Goal: Task Accomplishment & Management: Complete application form

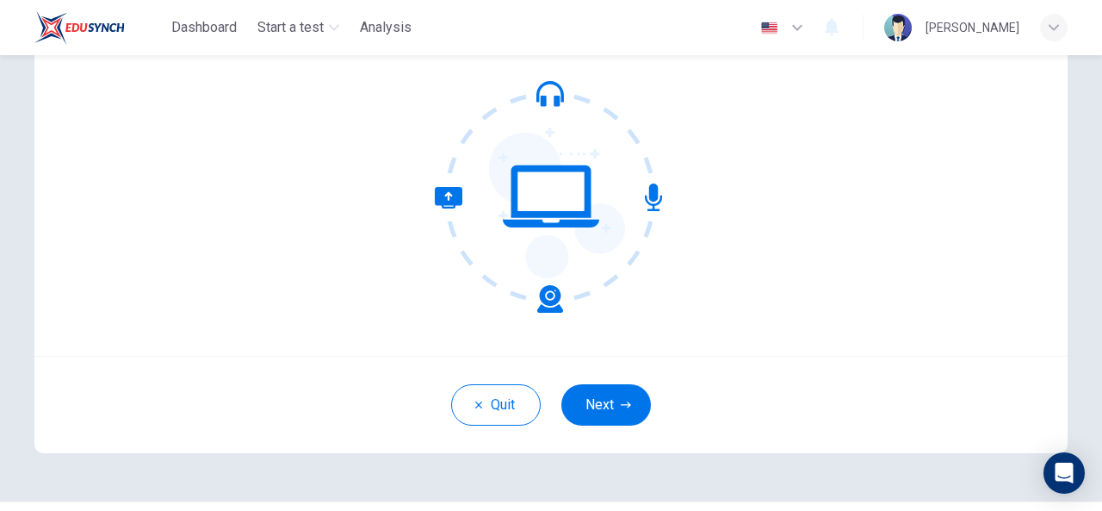
scroll to position [162, 0]
drag, startPoint x: 572, startPoint y: 269, endPoint x: 542, endPoint y: 418, distance: 151.1
click at [542, 418] on div "Quit Next" at bounding box center [550, 403] width 1033 height 97
click at [598, 407] on button "Next" at bounding box center [606, 403] width 90 height 41
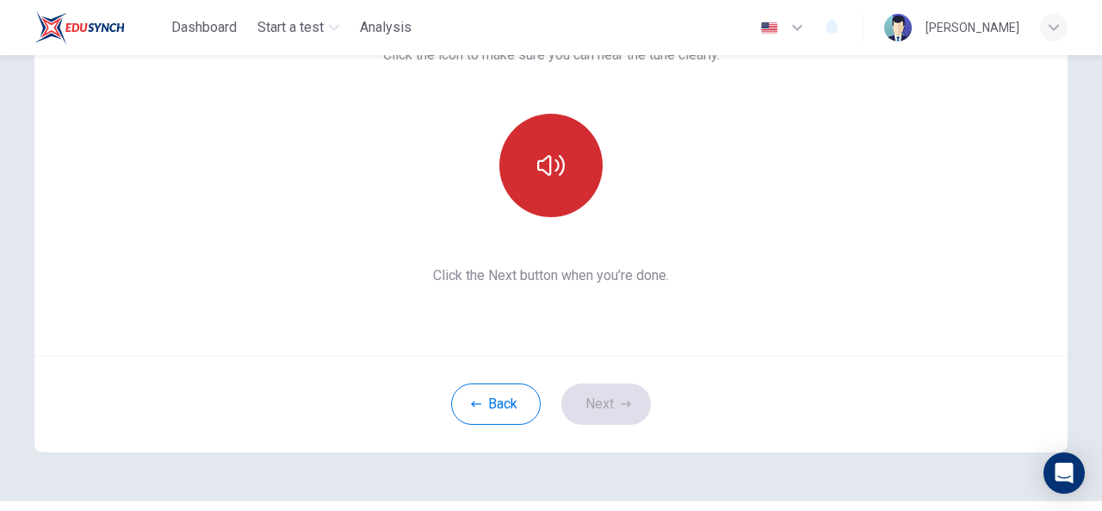
click at [529, 161] on button "button" at bounding box center [550, 165] width 103 height 103
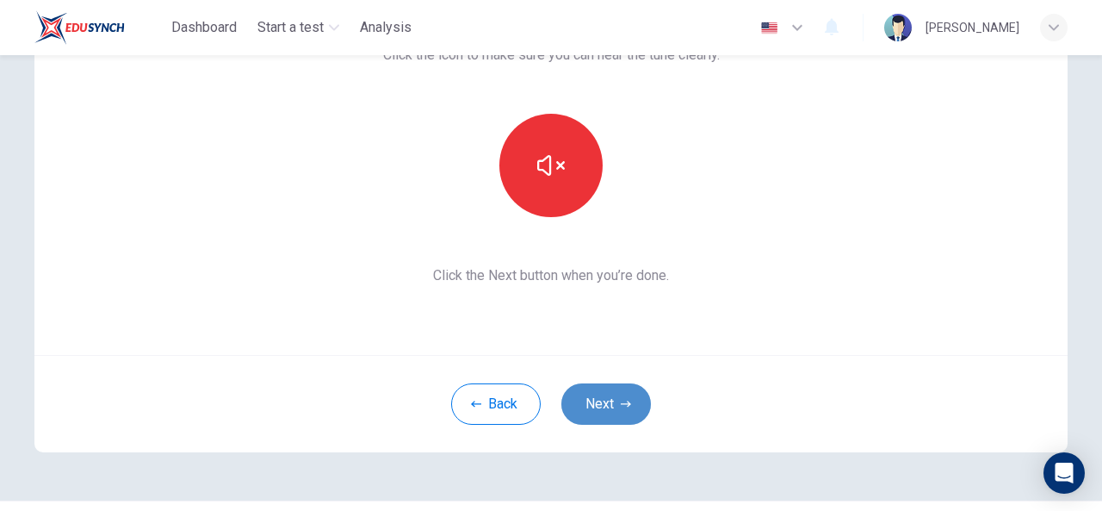
click at [599, 414] on button "Next" at bounding box center [606, 403] width 90 height 41
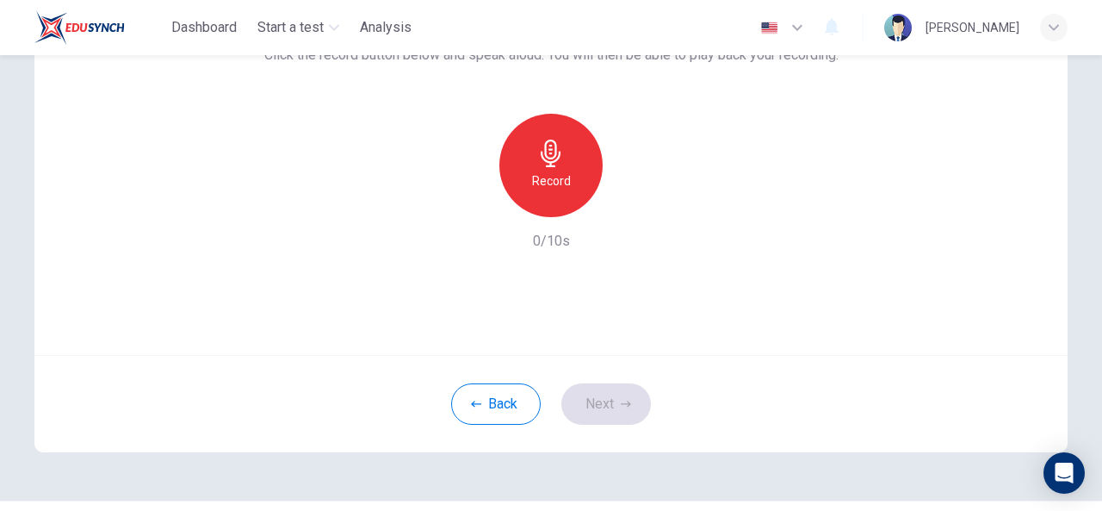
click at [543, 189] on h6 "Record" at bounding box center [551, 180] width 39 height 21
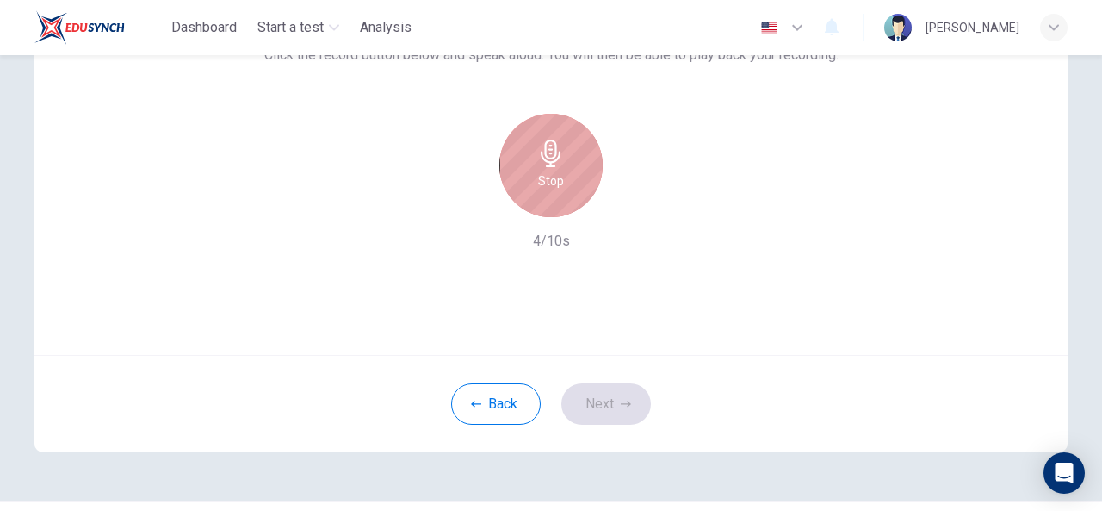
click at [548, 179] on h6 "Stop" at bounding box center [551, 180] width 26 height 21
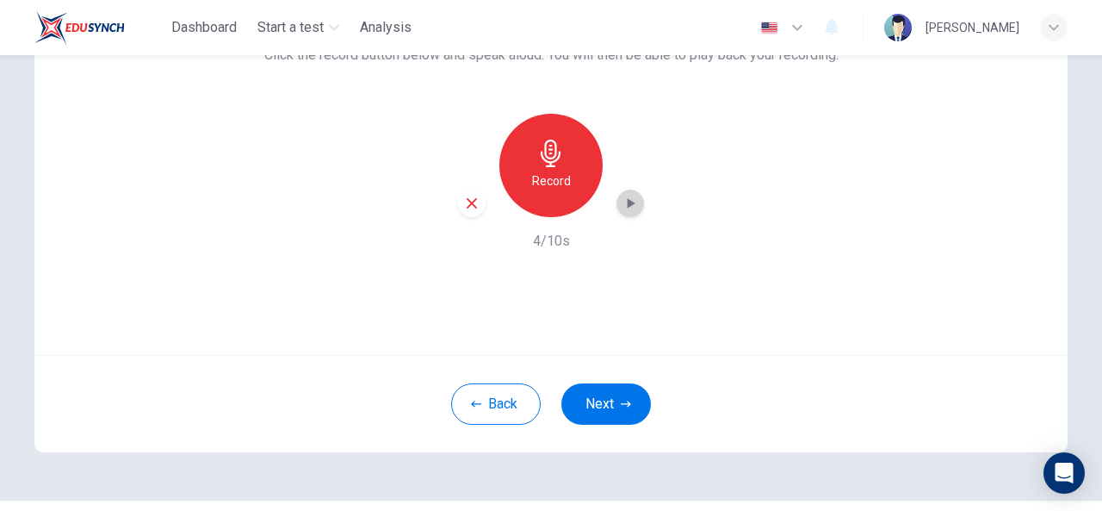
click at [622, 214] on div "button" at bounding box center [630, 203] width 28 height 28
click at [596, 399] on button "Next" at bounding box center [606, 403] width 90 height 41
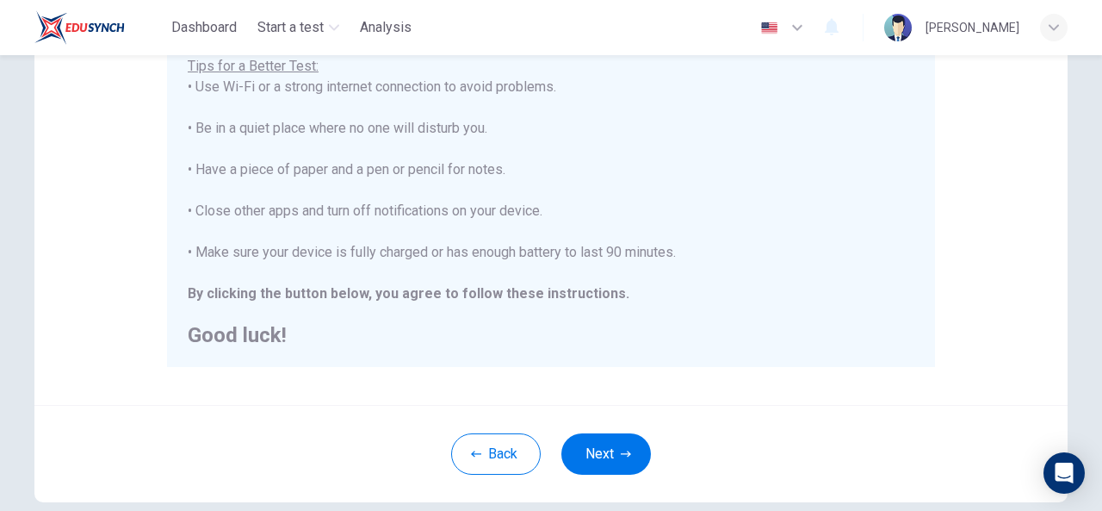
scroll to position [371, 0]
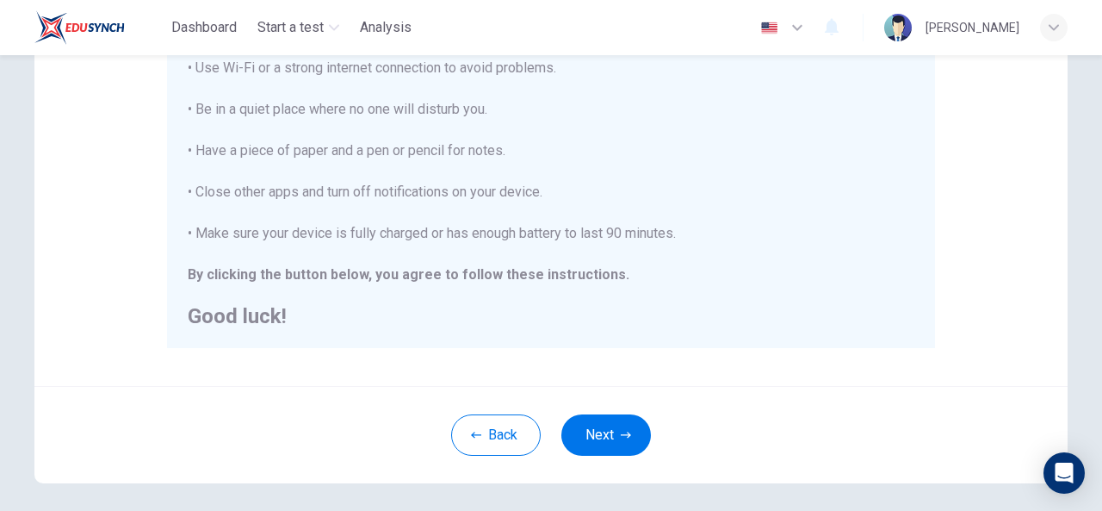
click at [625, 410] on div "Back Next" at bounding box center [550, 434] width 1033 height 97
click at [607, 454] on button "Next" at bounding box center [606, 434] width 90 height 41
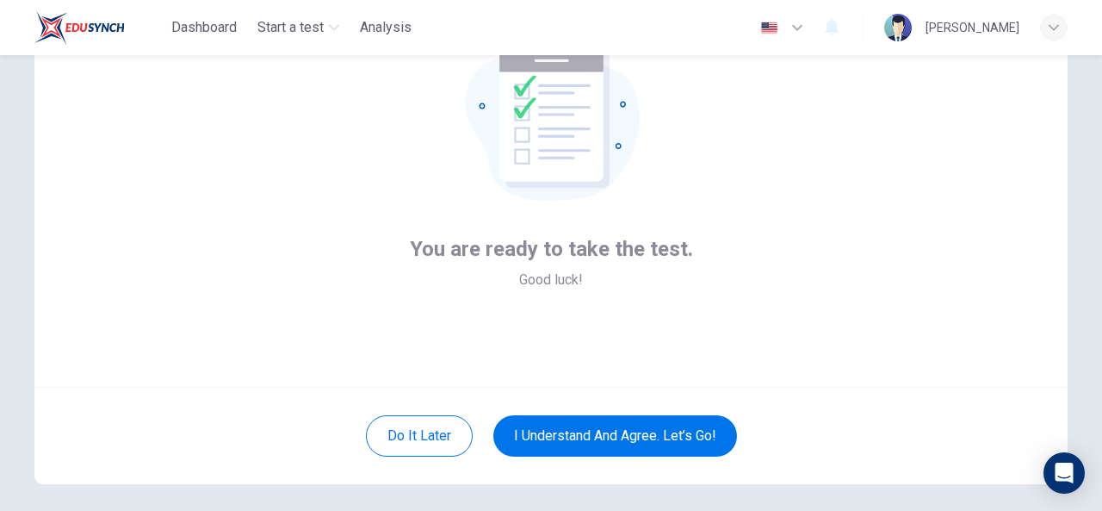
scroll to position [129, 0]
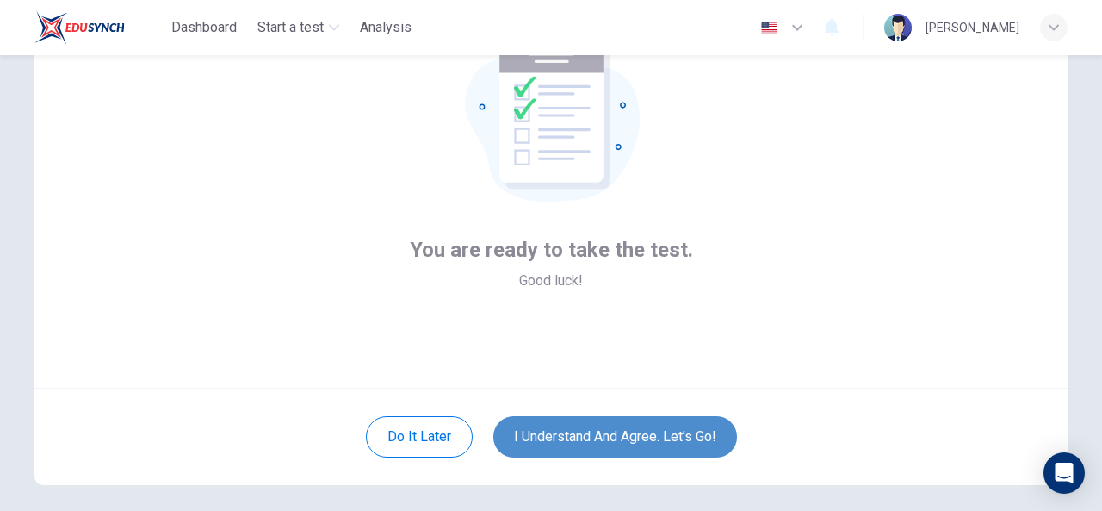
click at [589, 432] on button "I understand and agree. Let’s go!" at bounding box center [615, 436] width 244 height 41
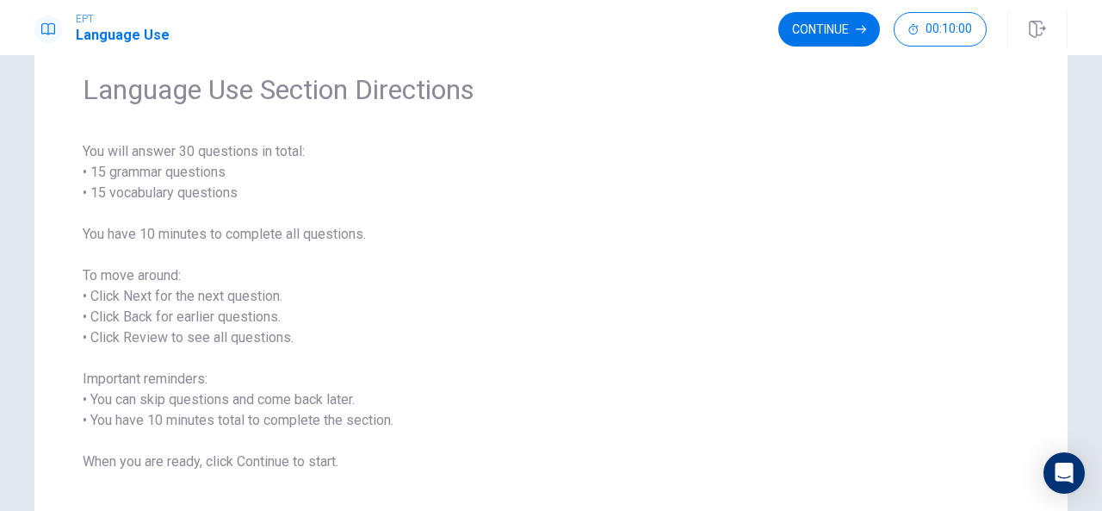
scroll to position [86, 0]
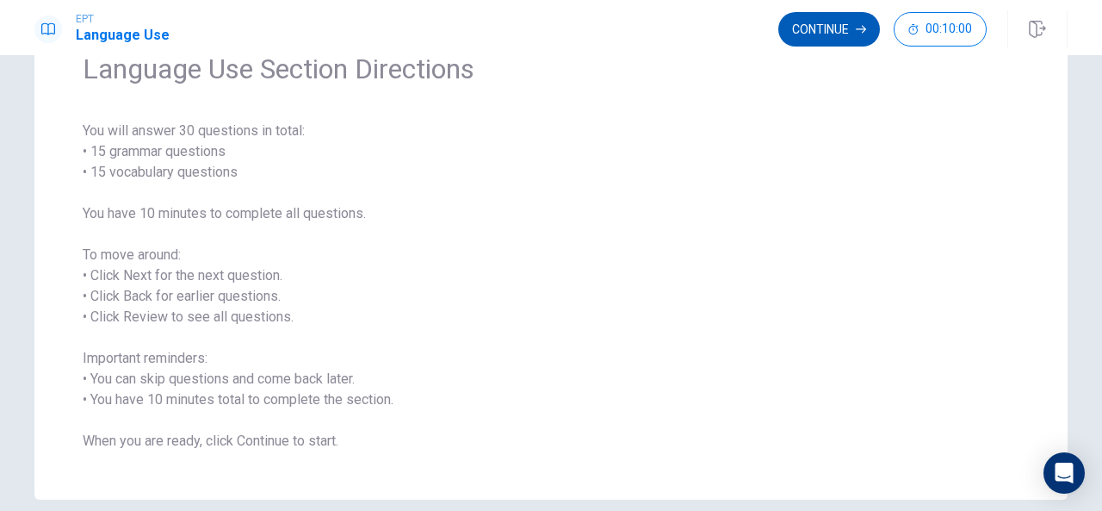
click at [837, 17] on button "Continue" at bounding box center [829, 29] width 102 height 34
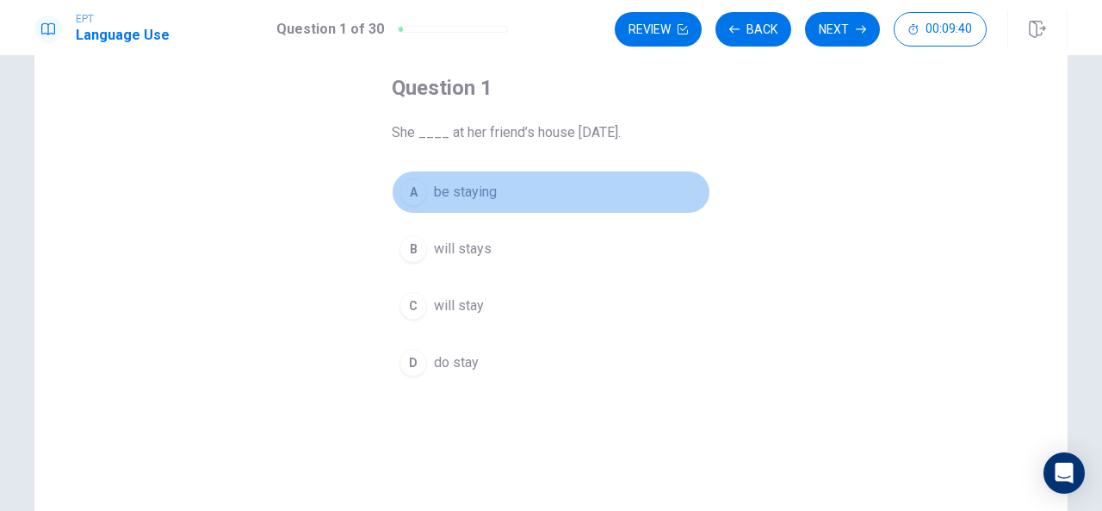
click at [407, 187] on div "A" at bounding box center [413, 192] width 28 height 28
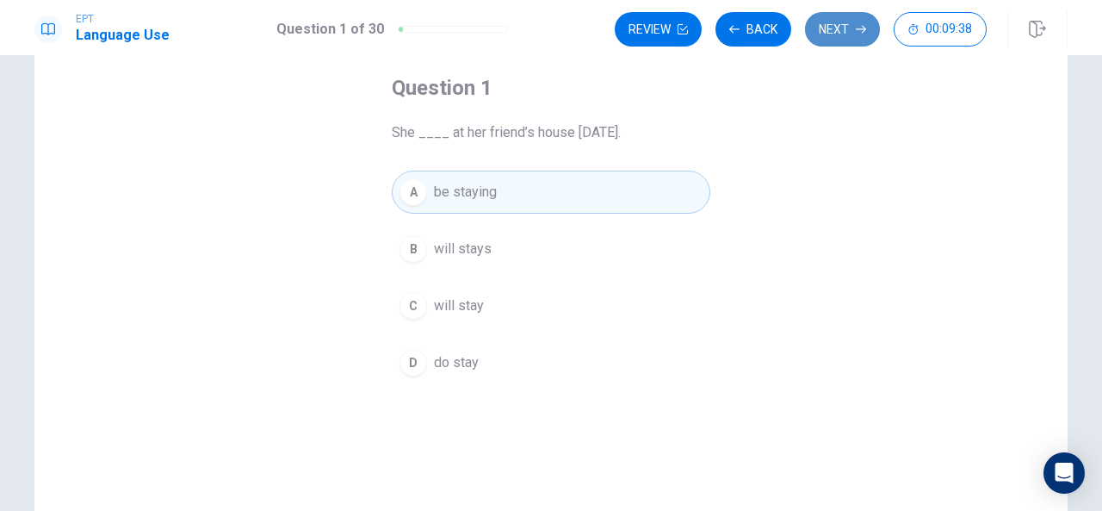
click at [840, 30] on button "Next" at bounding box center [842, 29] width 75 height 34
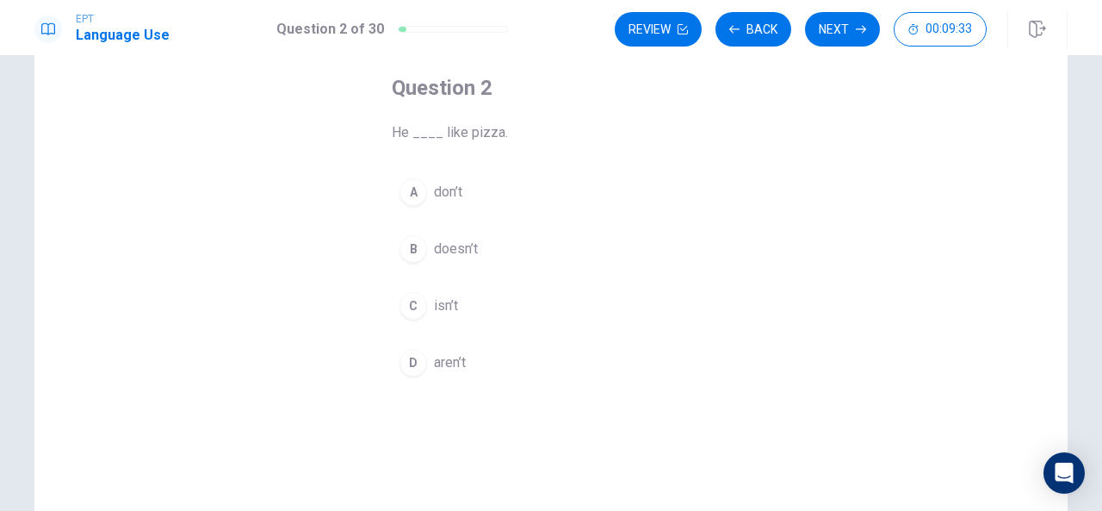
click at [410, 240] on div "B" at bounding box center [413, 249] width 28 height 28
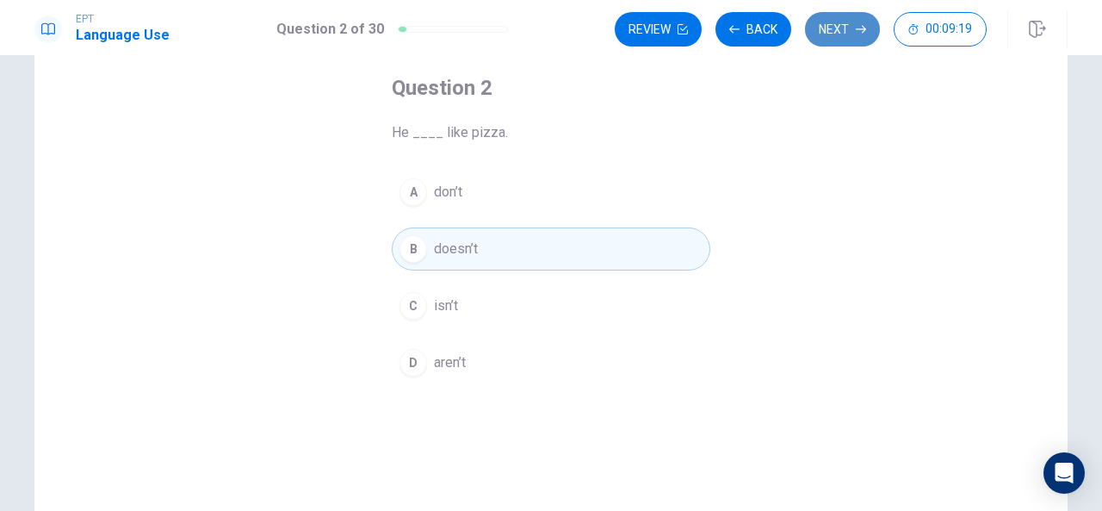
click at [842, 18] on button "Next" at bounding box center [842, 29] width 75 height 34
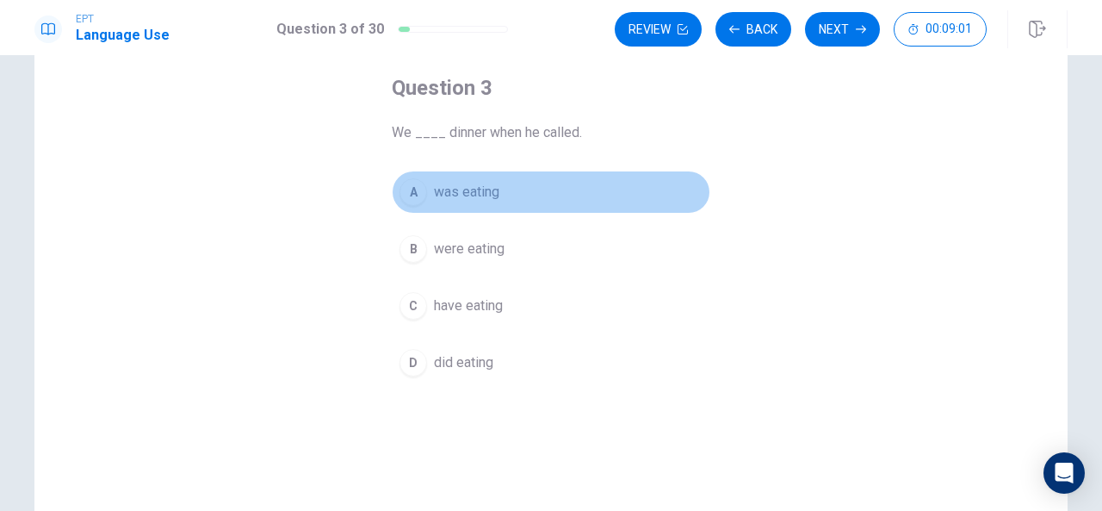
click at [408, 189] on div "A" at bounding box center [413, 192] width 28 height 28
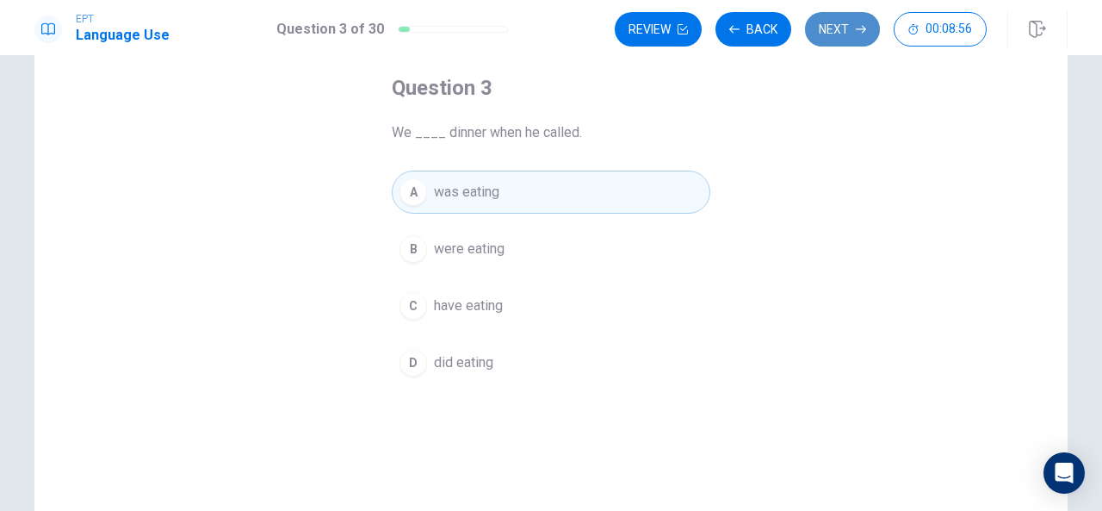
click at [856, 24] on button "Next" at bounding box center [842, 29] width 75 height 34
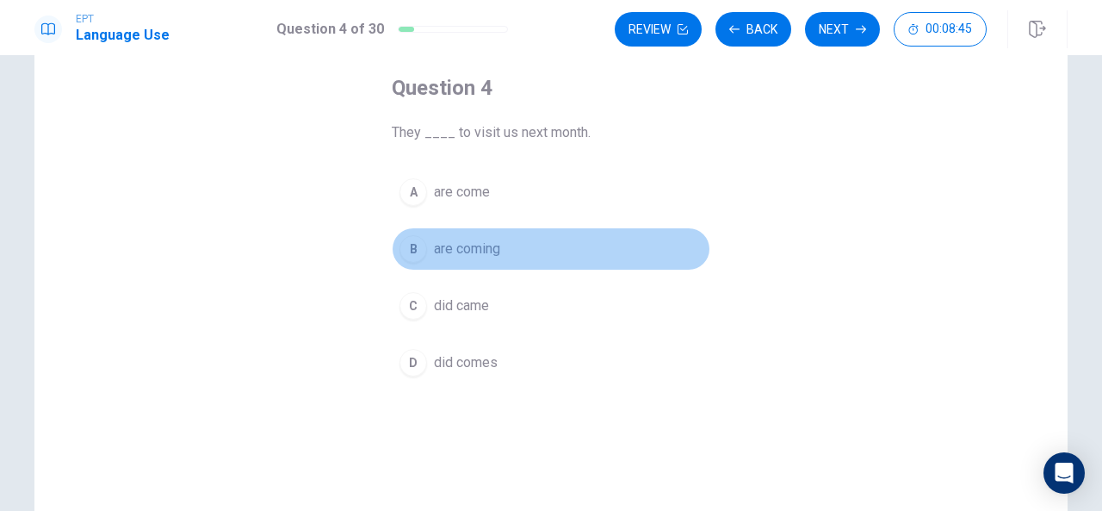
click at [409, 238] on div "B" at bounding box center [413, 249] width 28 height 28
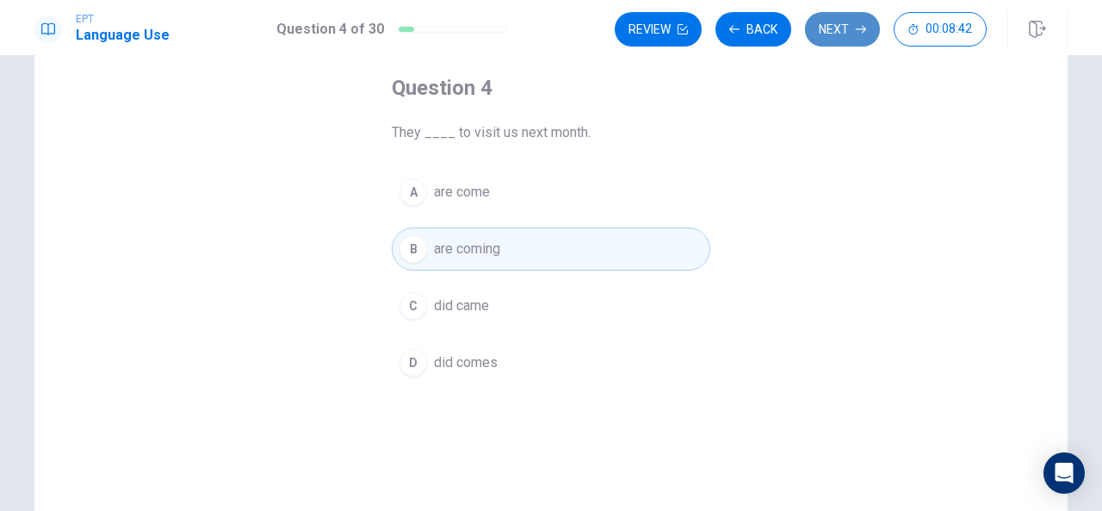
click at [838, 27] on button "Next" at bounding box center [842, 29] width 75 height 34
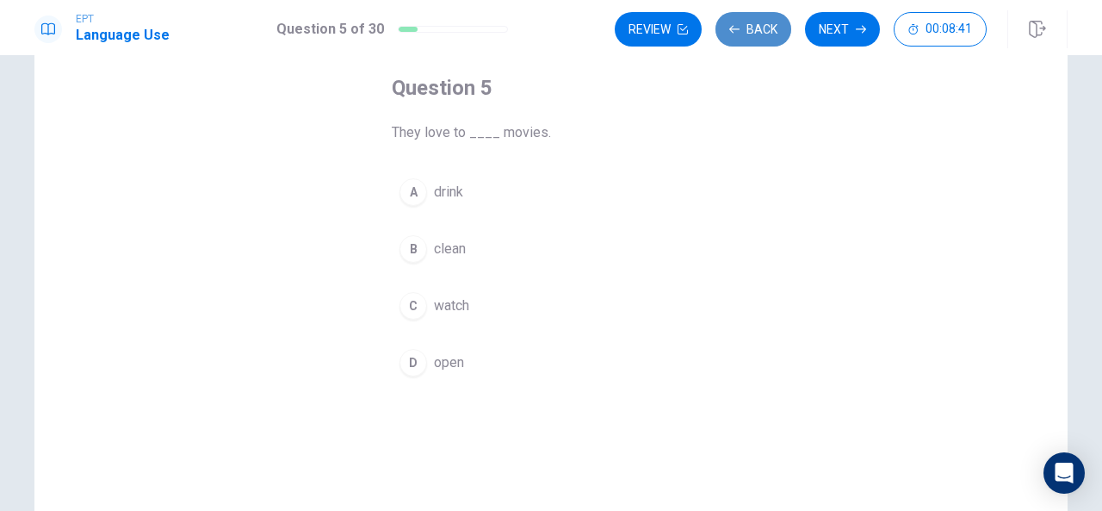
click at [742, 27] on button "Back" at bounding box center [753, 29] width 76 height 34
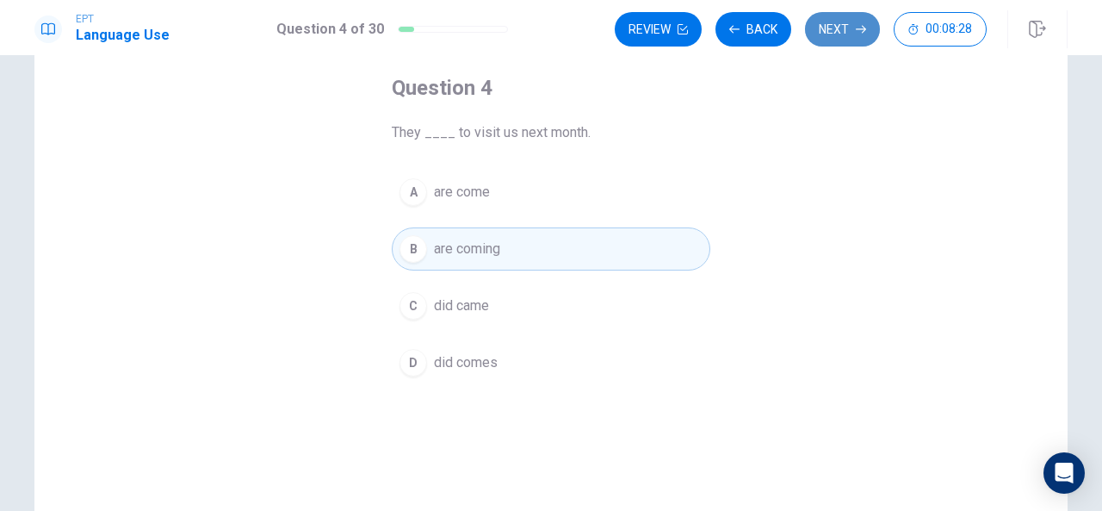
click at [861, 20] on button "Next" at bounding box center [842, 29] width 75 height 34
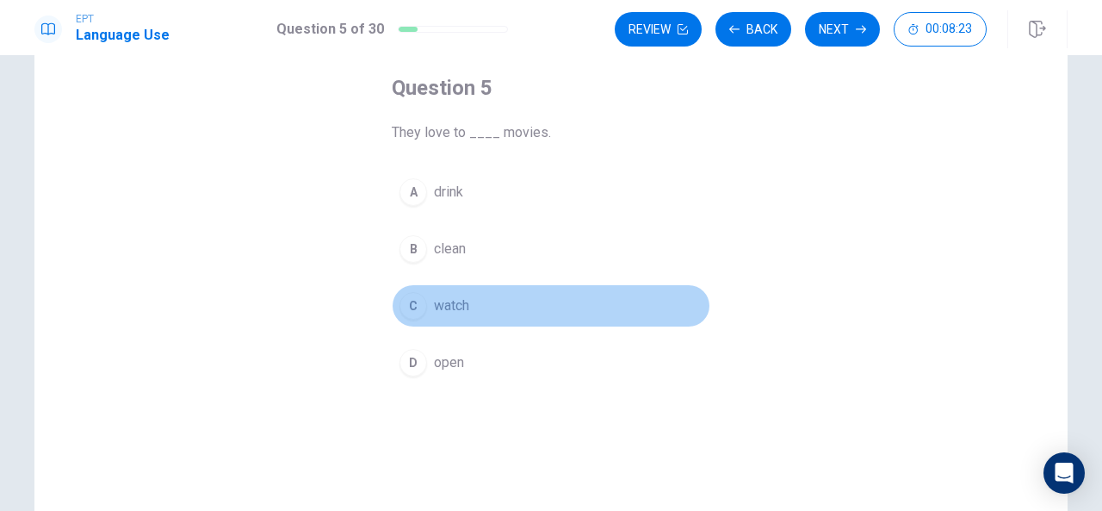
click at [409, 306] on div "C" at bounding box center [413, 306] width 28 height 28
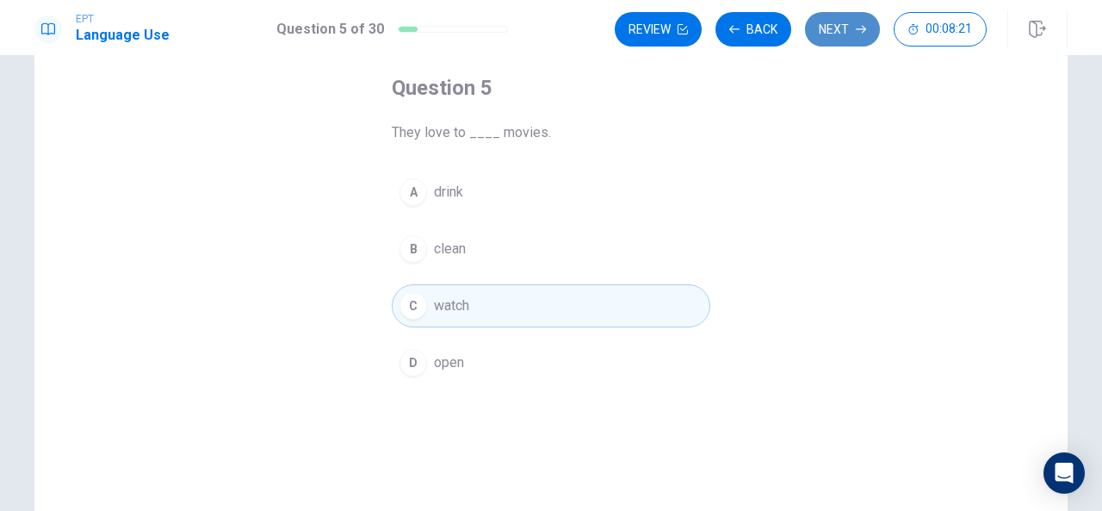
click at [865, 32] on icon "button" at bounding box center [861, 29] width 10 height 10
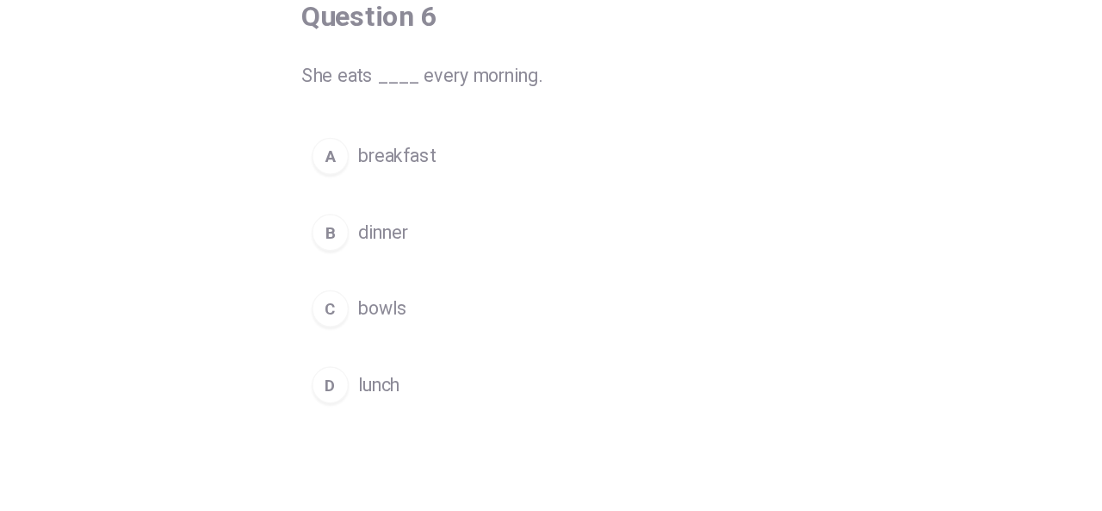
scroll to position [93, 0]
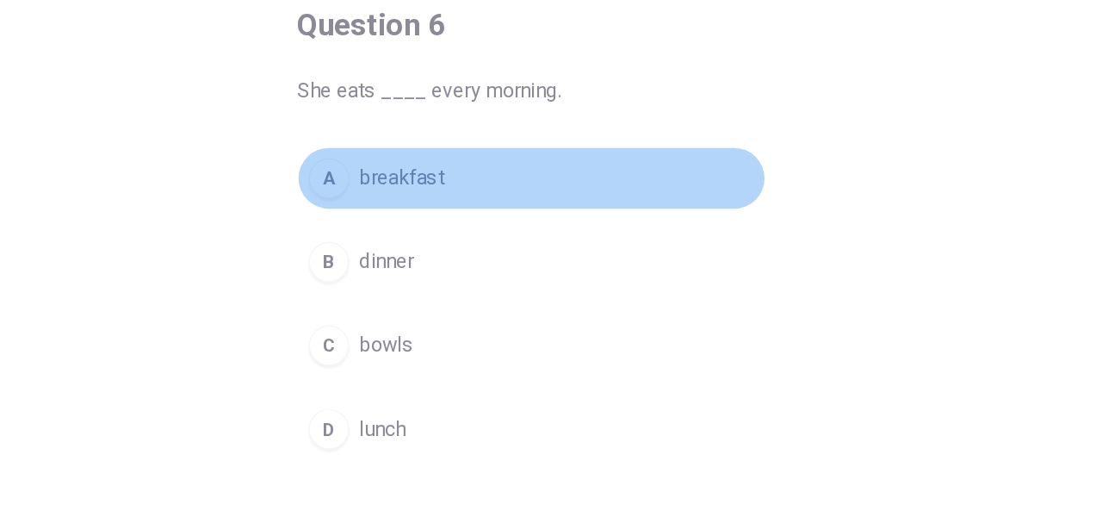
click at [410, 184] on div "A" at bounding box center [413, 185] width 28 height 28
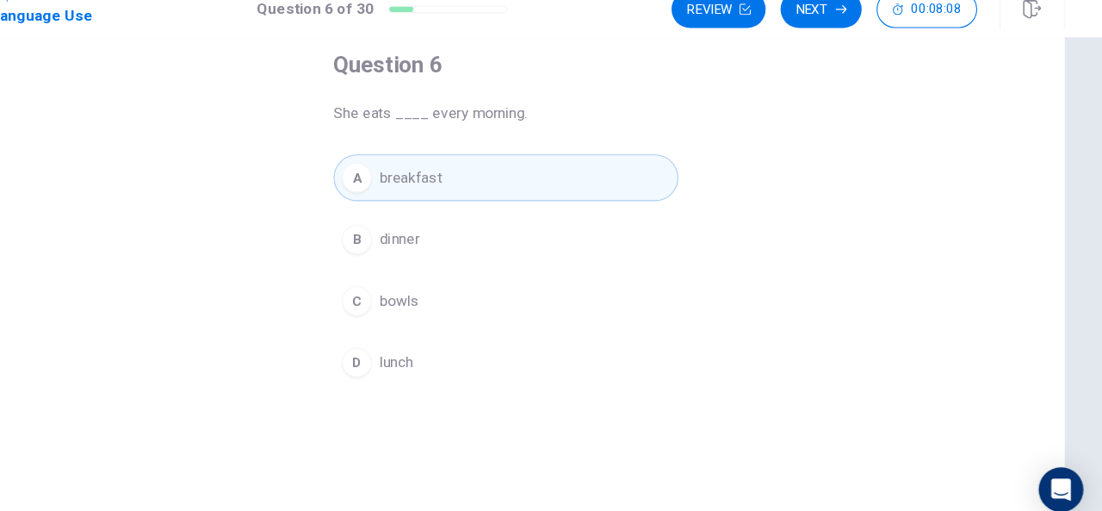
scroll to position [0, 0]
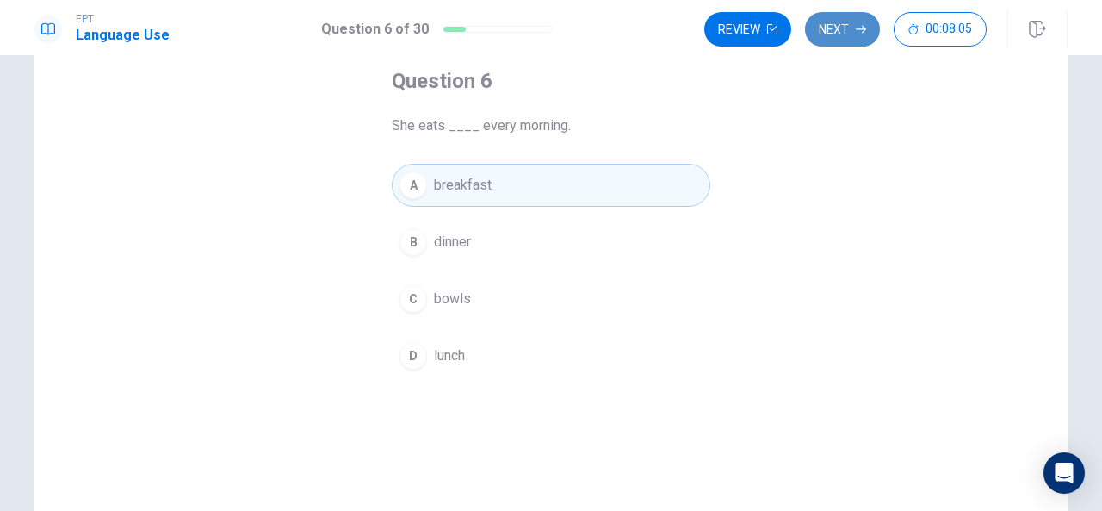
click at [839, 39] on button "Next" at bounding box center [842, 29] width 75 height 34
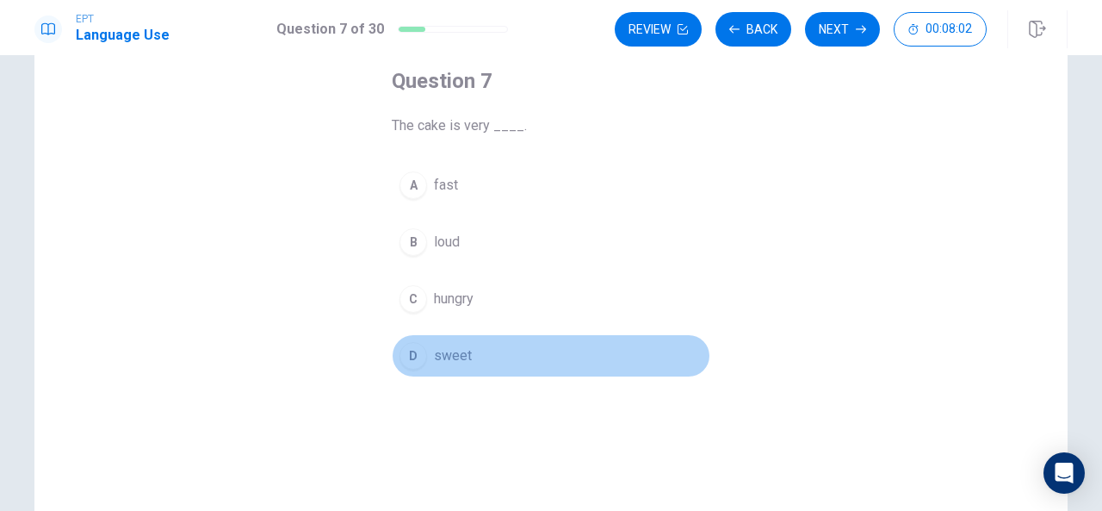
click at [412, 334] on button "D sweet" at bounding box center [551, 355] width 319 height 43
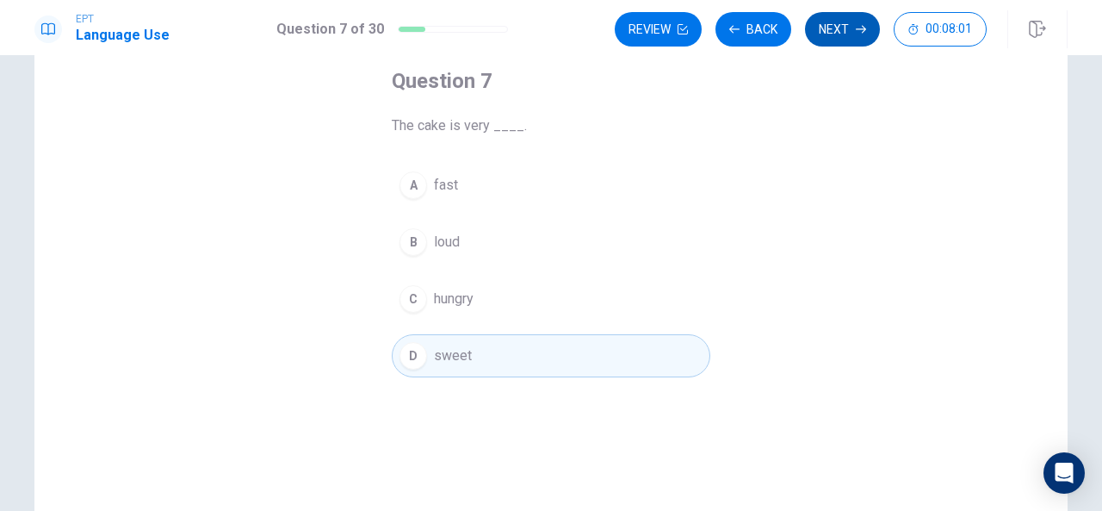
click at [845, 40] on button "Next" at bounding box center [842, 29] width 75 height 34
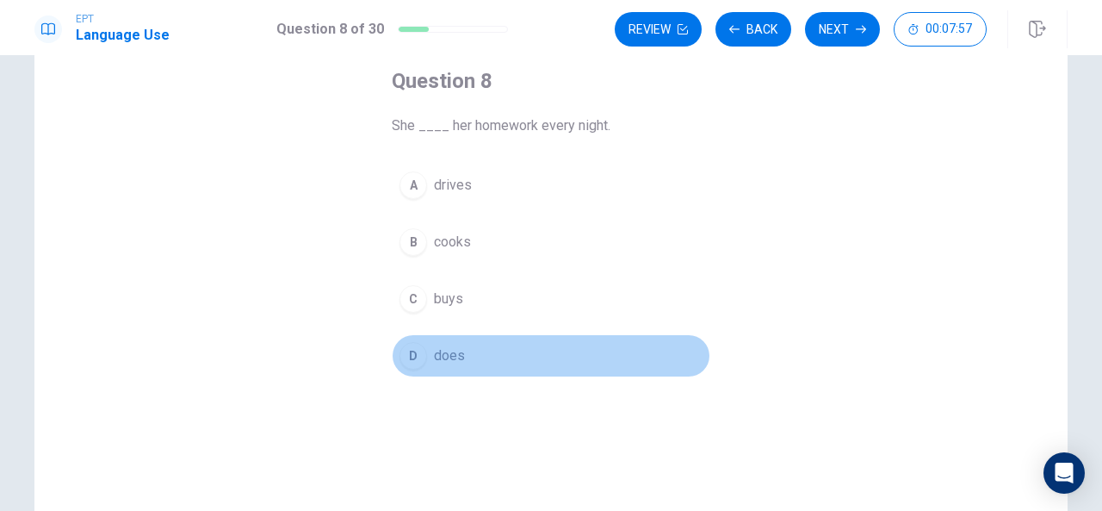
click at [404, 369] on button "D does" at bounding box center [551, 355] width 319 height 43
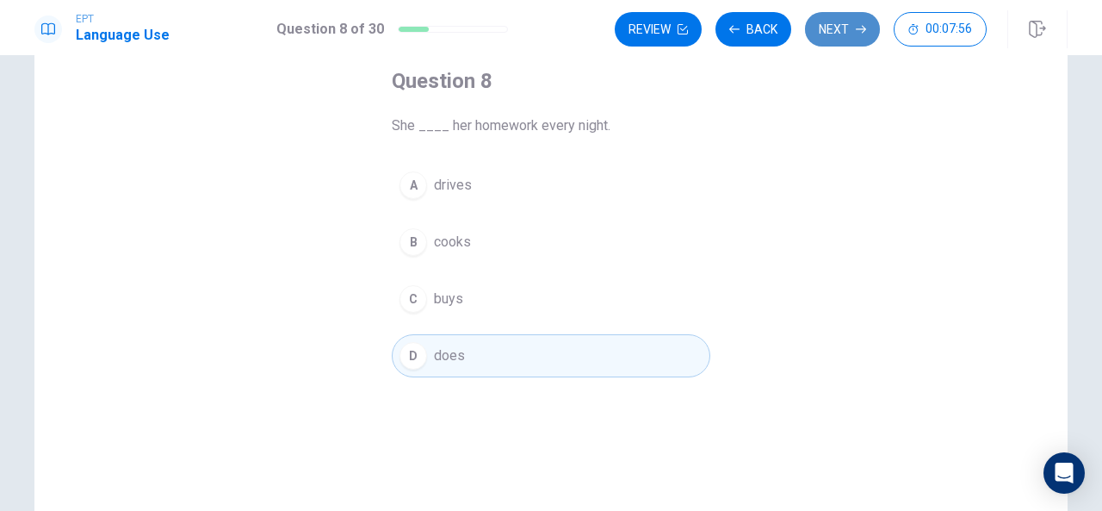
click at [839, 33] on button "Next" at bounding box center [842, 29] width 75 height 34
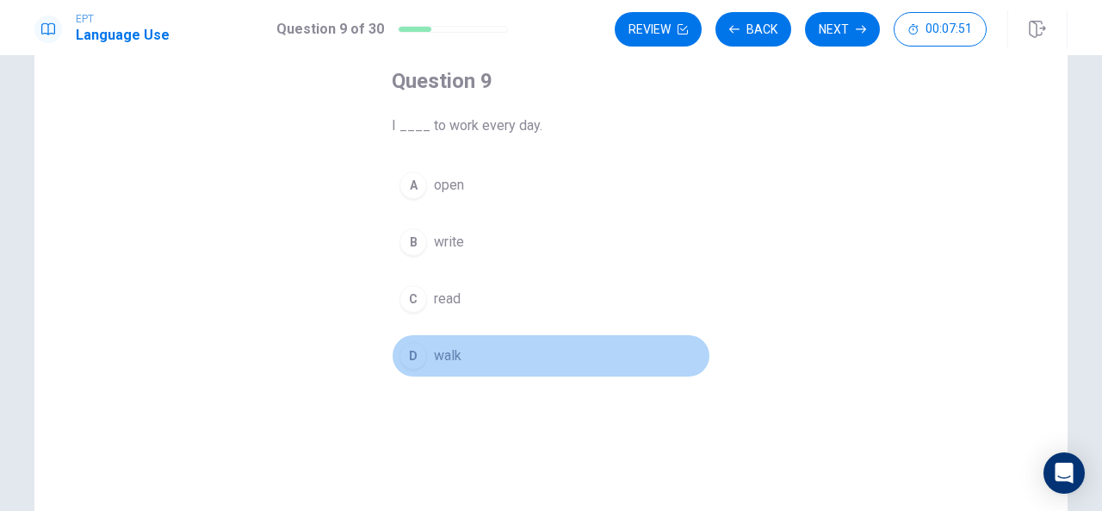
click at [406, 365] on div "D" at bounding box center [413, 356] width 28 height 28
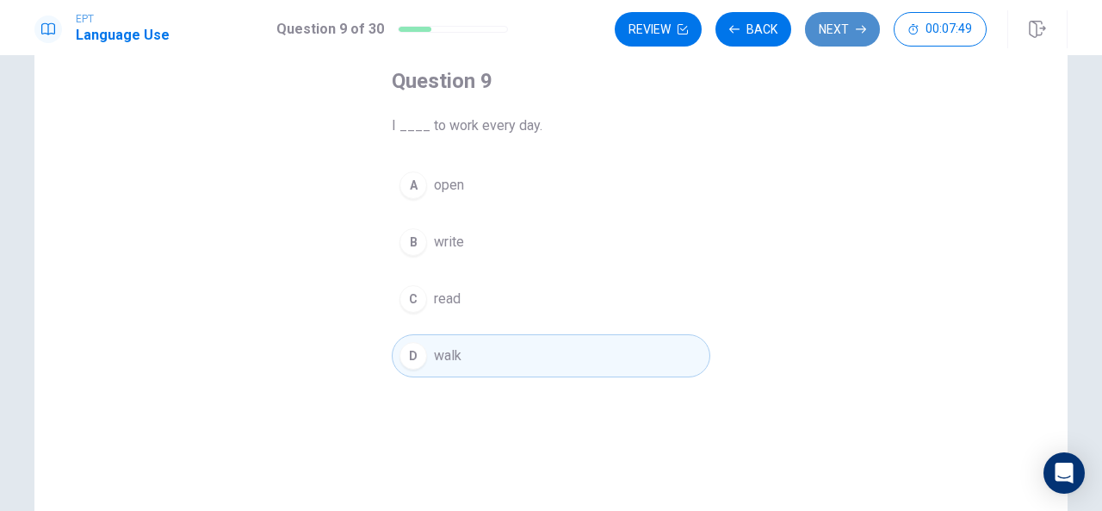
click at [858, 32] on icon "button" at bounding box center [861, 29] width 10 height 10
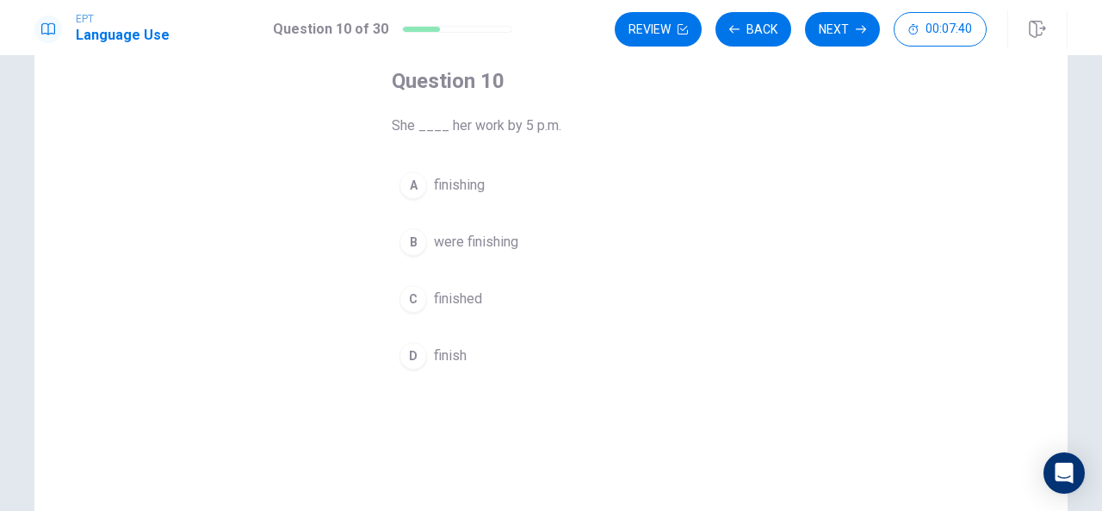
click at [455, 294] on span "finished" at bounding box center [458, 298] width 48 height 21
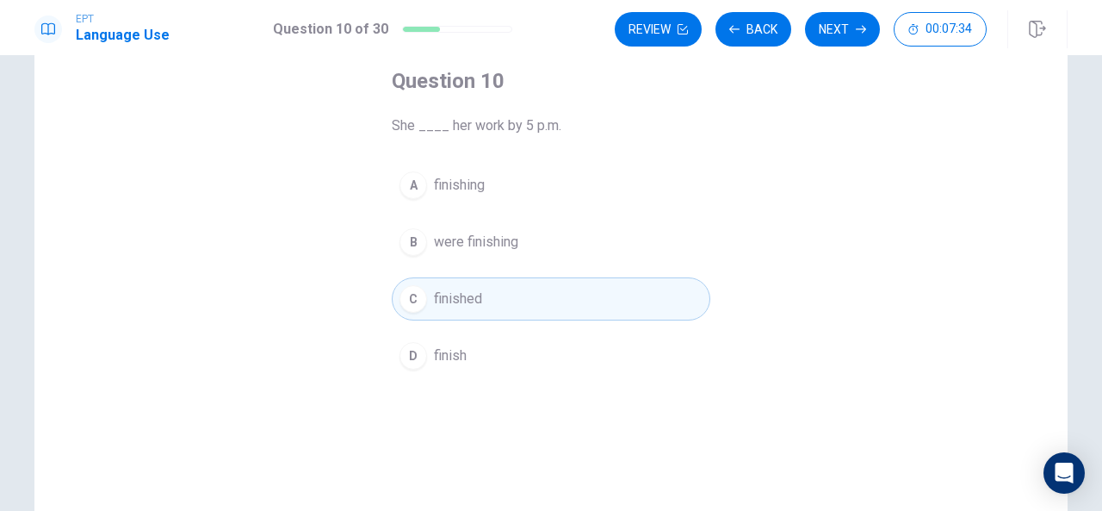
click at [553, 396] on div "Question 10 She ____ her work by 5 p.m. A finishing B were finishing C finished…" at bounding box center [550, 222] width 387 height 365
click at [532, 350] on button "D finish" at bounding box center [551, 355] width 319 height 43
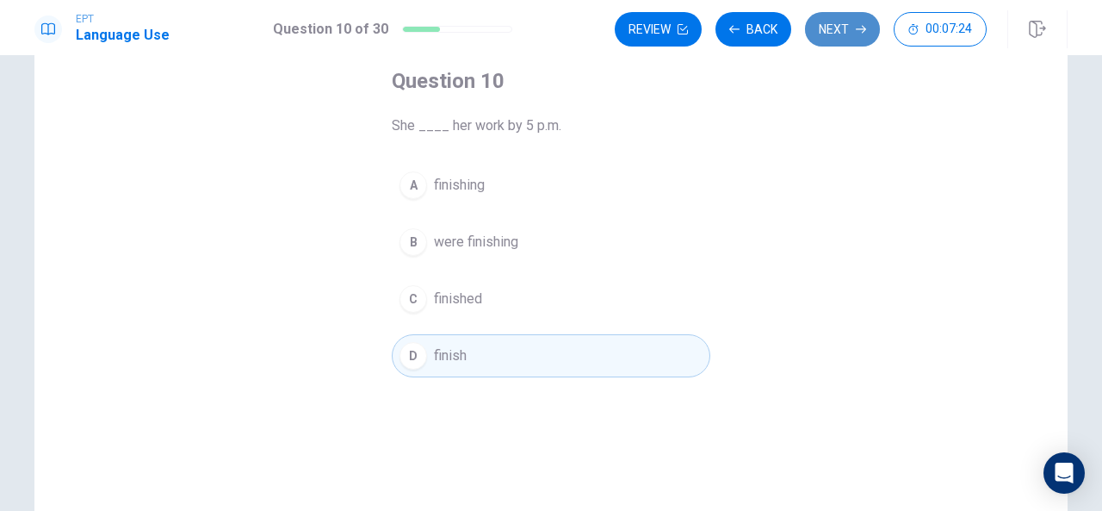
click at [830, 22] on button "Next" at bounding box center [842, 29] width 75 height 34
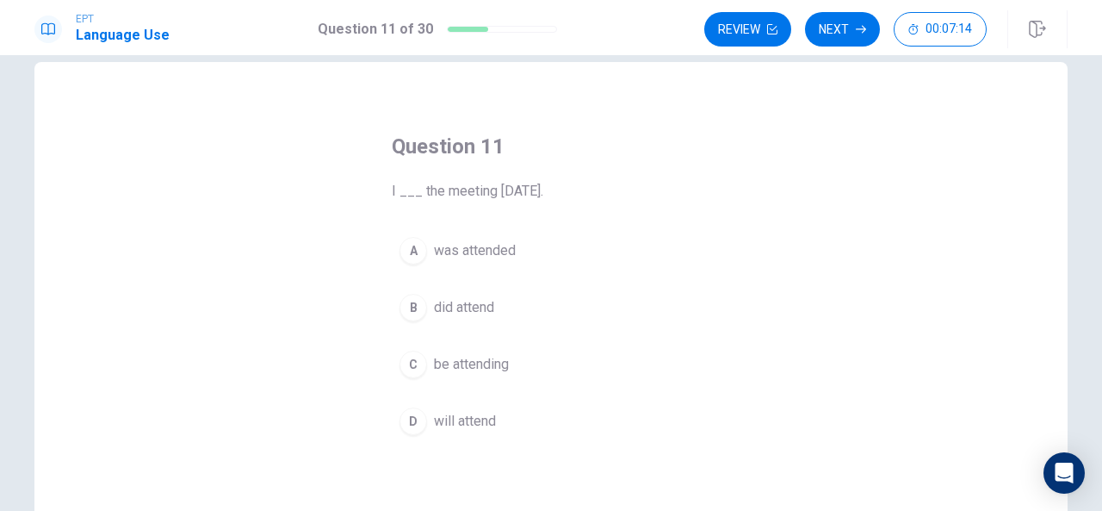
scroll to position [27, 0]
click at [483, 412] on span "will attend" at bounding box center [465, 422] width 62 height 21
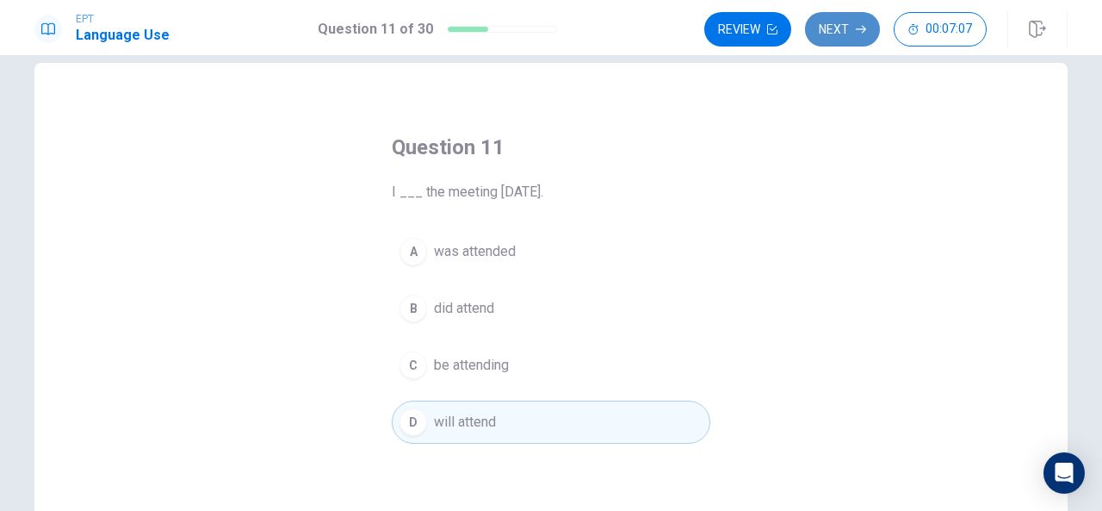
click at [853, 23] on button "Next" at bounding box center [842, 29] width 75 height 34
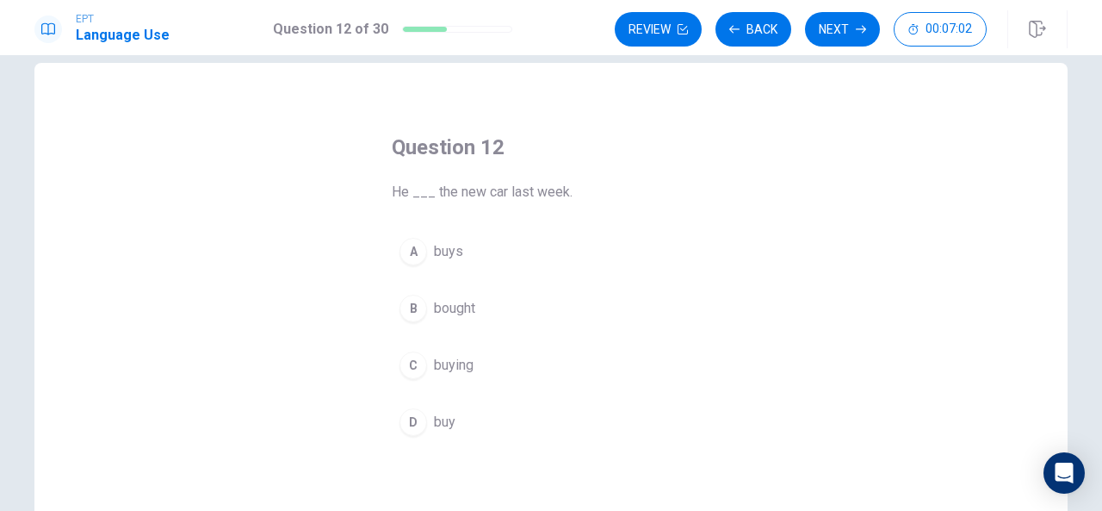
click at [412, 293] on button "B bought" at bounding box center [551, 308] width 319 height 43
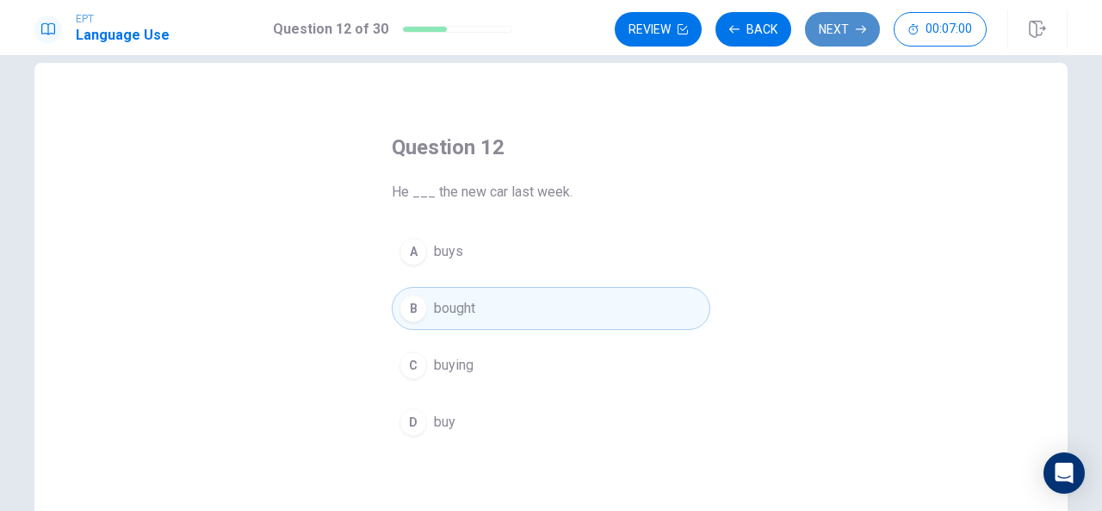
click at [837, 27] on button "Next" at bounding box center [842, 29] width 75 height 34
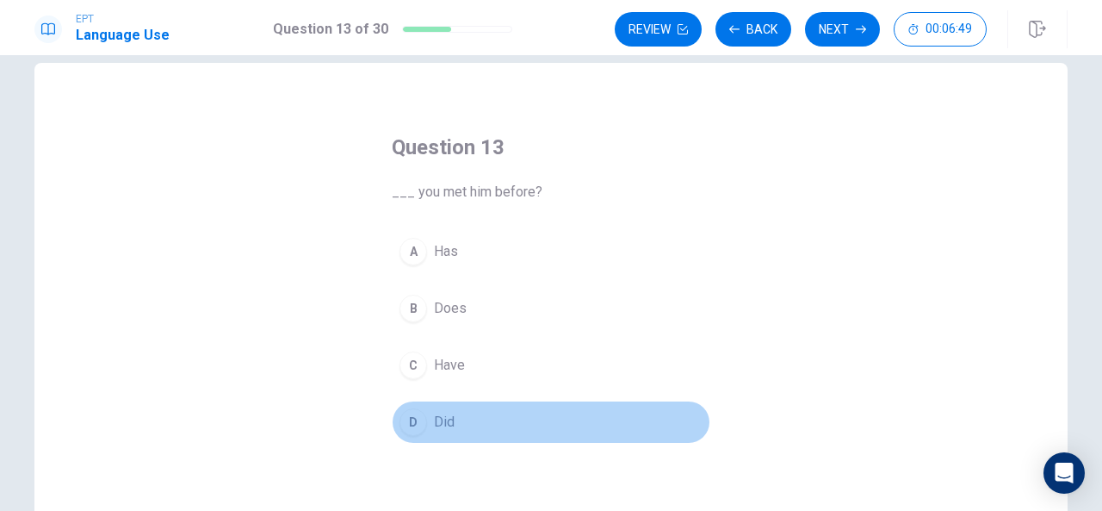
click at [404, 420] on div "D" at bounding box center [413, 422] width 28 height 28
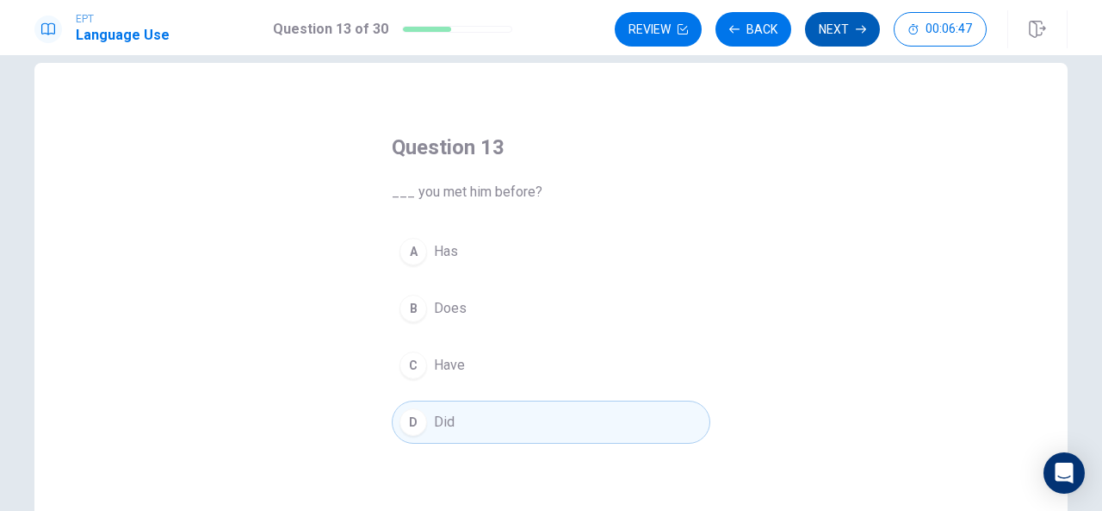
click at [835, 34] on button "Next" at bounding box center [842, 29] width 75 height 34
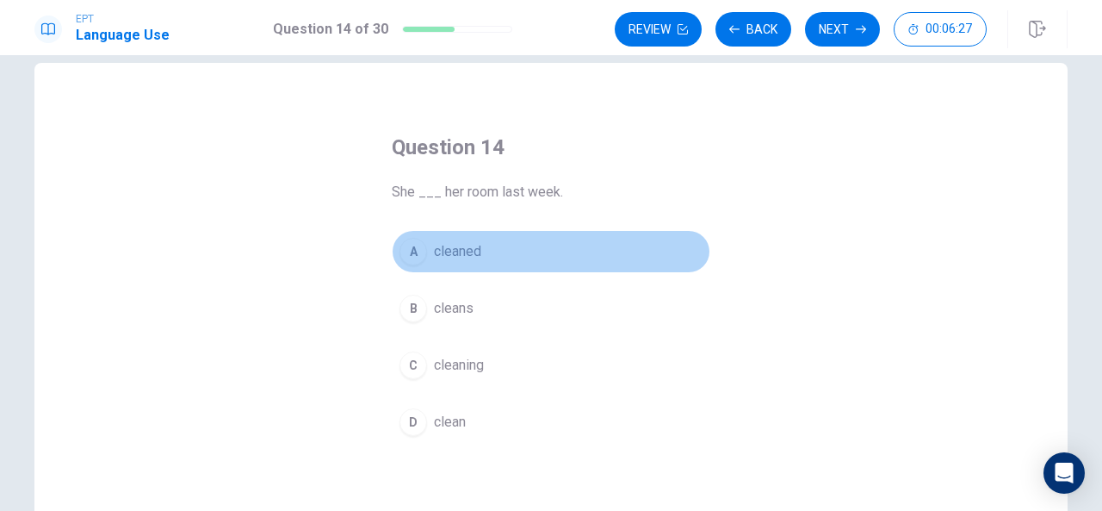
click at [401, 244] on div "A" at bounding box center [413, 252] width 28 height 28
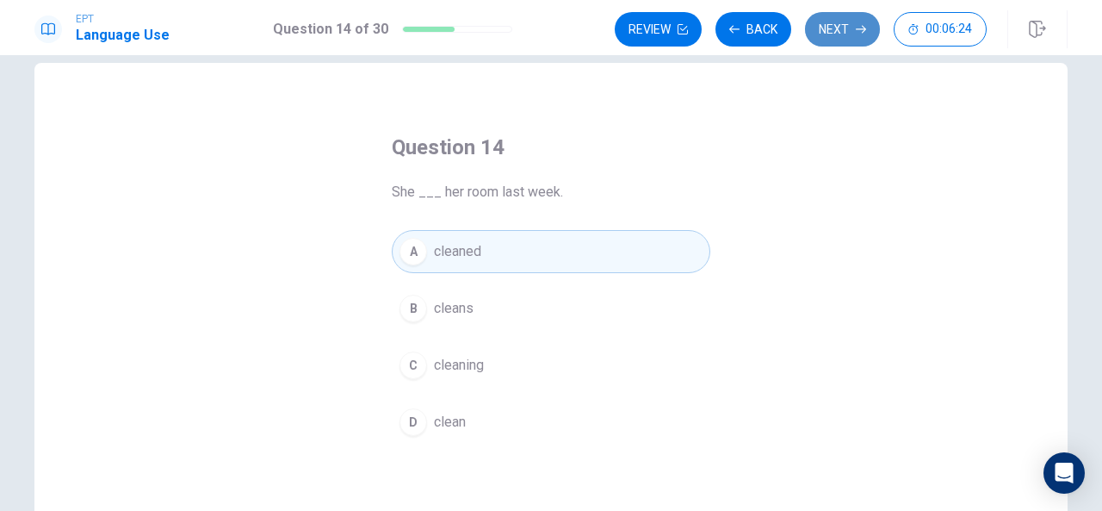
click at [840, 35] on button "Next" at bounding box center [842, 29] width 75 height 34
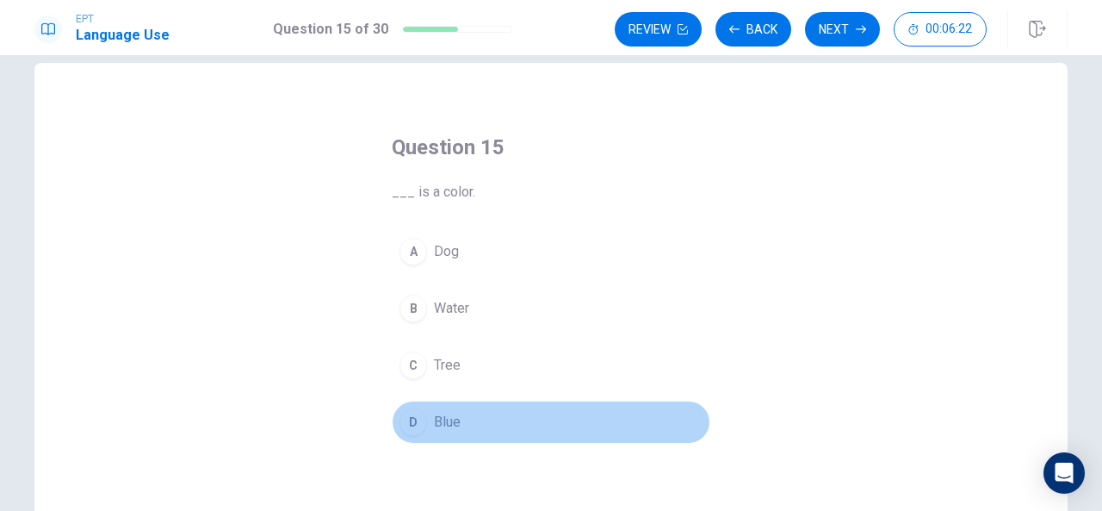
click at [415, 410] on div "D" at bounding box center [413, 422] width 28 height 28
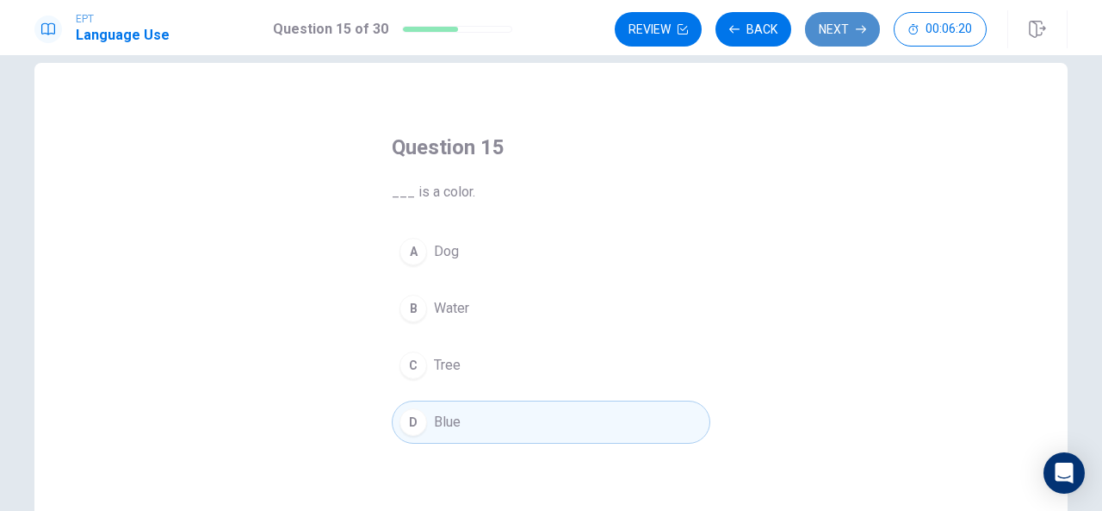
click at [857, 23] on button "Next" at bounding box center [842, 29] width 75 height 34
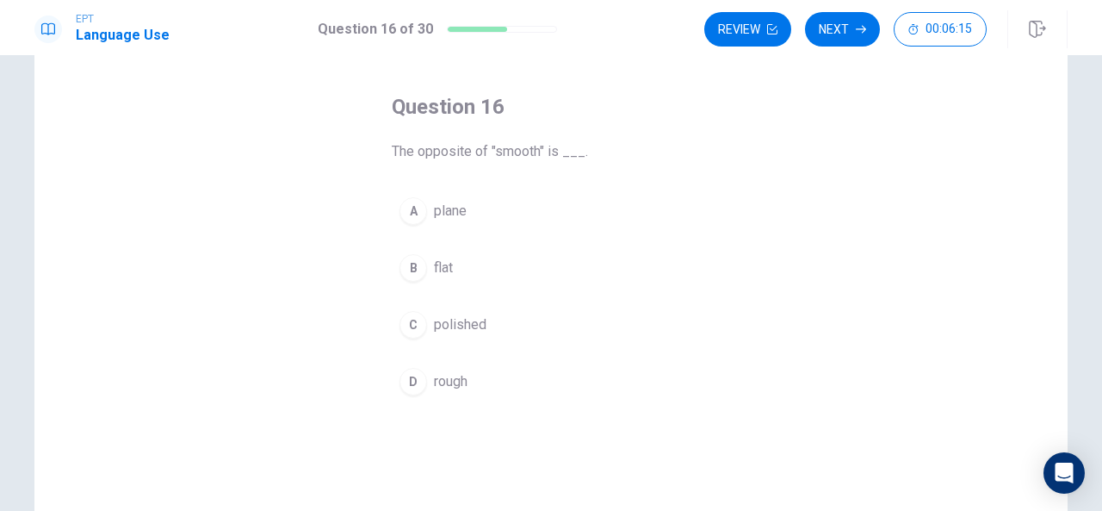
scroll to position [66, 0]
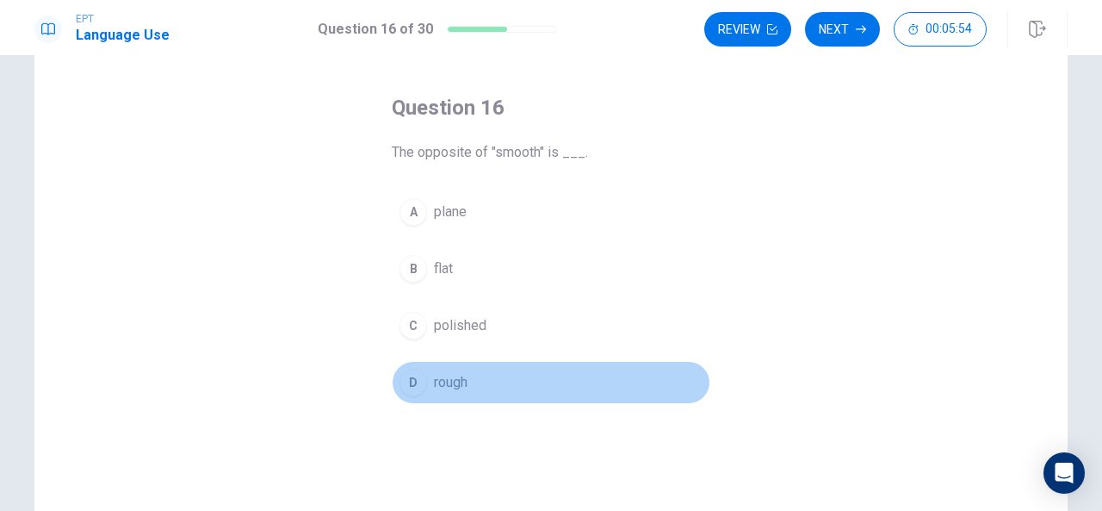
click at [471, 375] on button "D rough" at bounding box center [551, 382] width 319 height 43
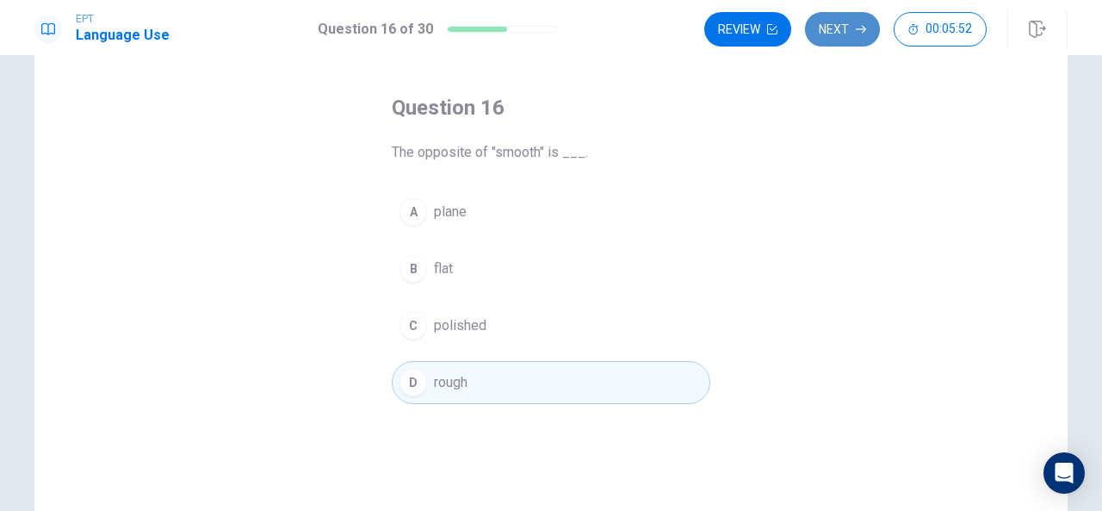
click at [858, 31] on icon "button" at bounding box center [861, 29] width 10 height 10
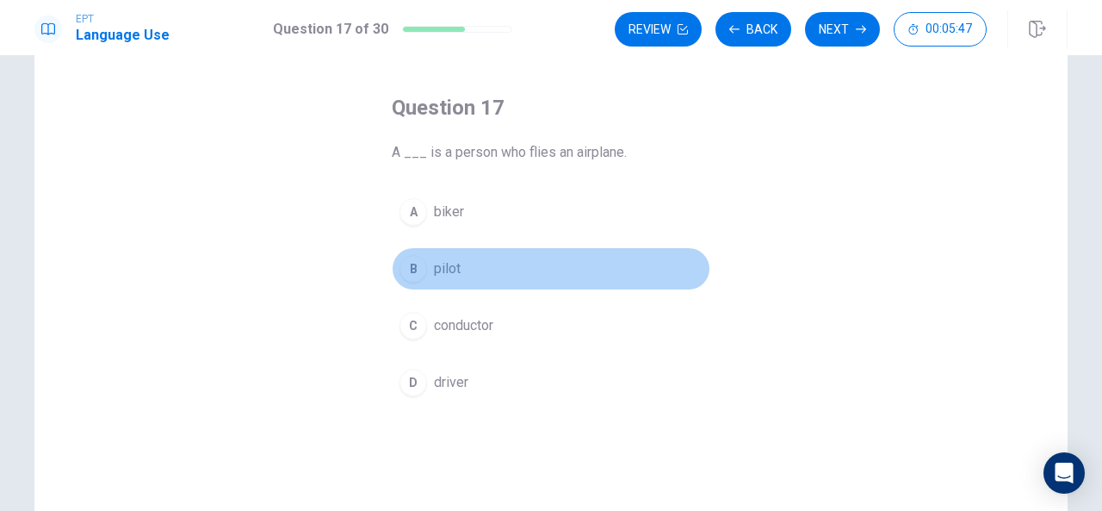
click at [399, 270] on div "B" at bounding box center [413, 269] width 28 height 28
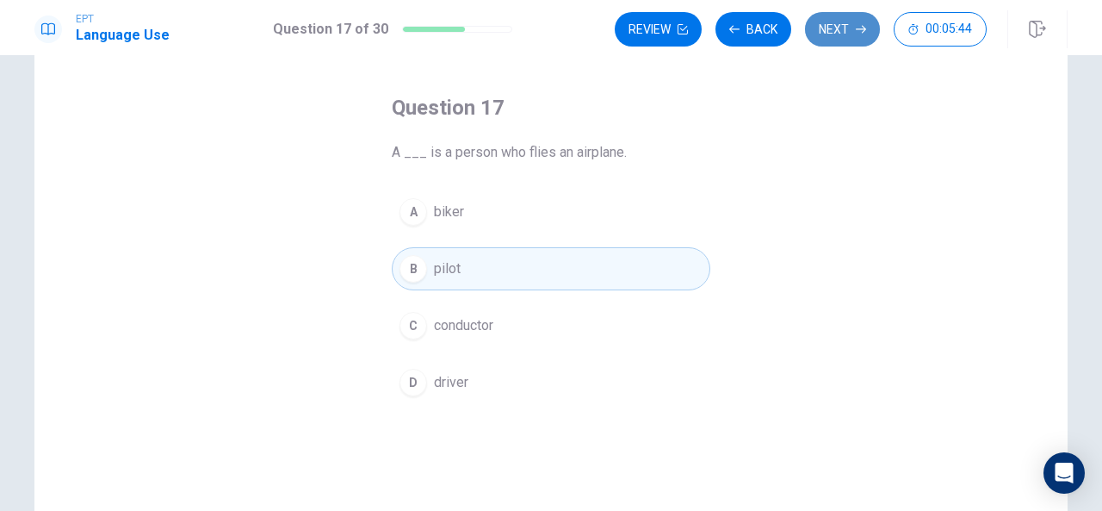
click at [848, 30] on button "Next" at bounding box center [842, 29] width 75 height 34
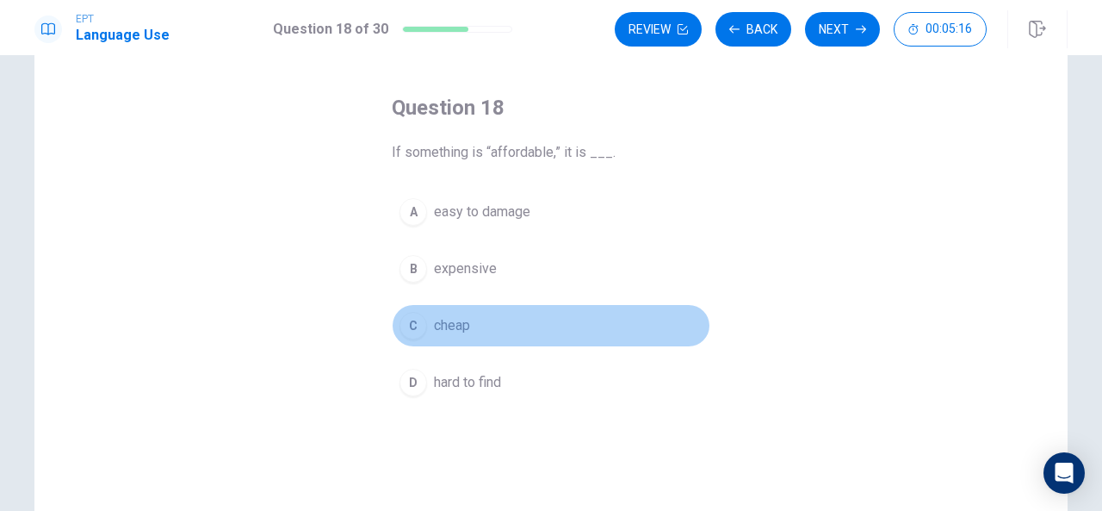
click at [463, 311] on button "C cheap" at bounding box center [551, 325] width 319 height 43
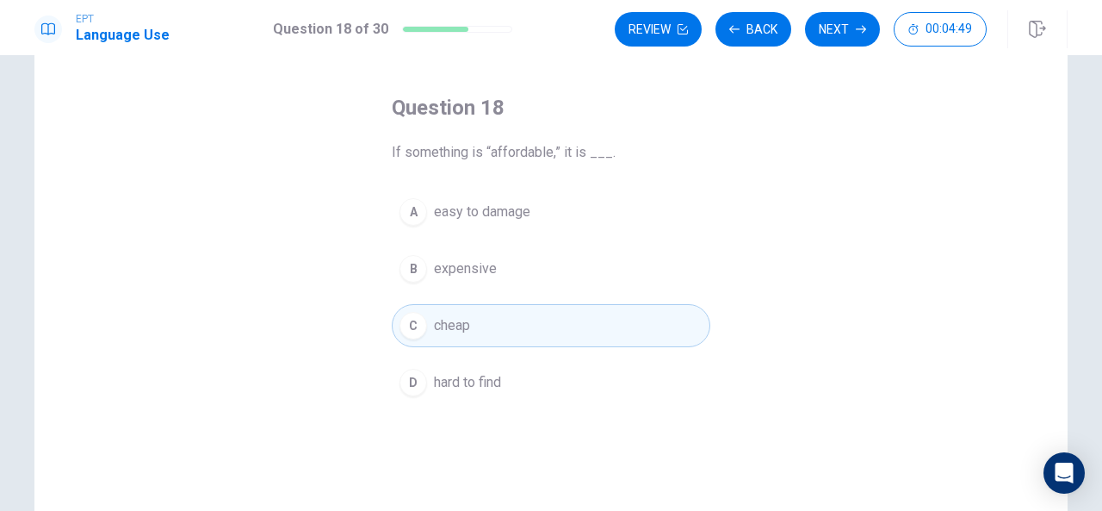
click at [622, 357] on div "A easy to damage B expensive C cheap D hard to find" at bounding box center [551, 297] width 319 height 214
click at [616, 357] on div "A easy to damage B expensive C cheap D hard to find" at bounding box center [551, 297] width 319 height 214
click at [503, 353] on div "A easy to damage B expensive C cheap D hard to find" at bounding box center [551, 297] width 319 height 214
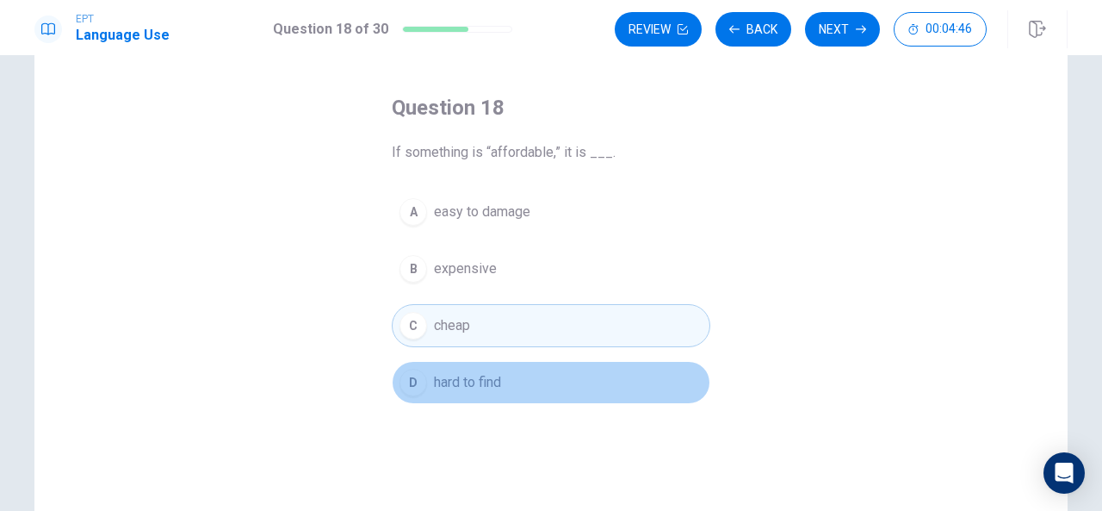
click at [492, 379] on span "hard to find" at bounding box center [467, 382] width 67 height 21
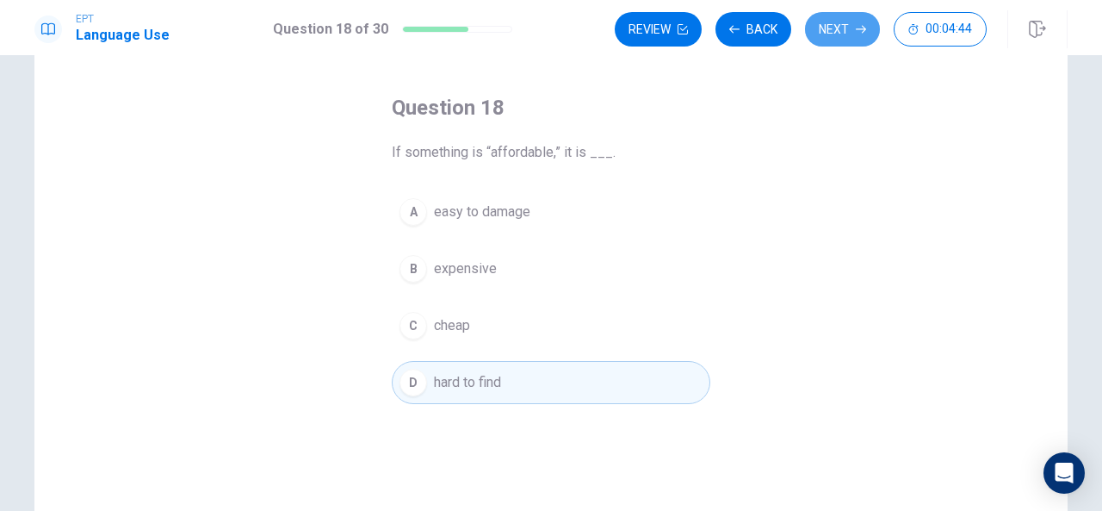
click at [852, 18] on button "Next" at bounding box center [842, 29] width 75 height 34
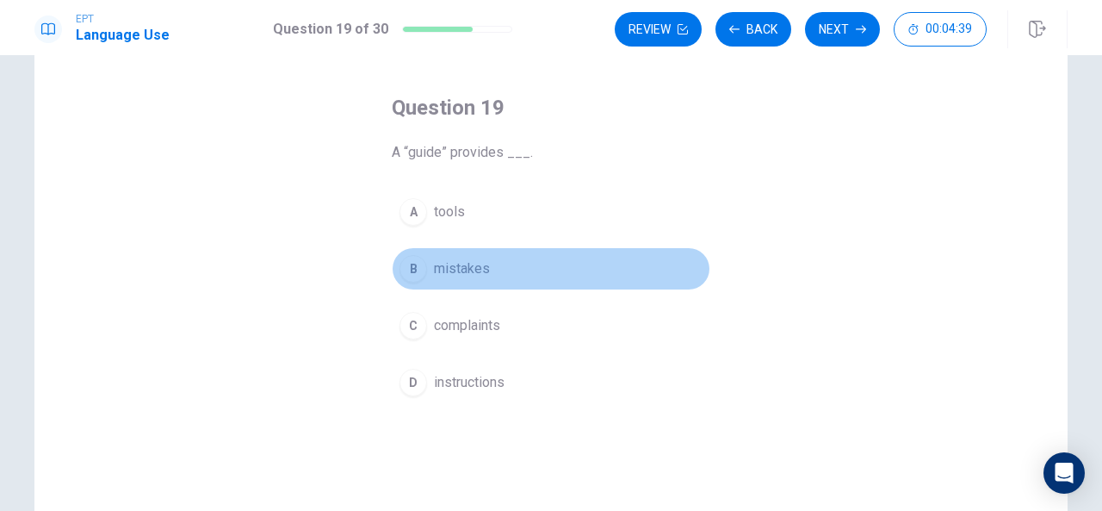
click at [471, 269] on span "mistakes" at bounding box center [462, 268] width 56 height 21
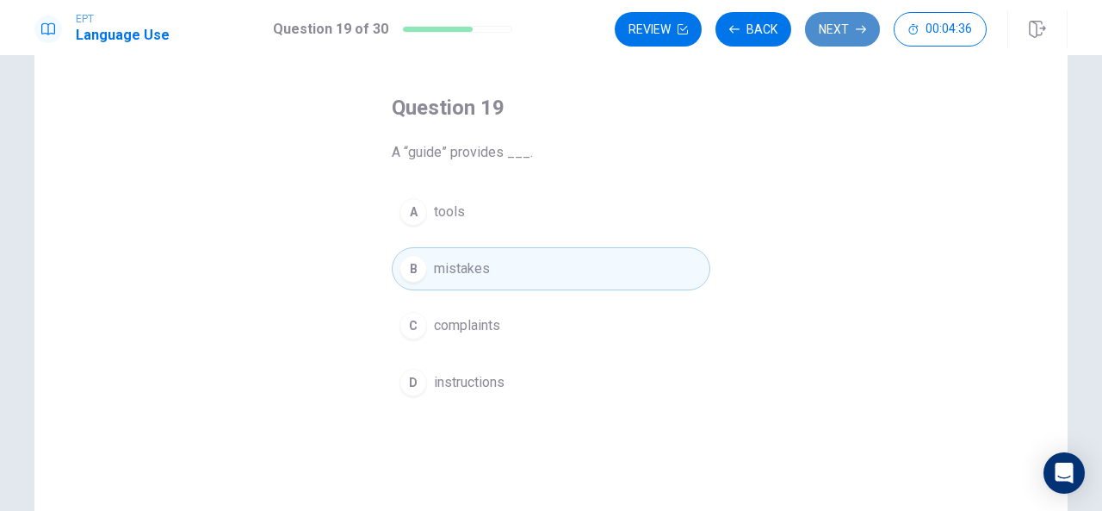
click at [837, 35] on button "Next" at bounding box center [842, 29] width 75 height 34
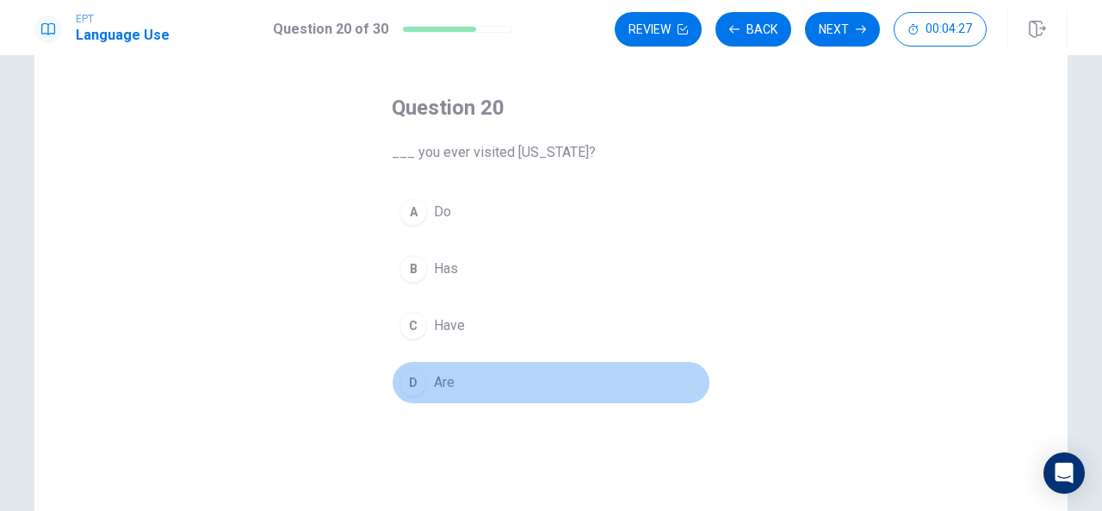
click at [403, 381] on div "D" at bounding box center [413, 382] width 28 height 28
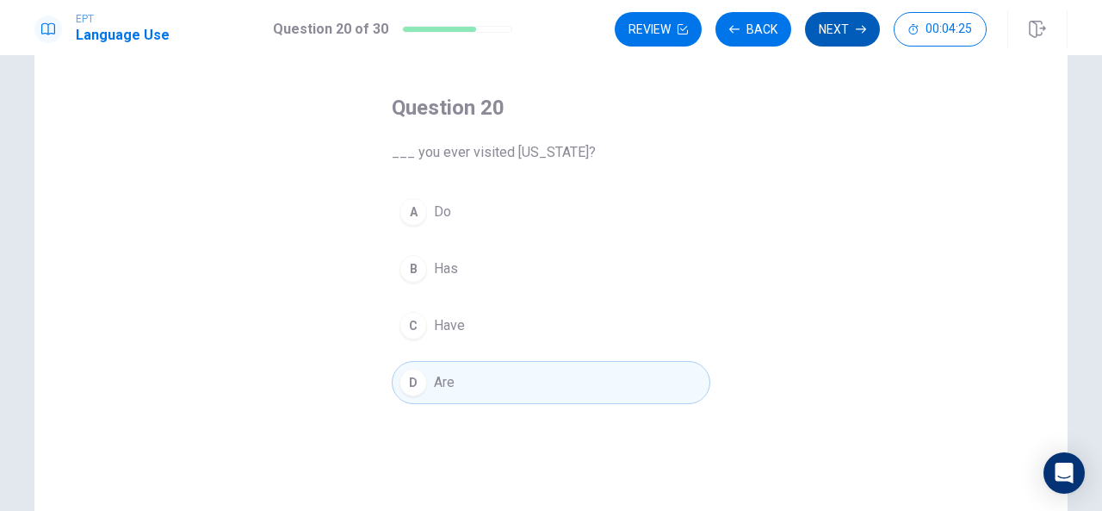
click at [824, 40] on button "Next" at bounding box center [842, 29] width 75 height 34
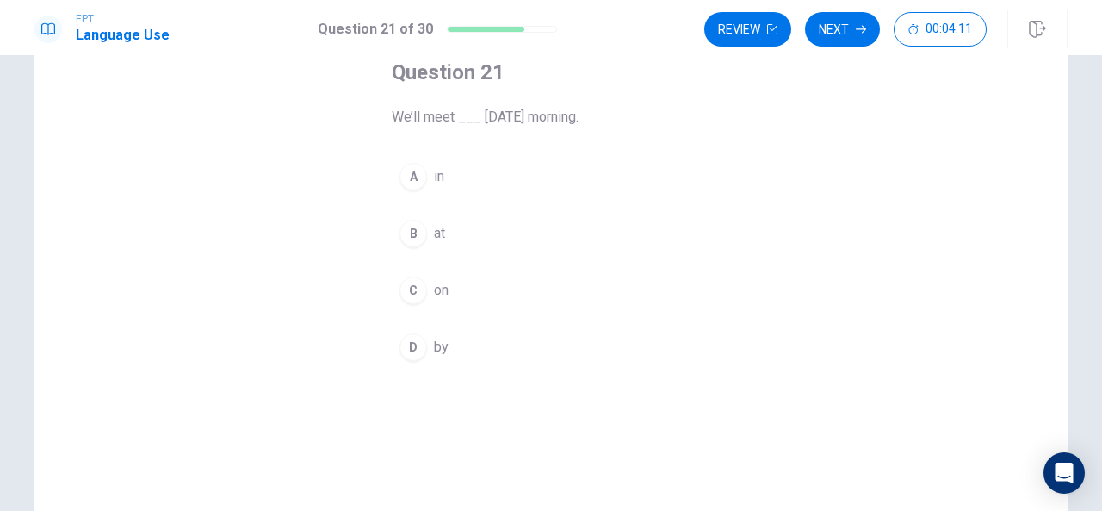
scroll to position [102, 0]
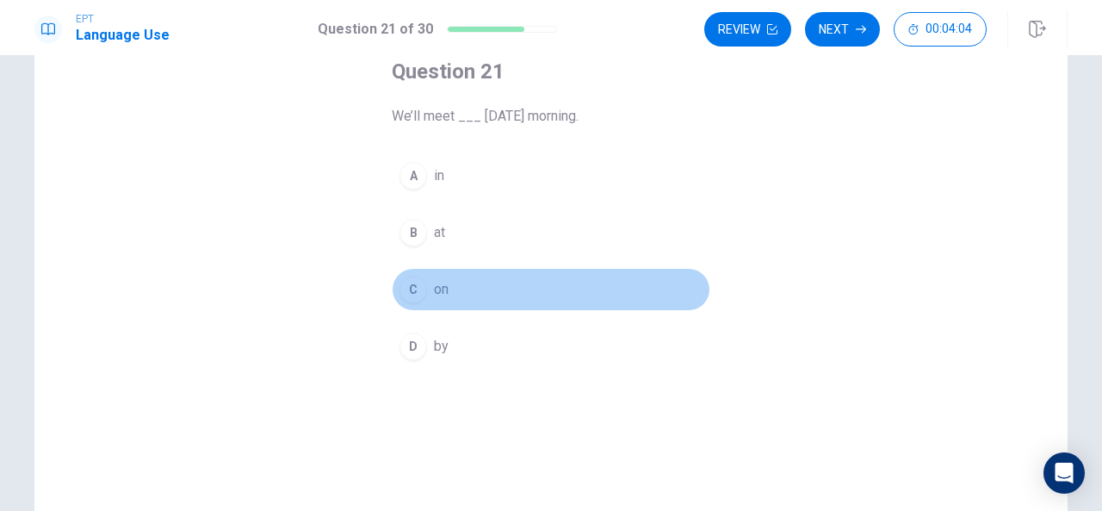
drag, startPoint x: 418, startPoint y: 268, endPoint x: 420, endPoint y: 281, distance: 13.0
click at [420, 281] on button "C on" at bounding box center [551, 289] width 319 height 43
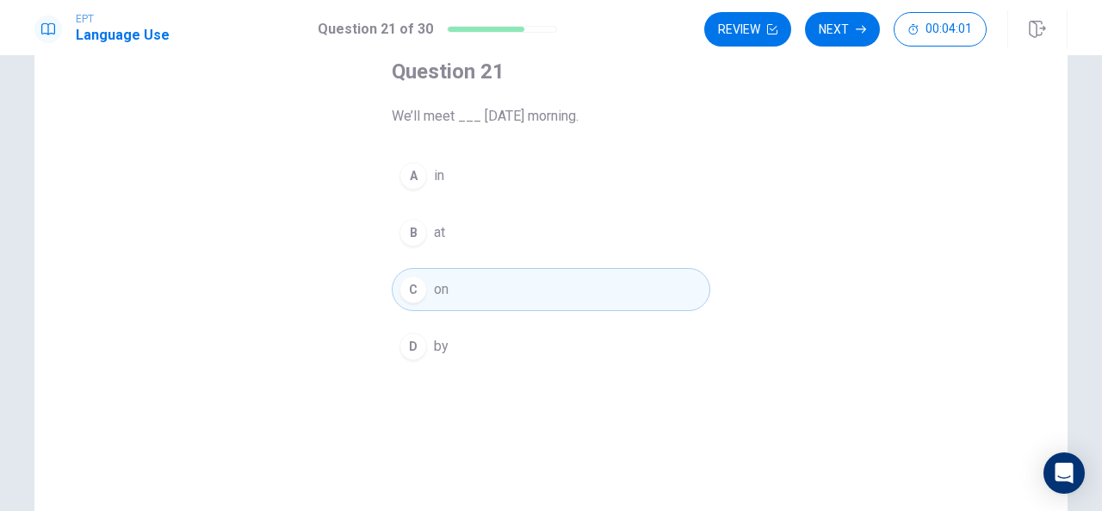
click at [420, 281] on div "C" at bounding box center [413, 290] width 28 height 28
click at [828, 31] on button "Next" at bounding box center [842, 29] width 75 height 34
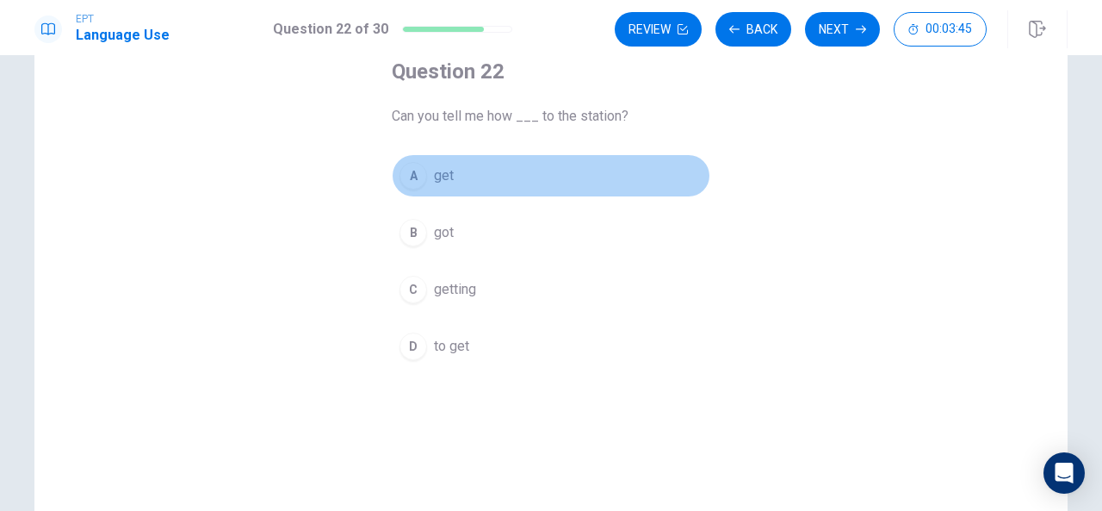
click at [419, 181] on div "A" at bounding box center [413, 176] width 28 height 28
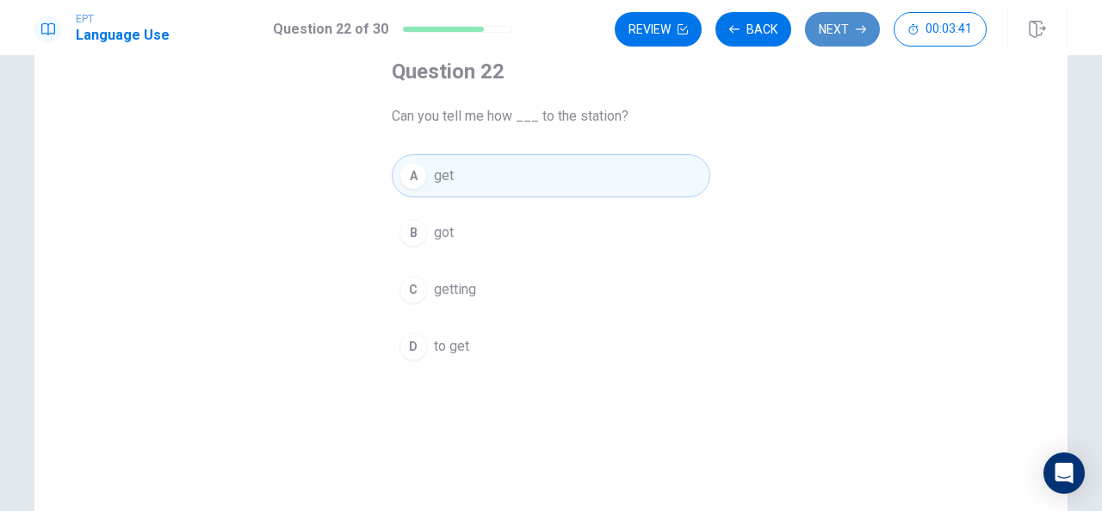
click at [845, 40] on button "Next" at bounding box center [842, 29] width 75 height 34
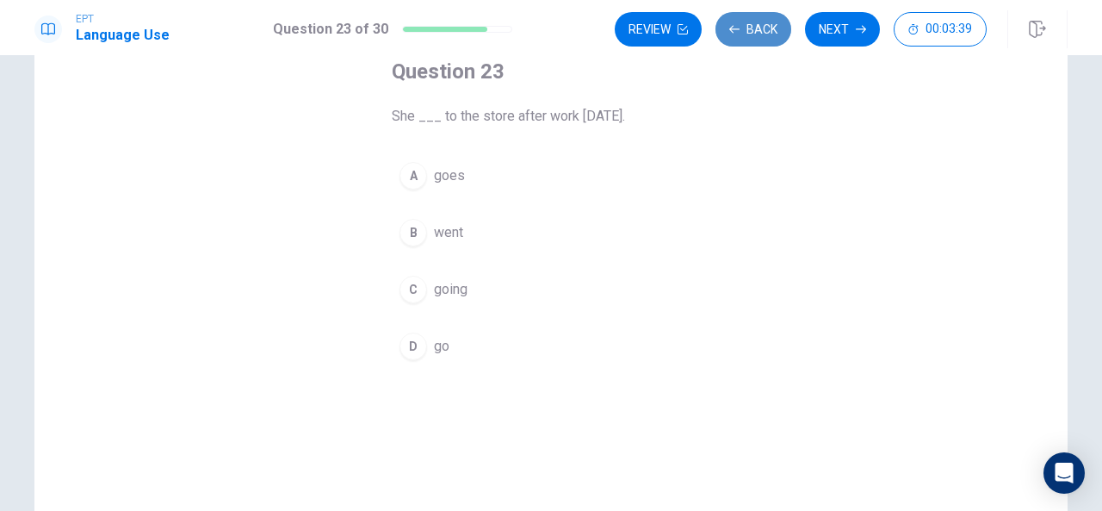
click at [749, 32] on button "Back" at bounding box center [753, 29] width 76 height 34
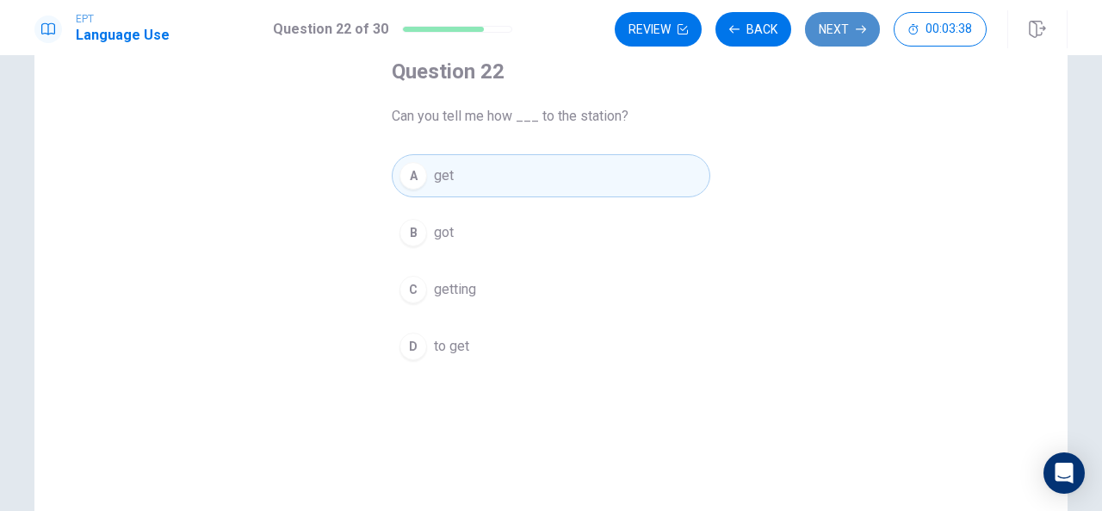
click at [864, 35] on button "Next" at bounding box center [842, 29] width 75 height 34
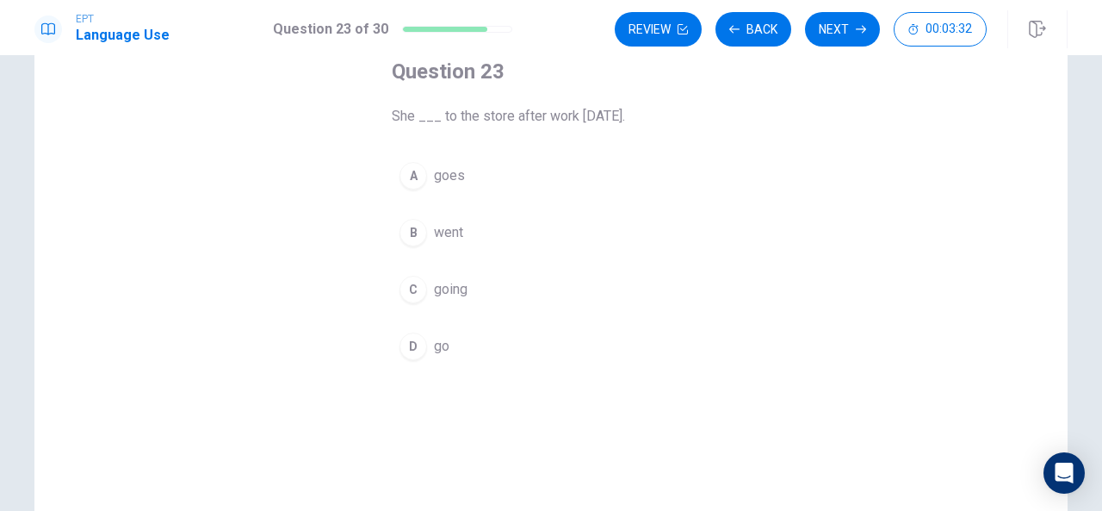
click at [461, 225] on button "B went" at bounding box center [551, 232] width 319 height 43
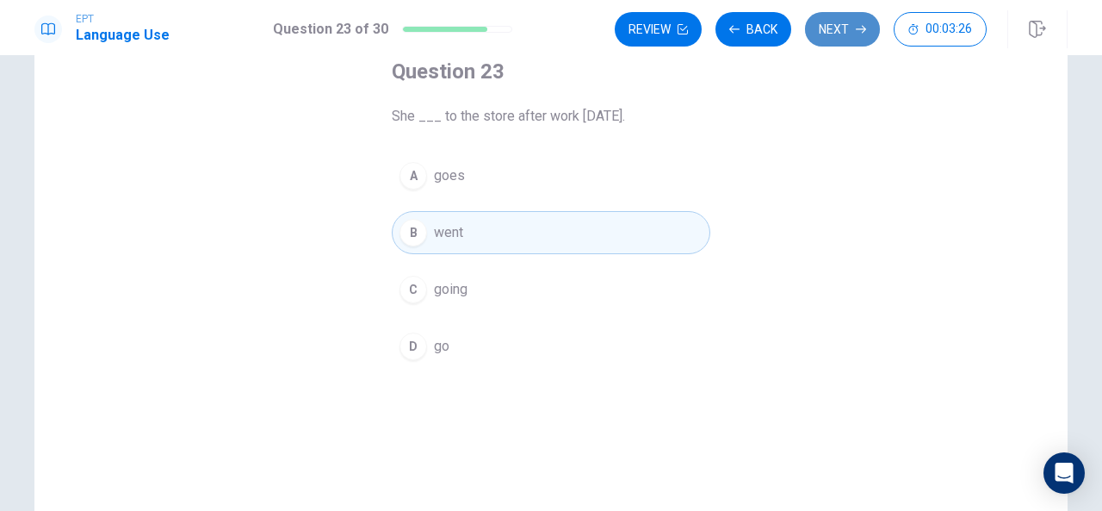
click at [829, 35] on button "Next" at bounding box center [842, 29] width 75 height 34
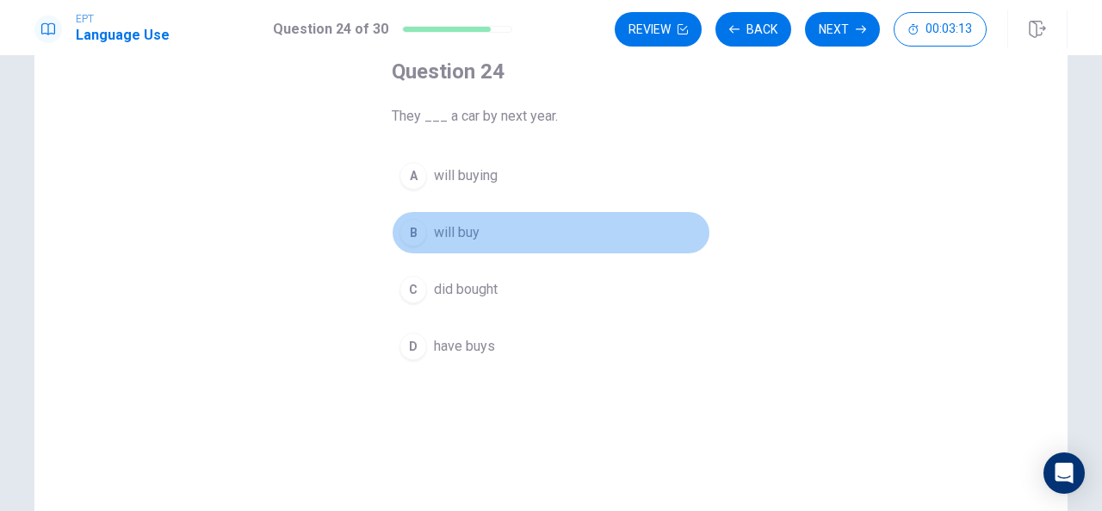
click at [460, 232] on span "will buy" at bounding box center [457, 232] width 46 height 21
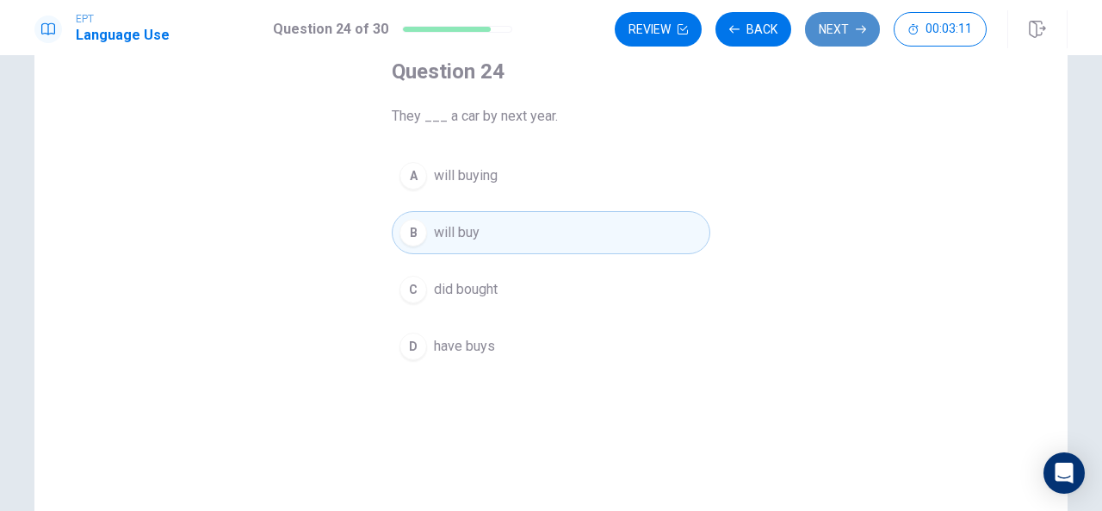
click at [847, 35] on button "Next" at bounding box center [842, 29] width 75 height 34
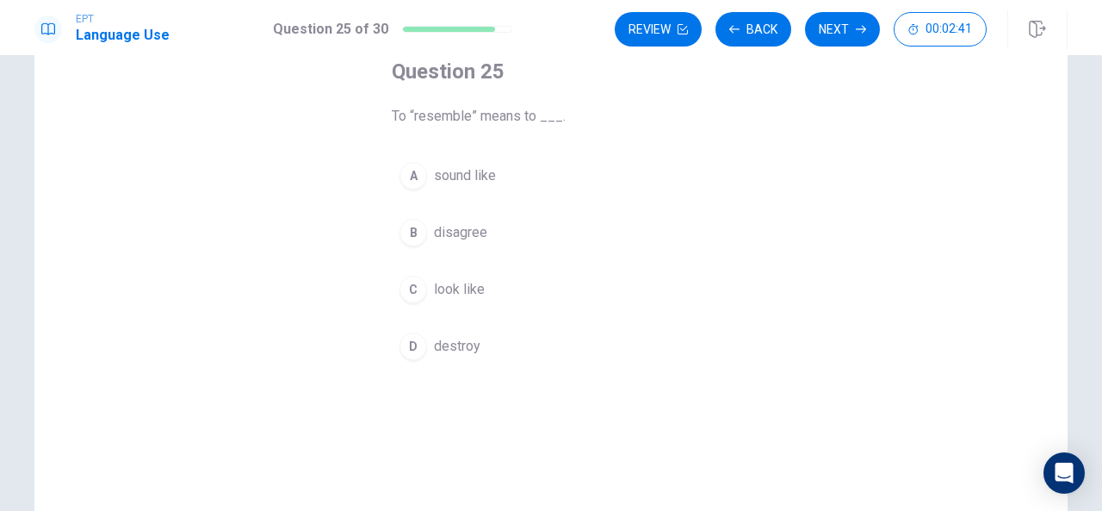
click at [486, 174] on span "sound like" at bounding box center [465, 175] width 62 height 21
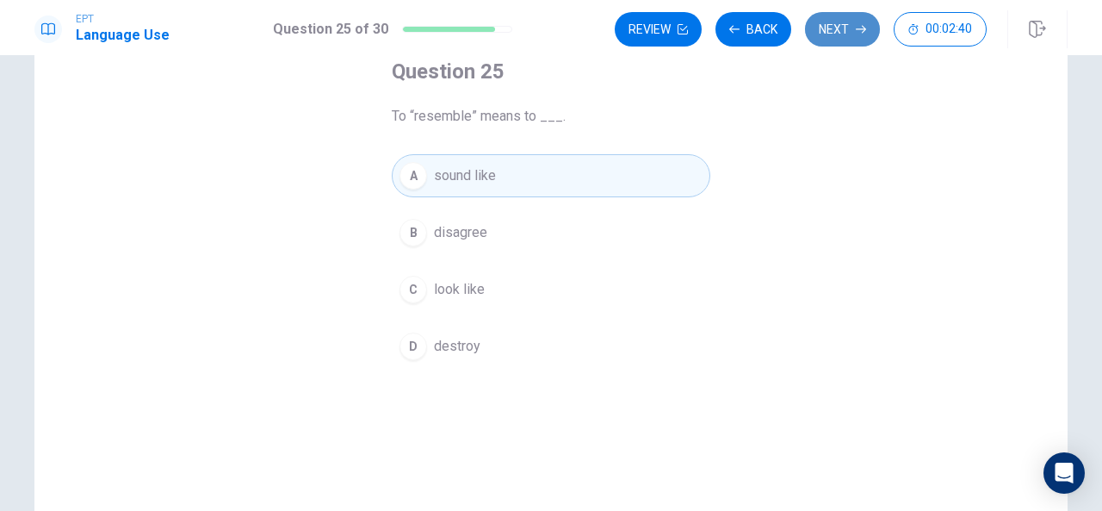
click at [863, 24] on icon "button" at bounding box center [861, 29] width 10 height 10
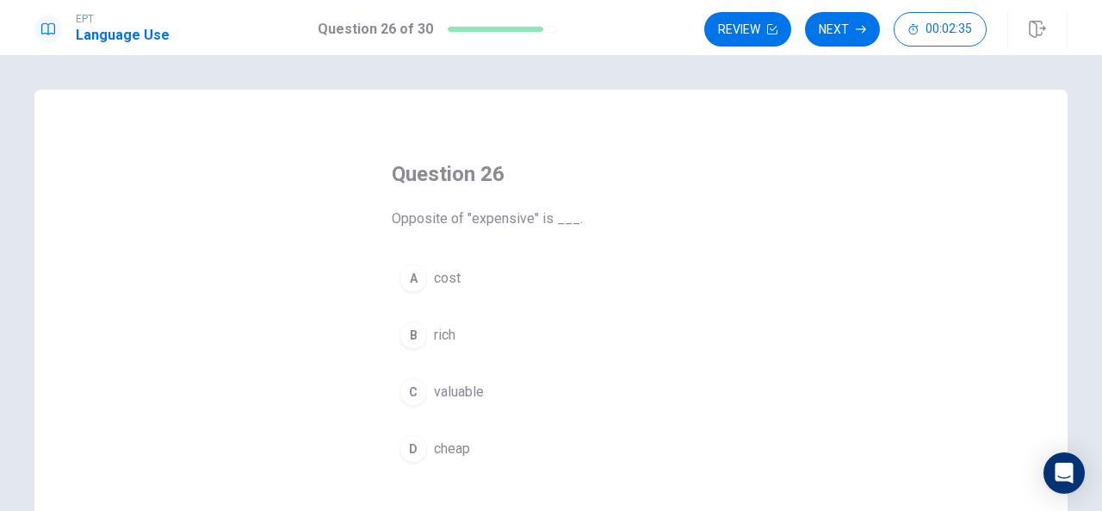
scroll to position [122, 0]
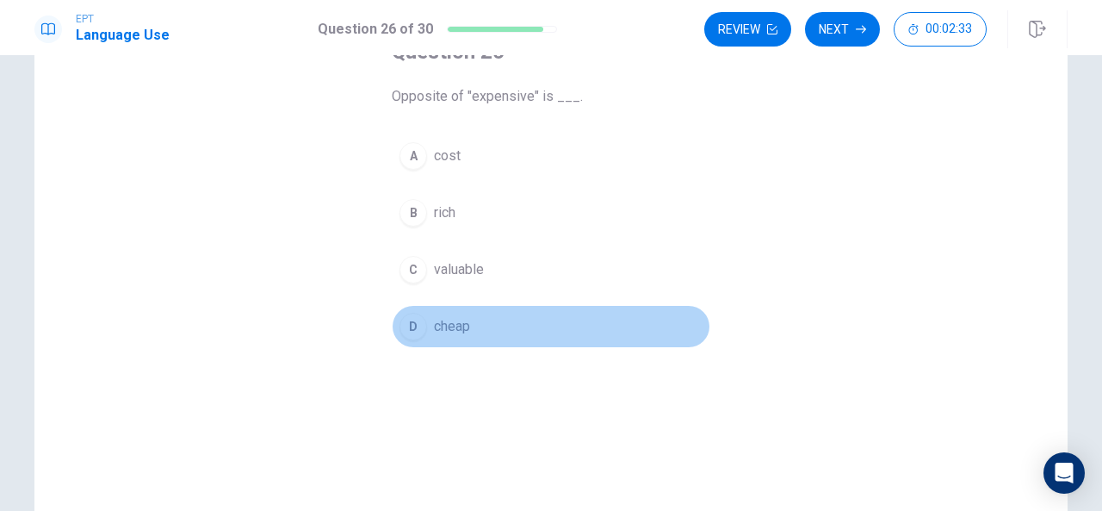
click at [439, 330] on span "cheap" at bounding box center [452, 326] width 36 height 21
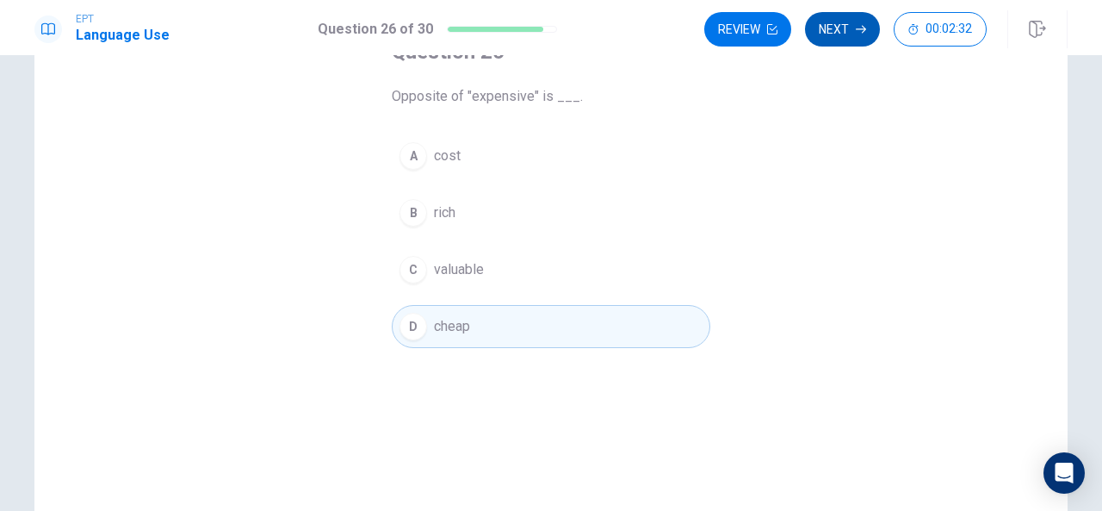
click at [851, 39] on button "Next" at bounding box center [842, 29] width 75 height 34
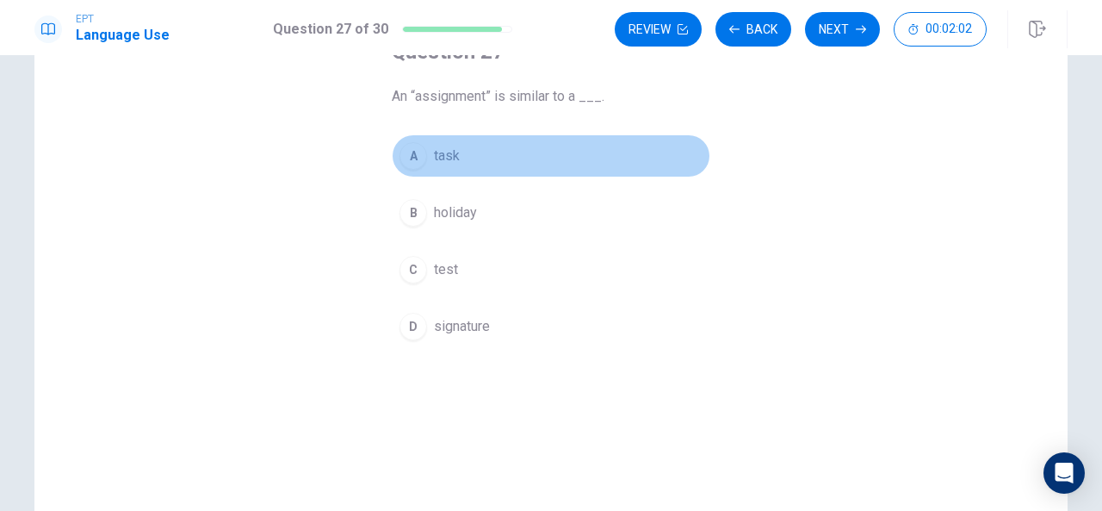
click at [483, 161] on button "A task" at bounding box center [551, 155] width 319 height 43
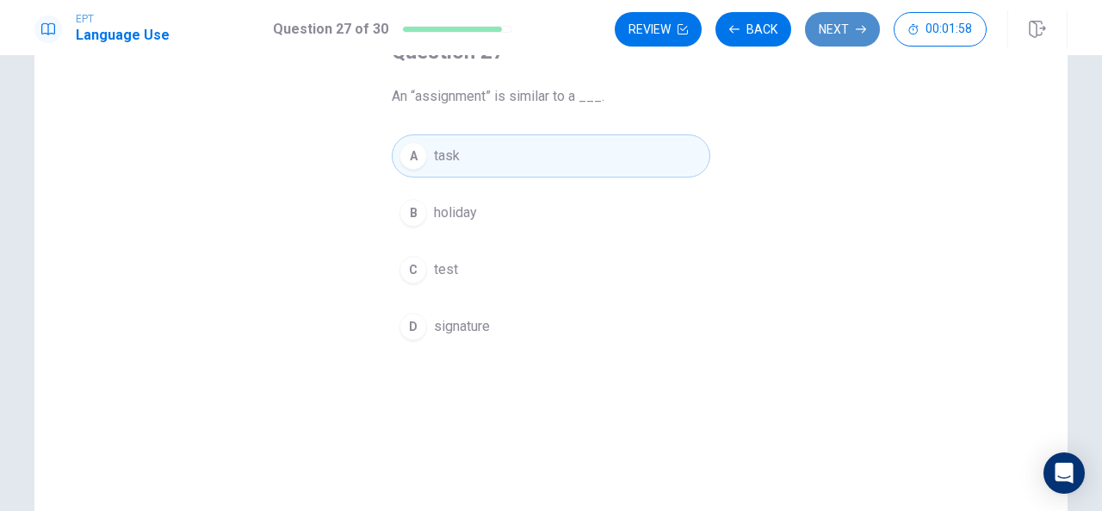
click at [827, 37] on button "Next" at bounding box center [842, 29] width 75 height 34
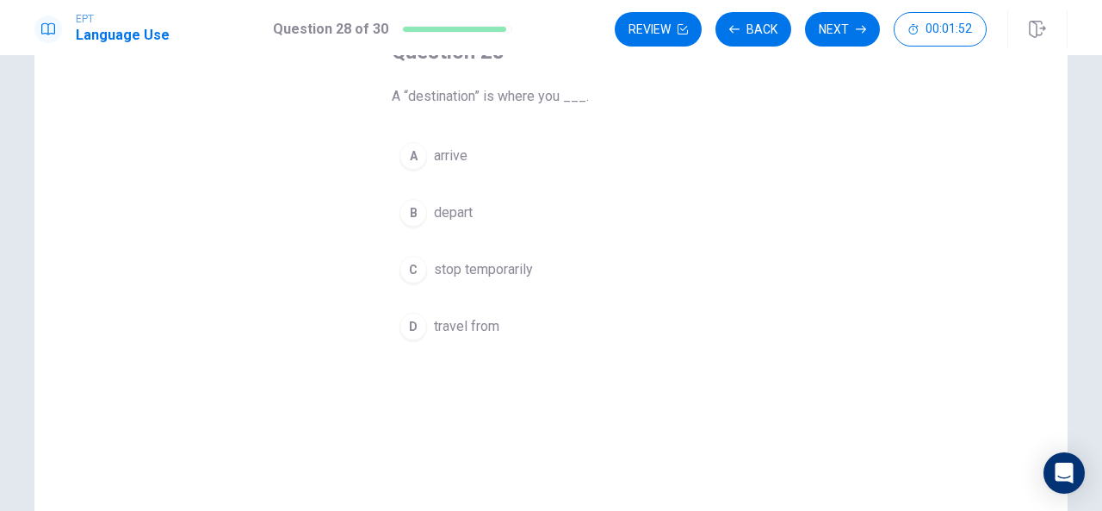
click at [468, 157] on button "A arrive" at bounding box center [551, 155] width 319 height 43
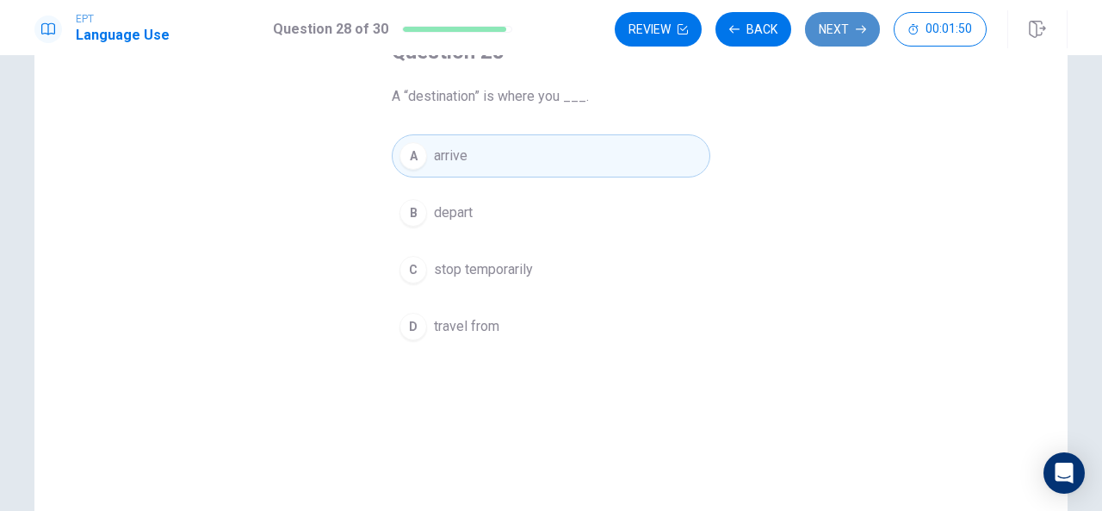
click at [827, 44] on button "Next" at bounding box center [842, 29] width 75 height 34
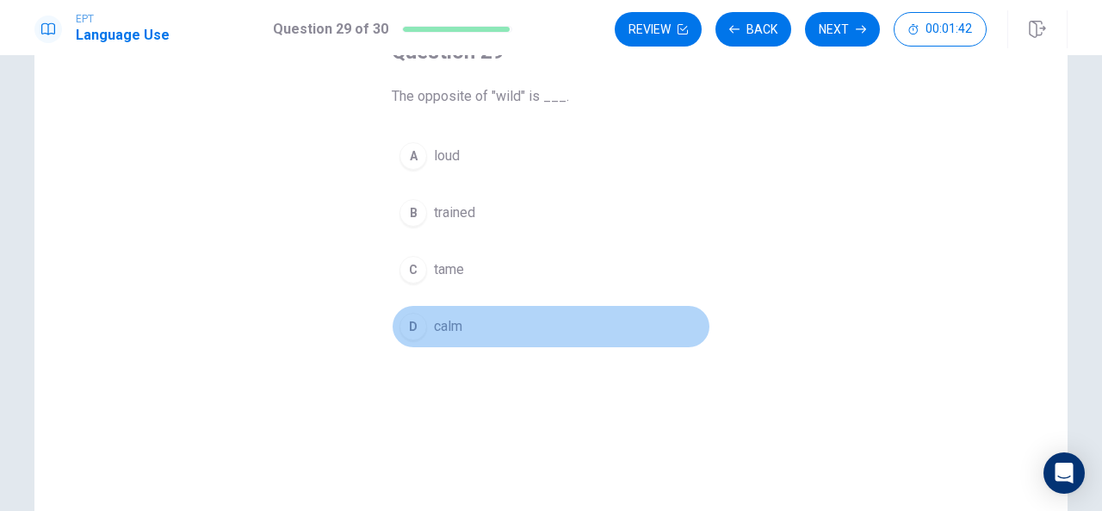
click at [486, 319] on button "D calm" at bounding box center [551, 326] width 319 height 43
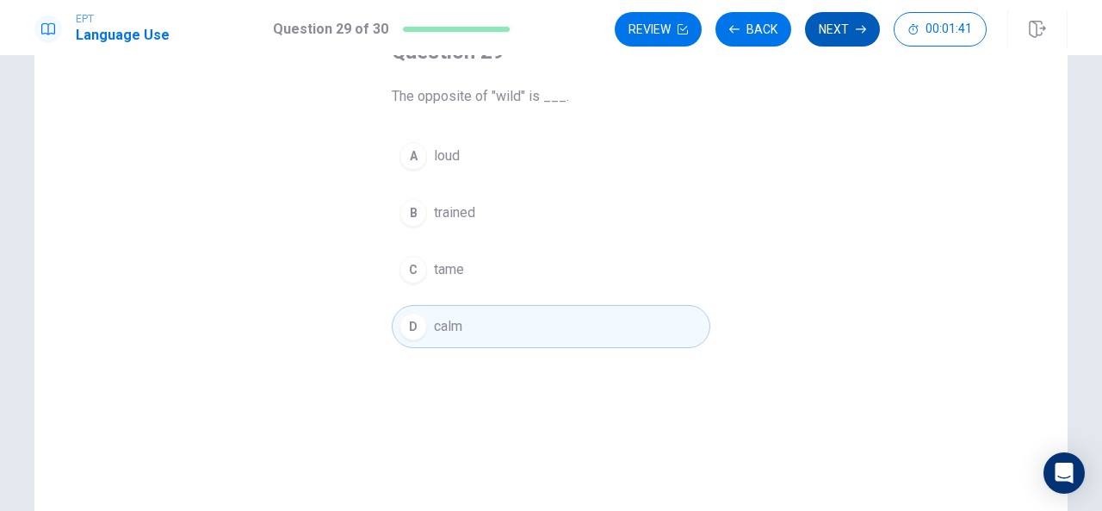
click at [844, 44] on button "Next" at bounding box center [842, 29] width 75 height 34
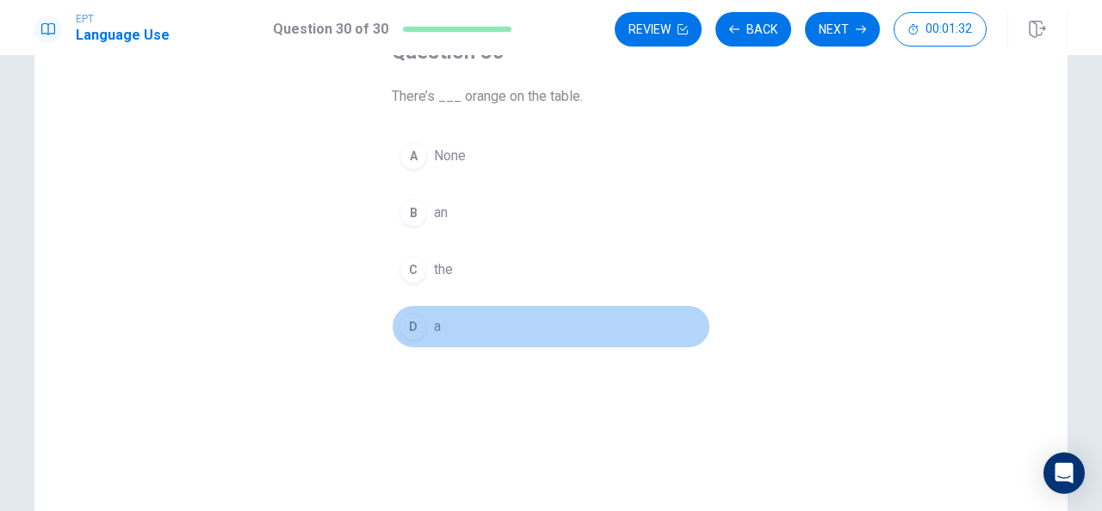
click at [435, 313] on button "D a" at bounding box center [551, 326] width 319 height 43
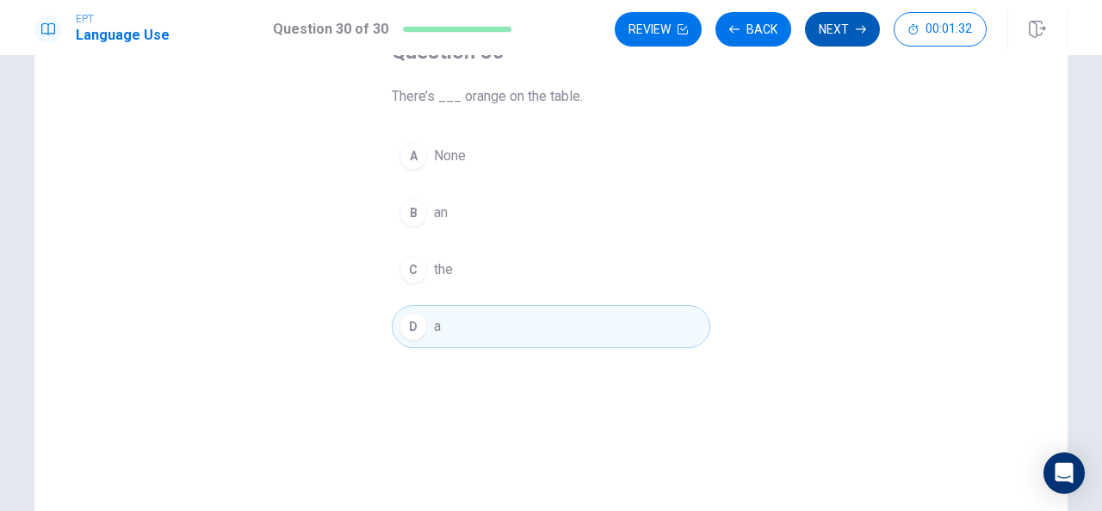
click at [855, 13] on button "Next" at bounding box center [842, 29] width 75 height 34
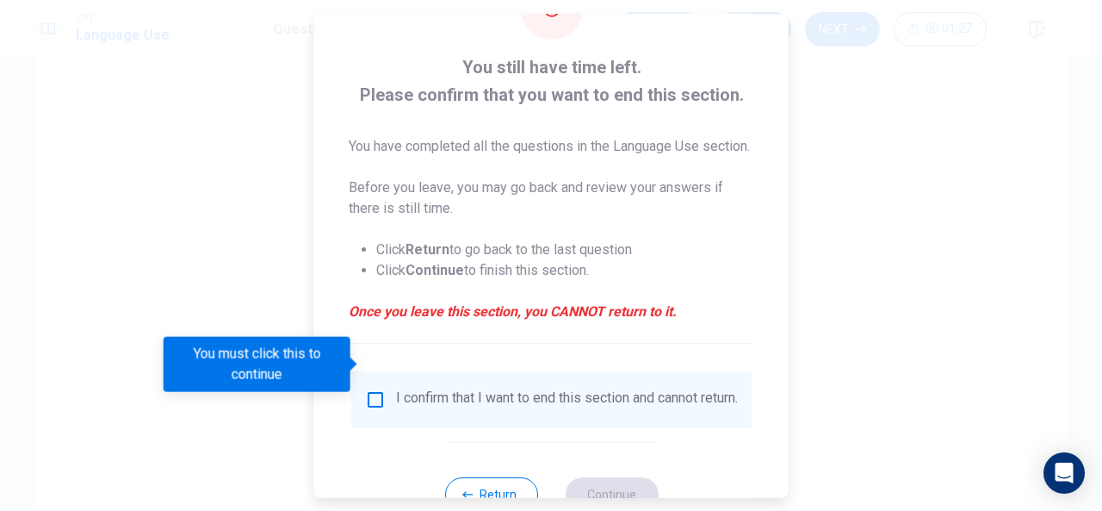
scroll to position [152, 0]
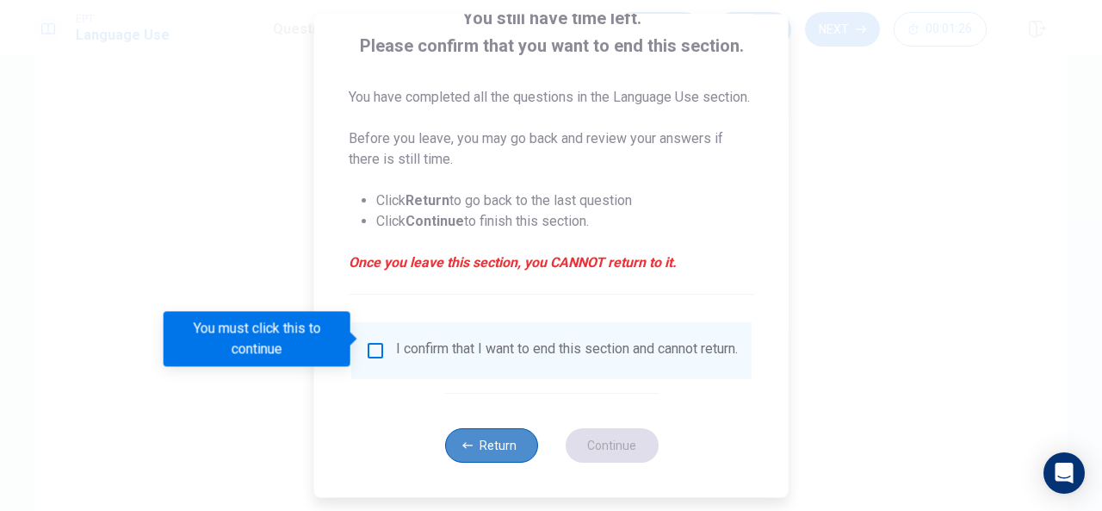
click at [469, 460] on button "Return" at bounding box center [490, 445] width 93 height 34
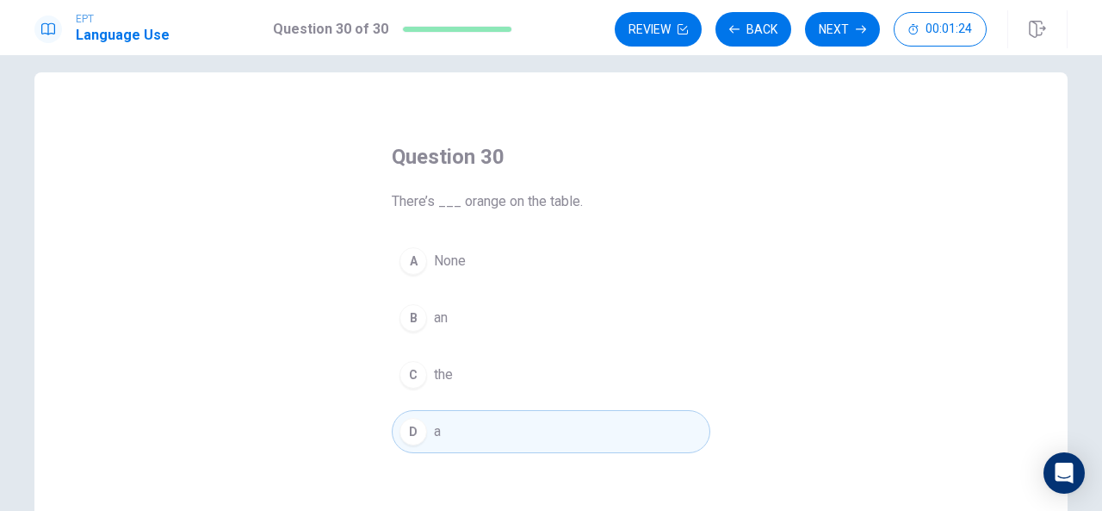
scroll to position [9, 0]
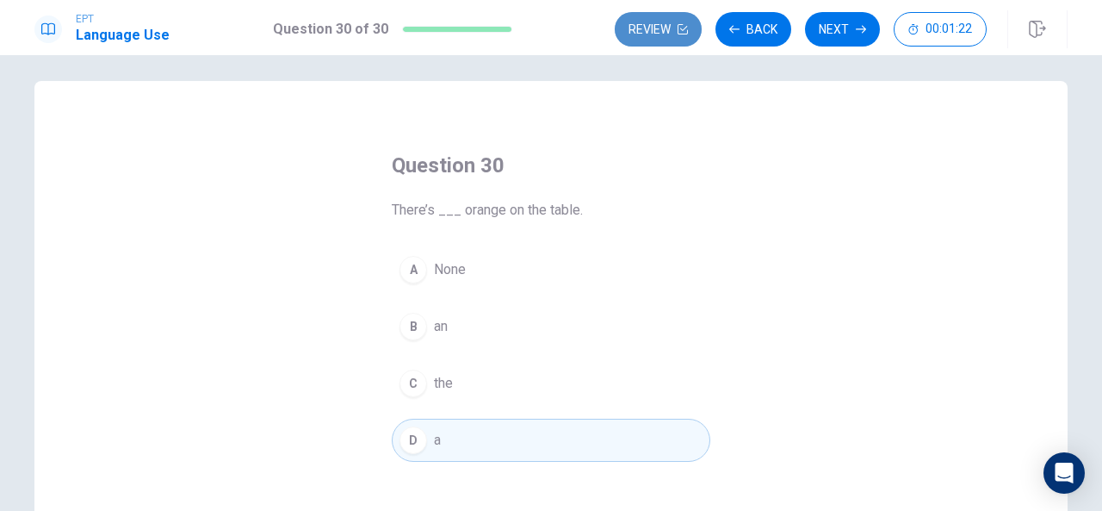
click at [663, 16] on button "Review" at bounding box center [658, 29] width 87 height 34
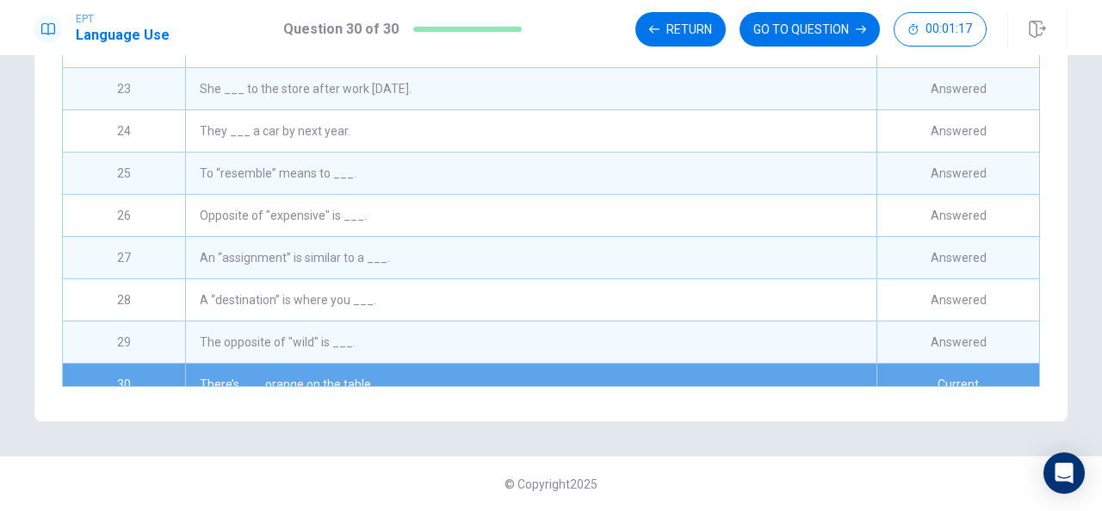
scroll to position [861, 0]
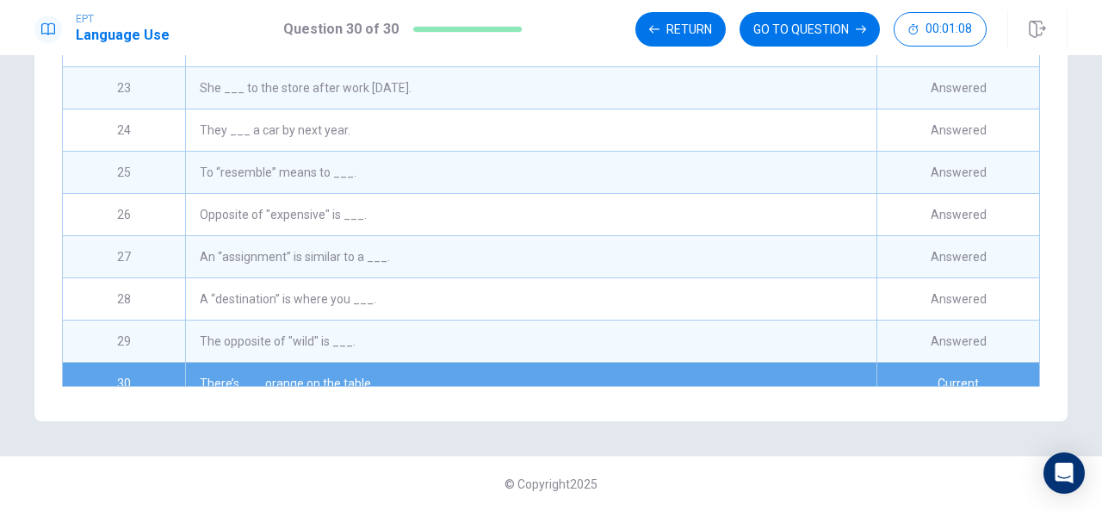
click at [411, 152] on div "To “resemble” means to ___." at bounding box center [530, 172] width 691 height 41
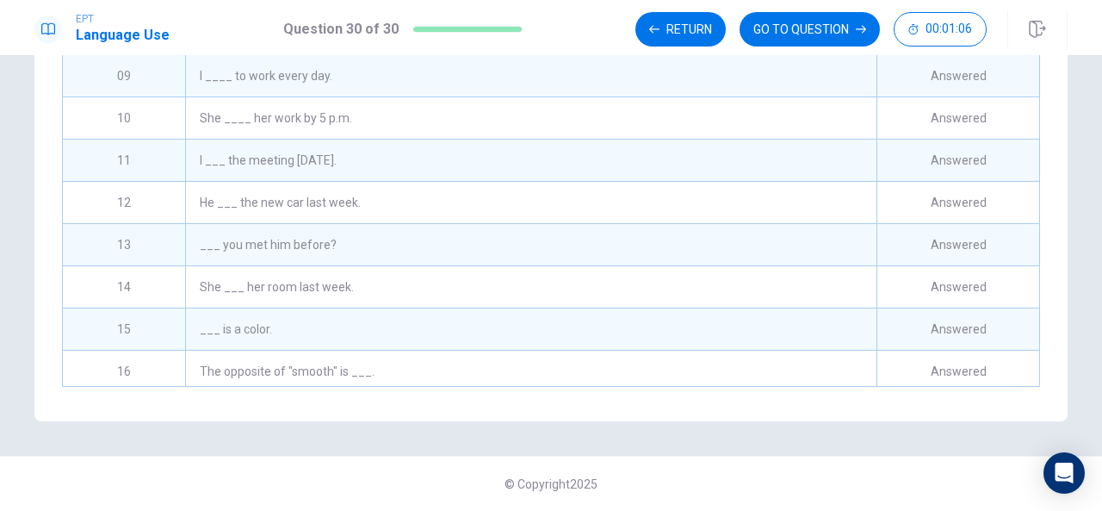
scroll to position [227, 0]
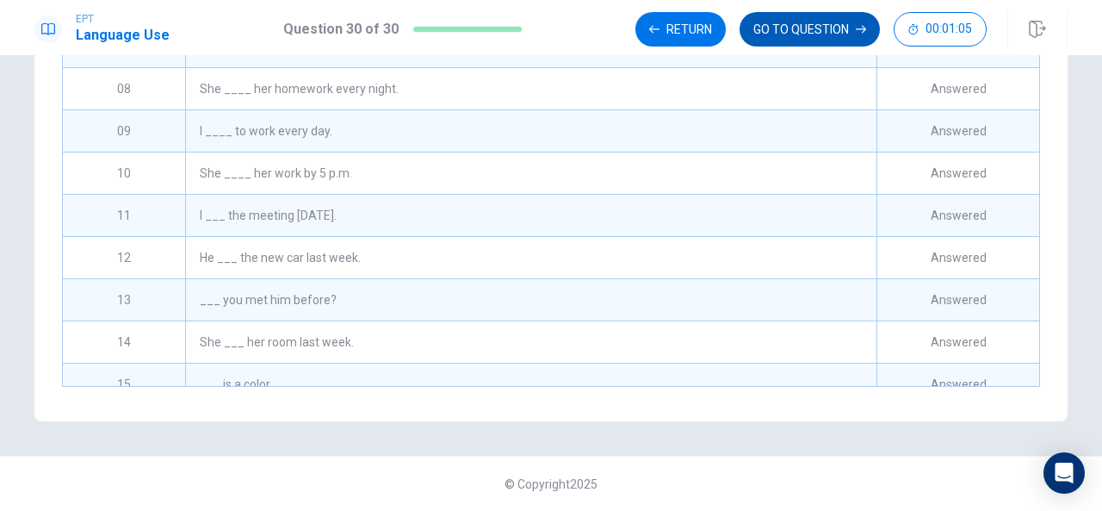
click at [801, 41] on button "GO TO QUESTION" at bounding box center [810, 29] width 140 height 34
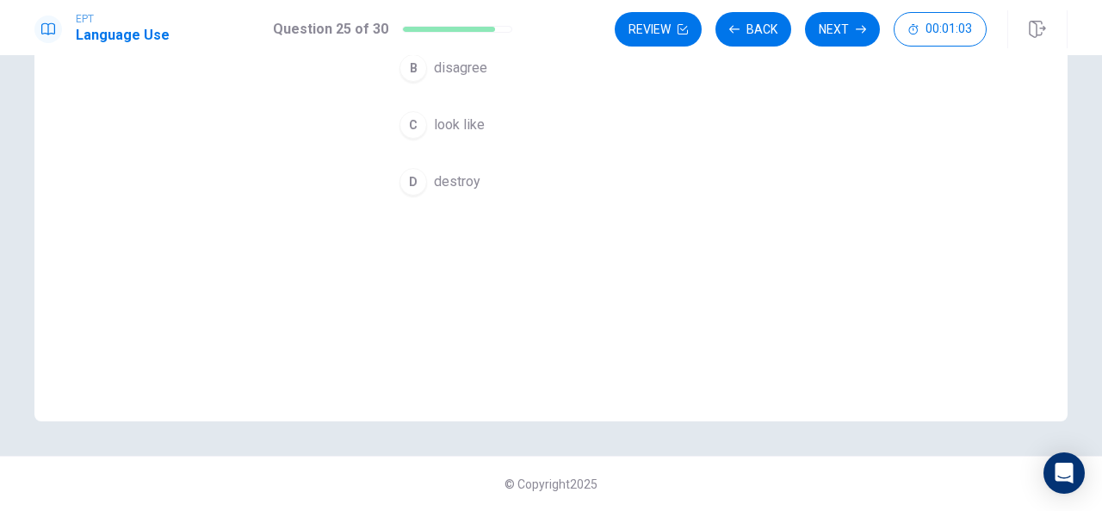
scroll to position [0, 0]
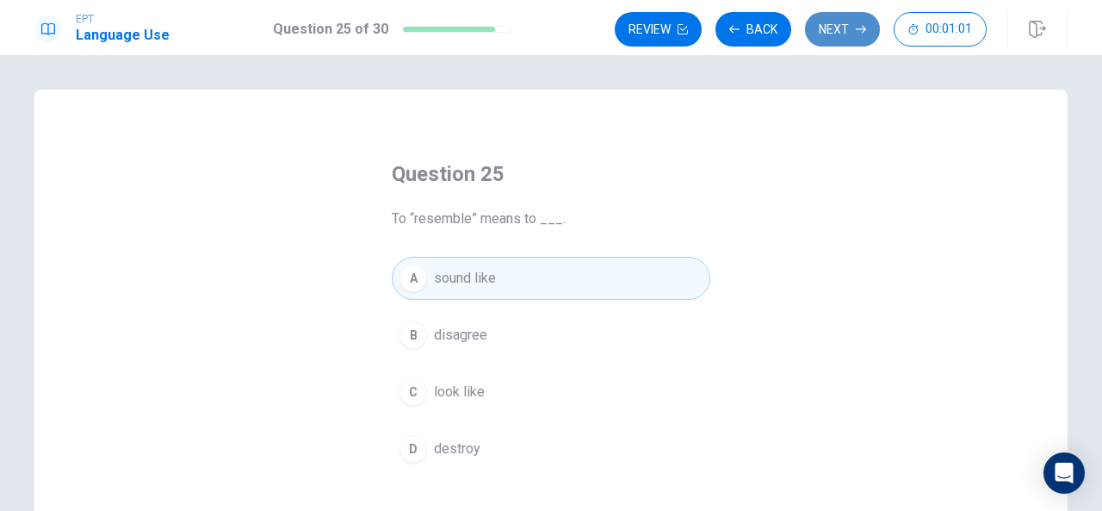
click at [823, 35] on button "Next" at bounding box center [842, 29] width 75 height 34
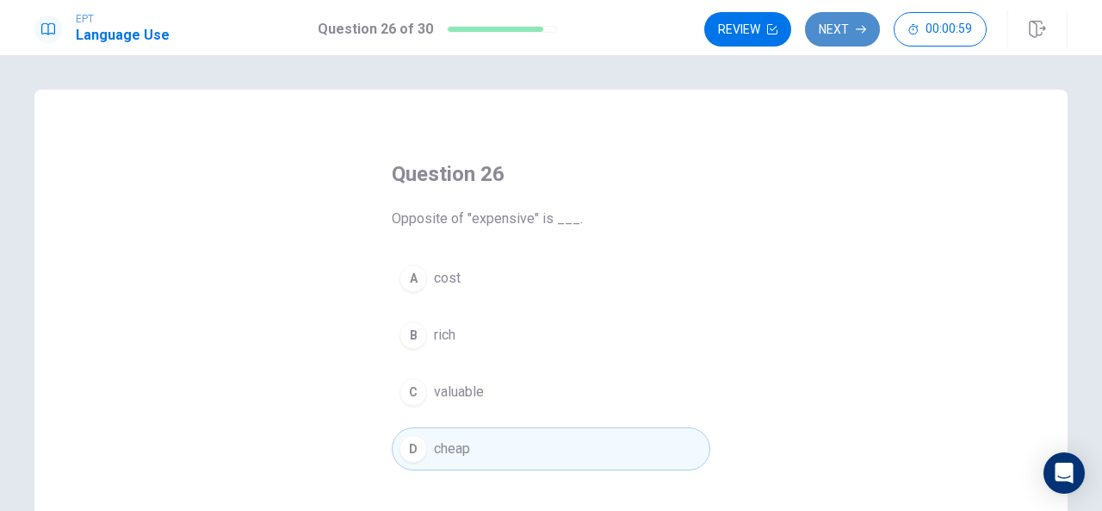
click at [829, 30] on button "Next" at bounding box center [842, 29] width 75 height 34
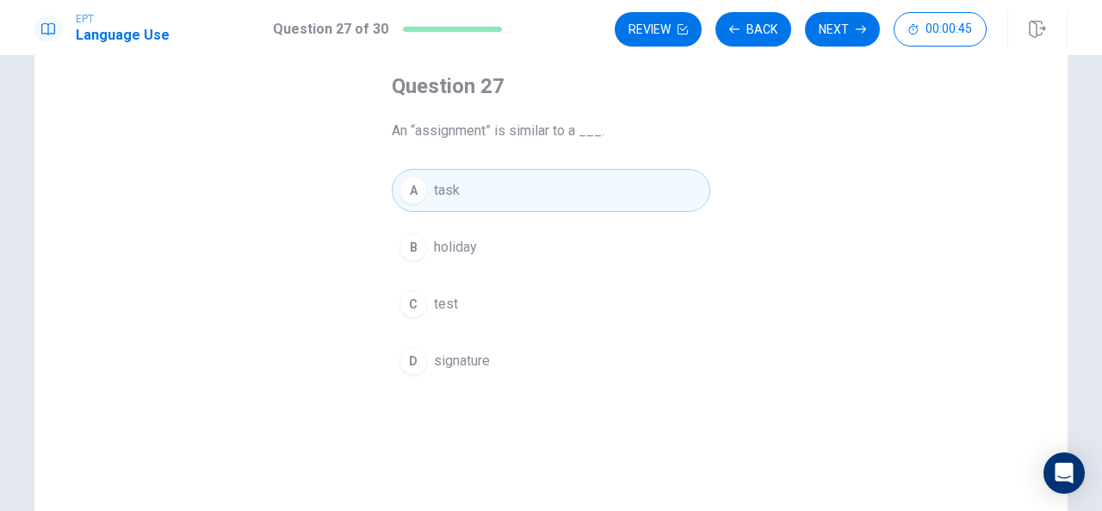
scroll to position [86, 0]
click at [844, 28] on button "Next" at bounding box center [842, 29] width 75 height 34
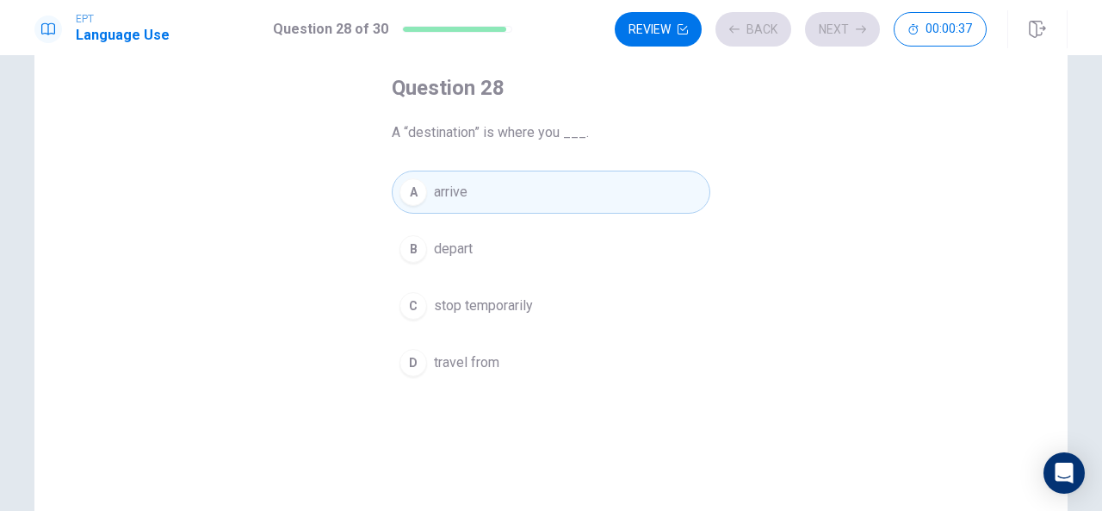
click at [845, 32] on div "Review Back Next 00:00:37" at bounding box center [801, 29] width 372 height 34
click at [849, 34] on button "Next" at bounding box center [842, 29] width 75 height 34
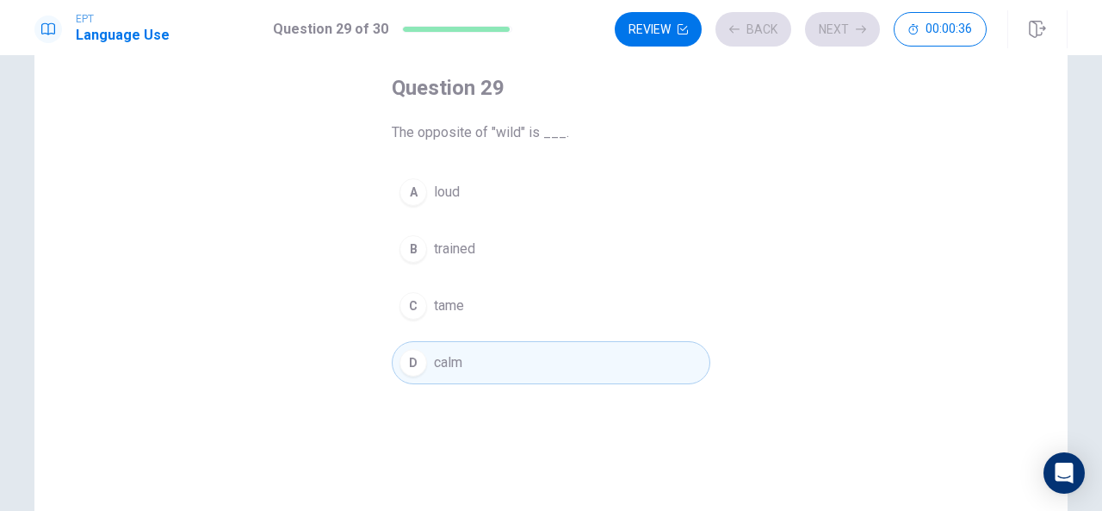
click at [849, 34] on div "Review Back Next 00:00:36" at bounding box center [801, 29] width 372 height 34
click at [851, 35] on div "Review Back Next 00:00:36" at bounding box center [801, 29] width 372 height 34
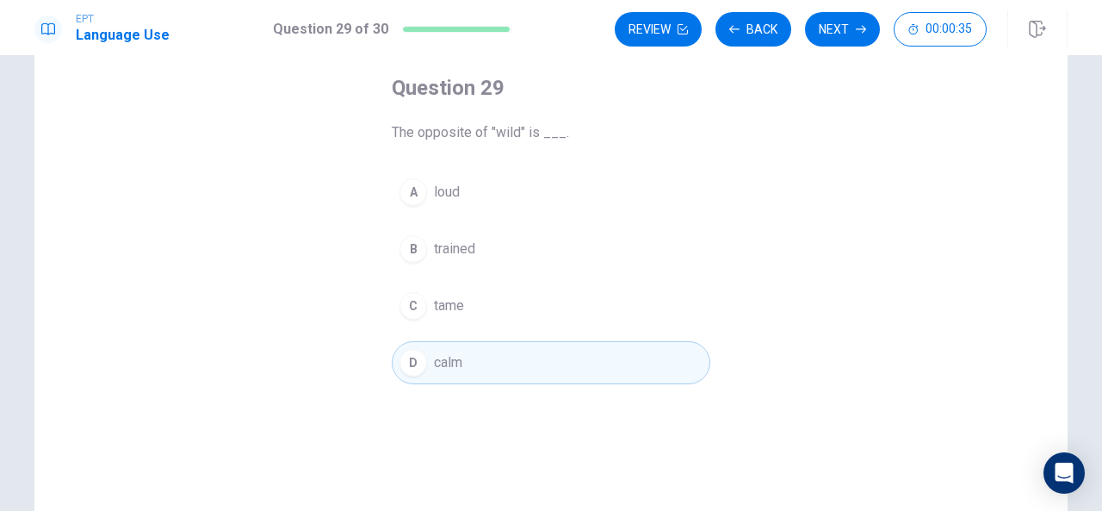
click at [851, 35] on button "Next" at bounding box center [842, 29] width 75 height 34
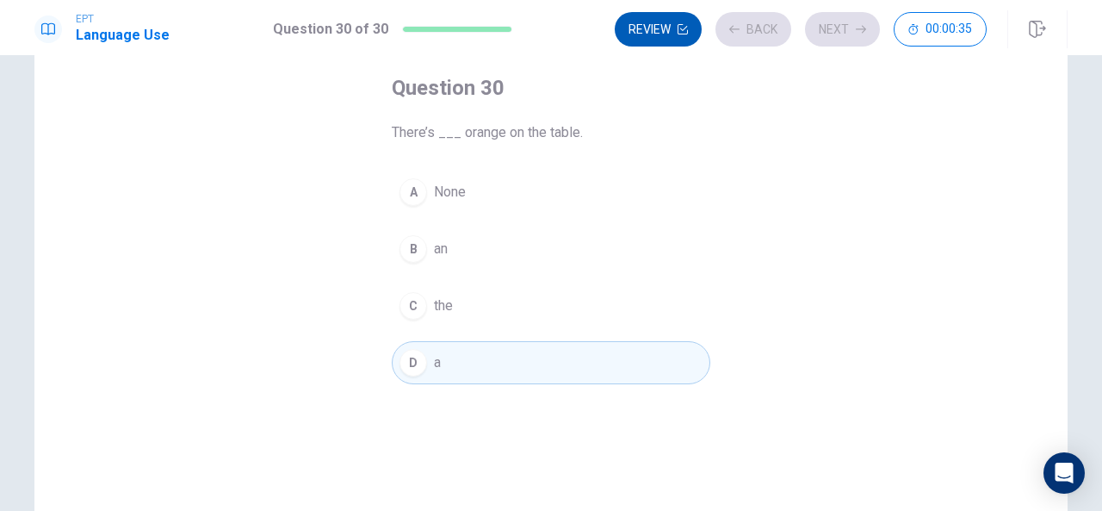
click at [635, 32] on button "Review" at bounding box center [658, 29] width 87 height 34
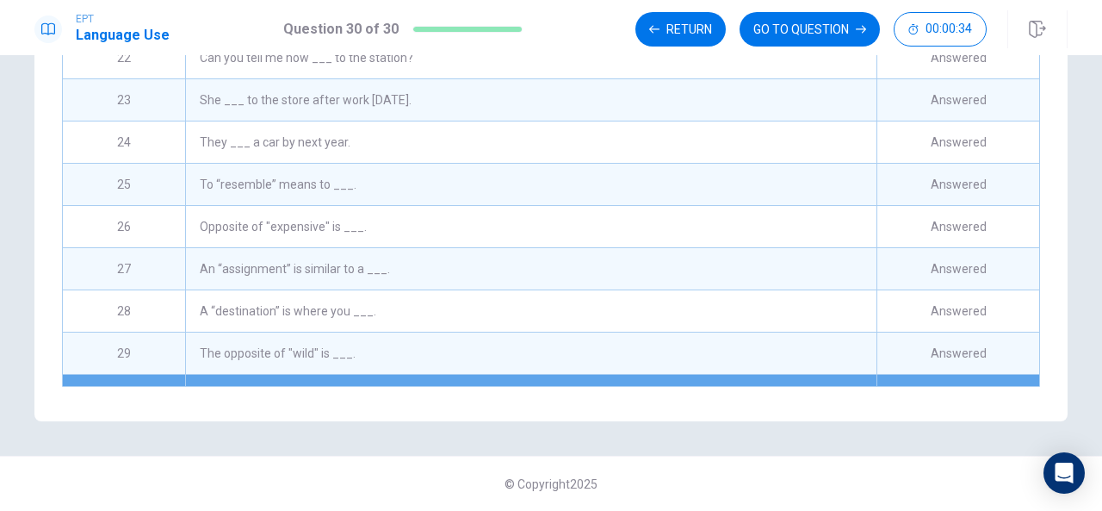
scroll to position [879, 0]
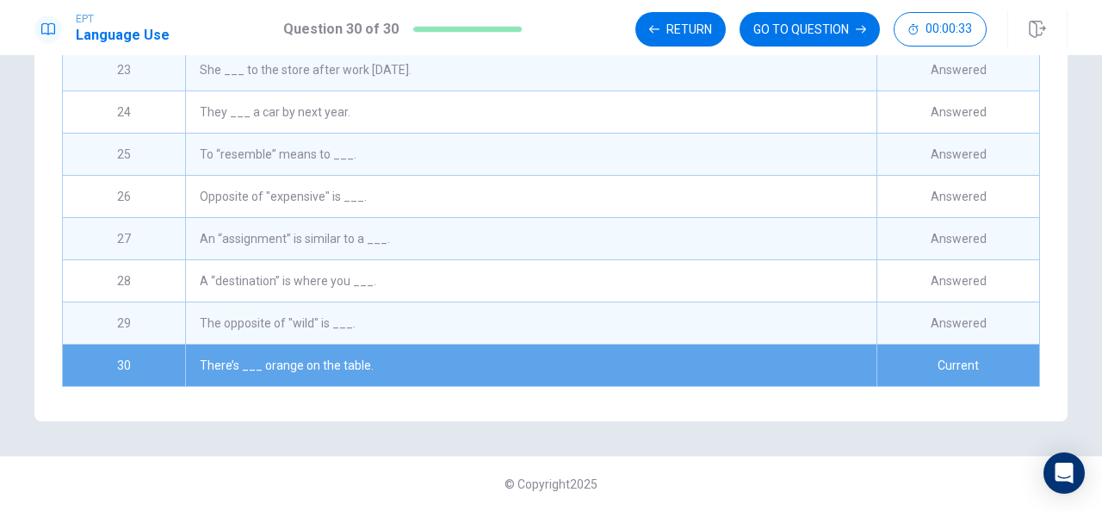
click at [505, 369] on div "There’s ___ orange on the table." at bounding box center [530, 364] width 691 height 41
click at [528, 359] on div "There’s ___ orange on the table." at bounding box center [530, 364] width 691 height 41
click at [837, 39] on button "GO TO QUESTION" at bounding box center [810, 29] width 140 height 34
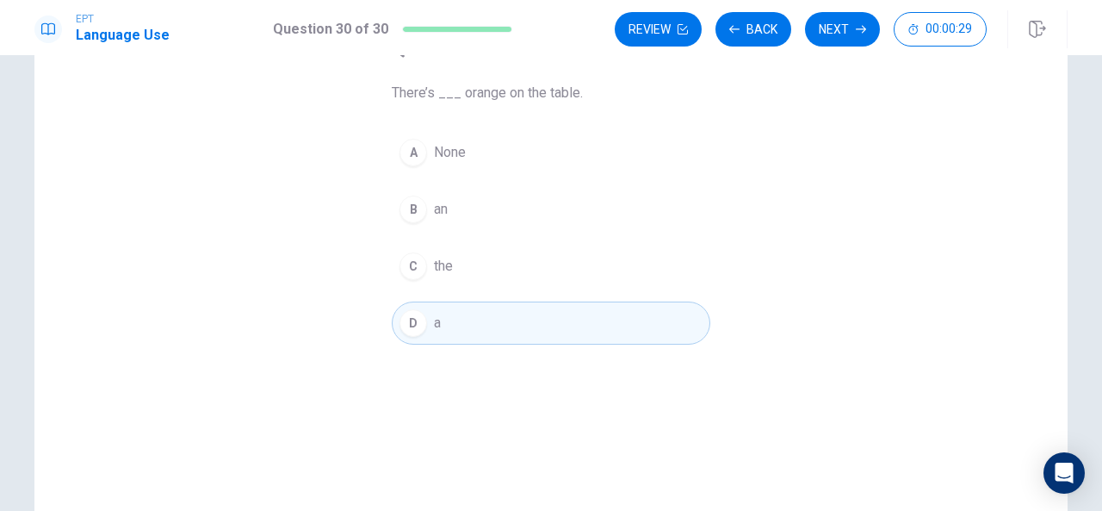
scroll to position [115, 0]
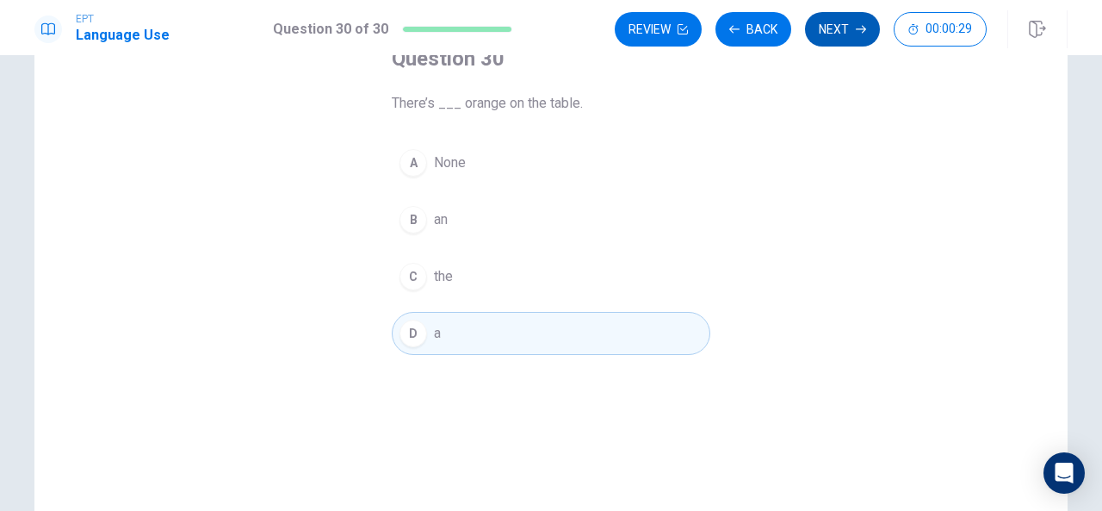
click at [857, 20] on button "Next" at bounding box center [842, 29] width 75 height 34
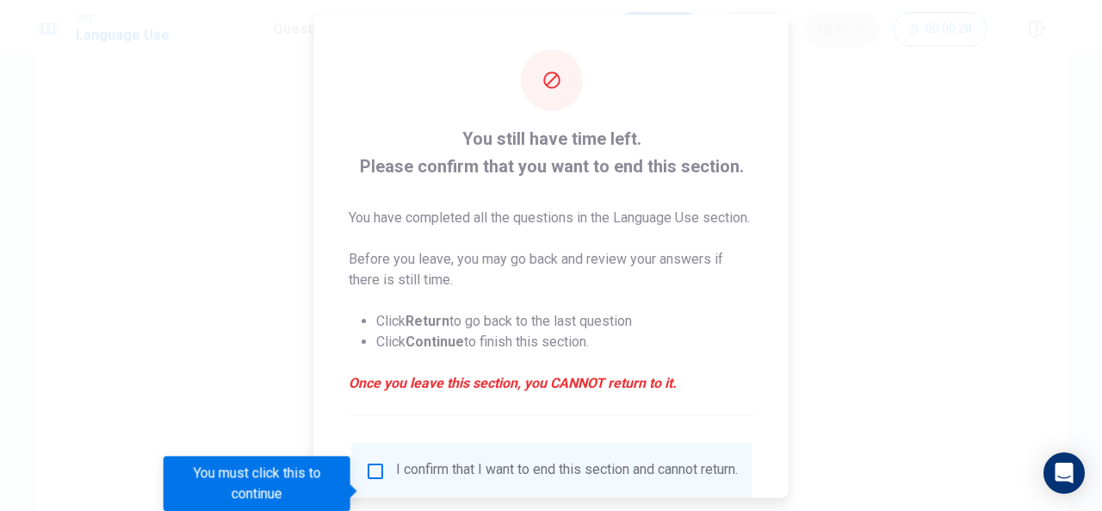
scroll to position [152, 0]
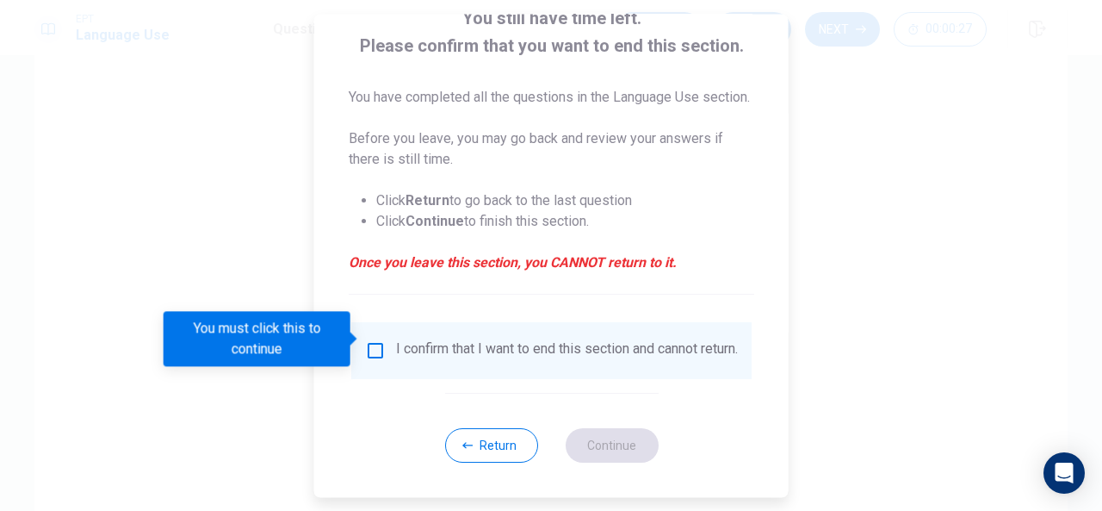
click at [398, 340] on div "I confirm that I want to end this section and cannot return." at bounding box center [567, 350] width 342 height 21
click at [370, 340] on input "You must click this to continue" at bounding box center [375, 350] width 21 height 21
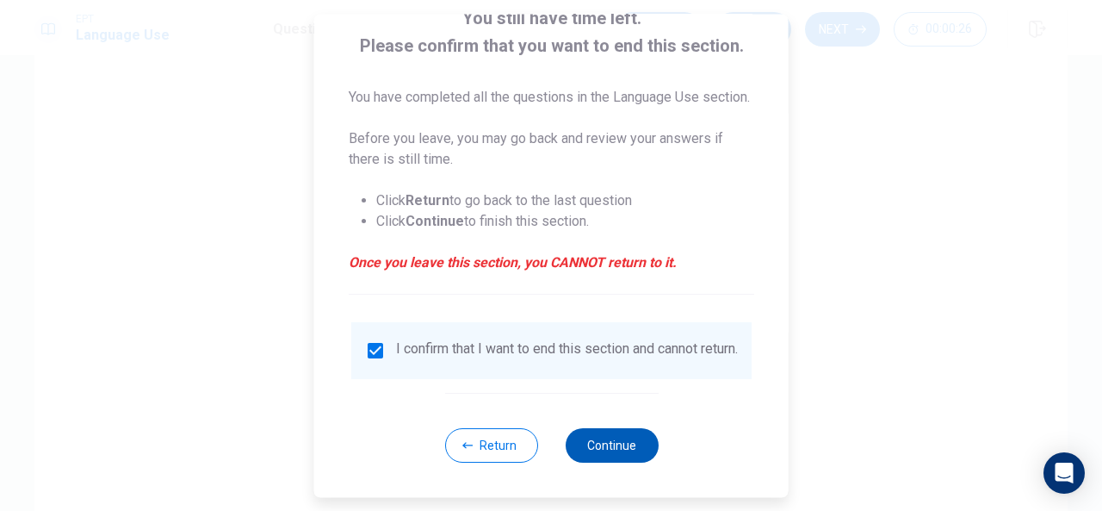
click at [612, 461] on button "Continue" at bounding box center [611, 445] width 93 height 34
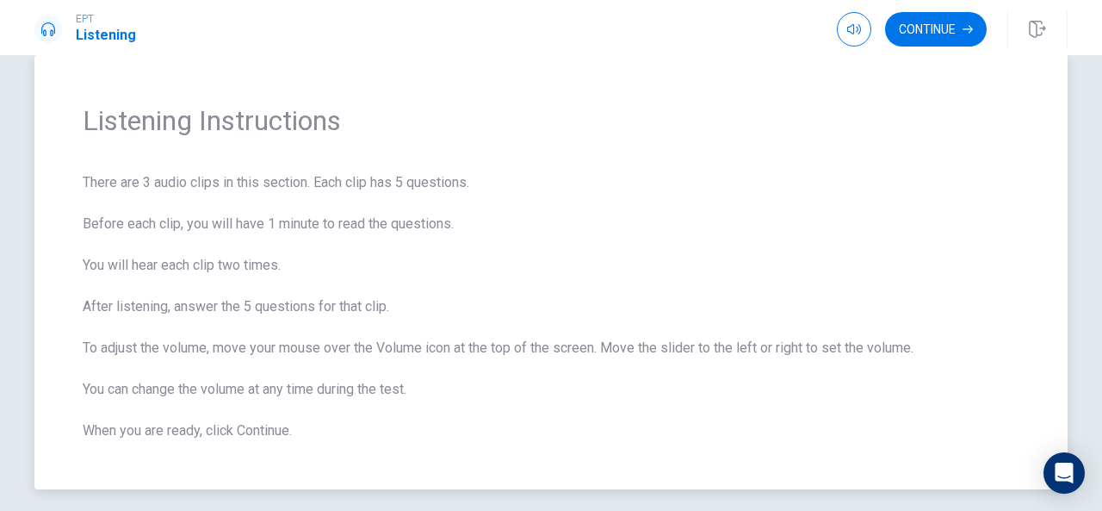
scroll to position [34, 0]
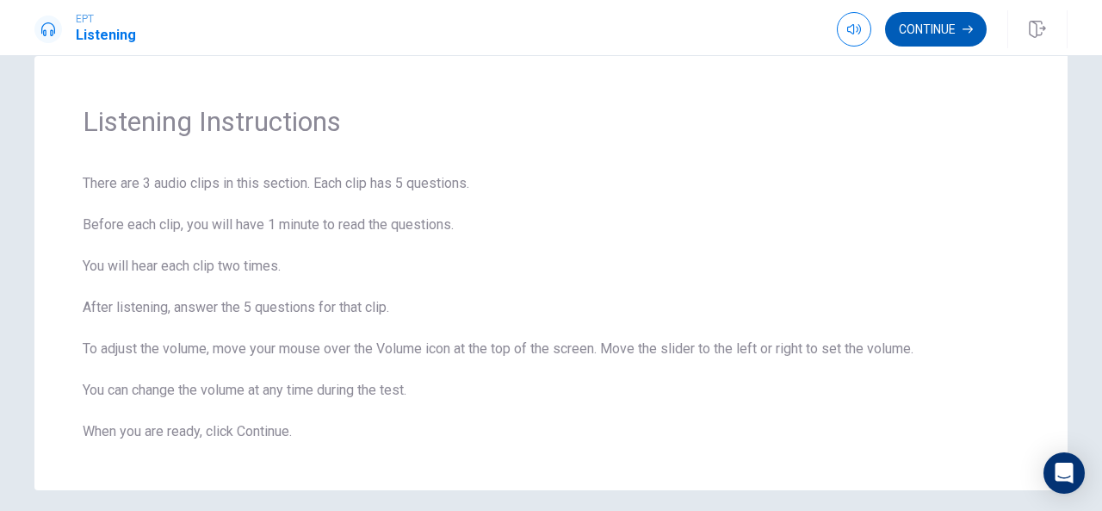
click at [935, 44] on button "Continue" at bounding box center [936, 29] width 102 height 34
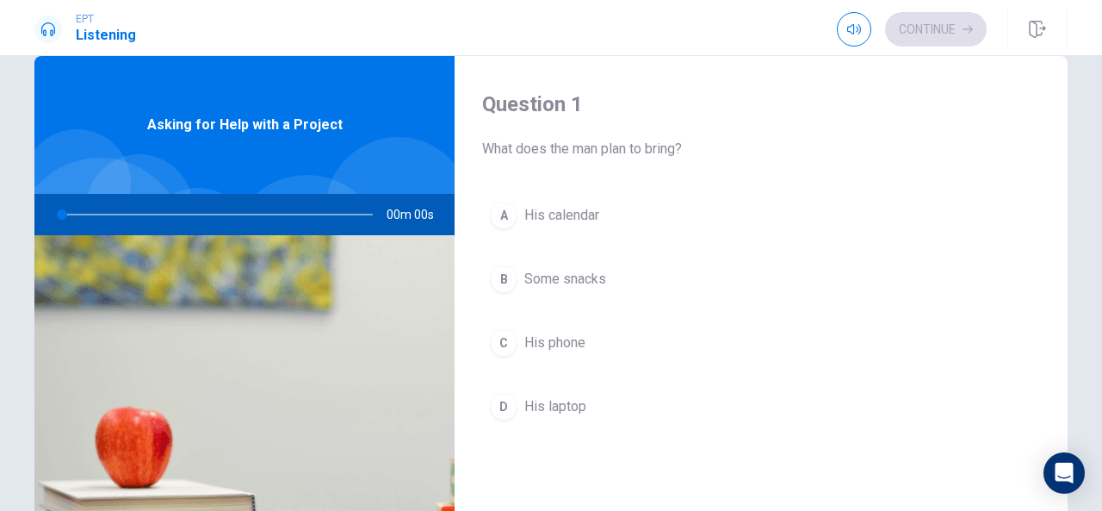
click at [247, 132] on span "Asking for Help with a Project" at bounding box center [244, 125] width 195 height 21
click at [354, 185] on div at bounding box center [398, 210] width 146 height 146
click at [47, 207] on div at bounding box center [213, 214] width 345 height 41
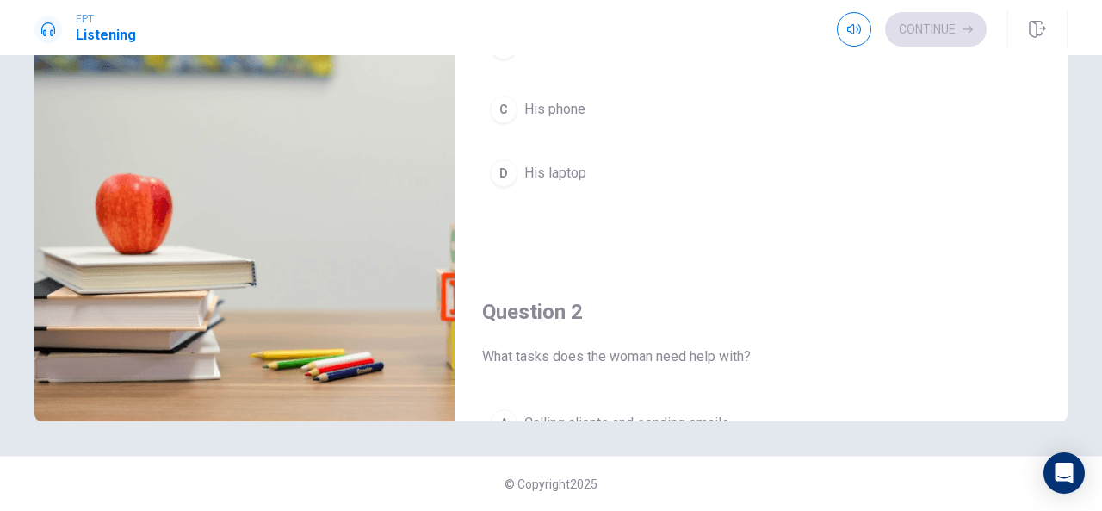
scroll to position [0, 0]
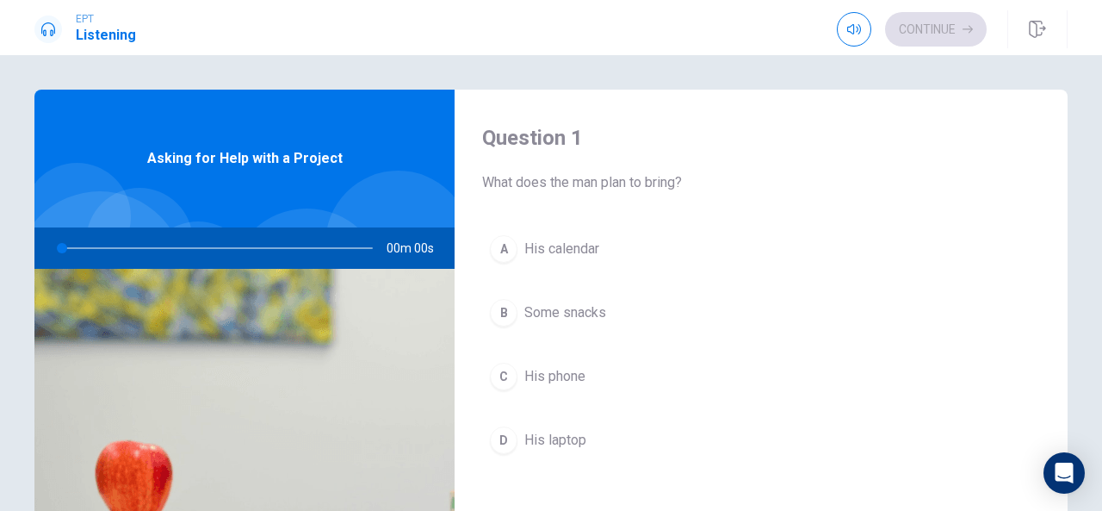
click at [133, 113] on div "Asking for Help with a Project" at bounding box center [244, 159] width 420 height 138
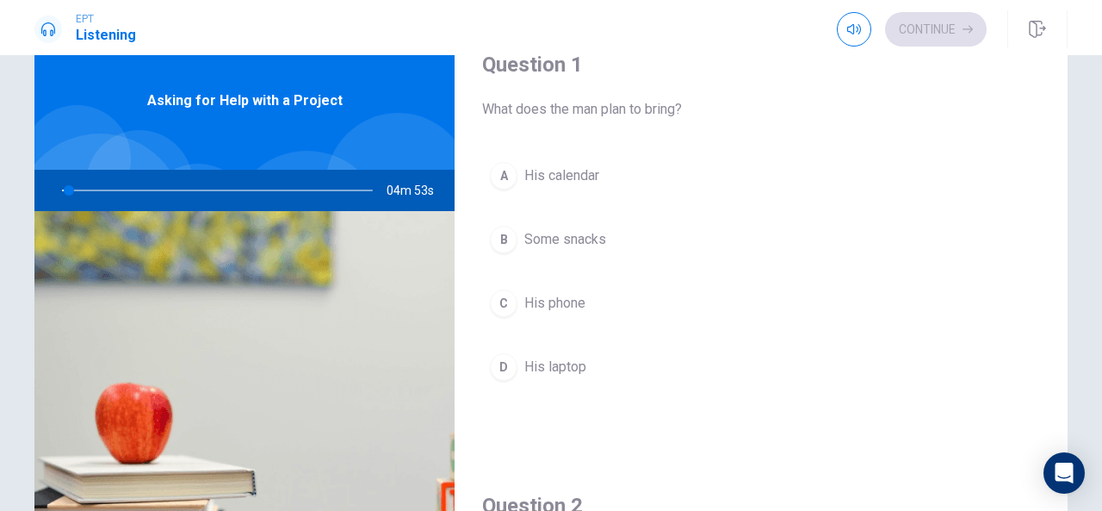
scroll to position [56, 0]
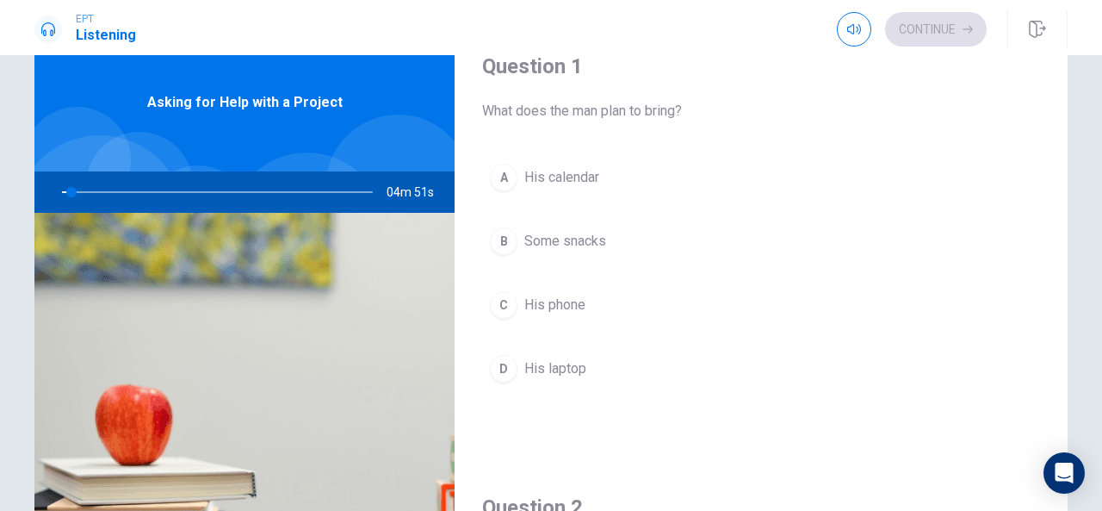
click at [55, 189] on div at bounding box center [213, 191] width 345 height 41
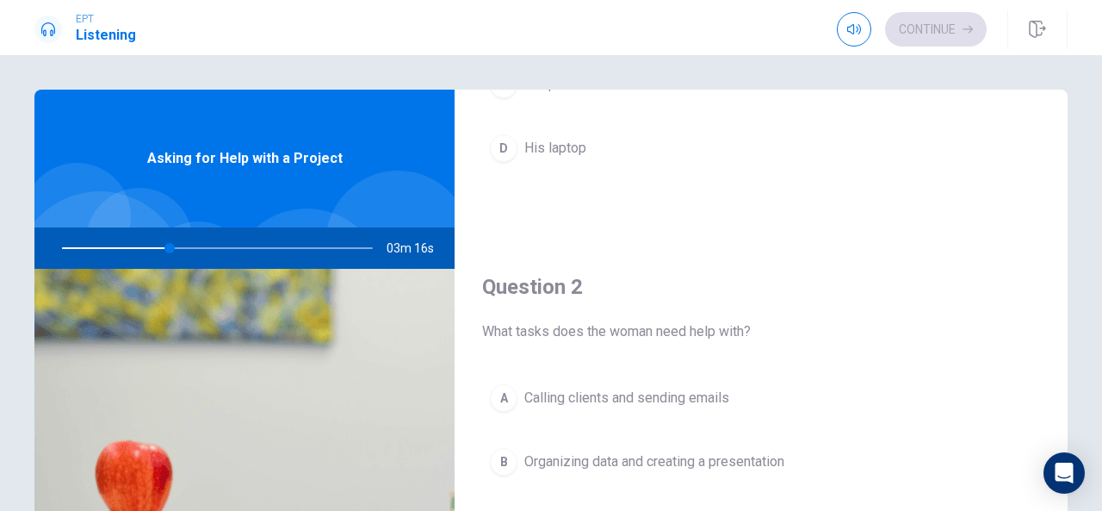
scroll to position [266, 0]
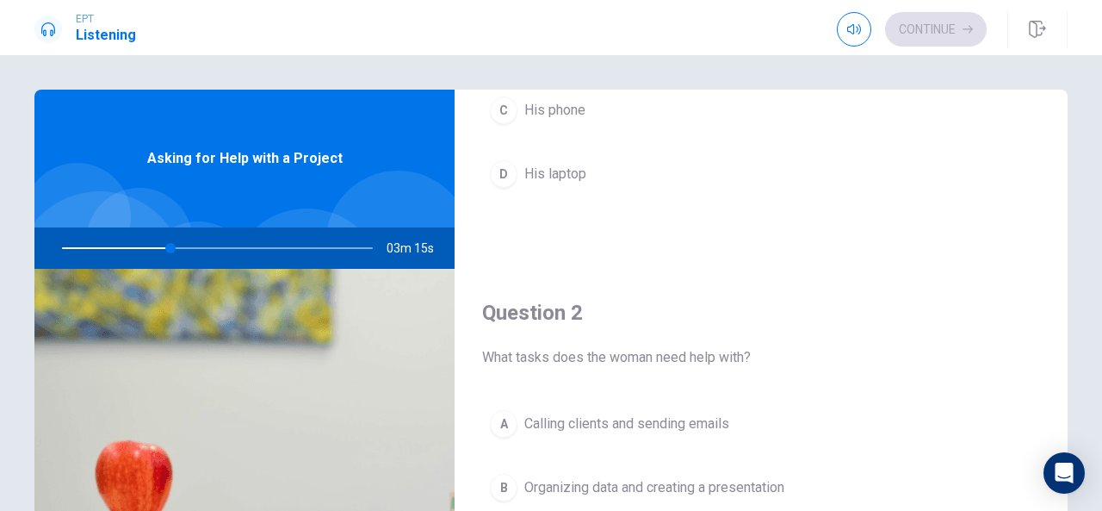
click at [498, 165] on div "D" at bounding box center [504, 174] width 28 height 28
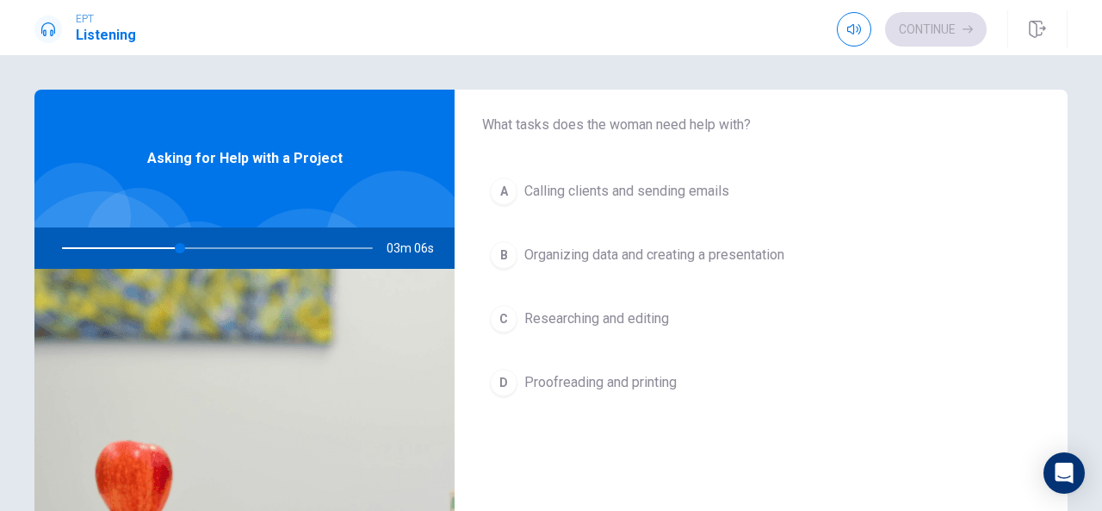
scroll to position [497, 0]
click at [500, 249] on div "B" at bounding box center [504, 257] width 28 height 28
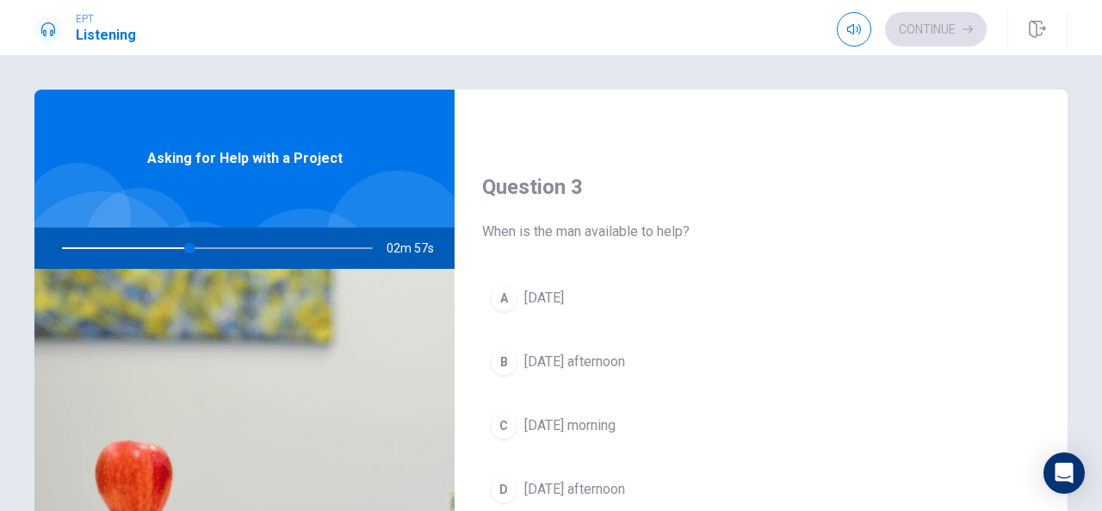
scroll to position [833, 0]
click at [555, 350] on span "[DATE] afternoon" at bounding box center [574, 360] width 101 height 21
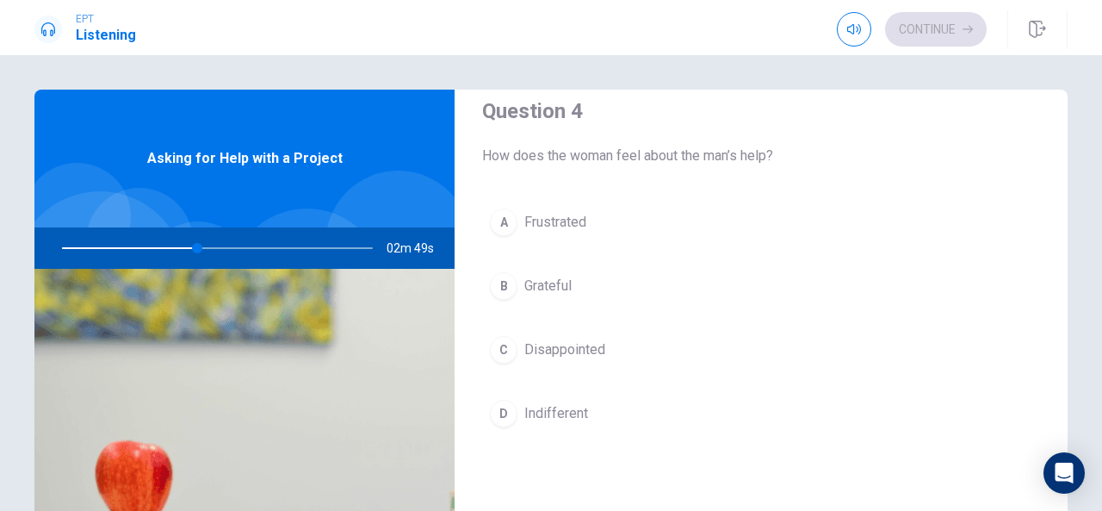
scroll to position [1348, 0]
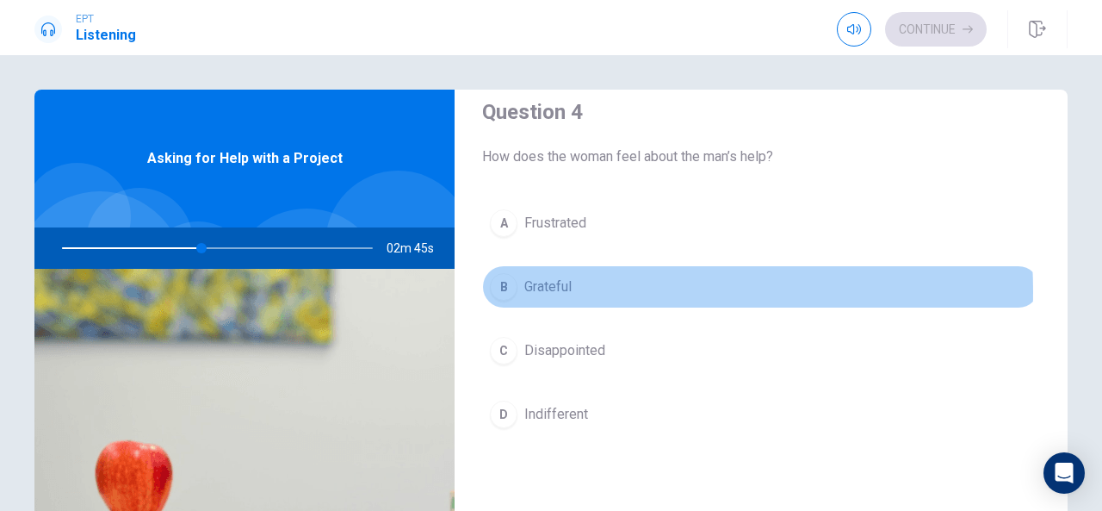
click at [591, 283] on button "B Grateful" at bounding box center [761, 286] width 558 height 43
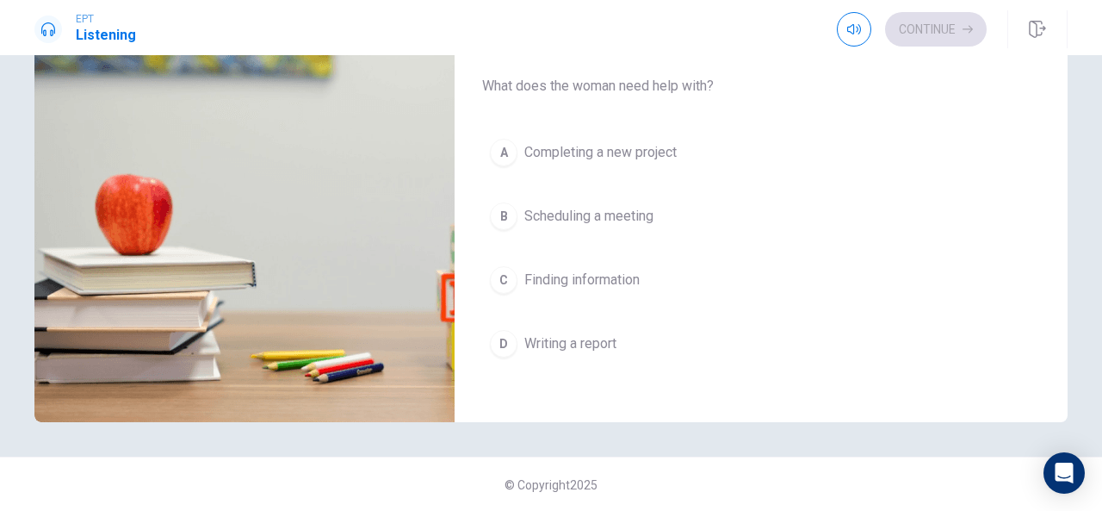
scroll to position [265, 0]
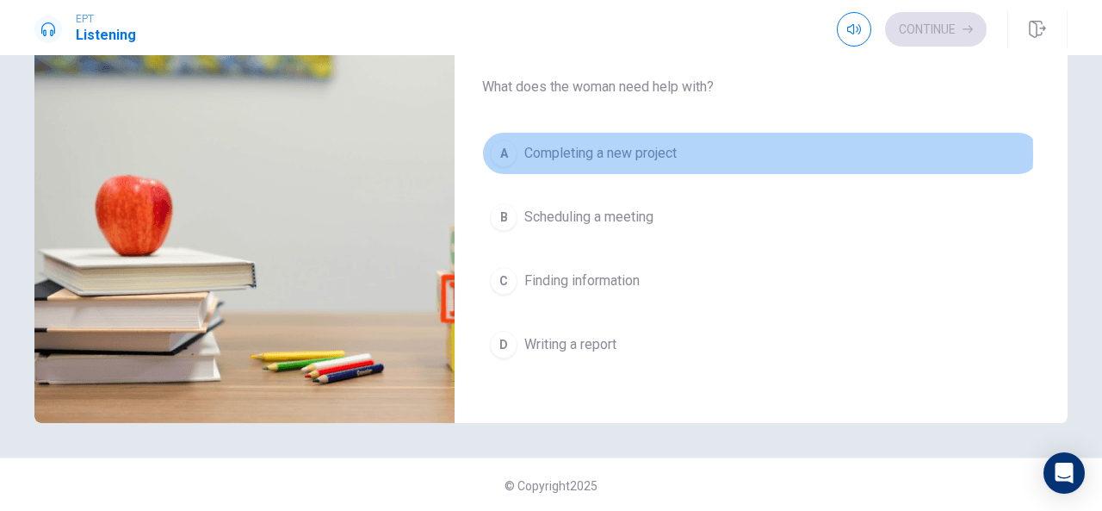
click at [624, 144] on span "Completing a new project" at bounding box center [600, 153] width 152 height 21
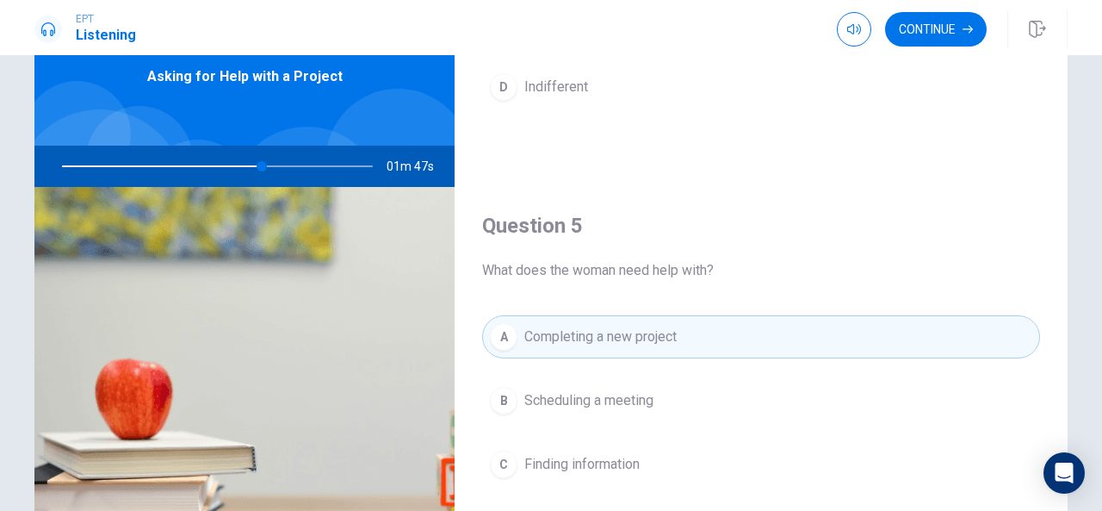
scroll to position [81, 0]
click at [940, 28] on button "Continue" at bounding box center [936, 29] width 102 height 34
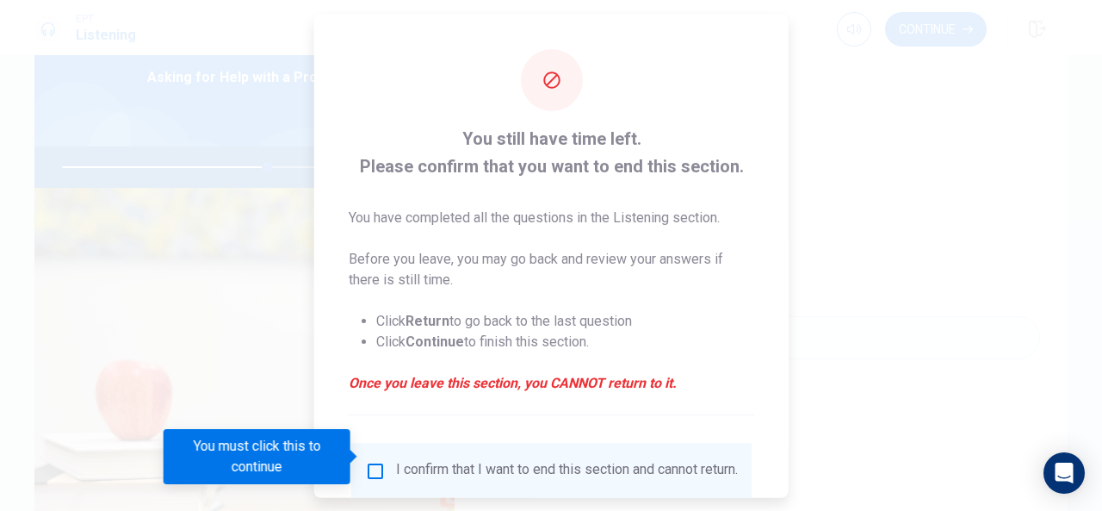
scroll to position [131, 0]
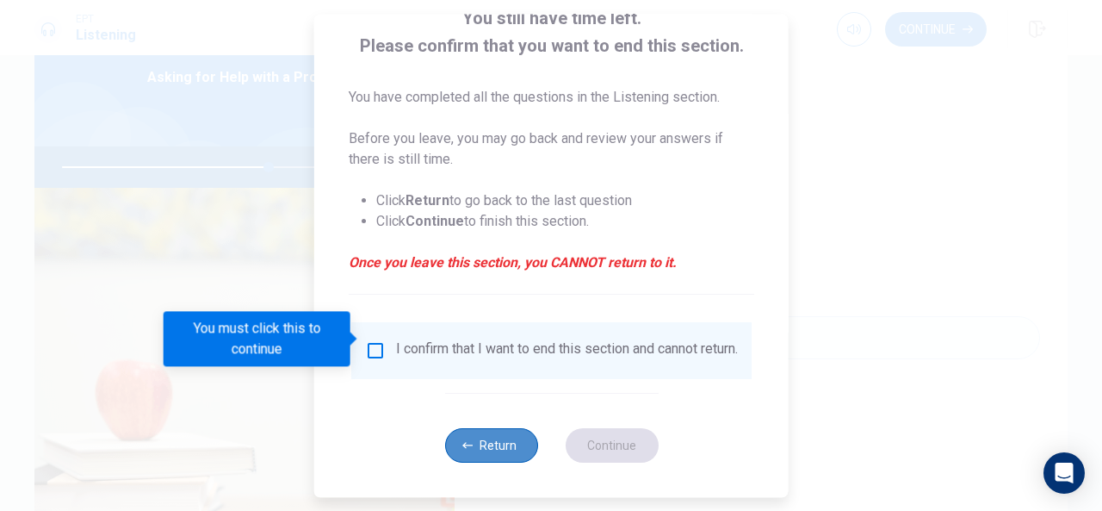
click at [503, 435] on button "Return" at bounding box center [490, 445] width 93 height 34
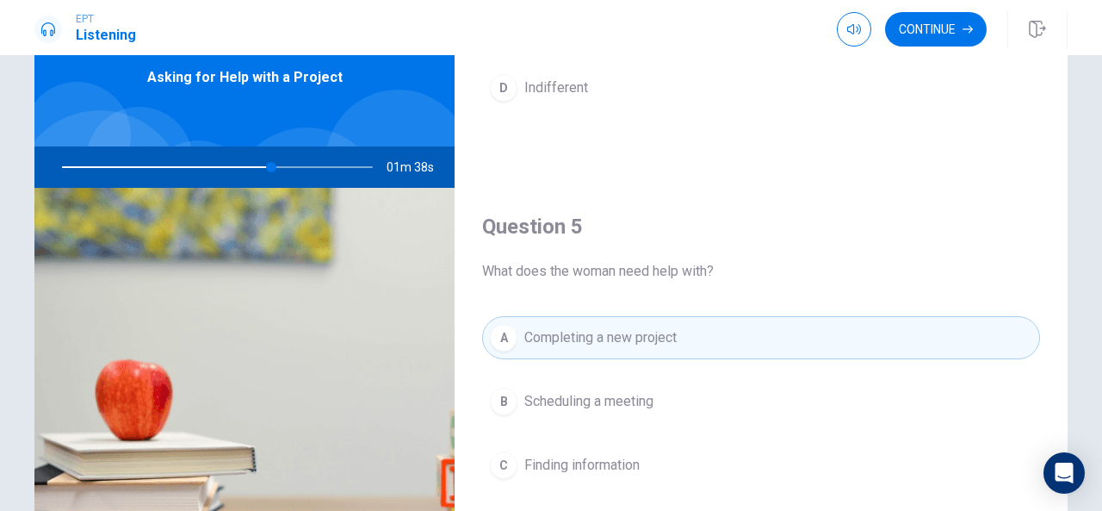
click at [653, 199] on div "Question 5 What does the woman need help with? A Completing a new project B Sch…" at bounding box center [761, 398] width 613 height 441
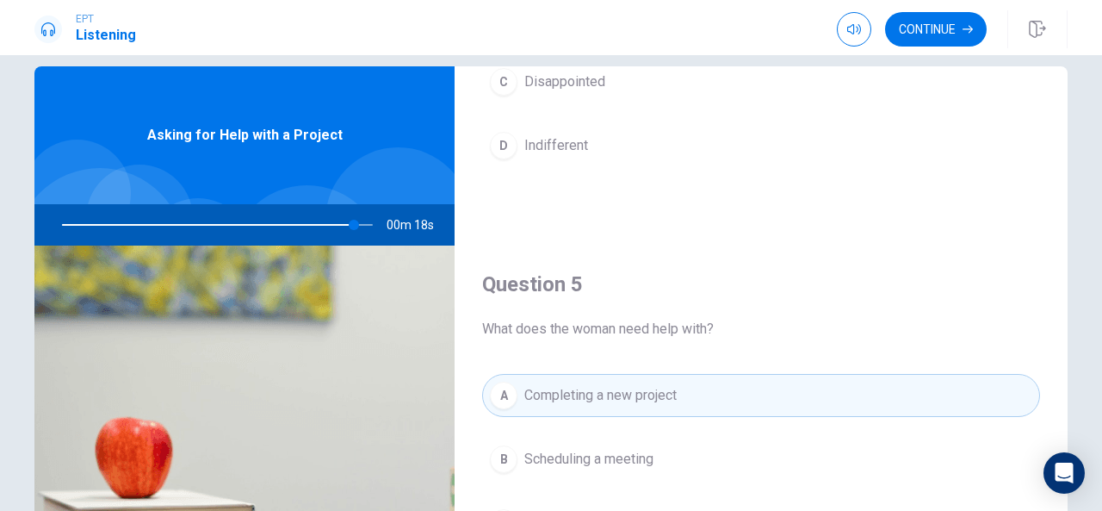
scroll to position [0, 0]
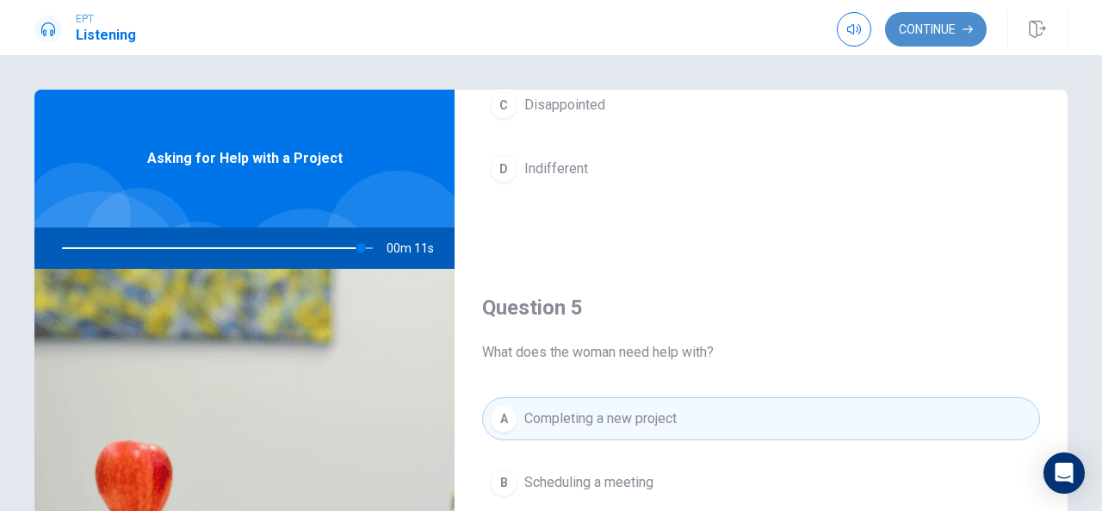
click at [920, 27] on button "Continue" at bounding box center [936, 29] width 102 height 34
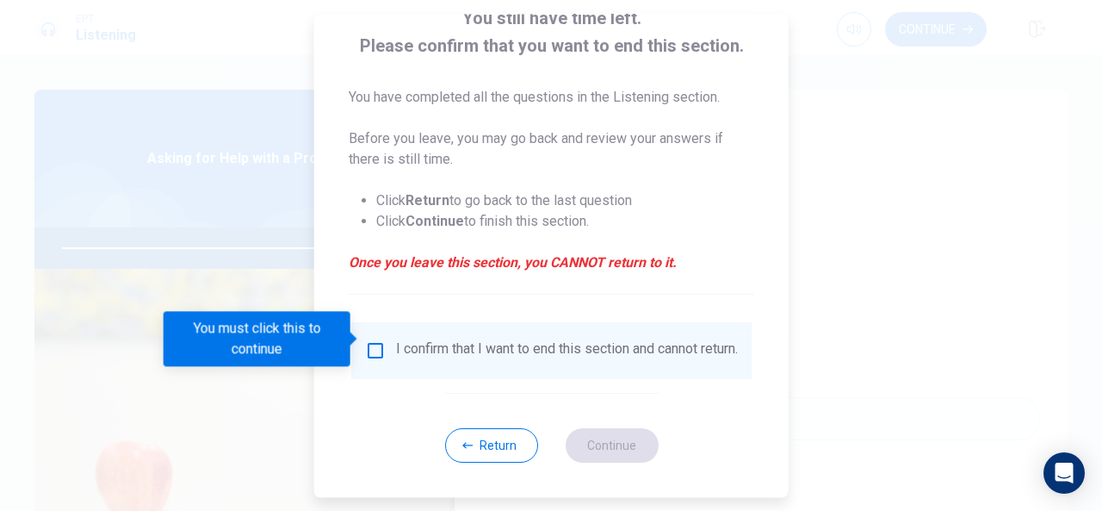
scroll to position [131, 0]
click at [365, 340] on input "You must click this to continue" at bounding box center [375, 350] width 21 height 21
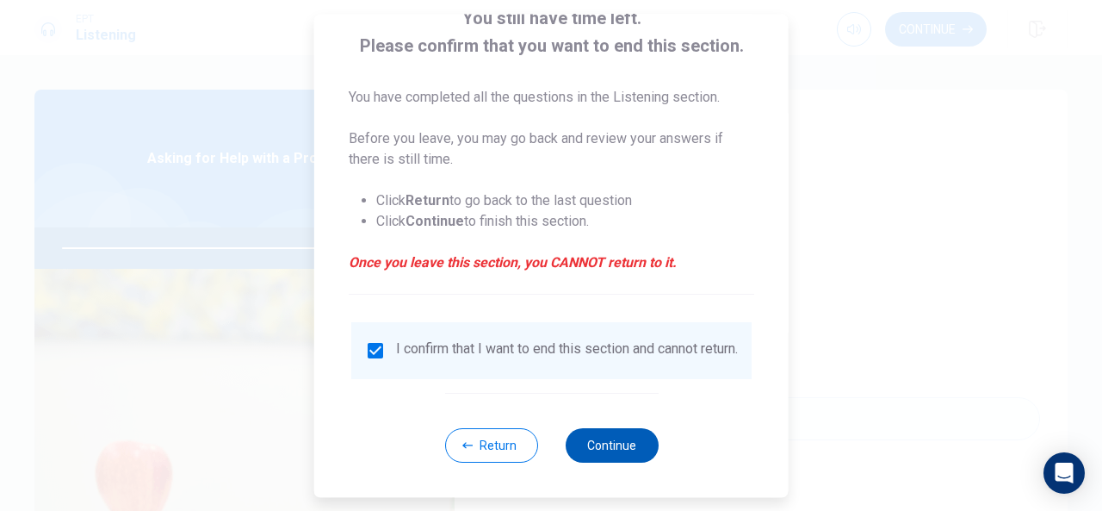
click at [575, 442] on button "Continue" at bounding box center [611, 445] width 93 height 34
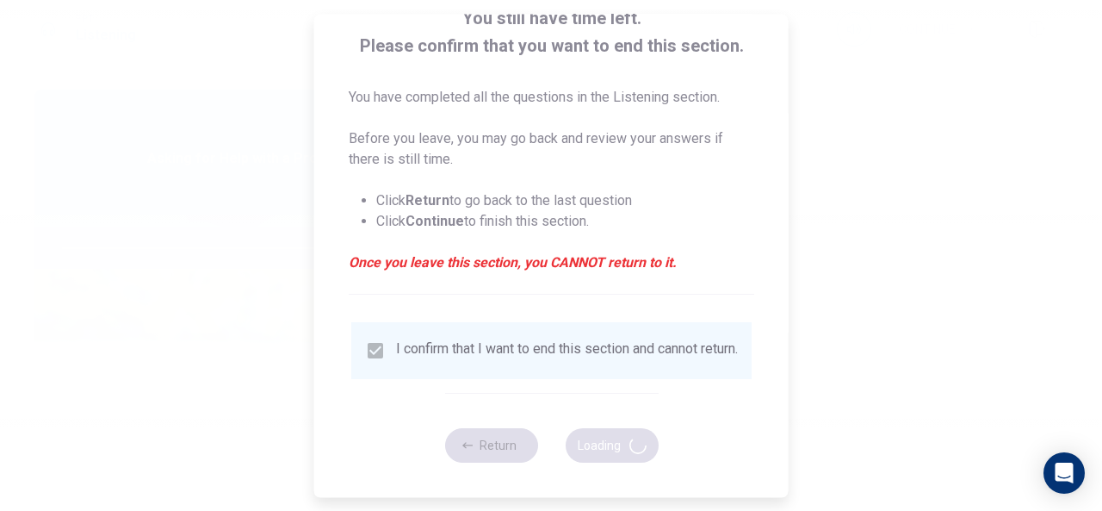
type input "98"
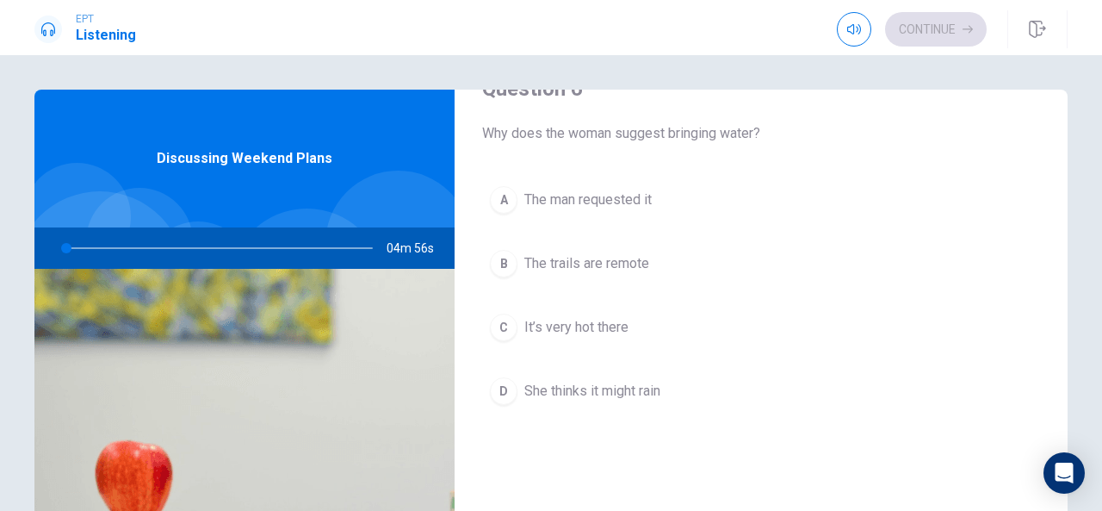
scroll to position [51, 0]
click at [544, 281] on button "B The trails are remote" at bounding box center [761, 261] width 558 height 43
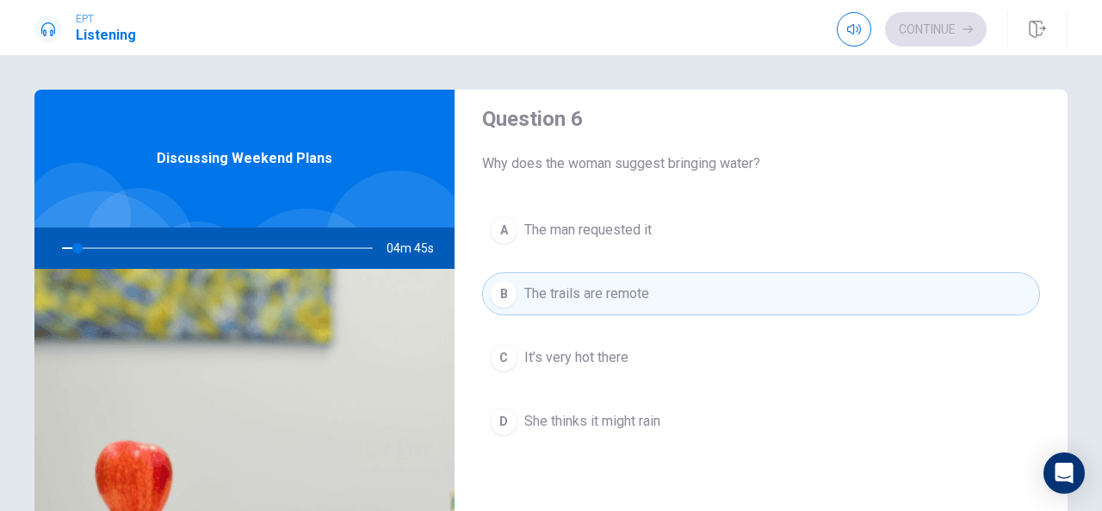
type input "5"
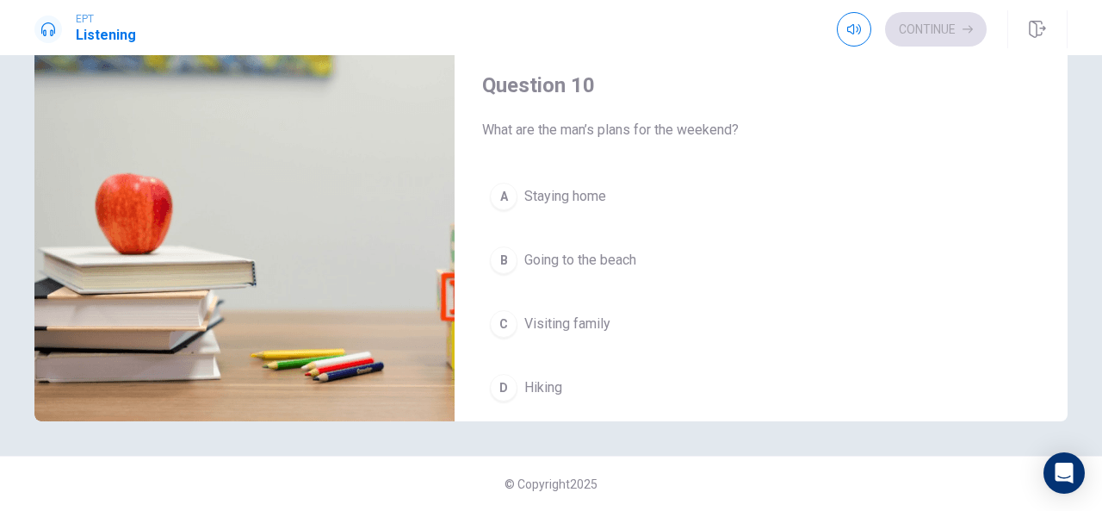
scroll to position [1553, 0]
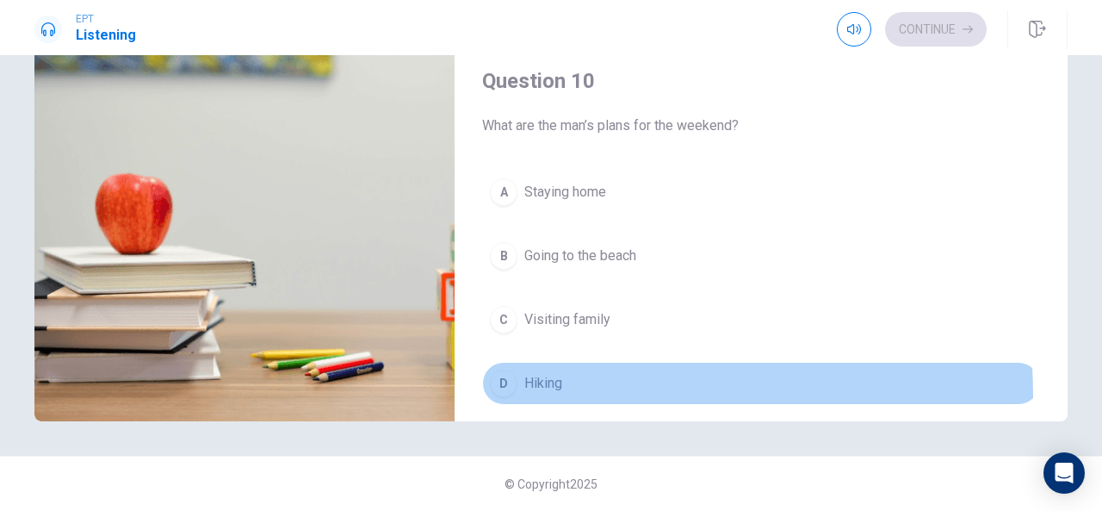
click at [505, 384] on button "D Hiking" at bounding box center [761, 383] width 558 height 43
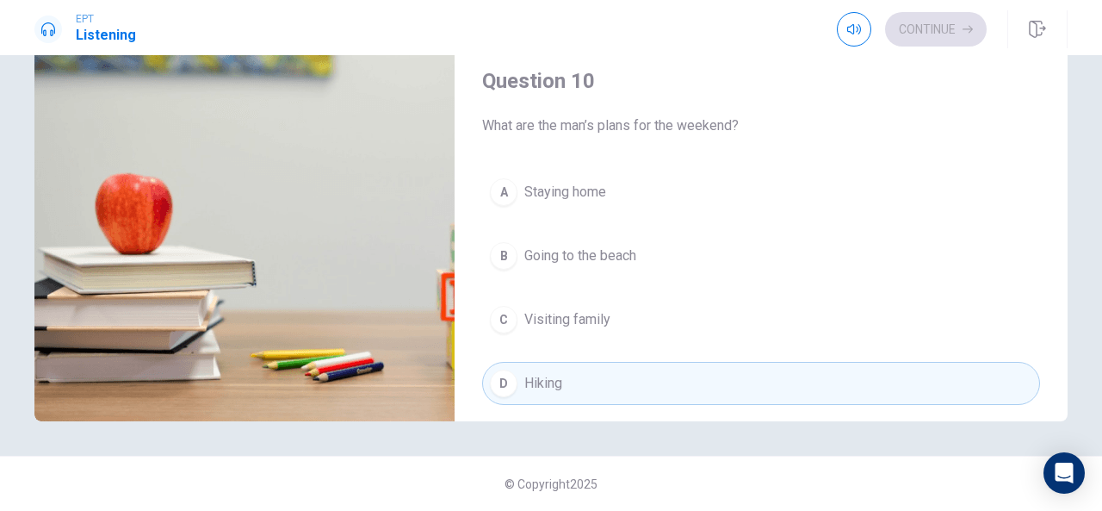
type input "18"
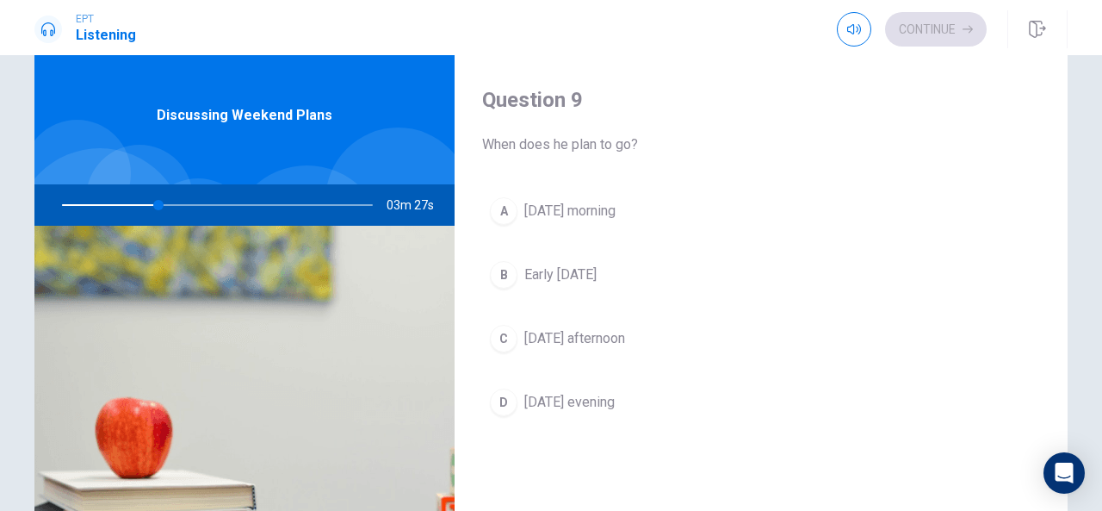
scroll to position [1320, 0]
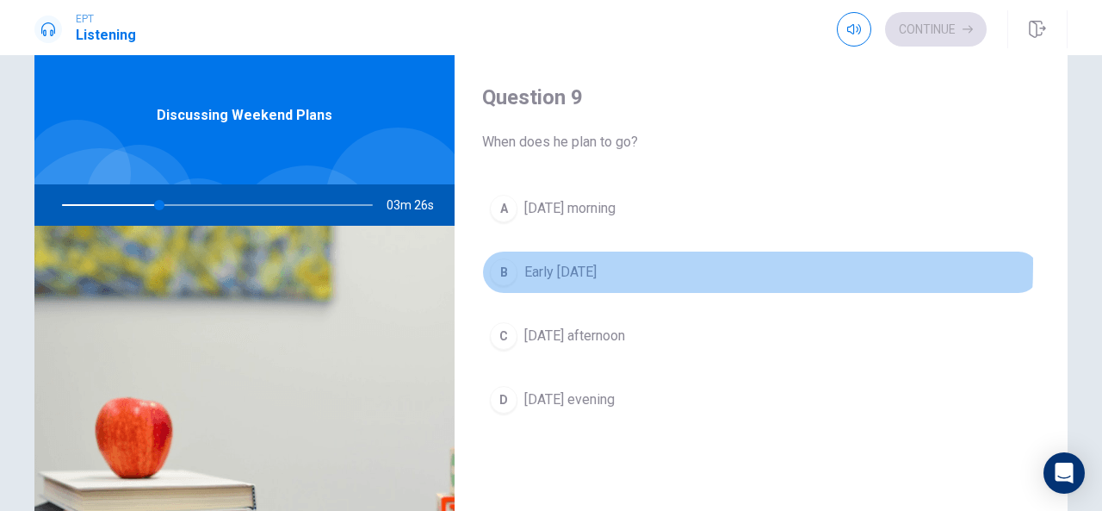
click at [567, 262] on span "Early [DATE]" at bounding box center [560, 272] width 72 height 21
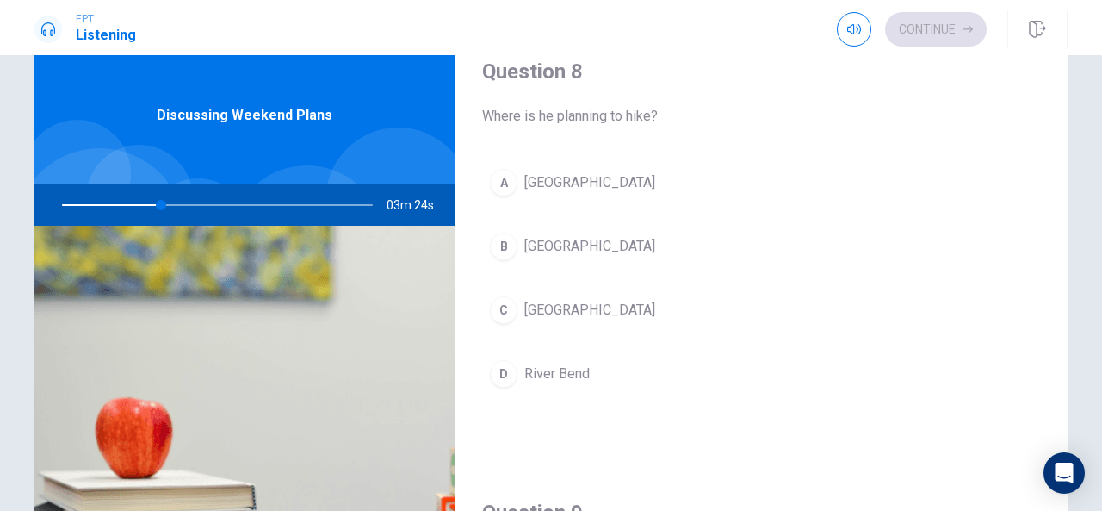
scroll to position [907, 0]
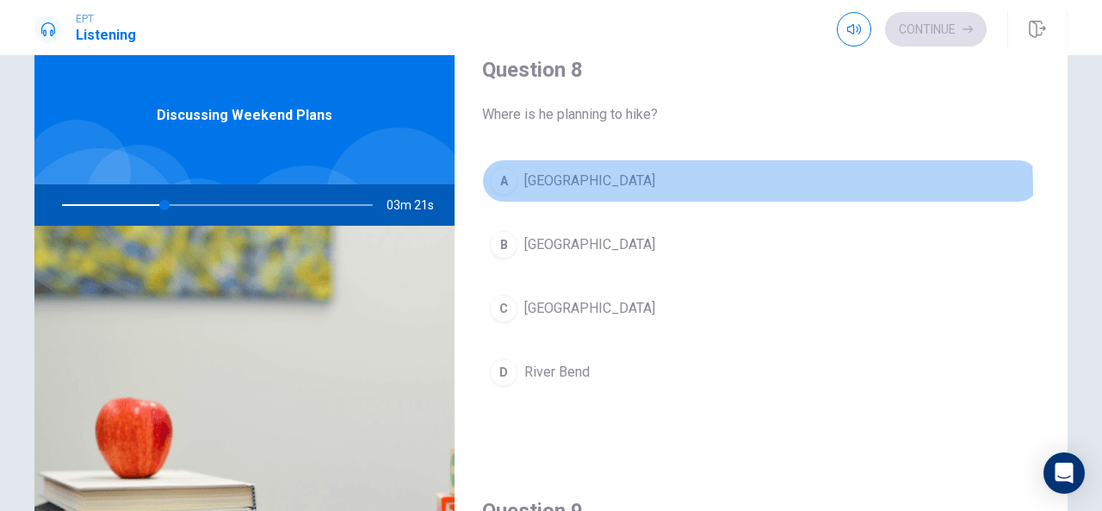
click at [567, 185] on span "[GEOGRAPHIC_DATA]" at bounding box center [589, 180] width 131 height 21
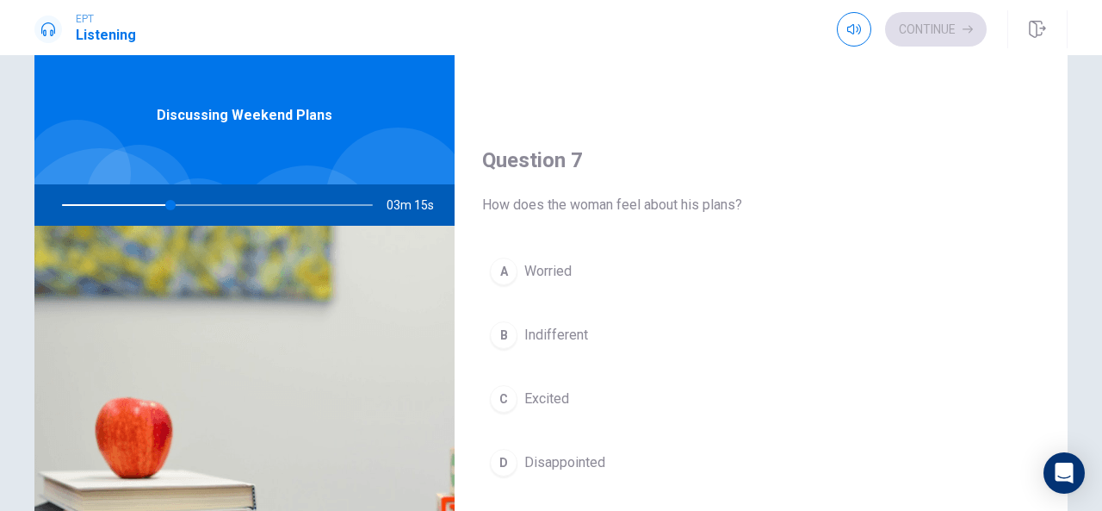
scroll to position [375, 0]
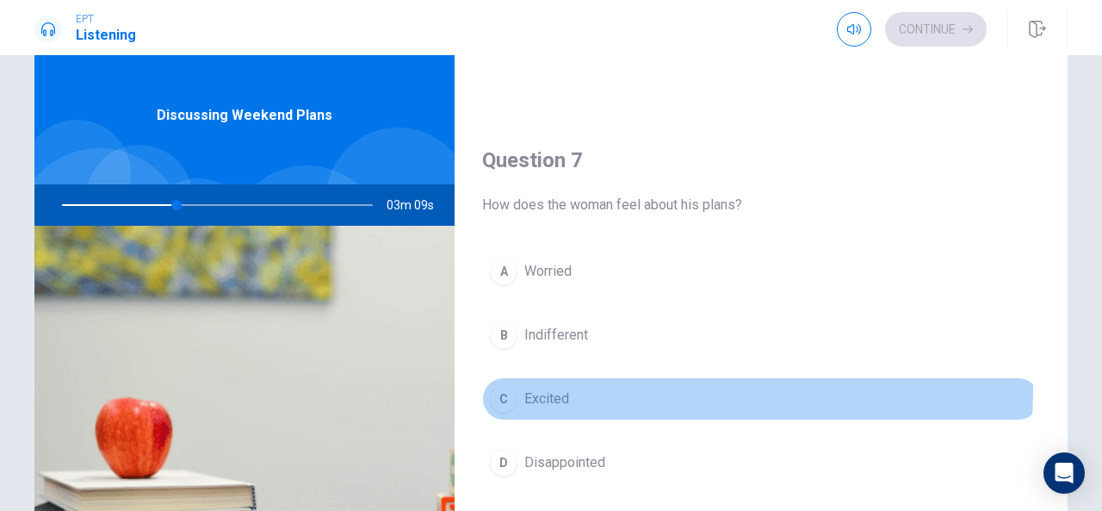
click at [576, 385] on button "C Excited" at bounding box center [761, 398] width 558 height 43
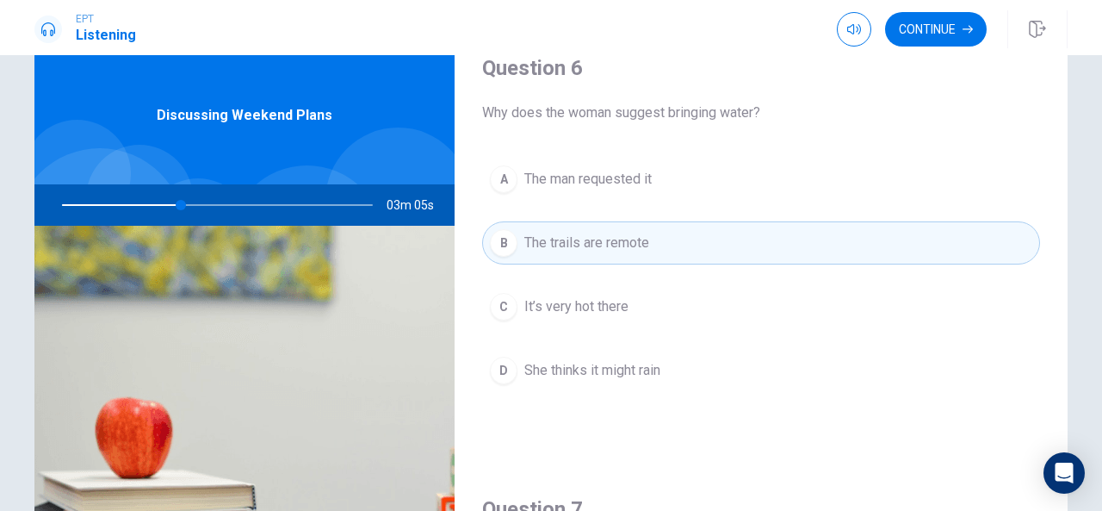
scroll to position [28, 0]
drag, startPoint x: 630, startPoint y: 126, endPoint x: 640, endPoint y: 125, distance: 9.5
click at [640, 125] on div "Question 6 Why does the woman suggest bringing water? A The man requested it B …" at bounding box center [761, 239] width 613 height 441
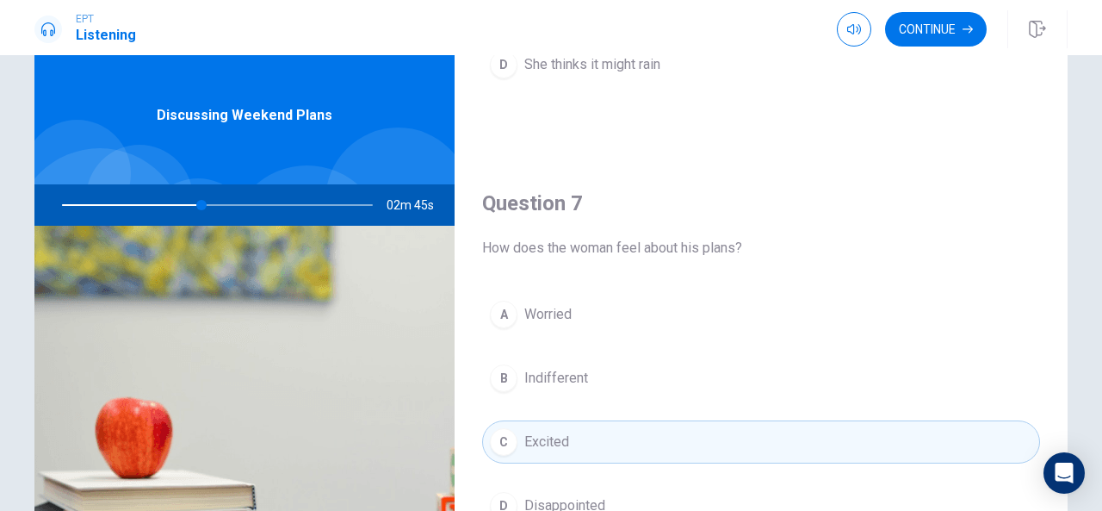
scroll to position [333, 0]
click at [610, 306] on button "A Worried" at bounding box center [761, 313] width 558 height 43
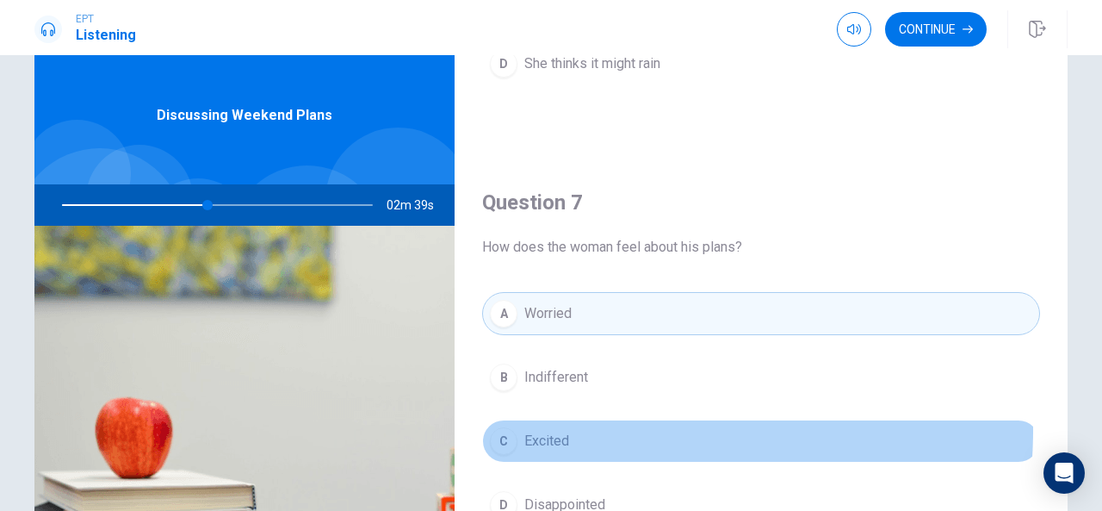
click at [591, 425] on button "C Excited" at bounding box center [761, 440] width 558 height 43
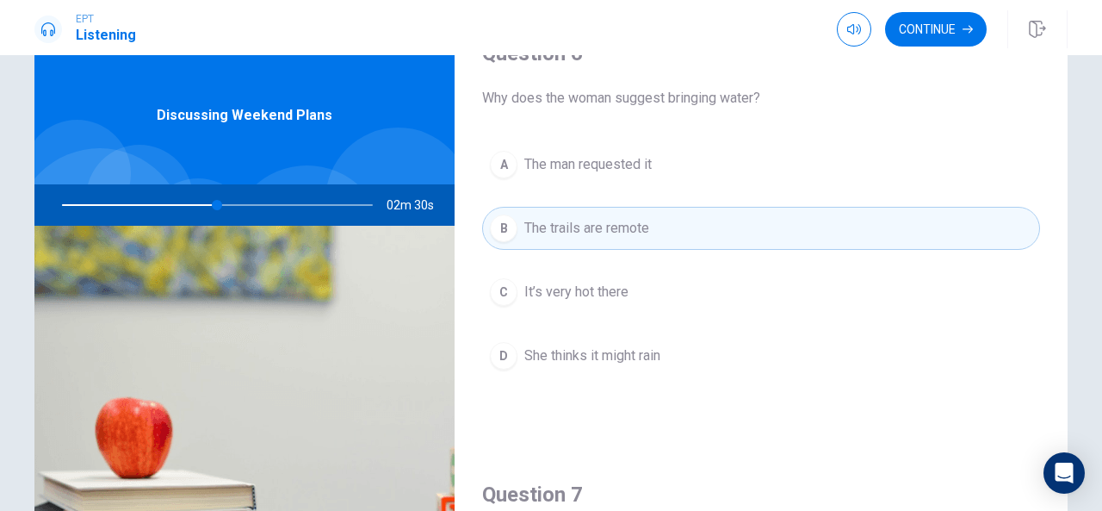
scroll to position [43, 0]
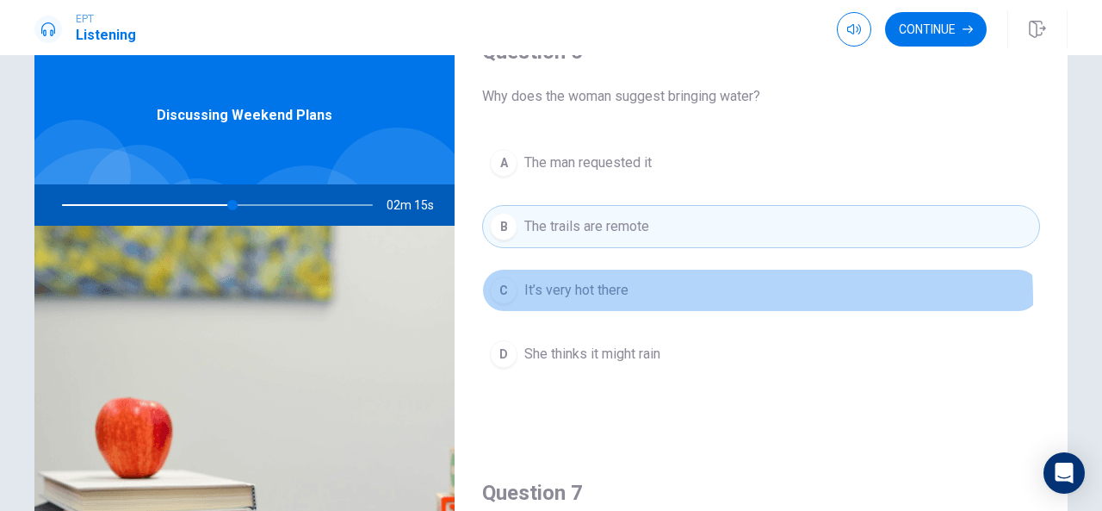
click at [607, 298] on span "It’s very hot there" at bounding box center [576, 290] width 104 height 21
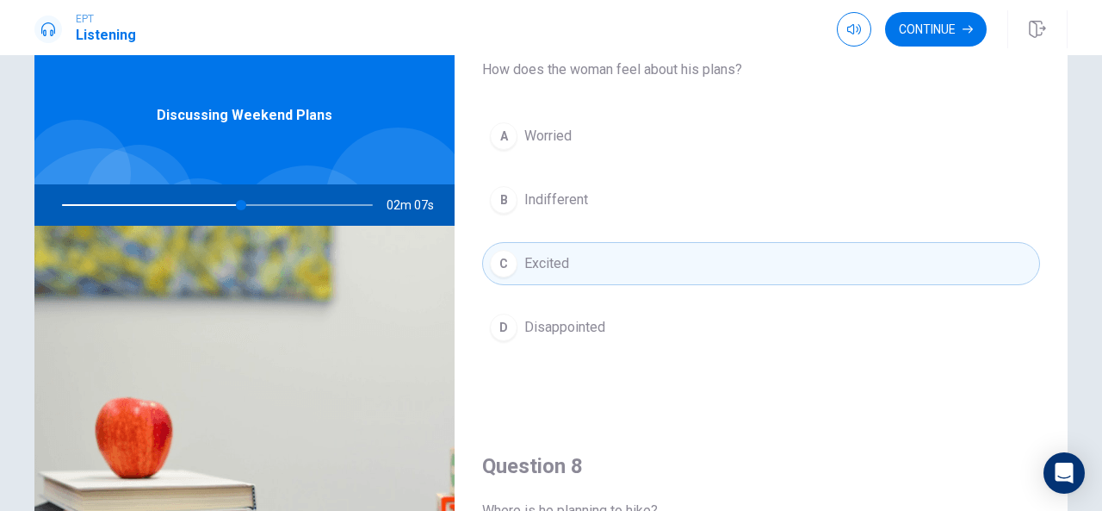
scroll to position [515, 0]
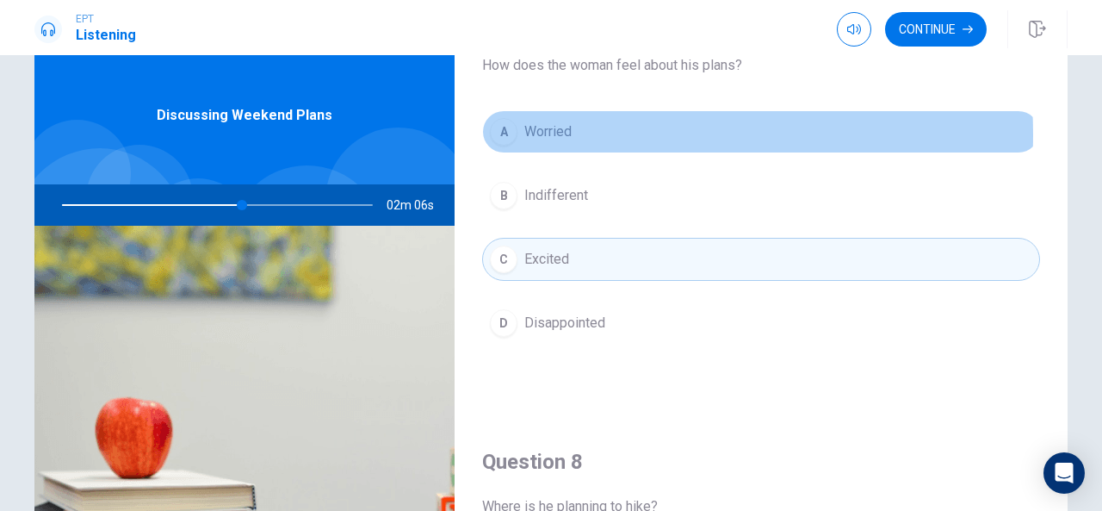
click at [575, 132] on button "A Worried" at bounding box center [761, 131] width 558 height 43
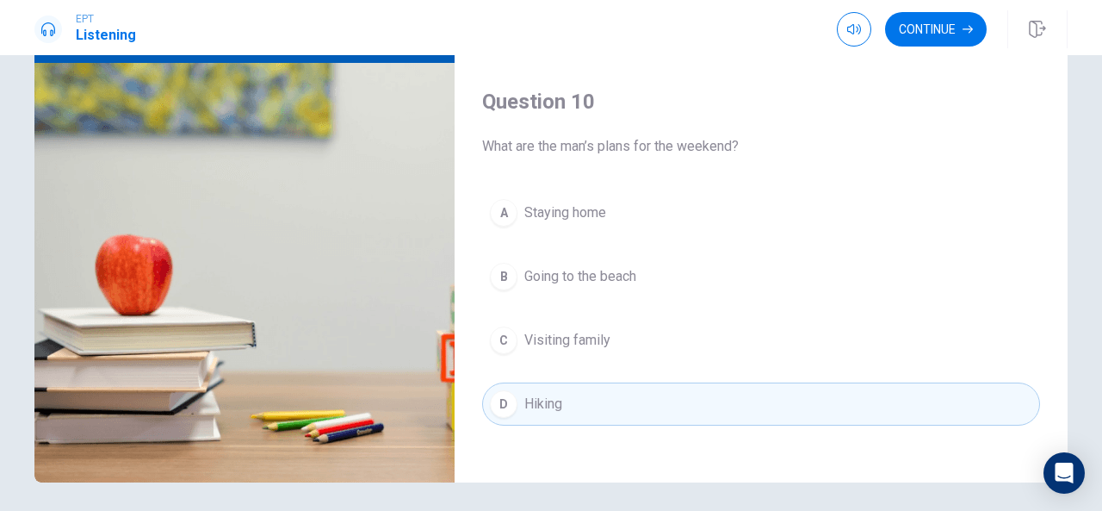
scroll to position [208, 0]
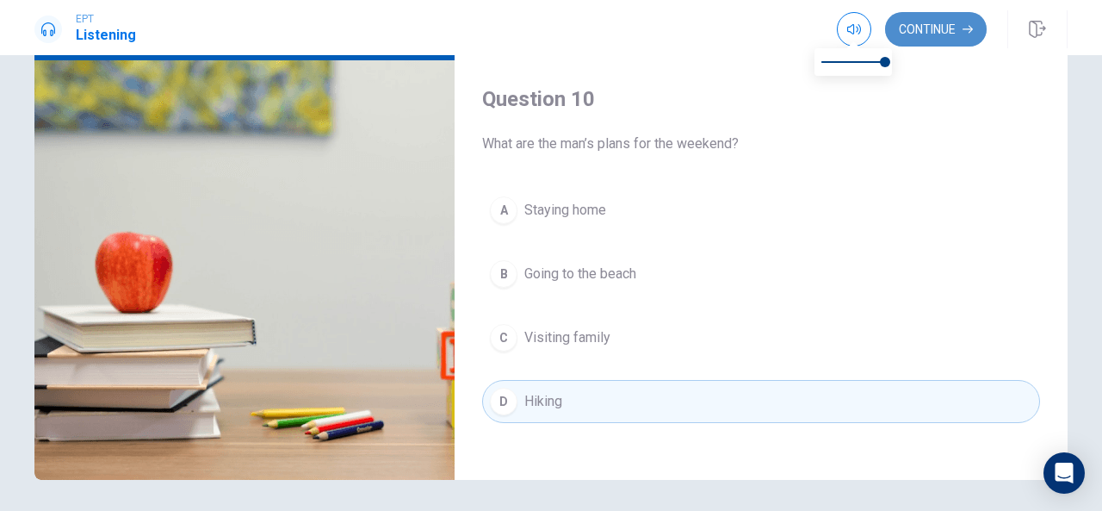
click at [916, 30] on button "Continue" at bounding box center [936, 29] width 102 height 34
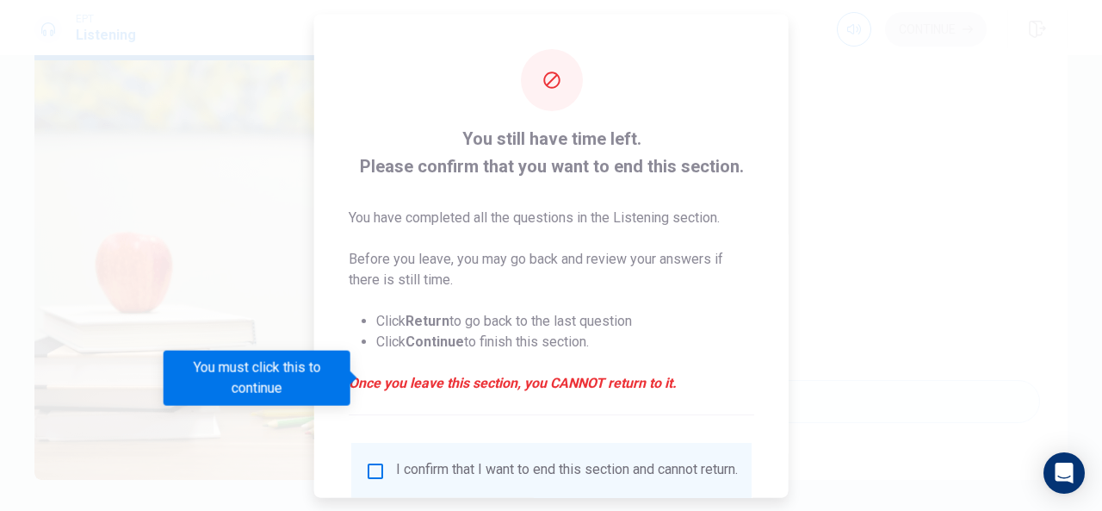
scroll to position [91, 0]
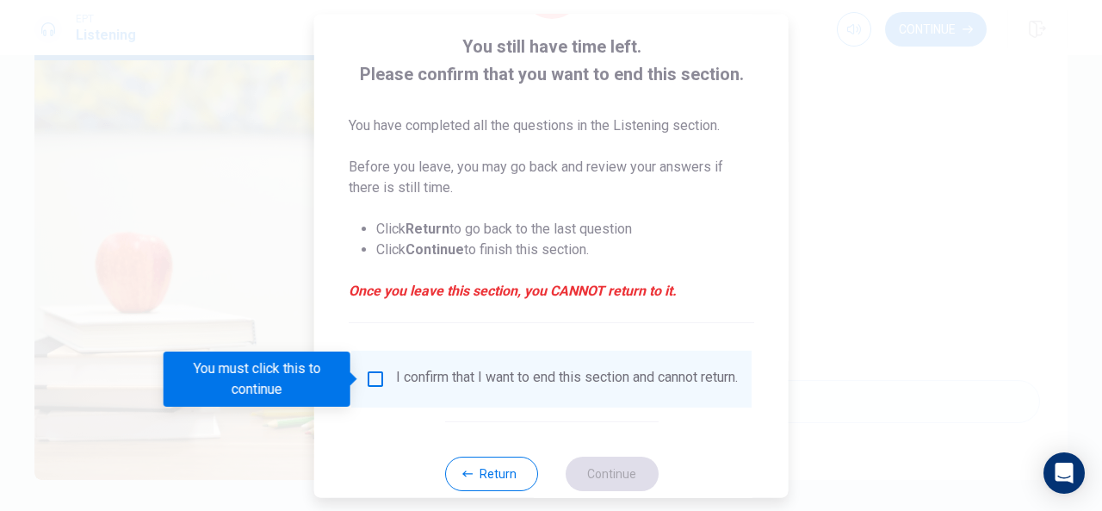
click at [591, 389] on div "I confirm that I want to end this section and cannot return." at bounding box center [567, 378] width 342 height 21
click at [391, 373] on div "I confirm that I want to end this section and cannot return." at bounding box center [551, 378] width 373 height 21
click at [367, 375] on input "You must click this to continue" at bounding box center [375, 378] width 21 height 21
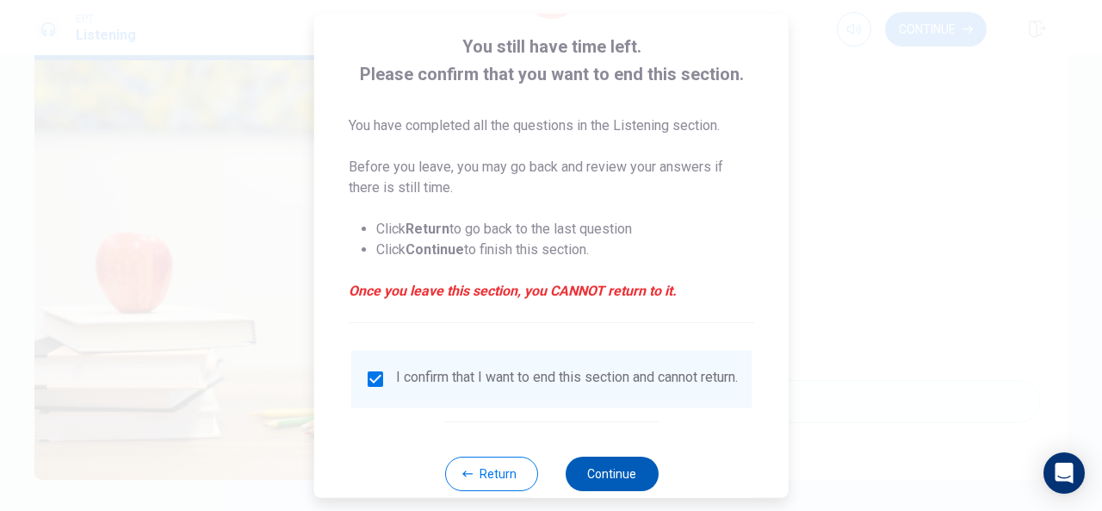
click at [585, 482] on button "Continue" at bounding box center [611, 473] width 93 height 34
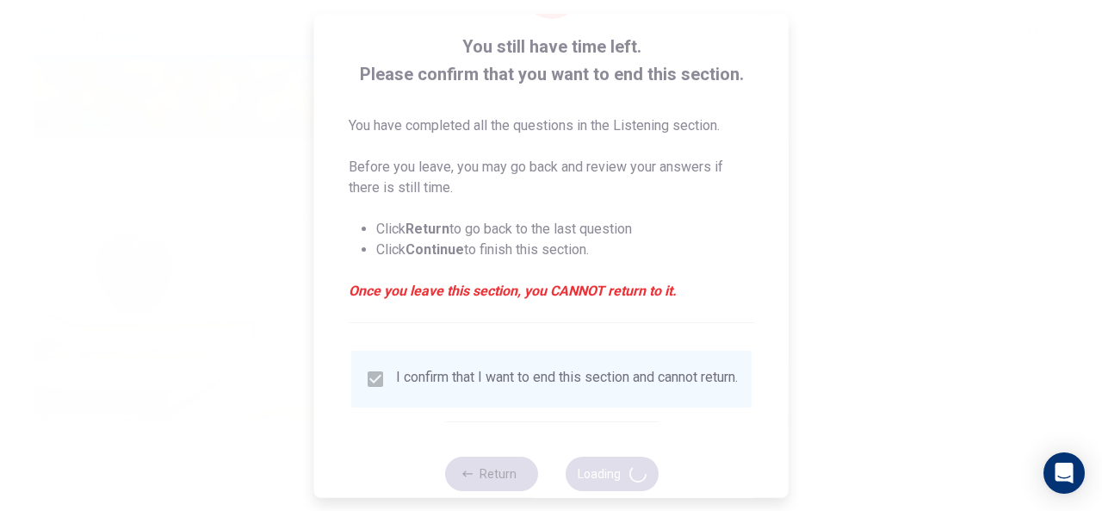
type input "66"
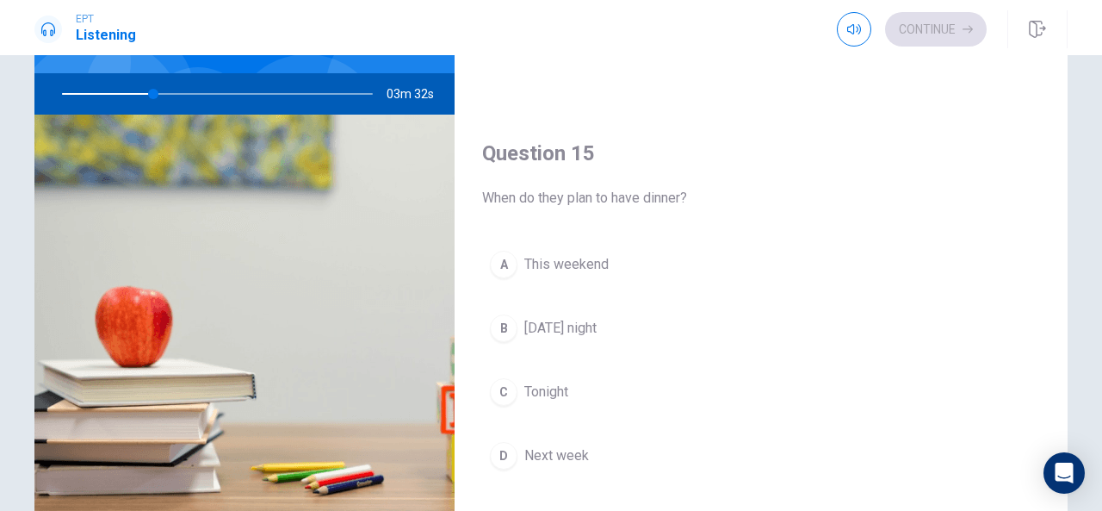
scroll to position [153, 0]
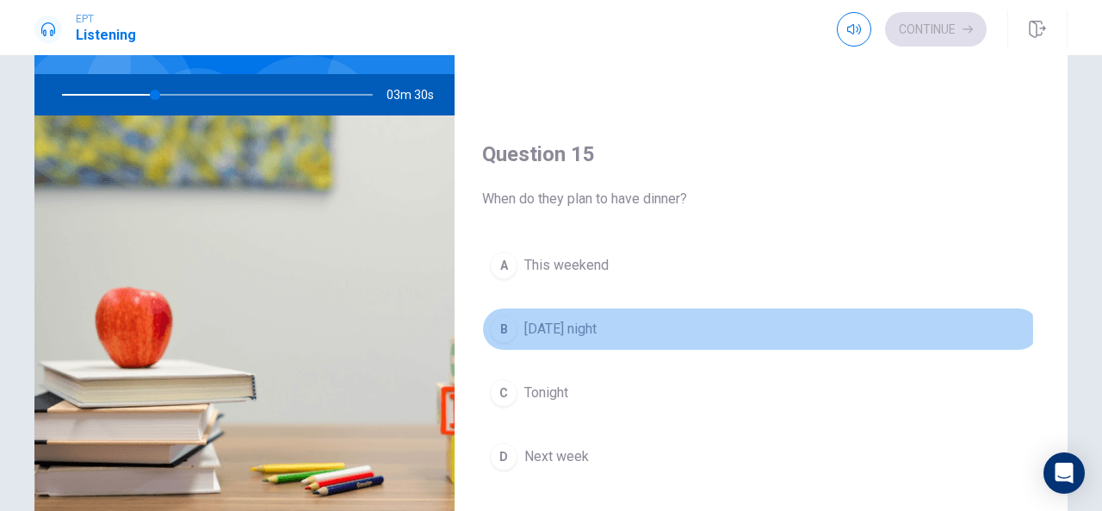
click at [555, 320] on span "[DATE] night" at bounding box center [560, 329] width 72 height 21
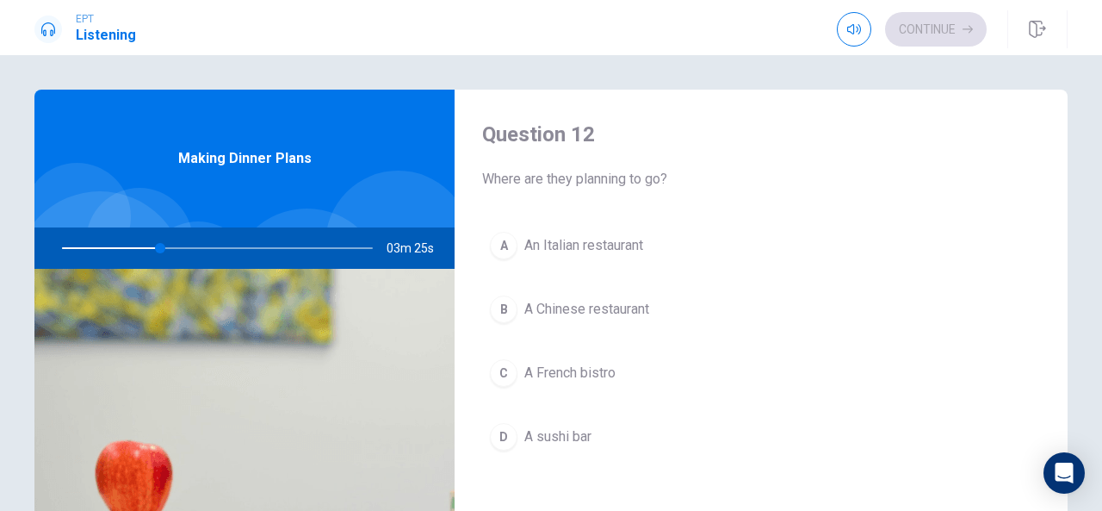
scroll to position [446, 0]
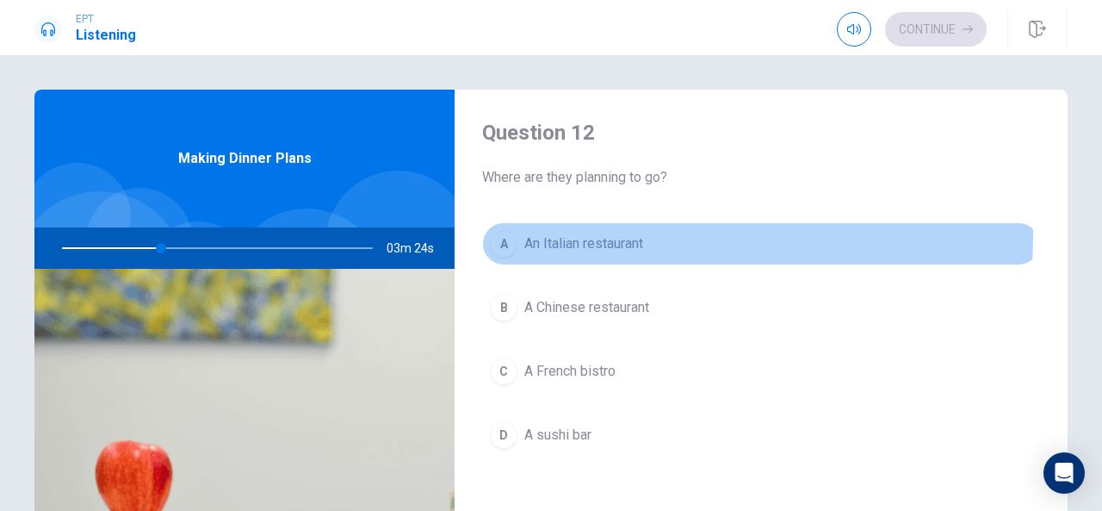
click at [536, 233] on span "An Italian restaurant" at bounding box center [583, 243] width 119 height 21
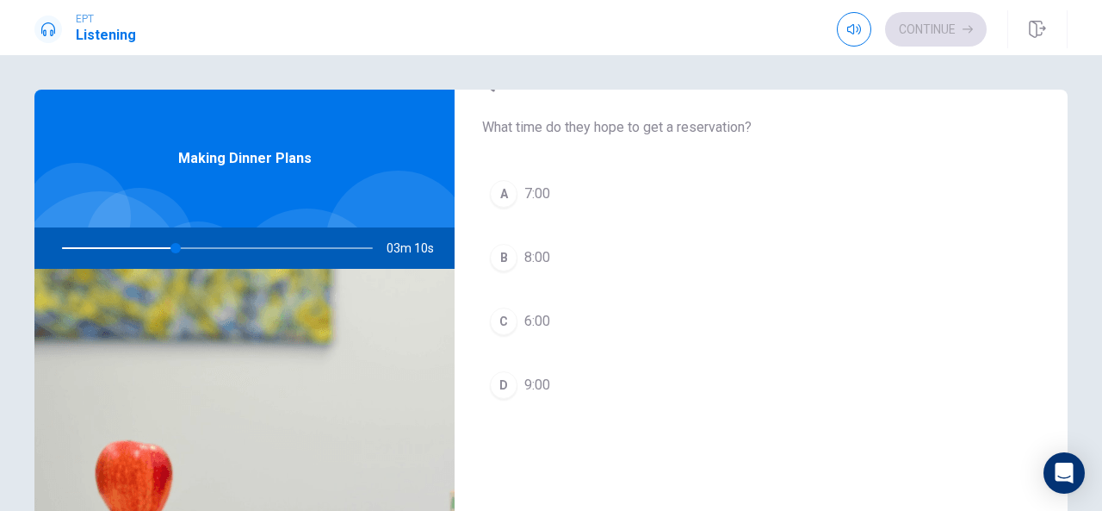
scroll to position [1370, 0]
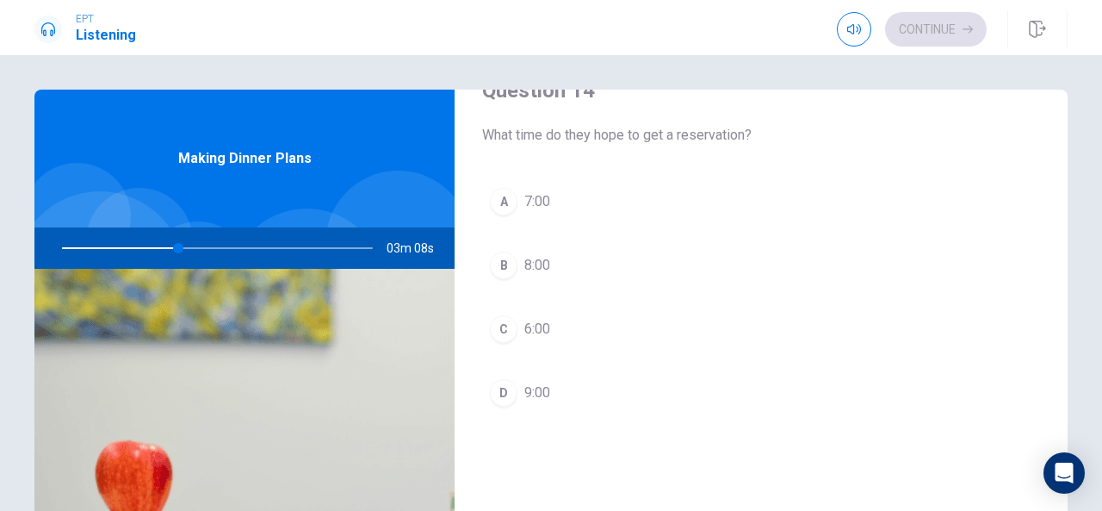
click at [581, 183] on button "A 7:00" at bounding box center [761, 201] width 558 height 43
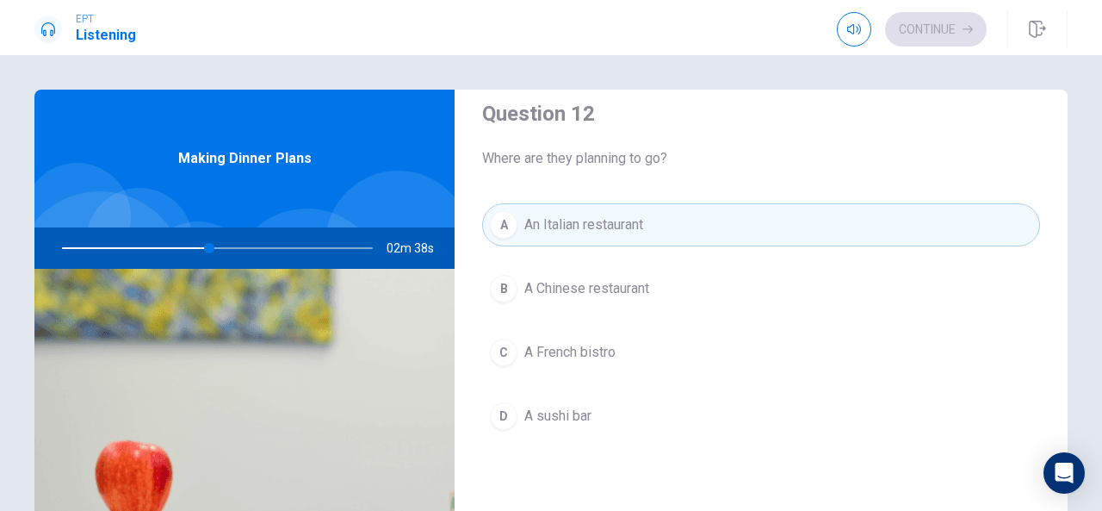
scroll to position [466, 0]
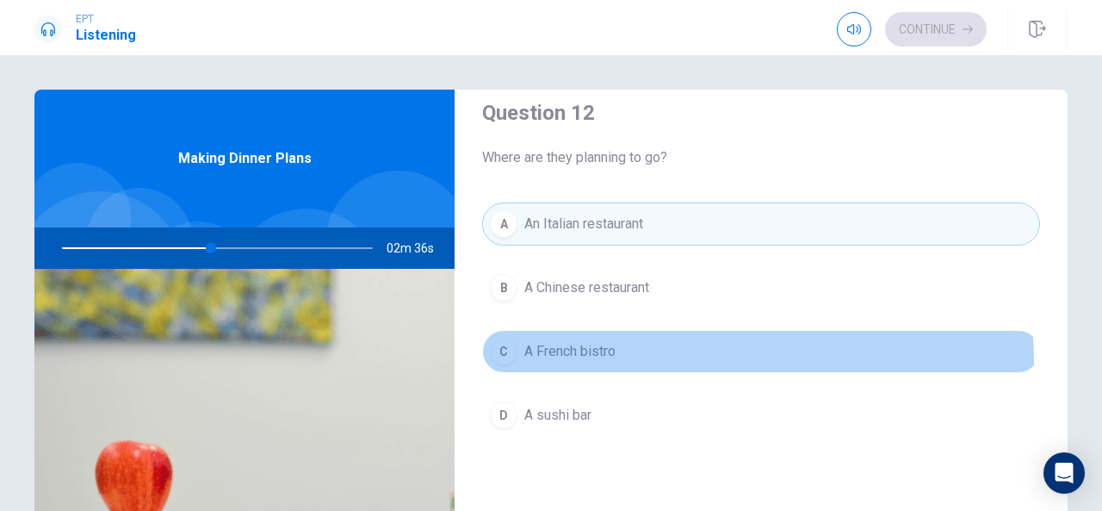
click at [596, 360] on button "C A French bistro" at bounding box center [761, 351] width 558 height 43
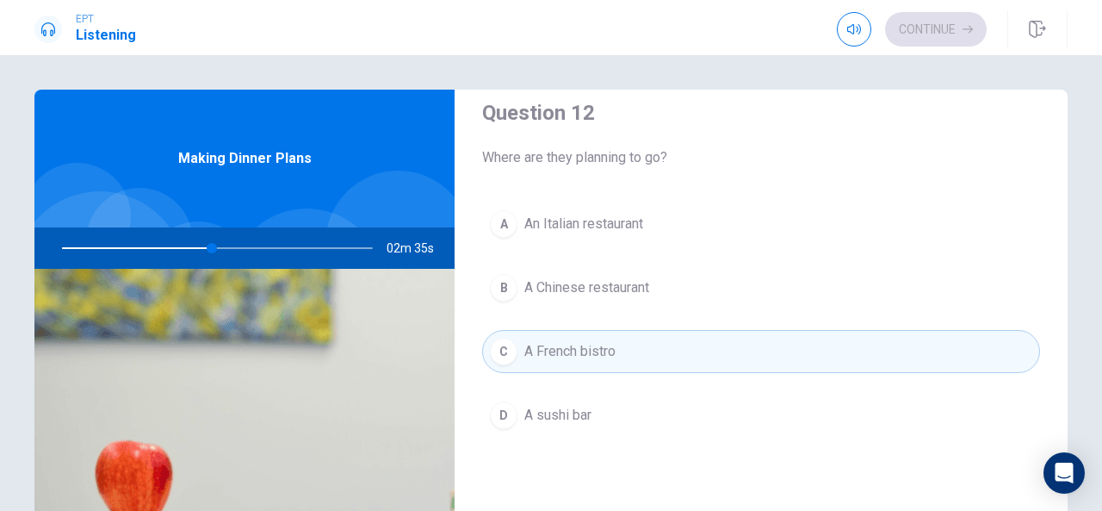
click at [598, 225] on span "An Italian restaurant" at bounding box center [583, 224] width 119 height 21
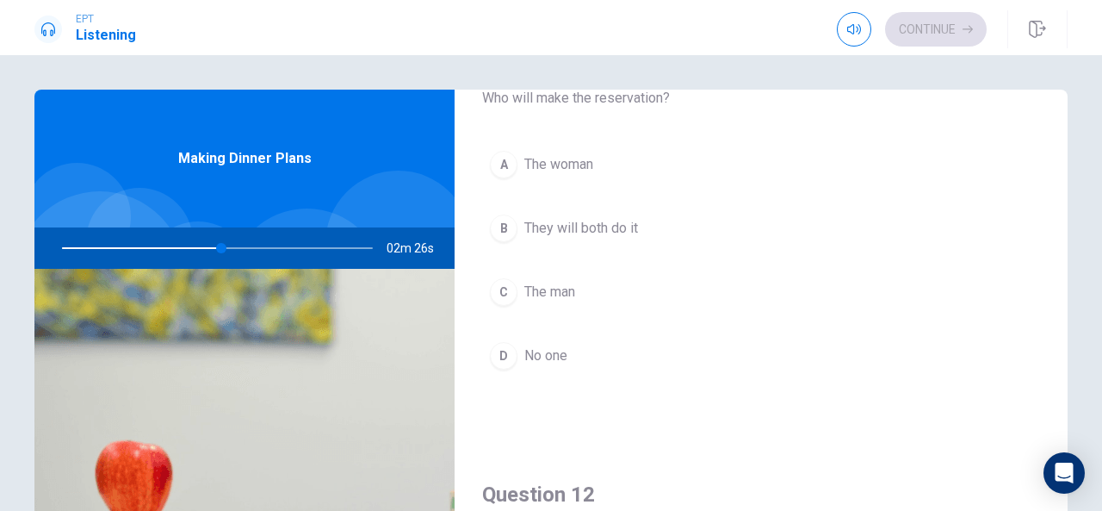
scroll to position [85, 0]
click at [609, 187] on div "A The woman B They will both do it C The man D No one" at bounding box center [761, 276] width 558 height 269
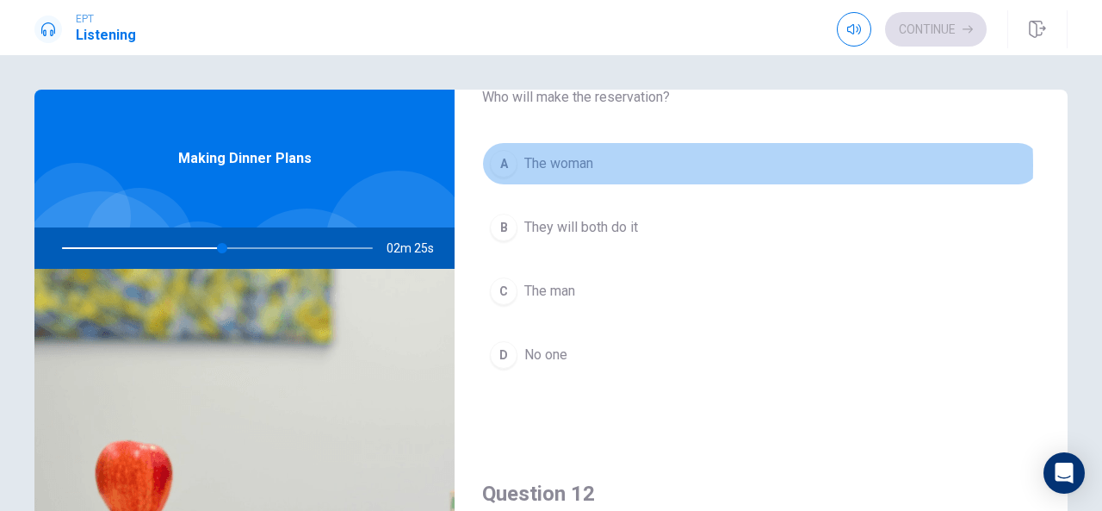
click at [605, 164] on button "A The woman" at bounding box center [761, 163] width 558 height 43
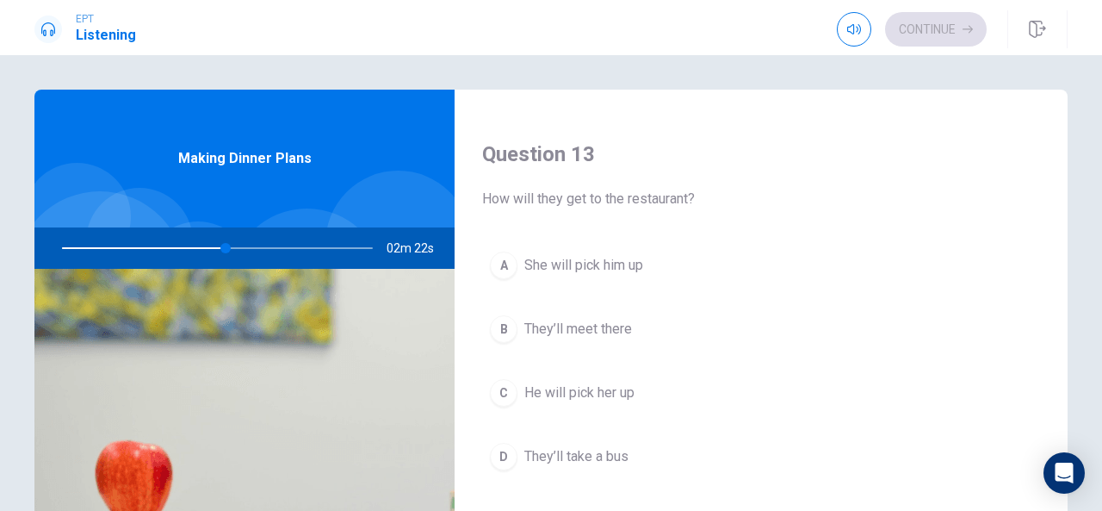
scroll to position [897, 0]
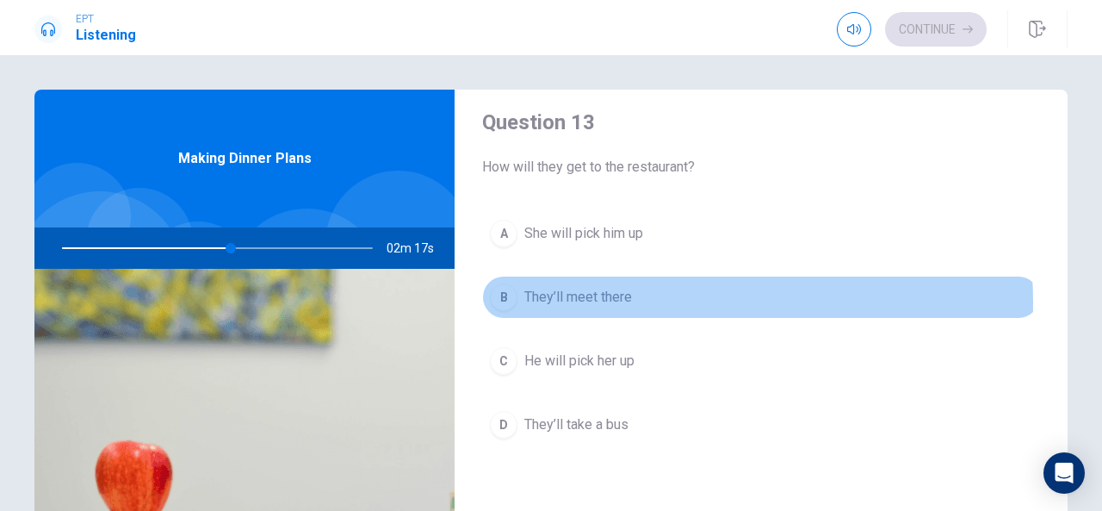
click at [633, 297] on button "B They’ll meet there" at bounding box center [761, 297] width 558 height 43
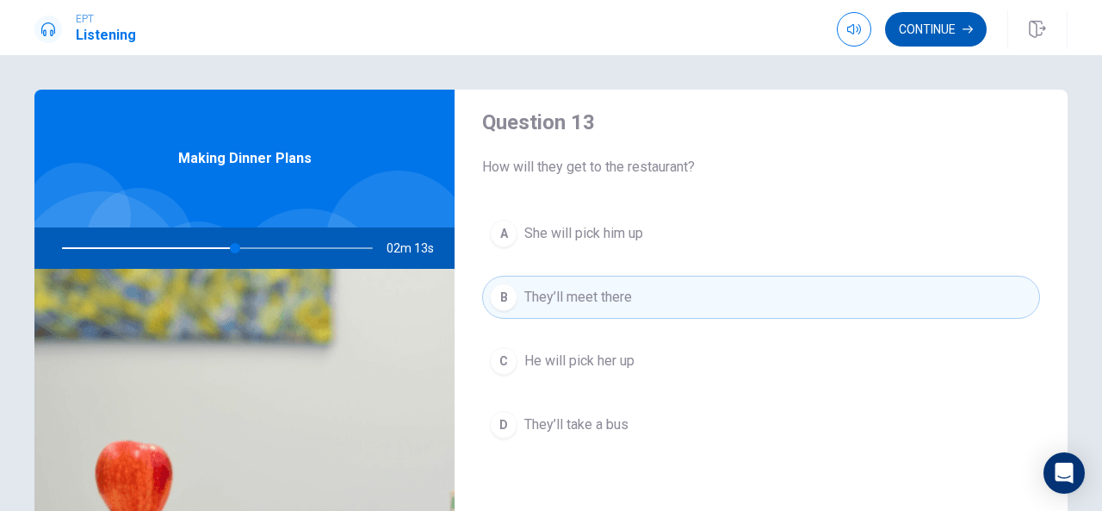
click at [941, 27] on button "Continue" at bounding box center [936, 29] width 102 height 34
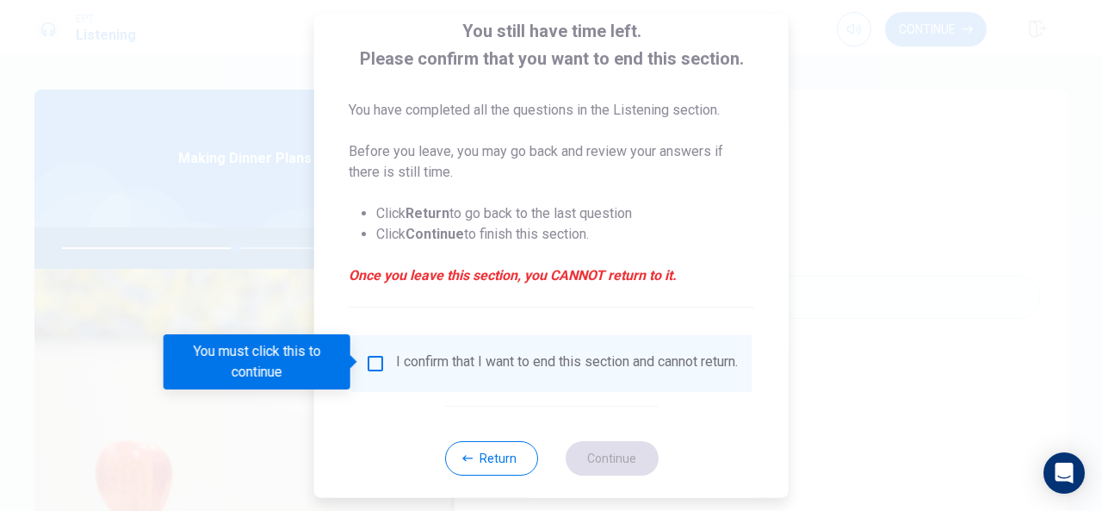
scroll to position [111, 0]
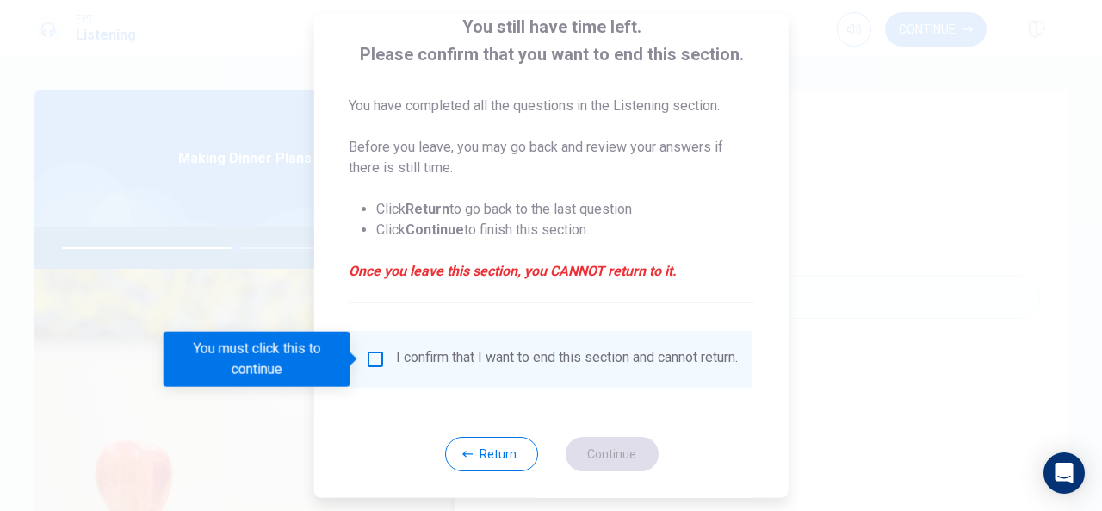
click at [598, 369] on div "I confirm that I want to end this section and cannot return." at bounding box center [567, 359] width 342 height 21
click at [468, 459] on icon "button" at bounding box center [467, 454] width 10 height 10
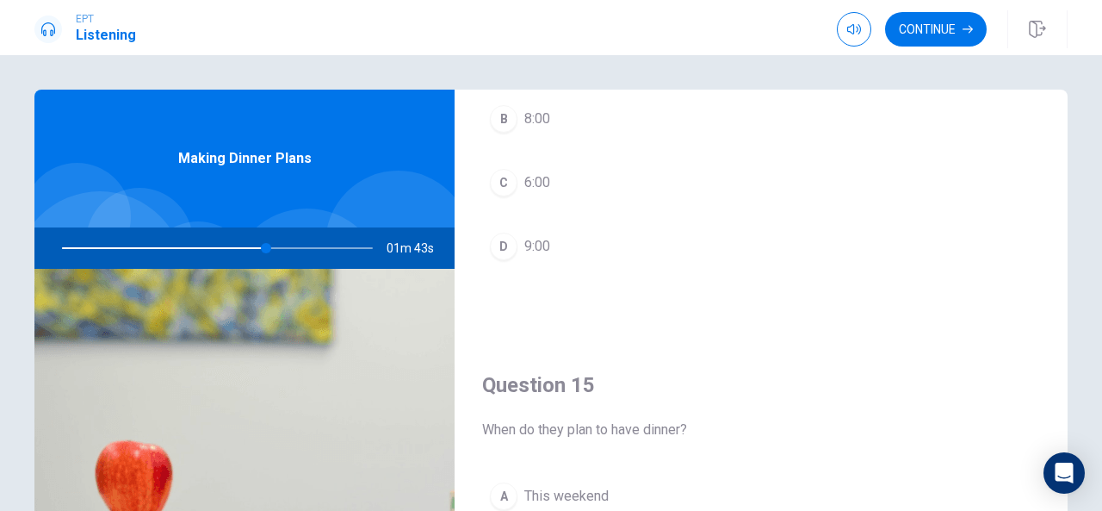
scroll to position [1594, 0]
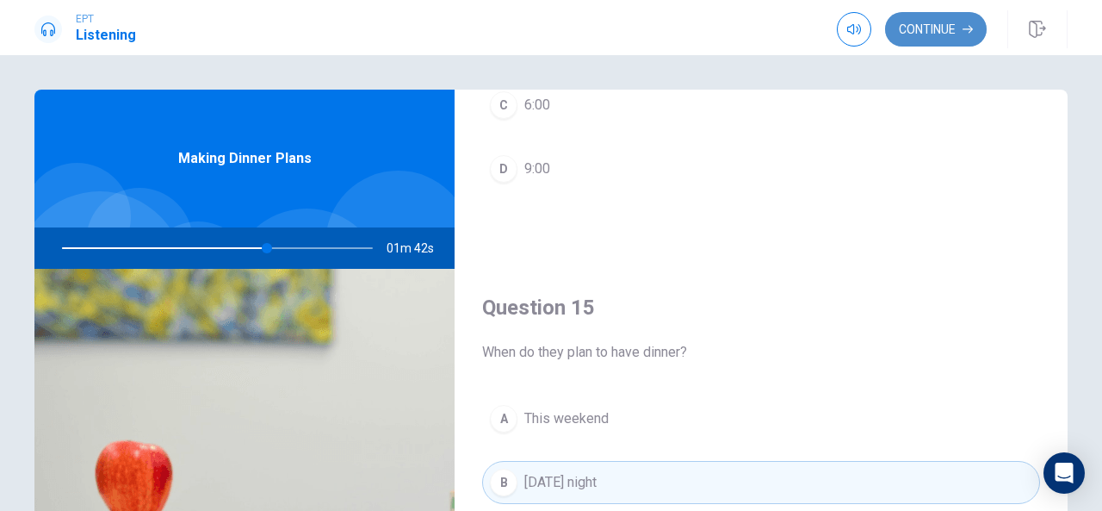
click at [955, 15] on button "Continue" at bounding box center [936, 29] width 102 height 34
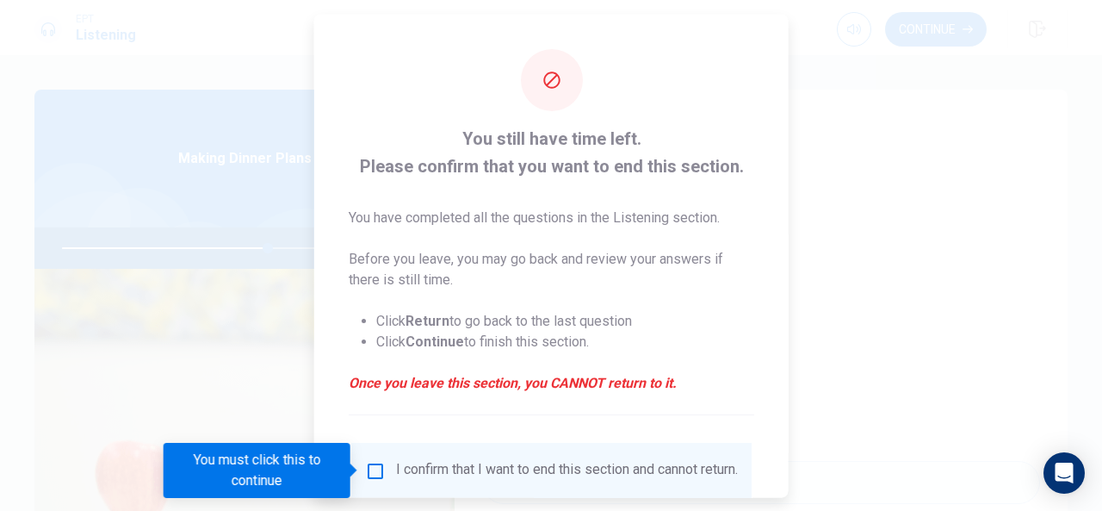
click at [448, 461] on div "I confirm that I want to end this section and cannot return." at bounding box center [567, 470] width 342 height 21
click at [370, 469] on input "You must click this to continue" at bounding box center [375, 470] width 21 height 21
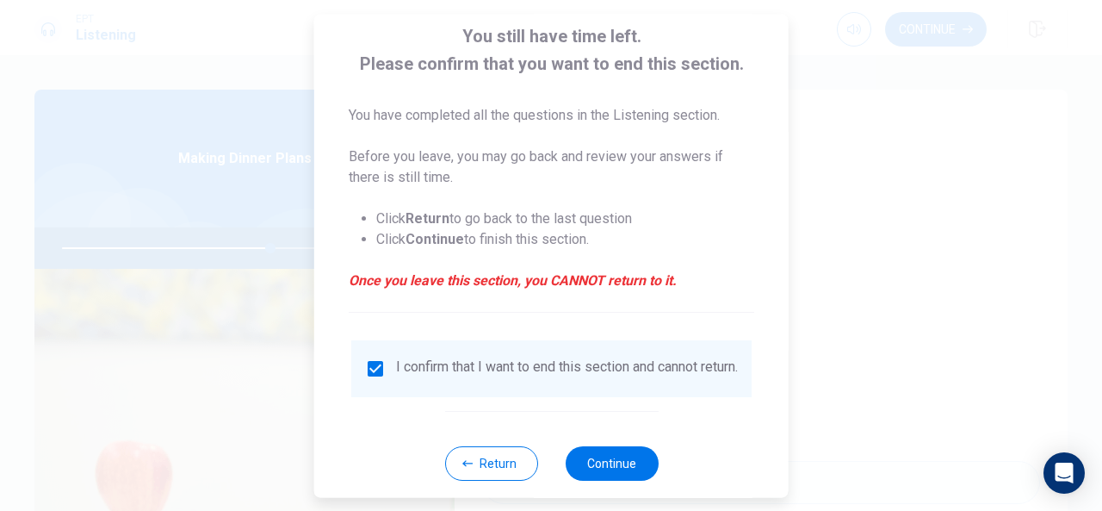
scroll to position [131, 0]
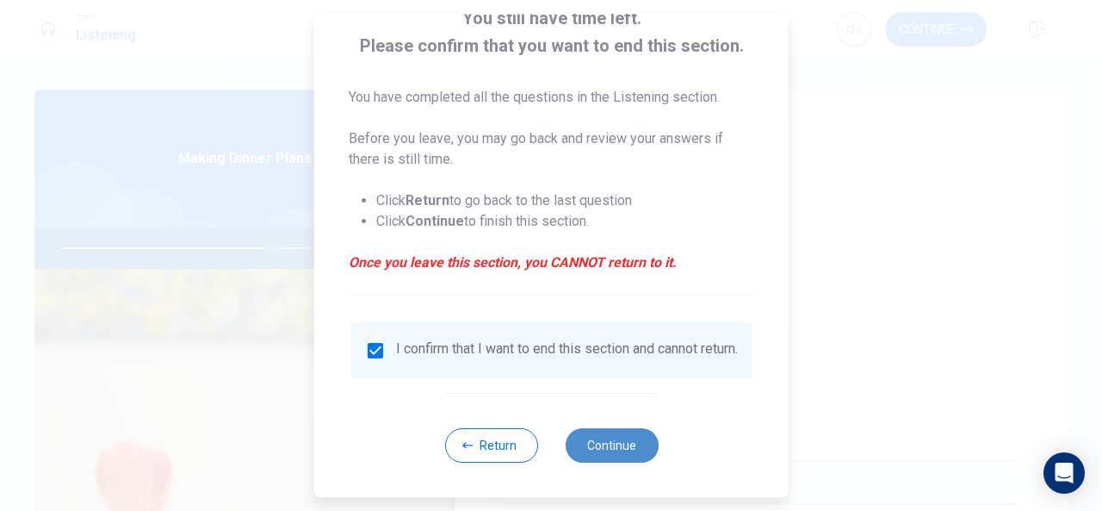
click at [590, 443] on button "Continue" at bounding box center [611, 445] width 93 height 34
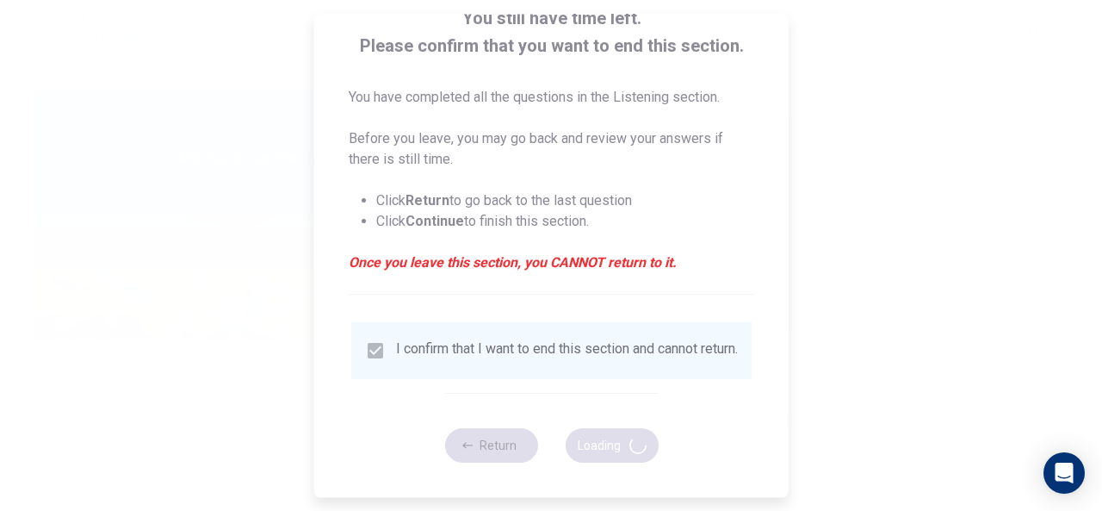
type input "69"
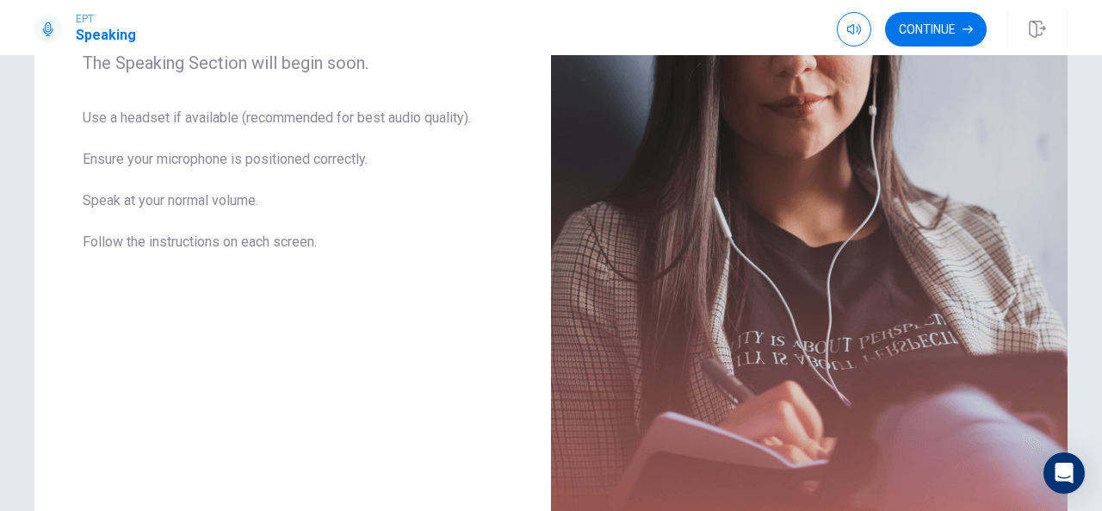
scroll to position [303, 0]
click at [967, 27] on icon "button" at bounding box center [968, 29] width 10 height 10
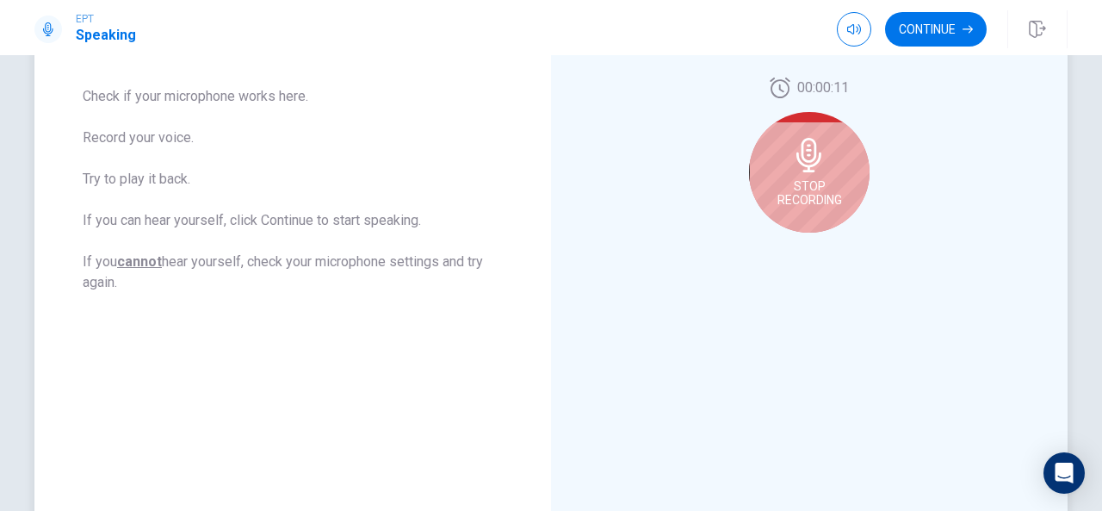
click at [231, 205] on span "Check if your microphone works here. Record your voice. Try to play it back. If…" at bounding box center [293, 189] width 420 height 207
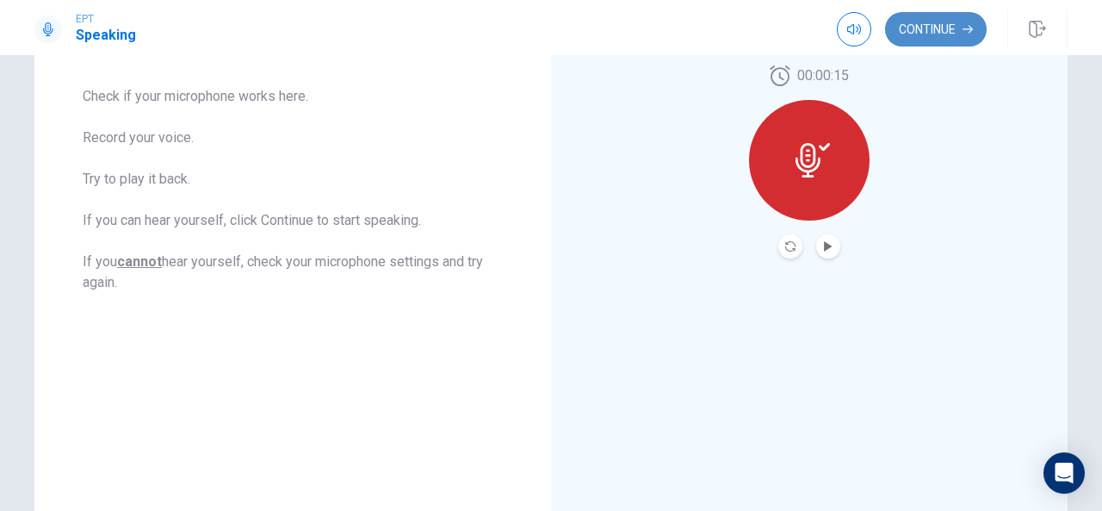
click at [942, 42] on button "Continue" at bounding box center [936, 29] width 102 height 34
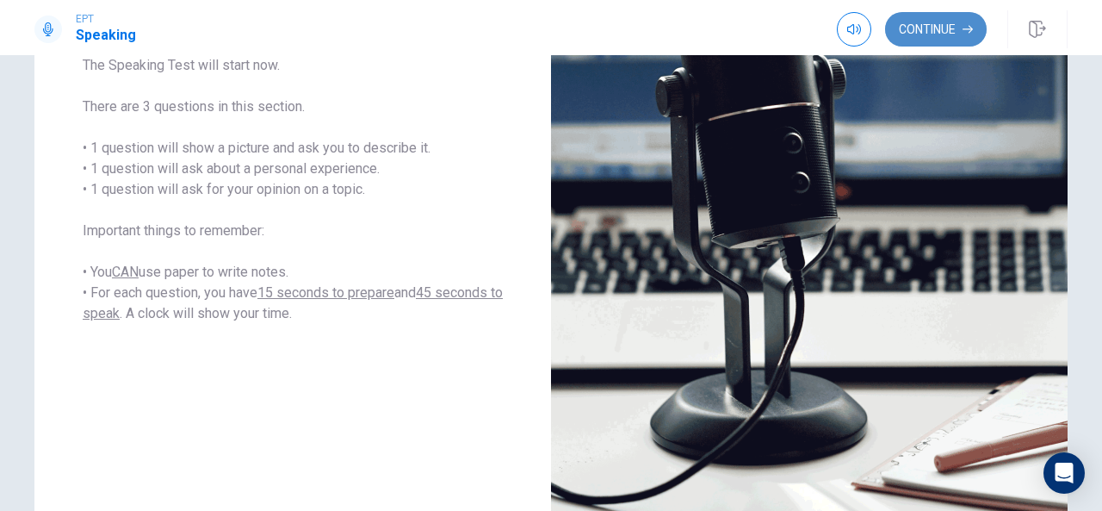
click at [921, 32] on button "Continue" at bounding box center [936, 29] width 102 height 34
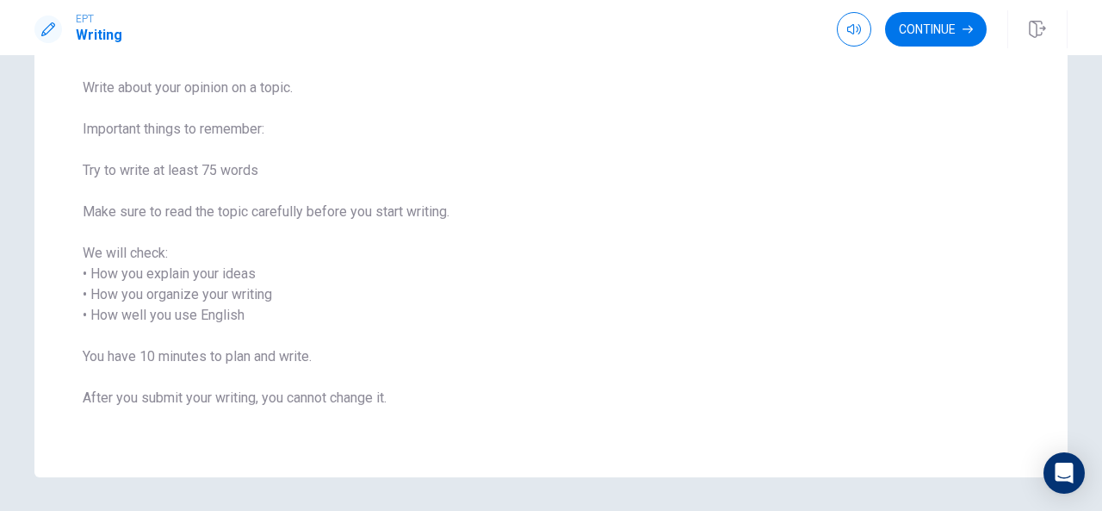
scroll to position [184, 0]
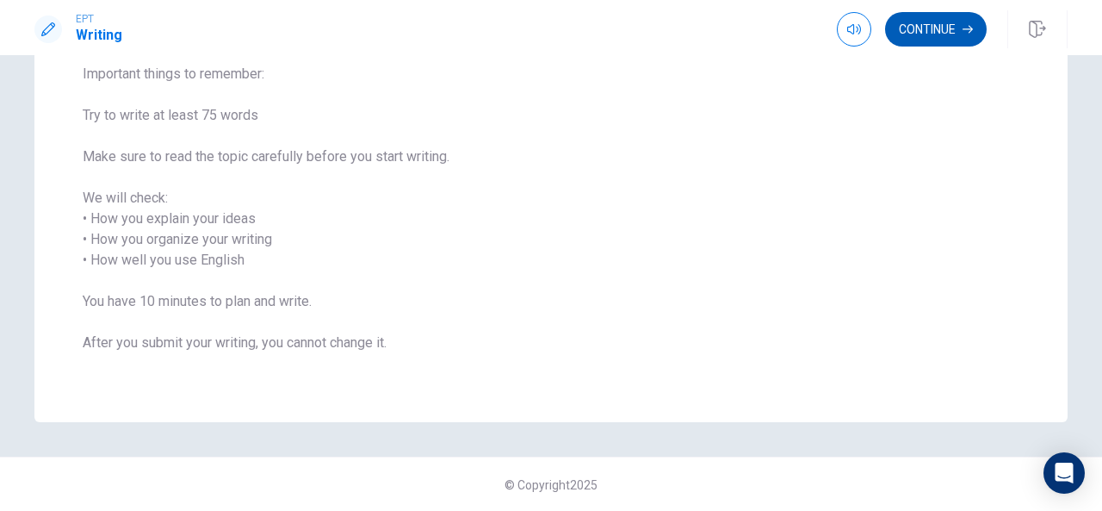
click at [937, 34] on button "Continue" at bounding box center [936, 29] width 102 height 34
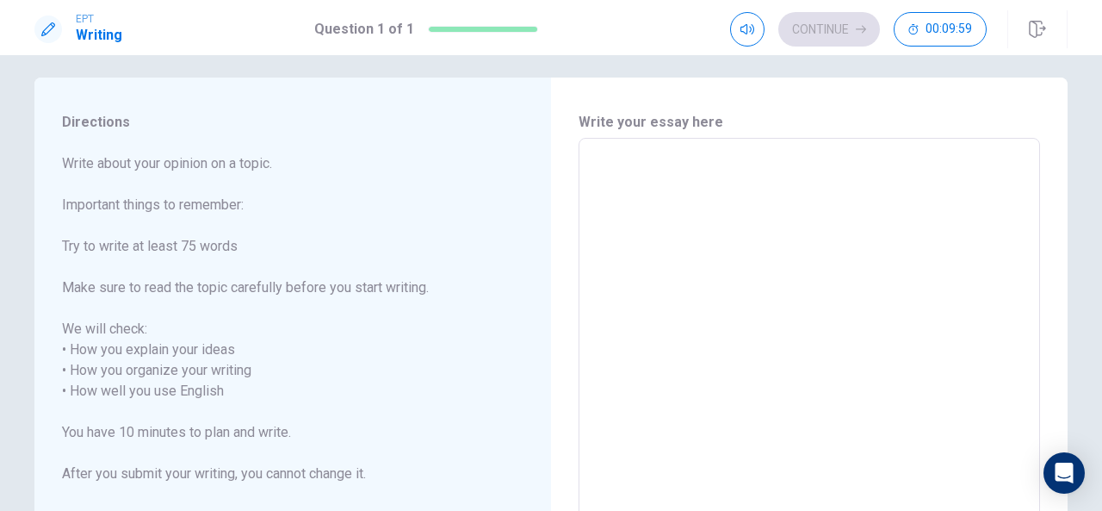
scroll to position [14, 0]
click at [672, 220] on textarea at bounding box center [809, 379] width 437 height 457
type textarea "s"
type textarea "x"
type textarea "sd"
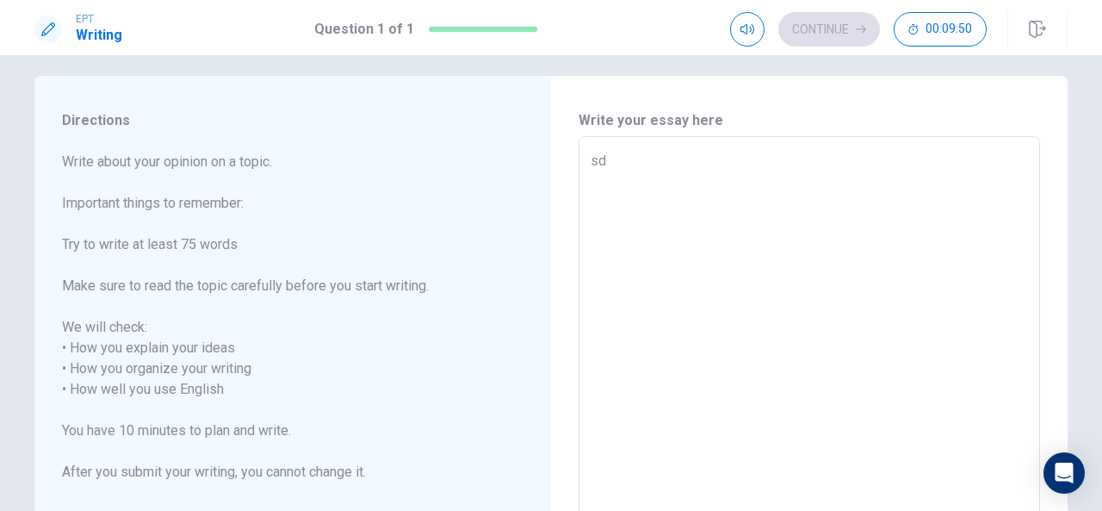
type textarea "x"
type textarea "s"
type textarea "x"
type textarea "d"
type textarea "x"
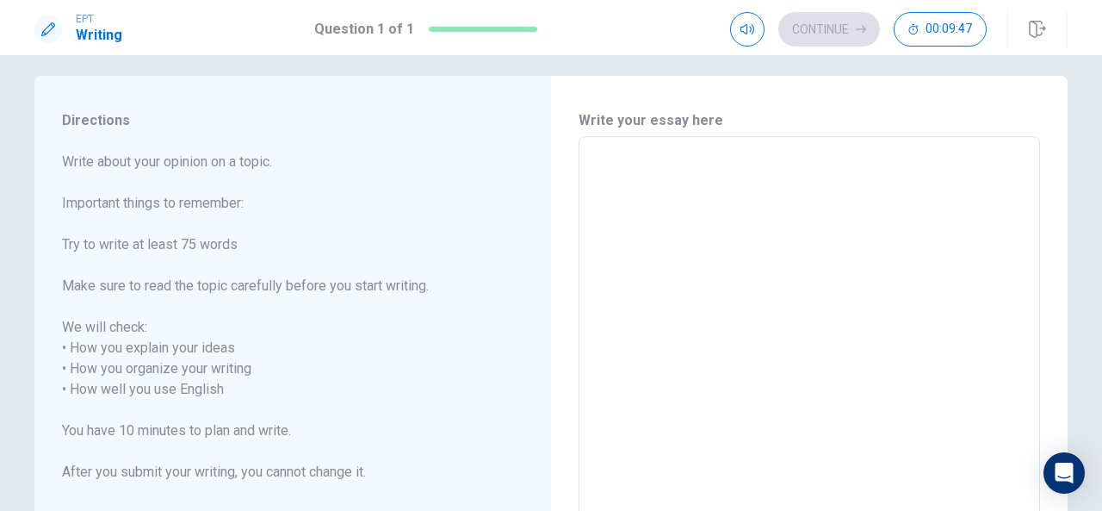
type textarea "A"
type textarea "x"
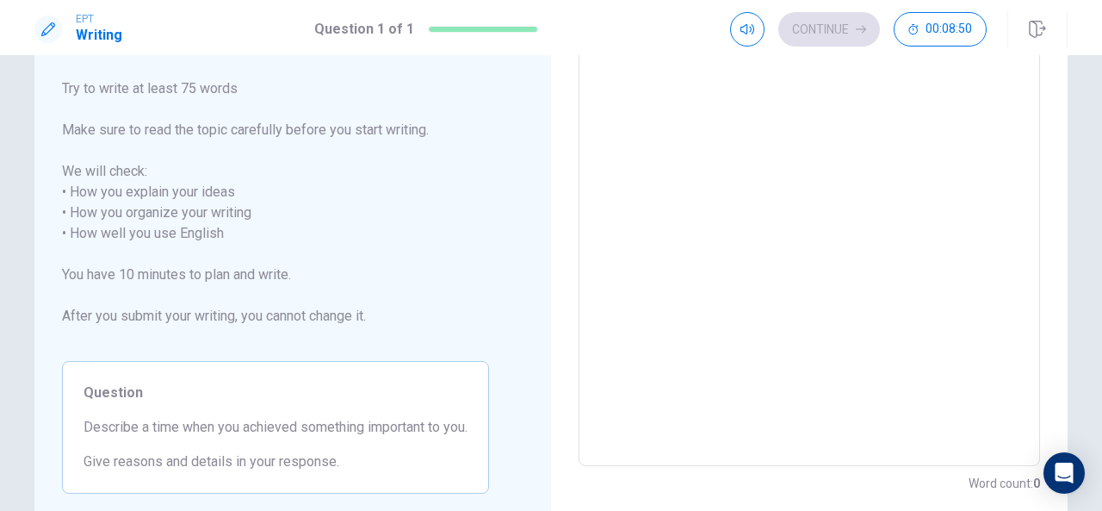
scroll to position [0, 0]
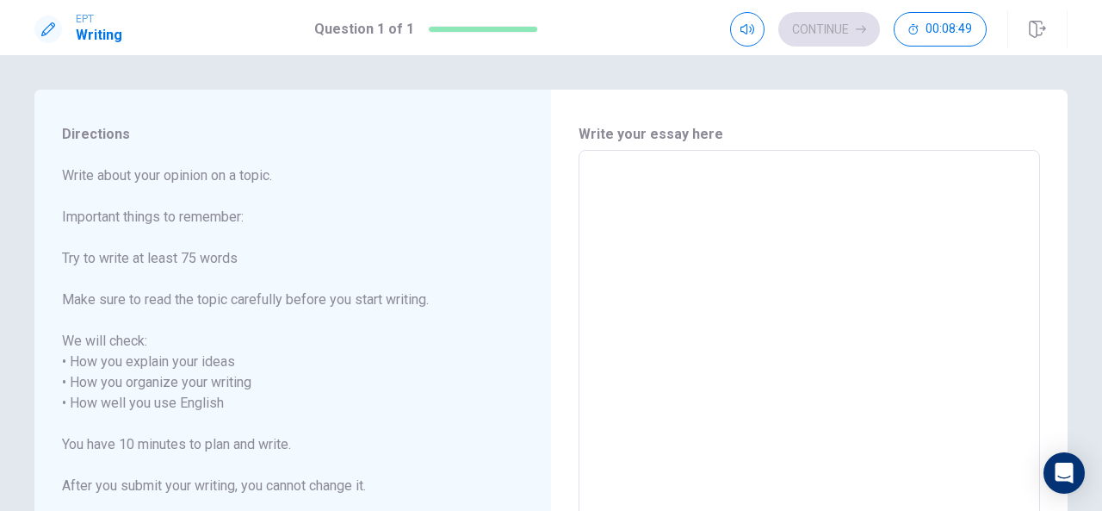
click at [622, 241] on textarea at bounding box center [809, 392] width 437 height 457
type textarea "A"
type textarea "x"
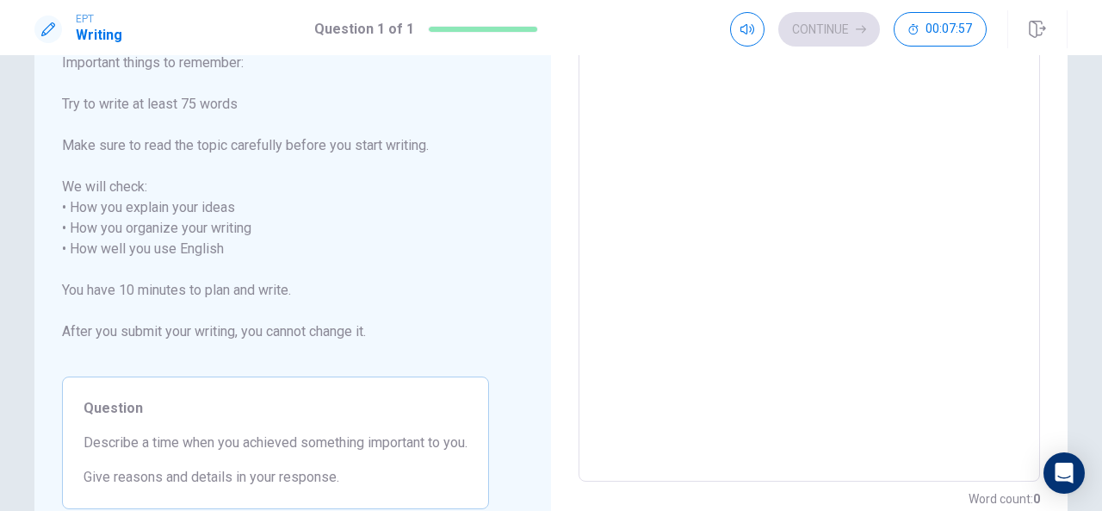
scroll to position [188, 0]
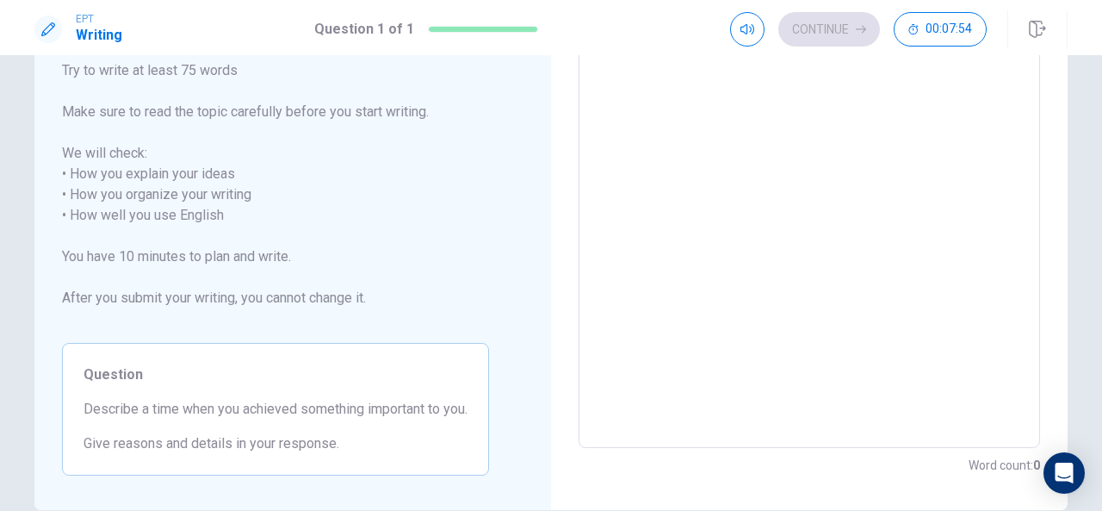
type textarea "i"
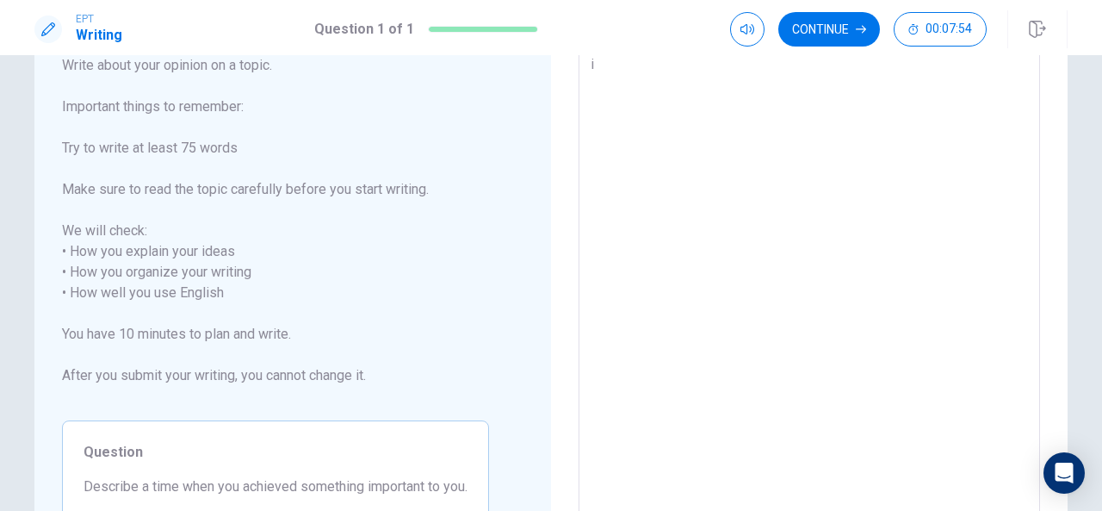
type textarea "x"
type textarea "w"
type textarea "x"
type textarea "wH"
type textarea "x"
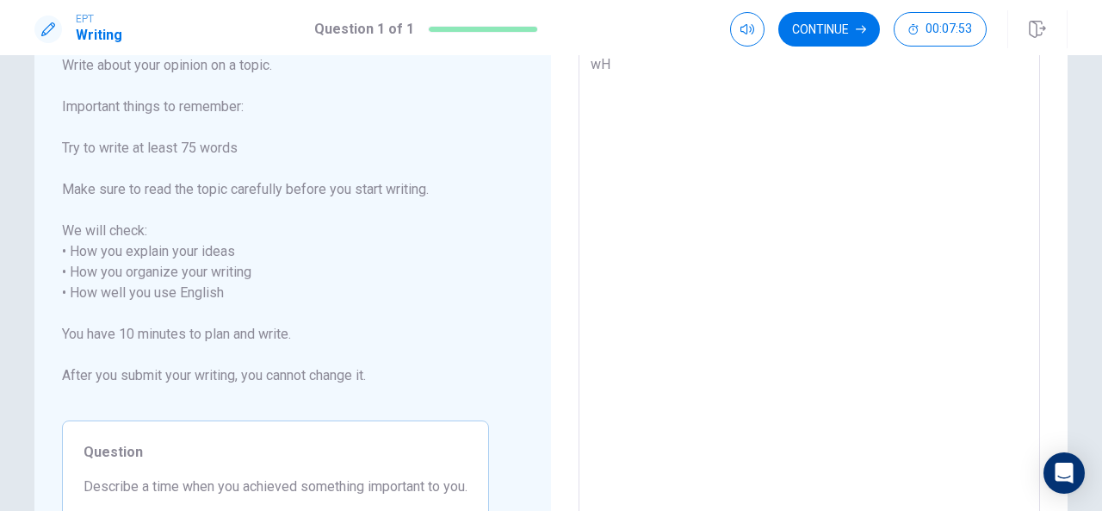
type textarea "wHE"
type textarea "x"
type textarea "wH"
type textarea "x"
type textarea "w"
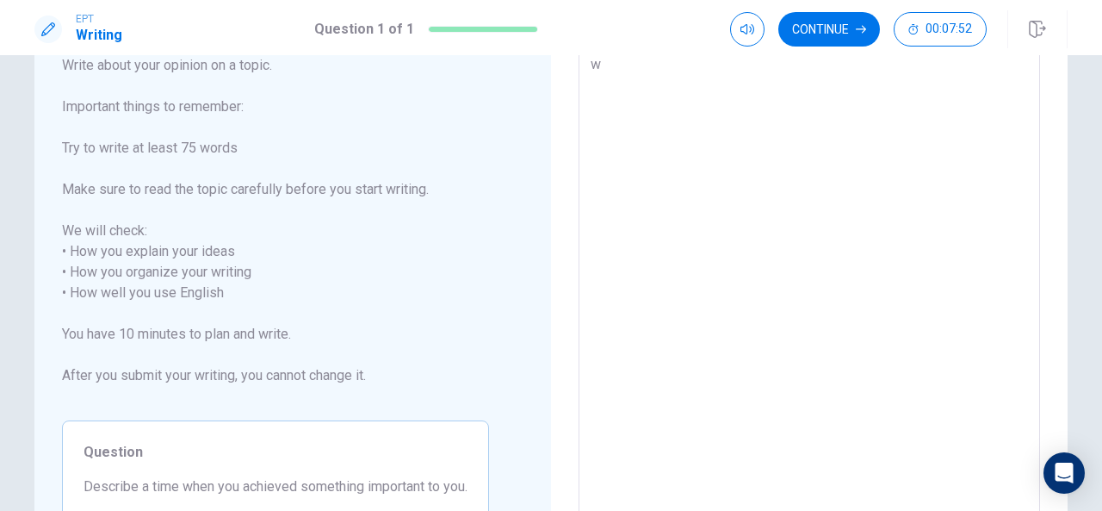
type textarea "x"
type textarea "W"
type textarea "x"
type textarea "Wh"
type textarea "x"
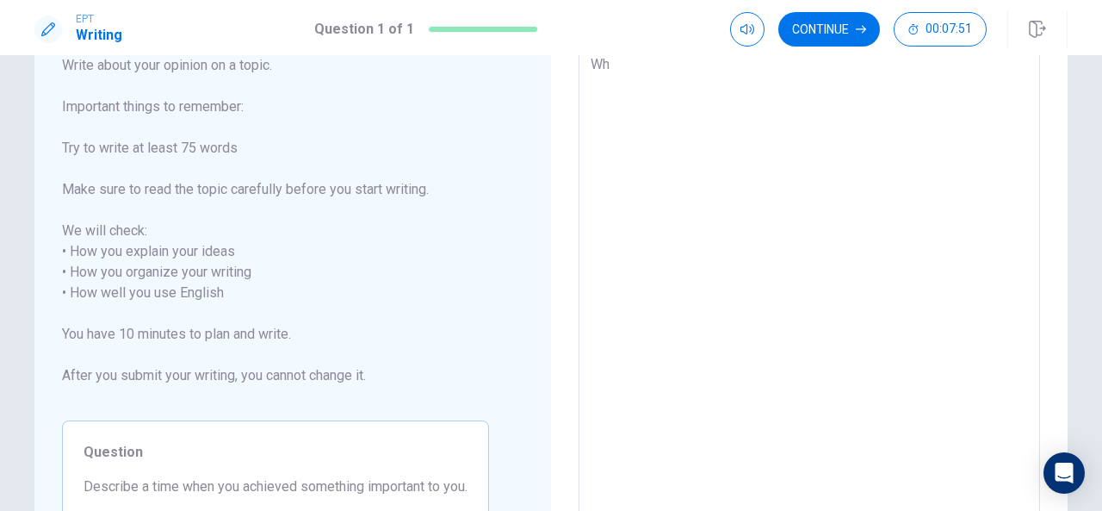
type textarea "Whe"
type textarea "x"
type textarea "Whe"
type textarea "x"
type textarea "Whe"
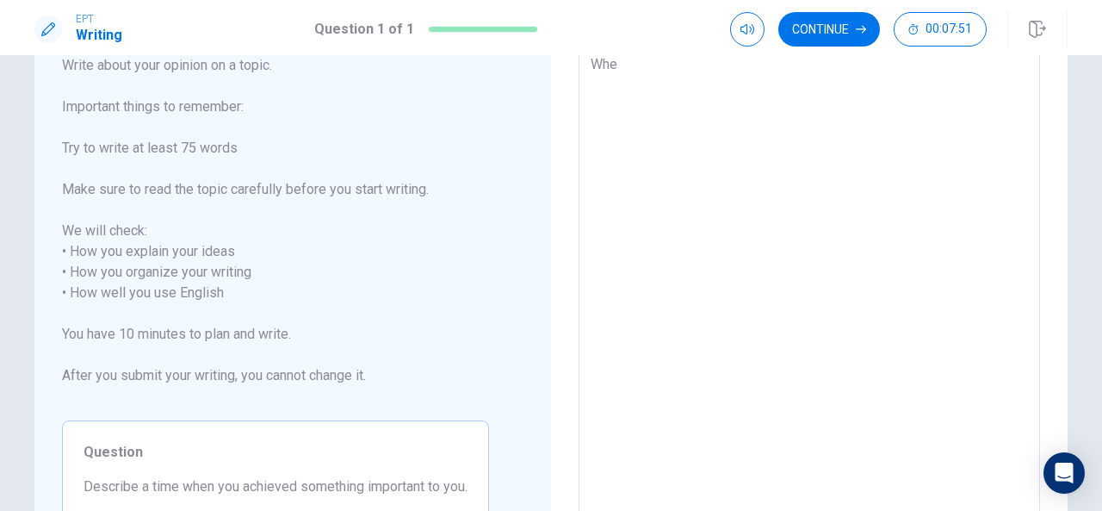
type textarea "x"
type textarea "Whe i"
type textarea "x"
type textarea "Whe"
type textarea "x"
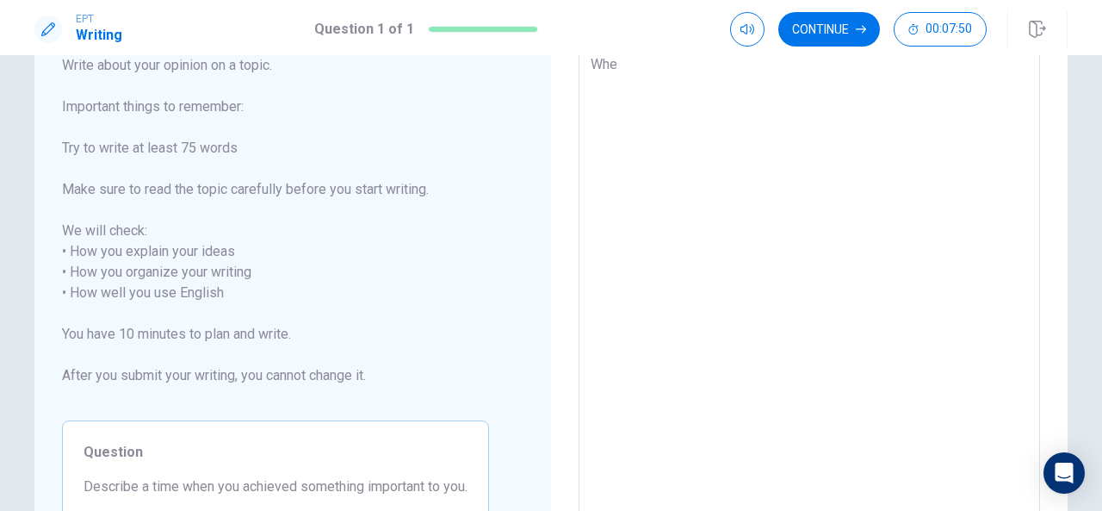
type textarea "Whe"
type textarea "x"
type textarea "Whe n"
type textarea "x"
type textarea "Whe n"
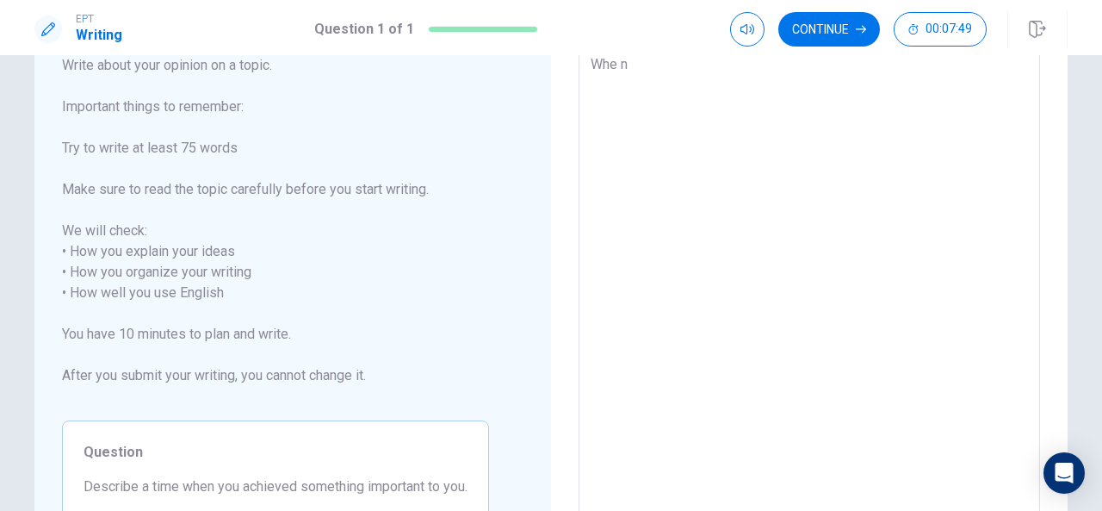
type textarea "x"
type textarea "Whe n i"
type textarea "x"
type textarea "Whe n i"
type textarea "x"
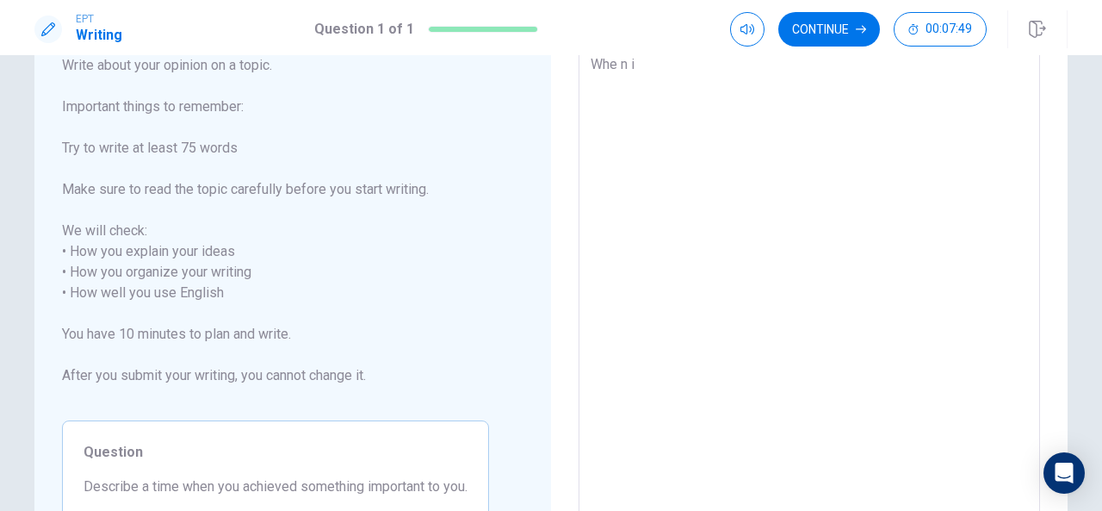
type textarea "Whe n i"
type textarea "x"
type textarea "Whe n"
type textarea "x"
type textarea "Whe n"
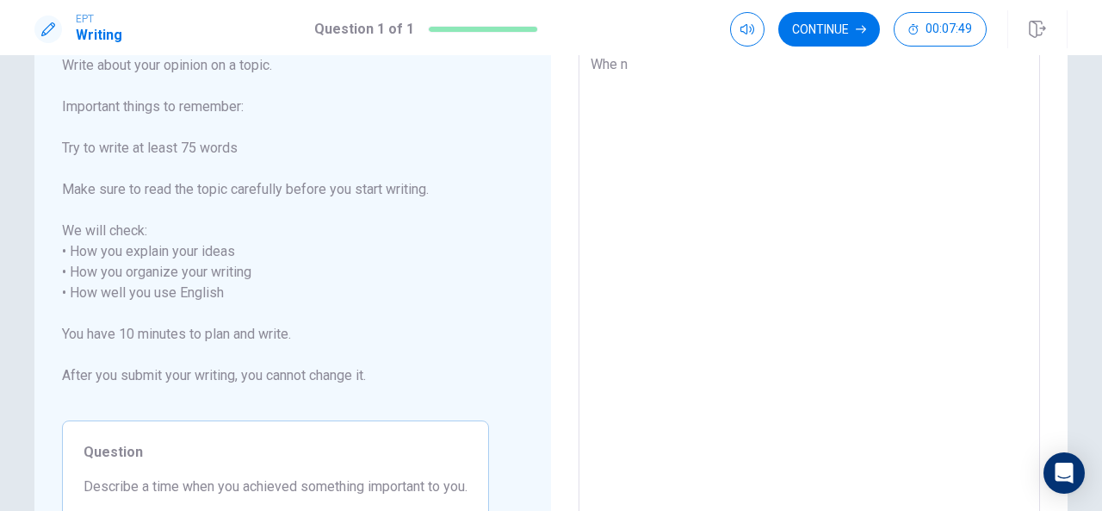
type textarea "x"
type textarea "Whe"
type textarea "x"
type textarea "Whe"
type textarea "x"
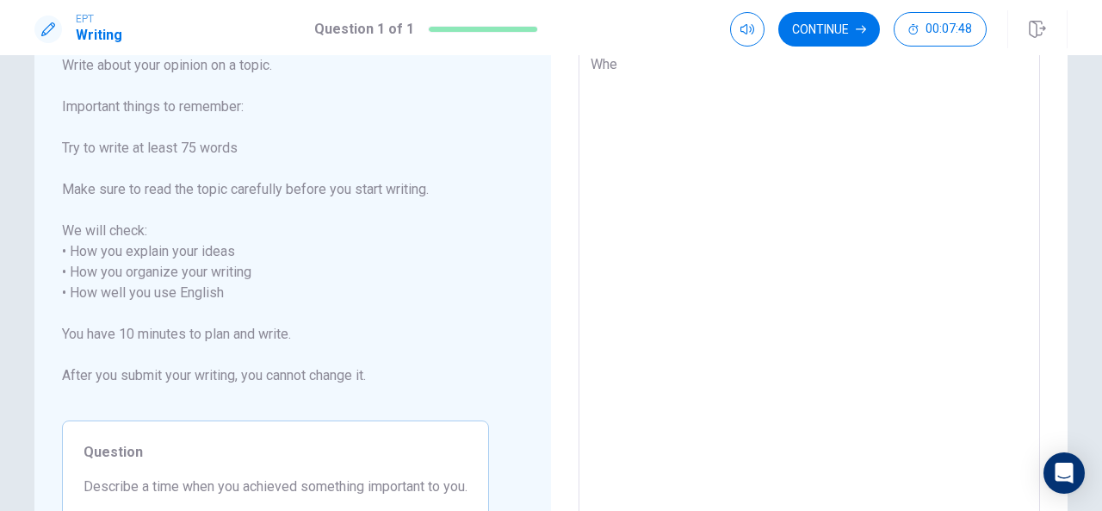
type textarea "When"
type textarea "x"
type textarea "When"
type textarea "x"
type textarea "When i"
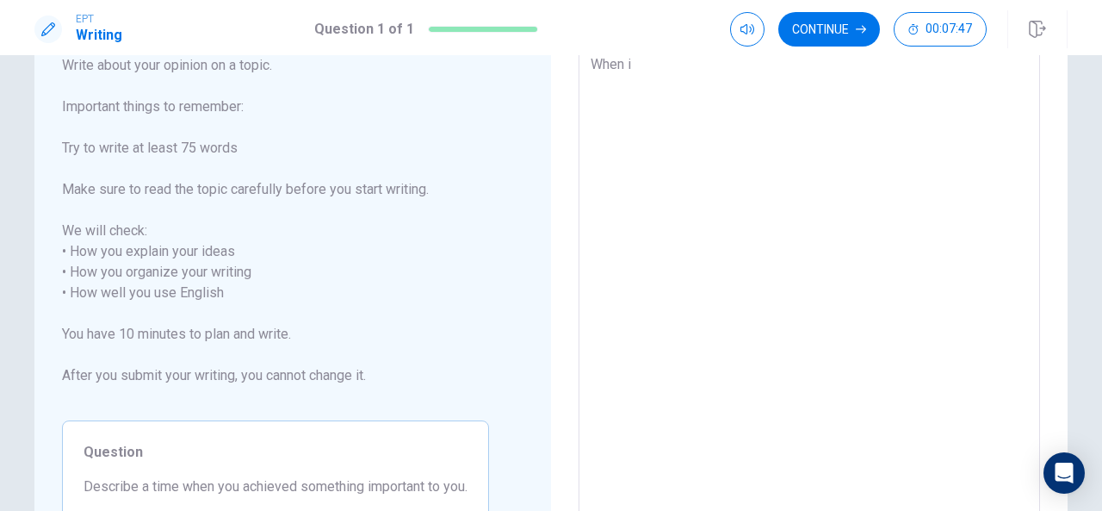
type textarea "x"
type textarea "When i"
type textarea "x"
type textarea "When i a"
type textarea "x"
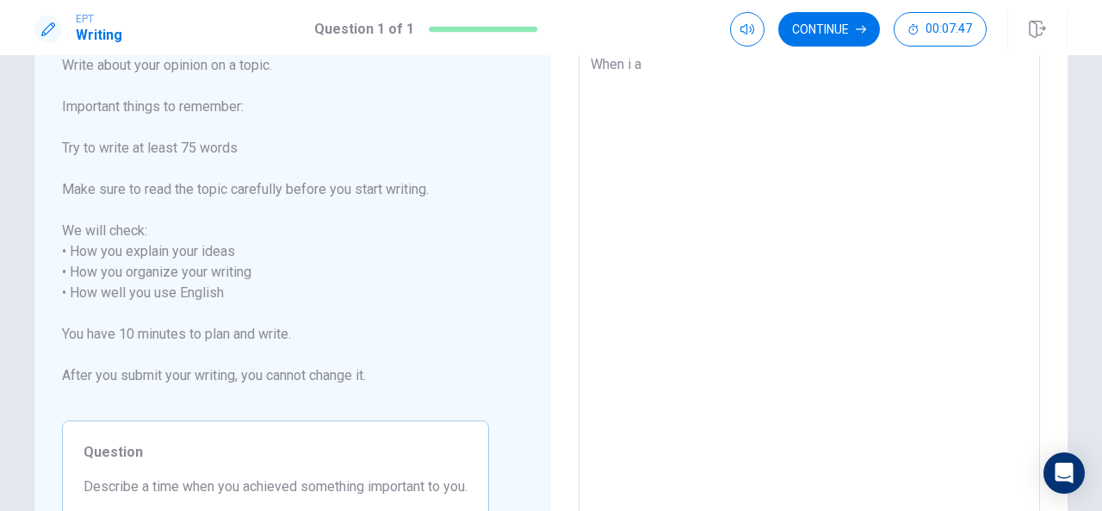
type textarea "When i ac"
type textarea "x"
type textarea "When i ach"
type textarea "x"
type textarea "When i achi"
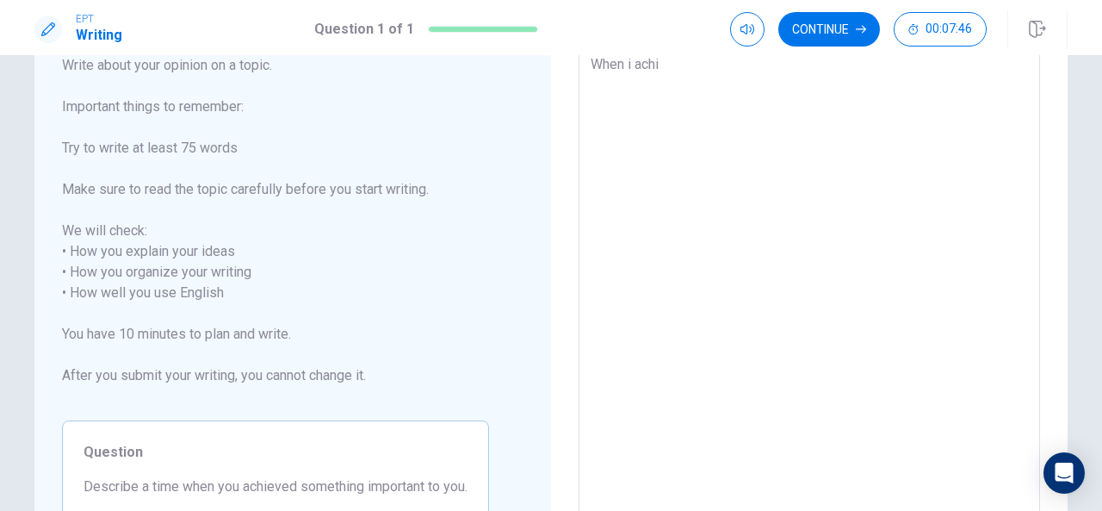
type textarea "x"
type textarea "When i achie"
type textarea "x"
type textarea "When i achiev"
type textarea "x"
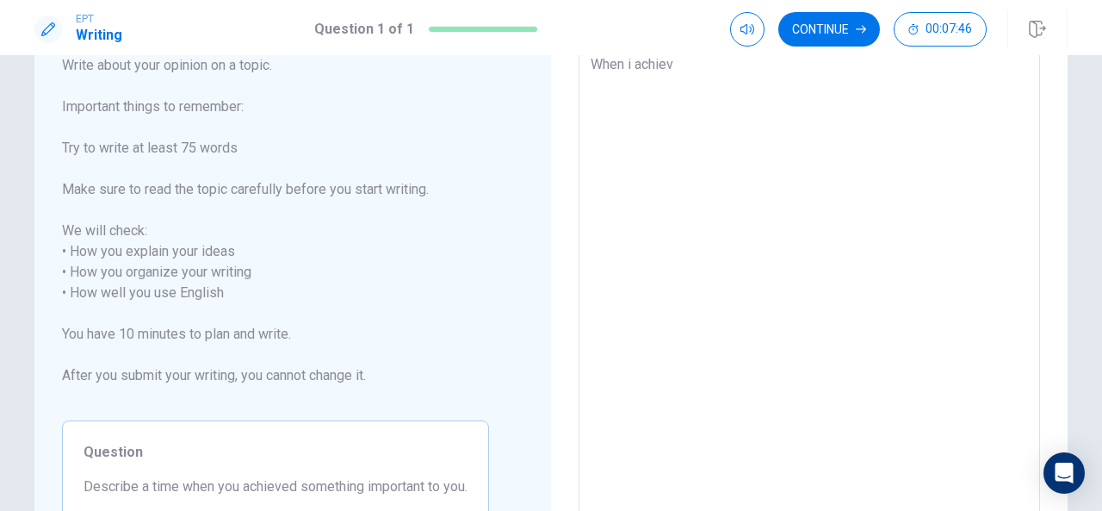
type textarea "When i achieve"
type textarea "x"
type textarea "When i achieve"
type textarea "x"
type textarea "When i achieve s"
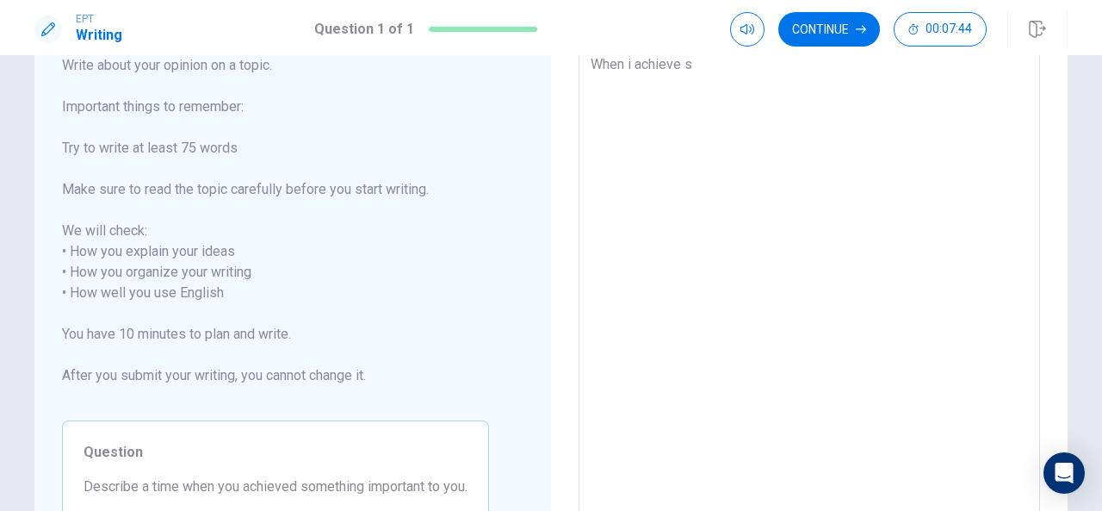
type textarea "x"
type textarea "When i achieve so"
type textarea "x"
type textarea "When i achieve som"
type textarea "x"
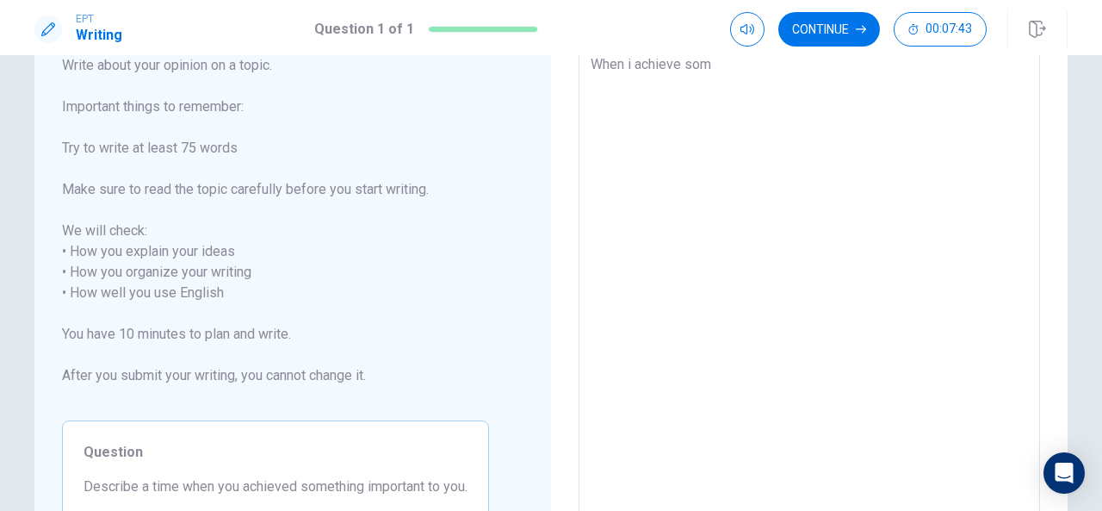
type textarea "When i achieve some"
type textarea "x"
type textarea "When i achieve somen"
type textarea "x"
type textarea "When i achieve soment"
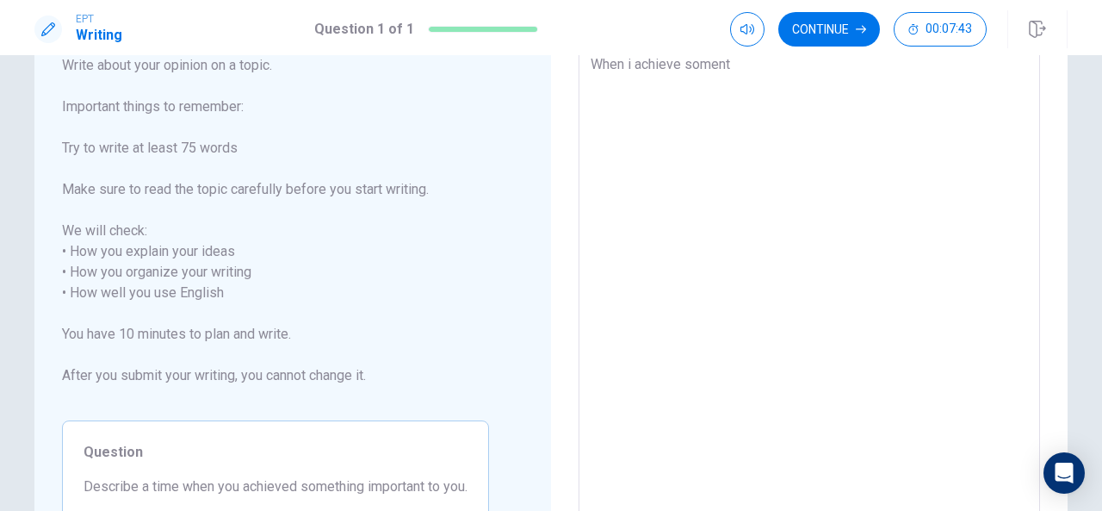
type textarea "x"
type textarea "When i achieve somenth"
type textarea "x"
type textarea "When i achieve somenthi"
type textarea "x"
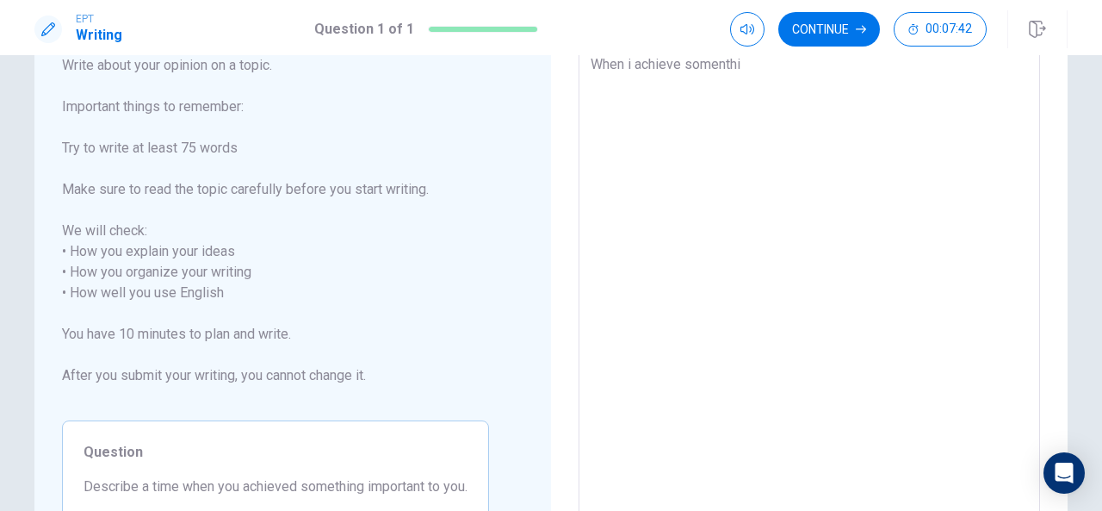
type textarea "When i achieve somenthin"
type textarea "x"
type textarea "When i achieve somenthing"
type textarea "x"
type textarea "When i achieve somenthing"
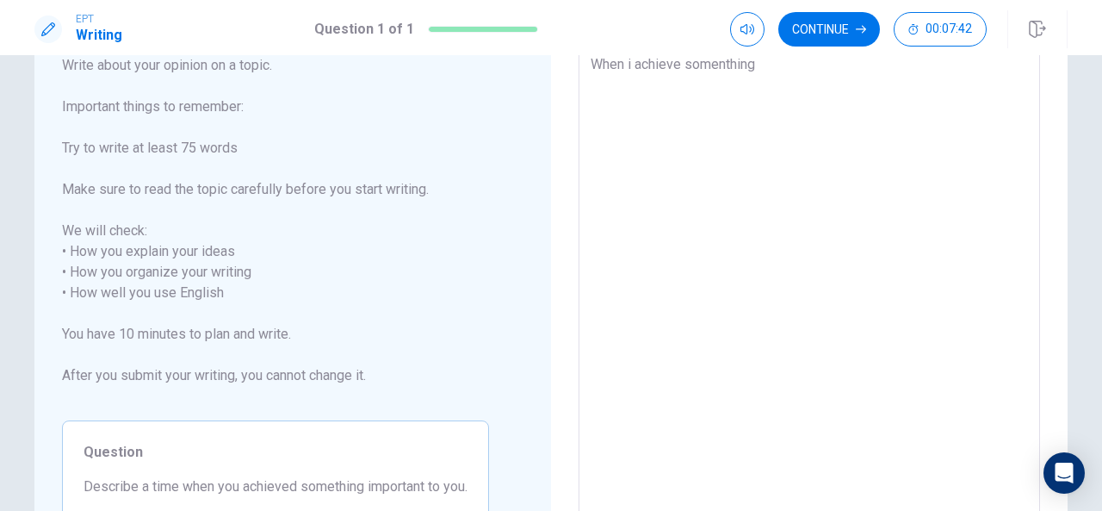
type textarea "x"
type textarea "When i achieve somenthing i"
type textarea "x"
type textarea "When i achieve somenthing im"
type textarea "x"
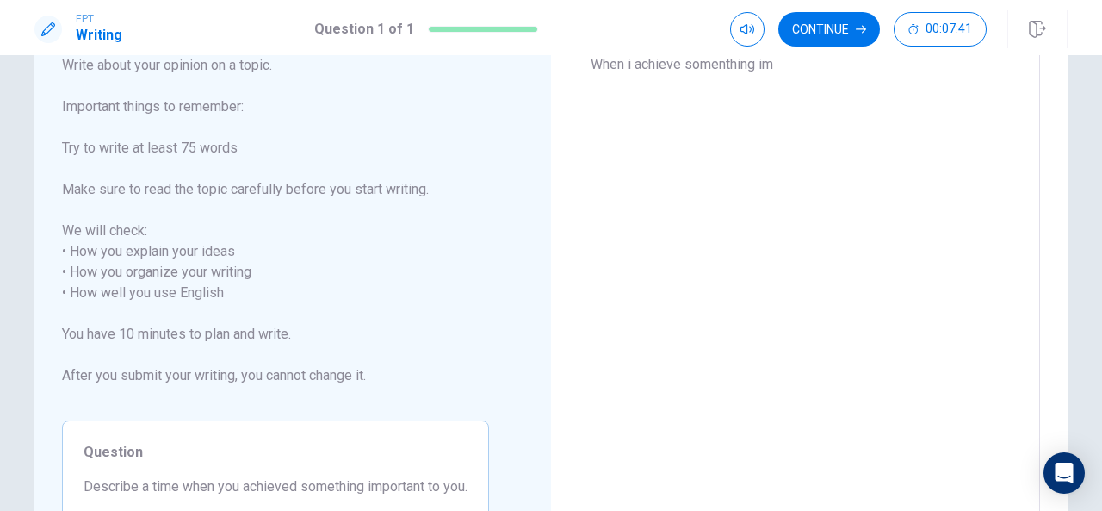
type textarea "When i achieve somenthing imp"
type textarea "x"
type textarea "When i achieve somenthing impo"
type textarea "x"
type textarea "When i achieve somenthing impor"
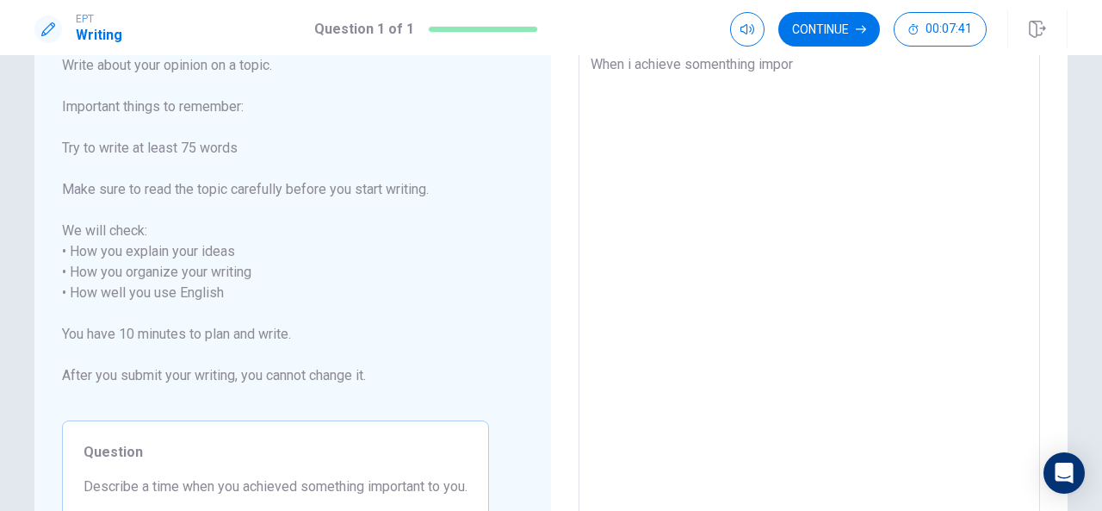
type textarea "x"
type textarea "When i achieve somenthing import"
type textarea "x"
type textarea "When i achieve somenthing importa"
type textarea "x"
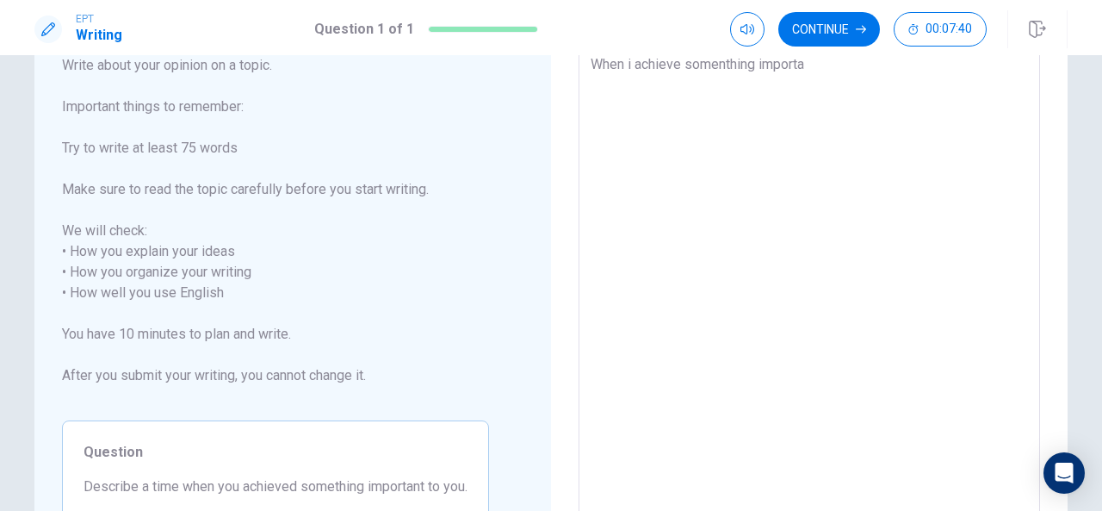
type textarea "When i achieve somenthing importan"
type textarea "x"
type textarea "When i achieve somenthing important"
type textarea "x"
type textarea "When i achieve somenthing important"
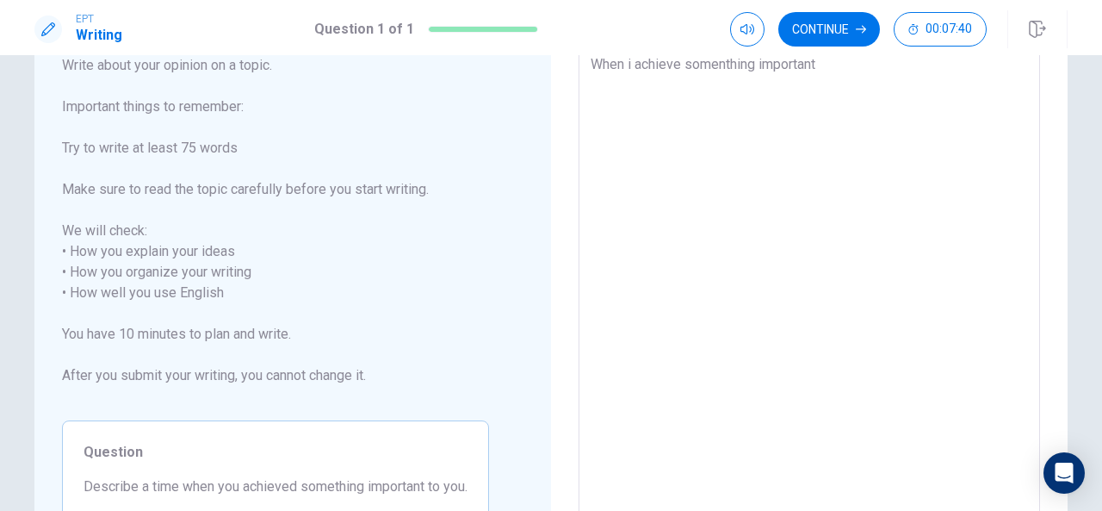
type textarea "x"
type textarea "When i achieve somenthing important f"
type textarea "x"
type textarea "When i achieve somenthing important fo"
type textarea "x"
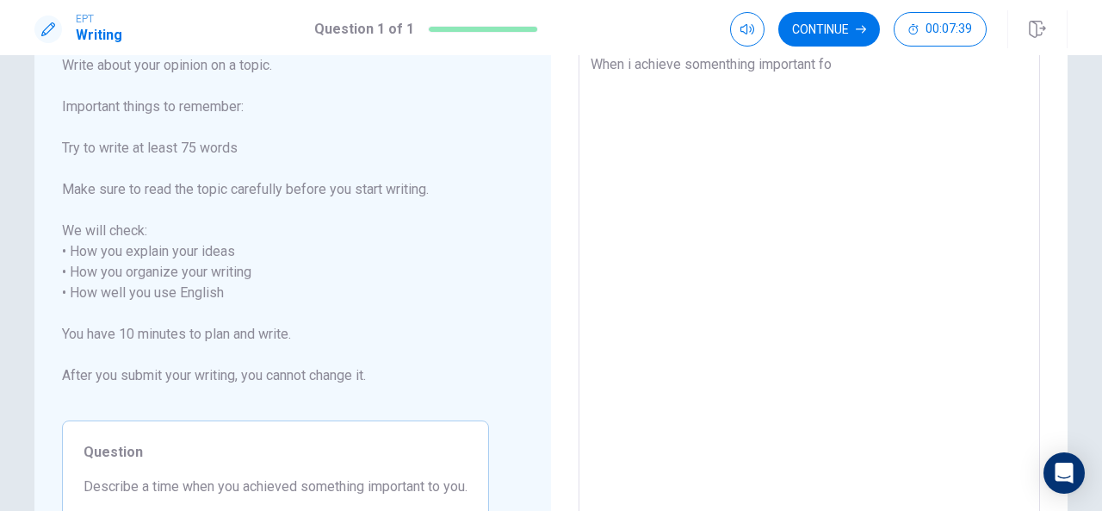
type textarea "When i achieve somenthing important for"
type textarea "x"
type textarea "When i achieve somenthing important for"
type textarea "x"
type textarea "When i achieve somenthing important for m"
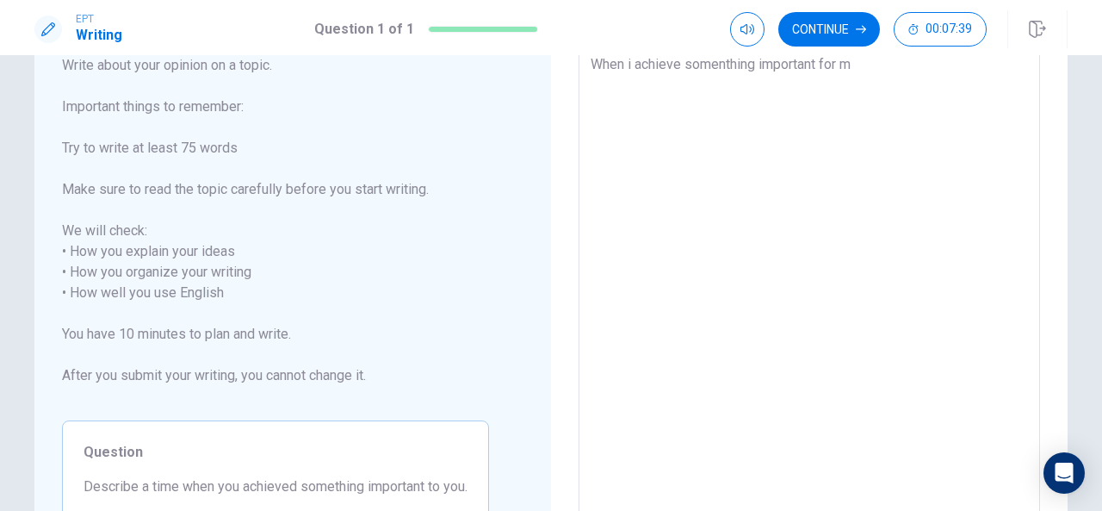
type textarea "x"
type textarea "When i achieve somenthing important for me"
type textarea "x"
type textarea "When i achieve somenthing important for me"
type textarea "x"
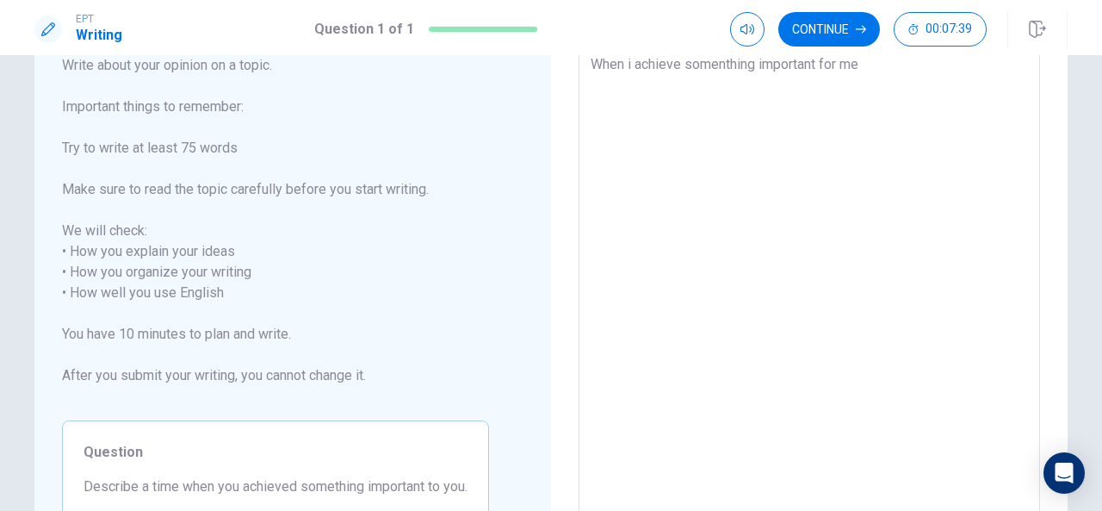
type textarea "When i achieve somenthing important for me i"
type textarea "x"
type textarea "When i achieve somenthing important for me i"
type textarea "x"
type textarea "When i achieve somenthing important for me i"
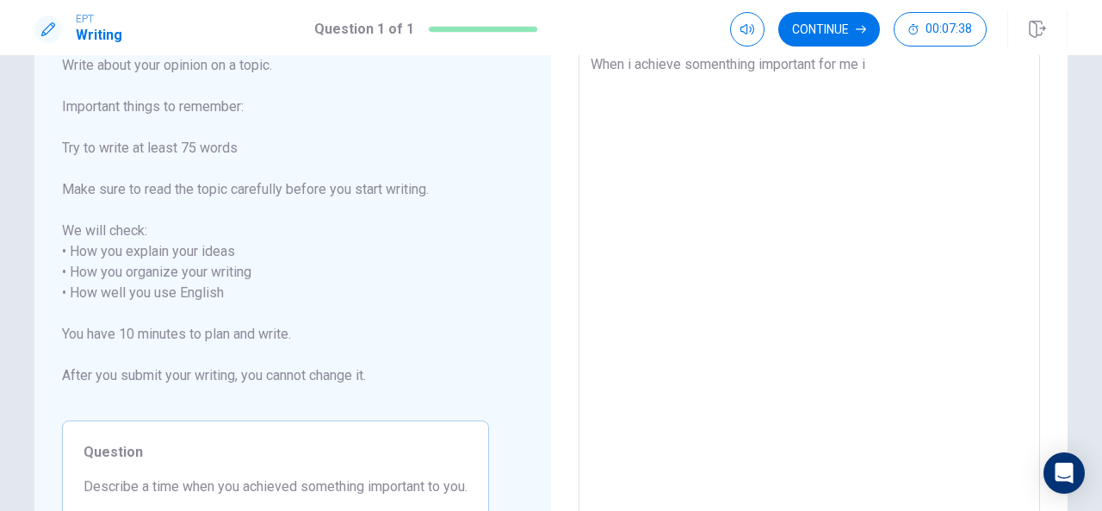
type textarea "x"
type textarea "When i achieve somenthing important for me"
type textarea "x"
type textarea "When i achieve somenthing important for me"
type textarea "x"
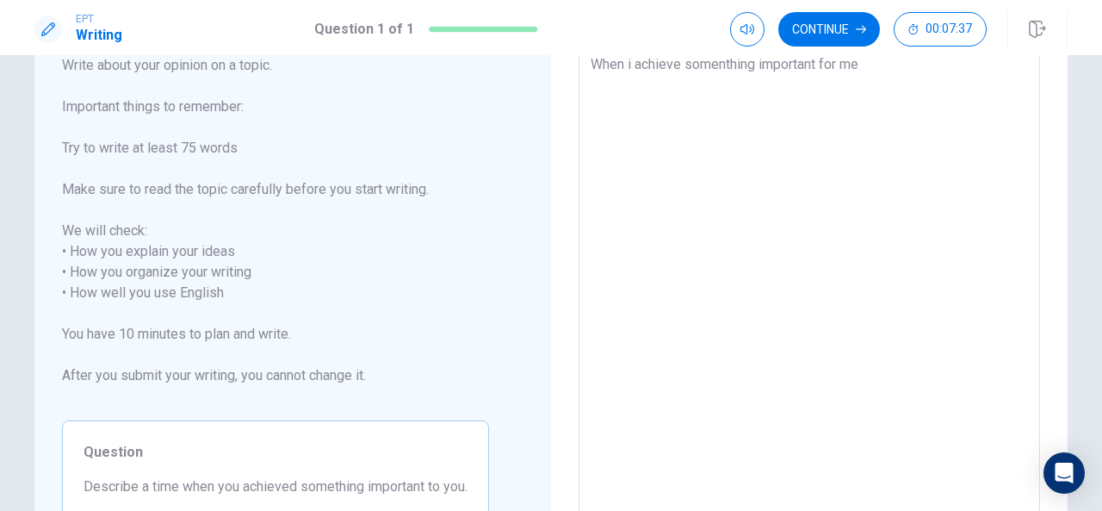
type textarea "When i achieve somenthing important for me."
type textarea "x"
type textarea "When i achieve somenthing important for me."
type textarea "x"
type textarea "When i achieve somenthing important for me. I"
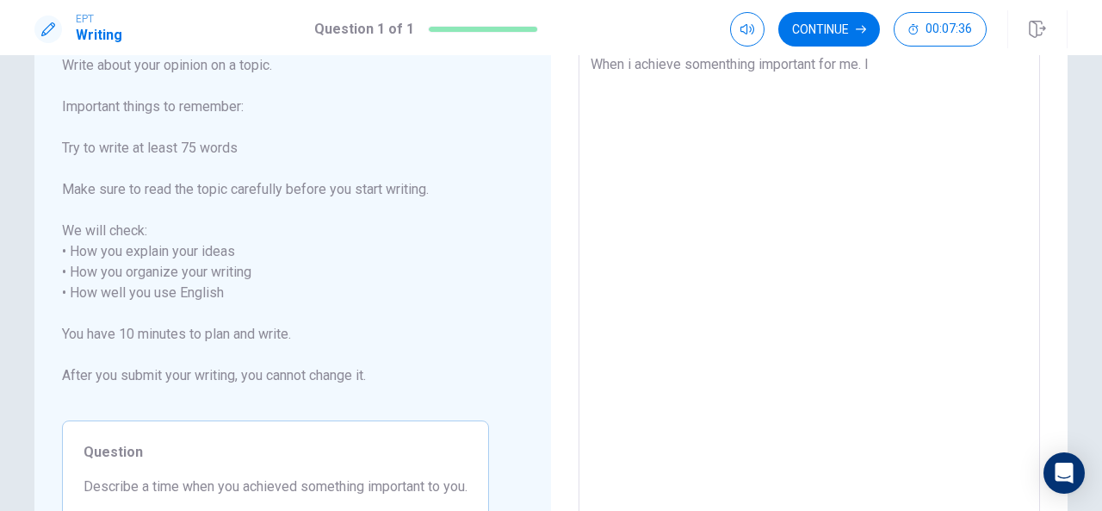
type textarea "x"
type textarea "When i achieve somenthing important for me. I"
type textarea "x"
type textarea "When i achieve somenthing important for me. I f"
type textarea "x"
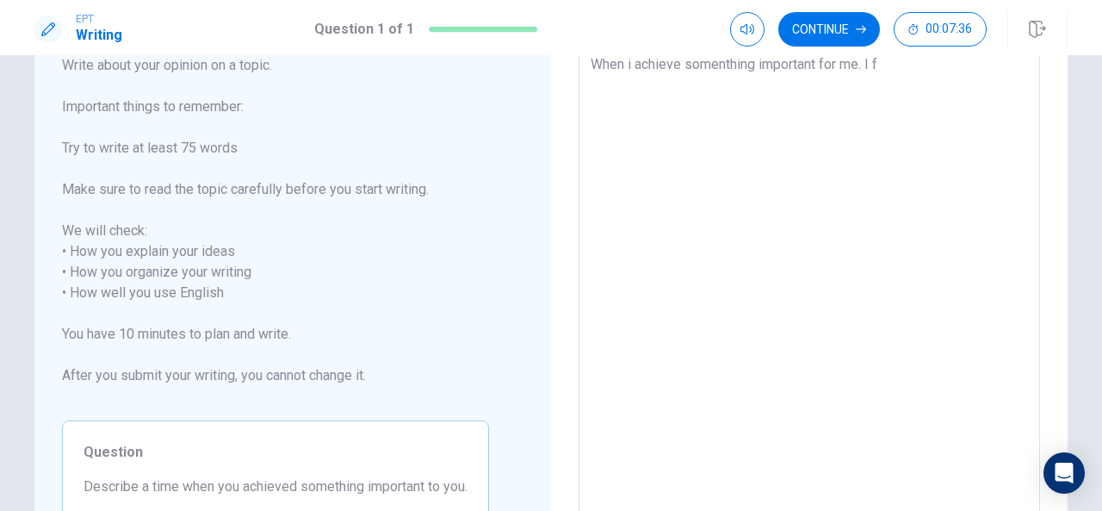
type textarea "When i achieve somenthing important for me. I fo"
type textarea "x"
type textarea "When i achieve somenthing important for me. I fou"
type textarea "x"
type textarea "When i achieve somenthing important for me. I fouc"
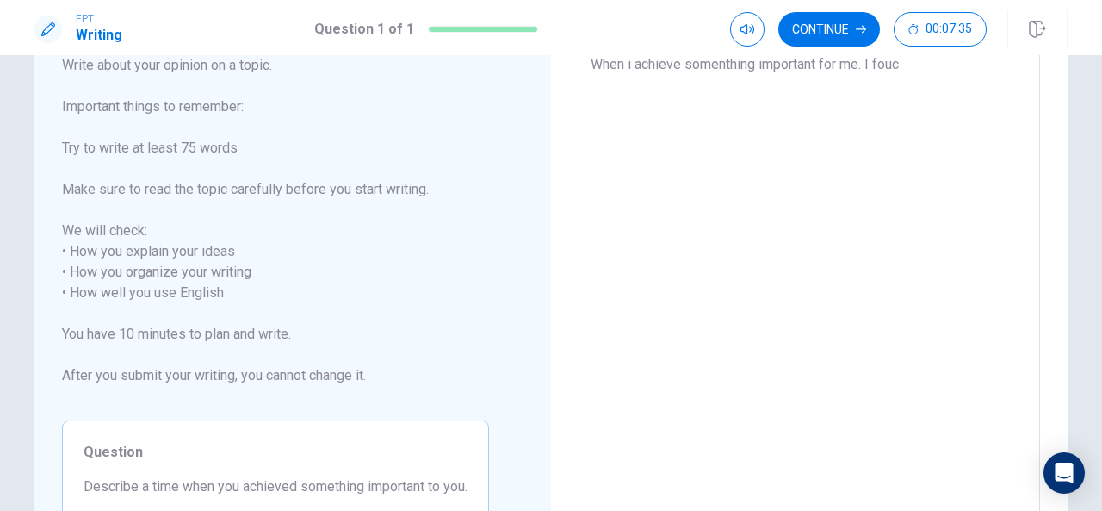
type textarea "x"
type textarea "When i achieve somenthing important for me. I foucu"
type textarea "x"
type textarea "When i achieve somenthing important for me. I foucus"
type textarea "x"
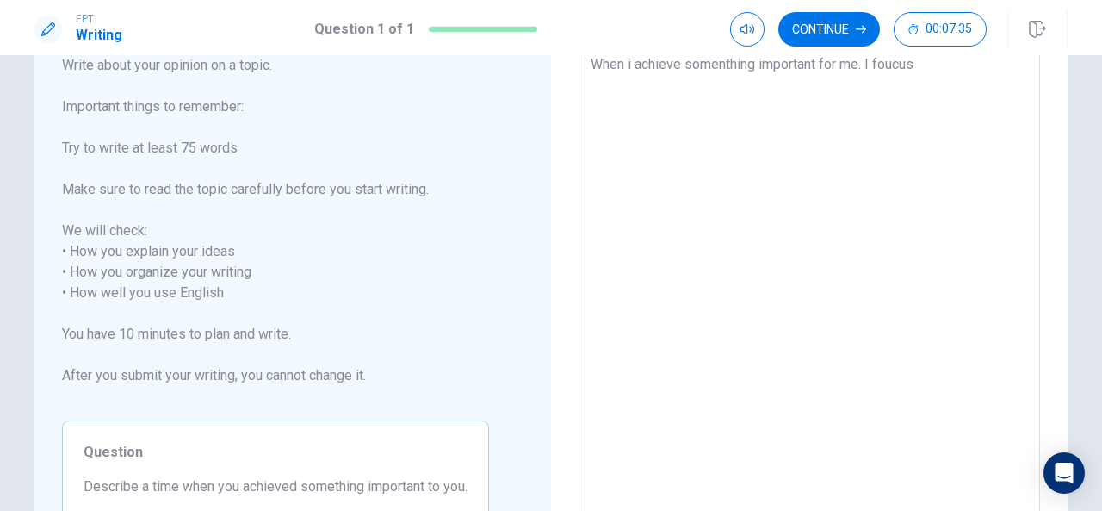
type textarea "When i achieve somenthing important for me. I foucus"
type textarea "x"
type textarea "When i achieve somenthing important for me. I foucus"
type textarea "x"
type textarea "When i achieve somenthing important for me. I foucu"
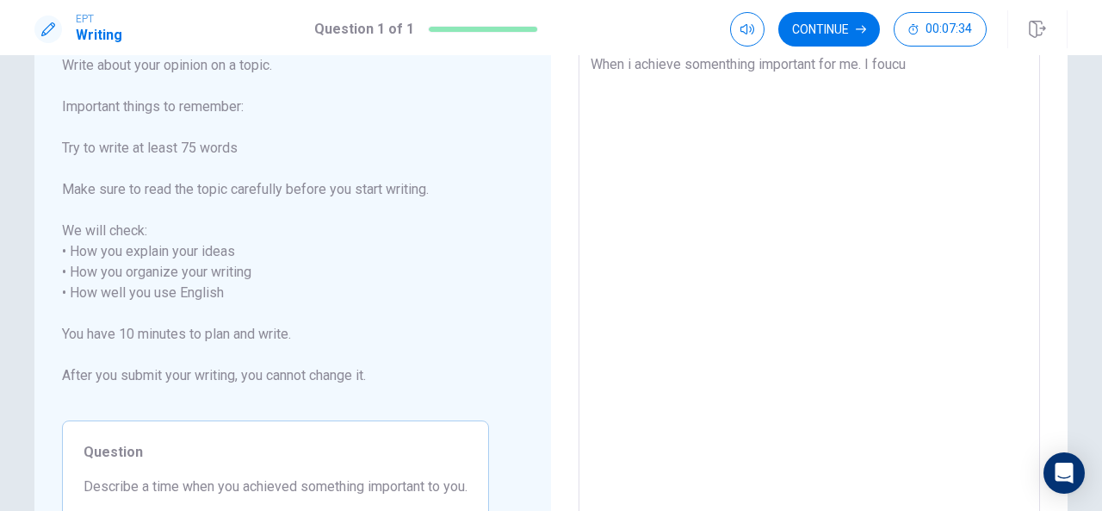
type textarea "x"
type textarea "When i achieve somenthing important for me. I fouc"
type textarea "x"
type textarea "When i achieve somenthing important for me. I fou"
type textarea "x"
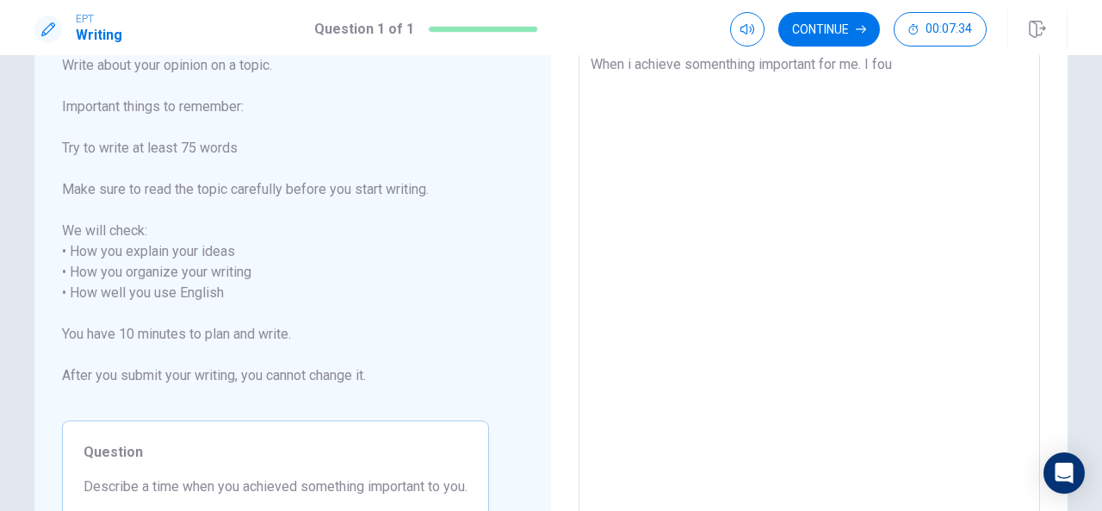
type textarea "When i achieve somenthing important for me. I fo"
type textarea "x"
type textarea "When i achieve somenthing important for me. I foc"
type textarea "x"
type textarea "When i achieve somenthing important for me. I focu"
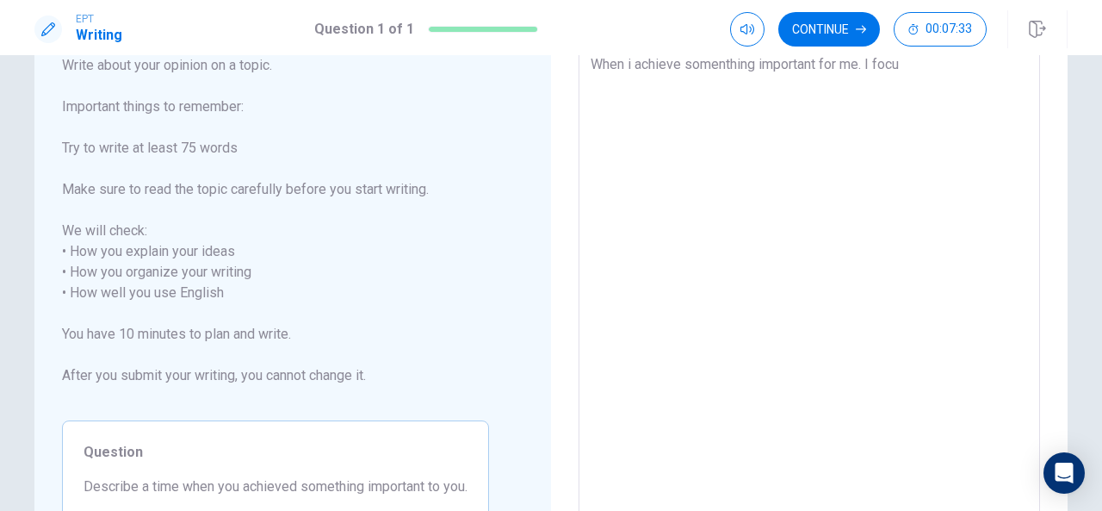
type textarea "x"
type textarea "When i achieve somenthing important for me. I focus"
type textarea "x"
type textarea "When i achieve somenthing important for me. I focus"
type textarea "x"
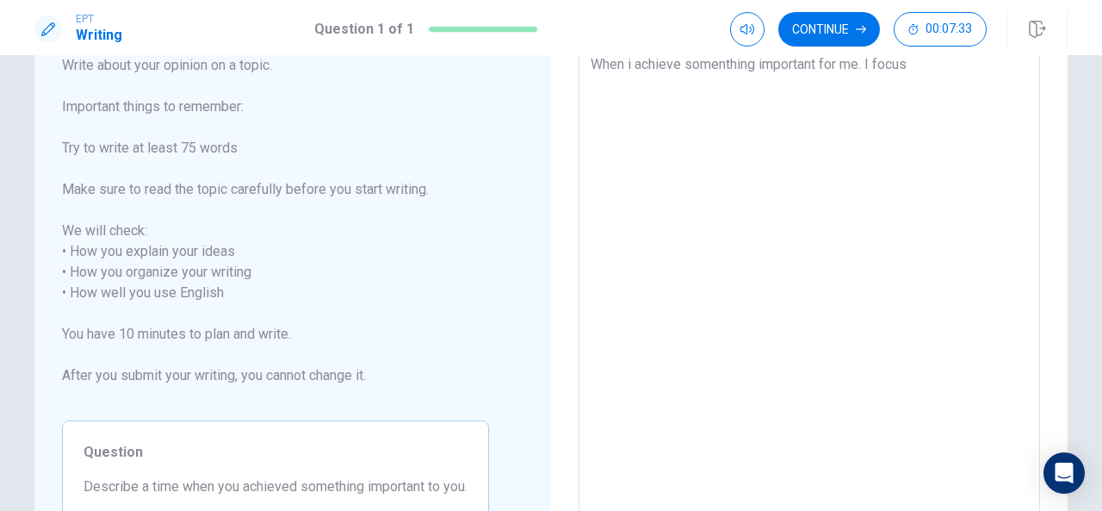
type textarea "When i achieve somenthing important for me. I focus f"
type textarea "x"
type textarea "When i achieve somenthing important for me. I focus fr"
type textarea "x"
type textarea "When i achieve somenthing important for me. I focus fri"
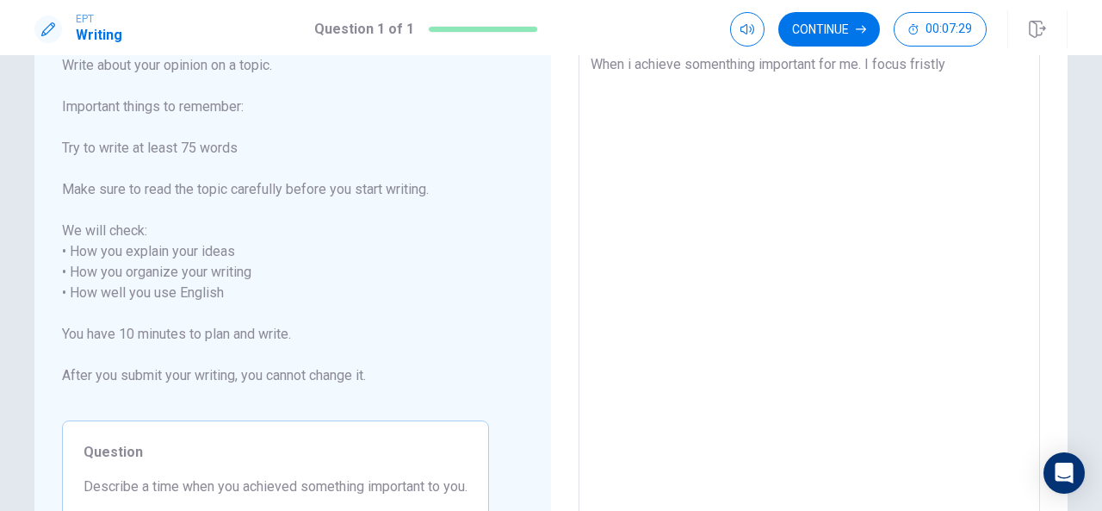
click at [940, 68] on textarea "When i achieve somenthing important for me. I focus fristly" at bounding box center [809, 282] width 437 height 457
click at [937, 68] on textarea "When i achieve somenthing important for me. I focus fristly" at bounding box center [809, 282] width 437 height 457
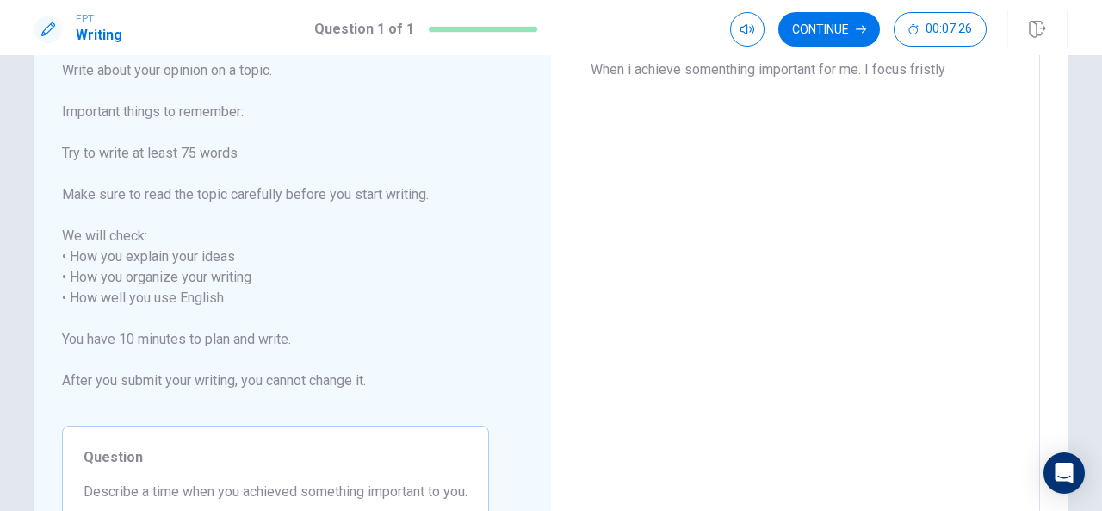
drag, startPoint x: 954, startPoint y: 64, endPoint x: 913, endPoint y: 68, distance: 41.6
click at [913, 68] on textarea "When i achieve somenthing important for me. I focus fristly" at bounding box center [809, 287] width 437 height 457
drag, startPoint x: 866, startPoint y: 67, endPoint x: 958, endPoint y: 67, distance: 92.1
click at [958, 67] on textarea "When i achieve somenthing important for me. I focus fristly" at bounding box center [809, 287] width 437 height 457
click at [621, 92] on textarea "When i achieve somenthing important for me. First i focus in this important mom…" at bounding box center [809, 287] width 437 height 457
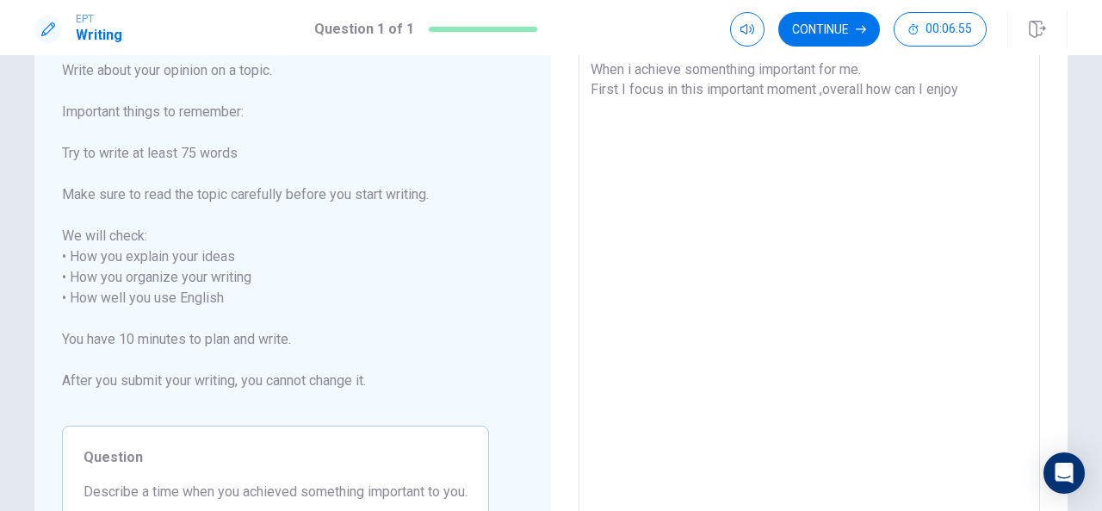
click at [968, 88] on textarea "When i achieve somenthing important for me. First I focus in this important mom…" at bounding box center [809, 287] width 437 height 457
click at [891, 89] on textarea "When i achieve somenthing important for me. First I focus in this important mom…" at bounding box center [809, 287] width 437 height 457
click at [970, 87] on textarea "When i achieve somenthing important for me. First I focus in this important mom…" at bounding box center [809, 287] width 437 height 457
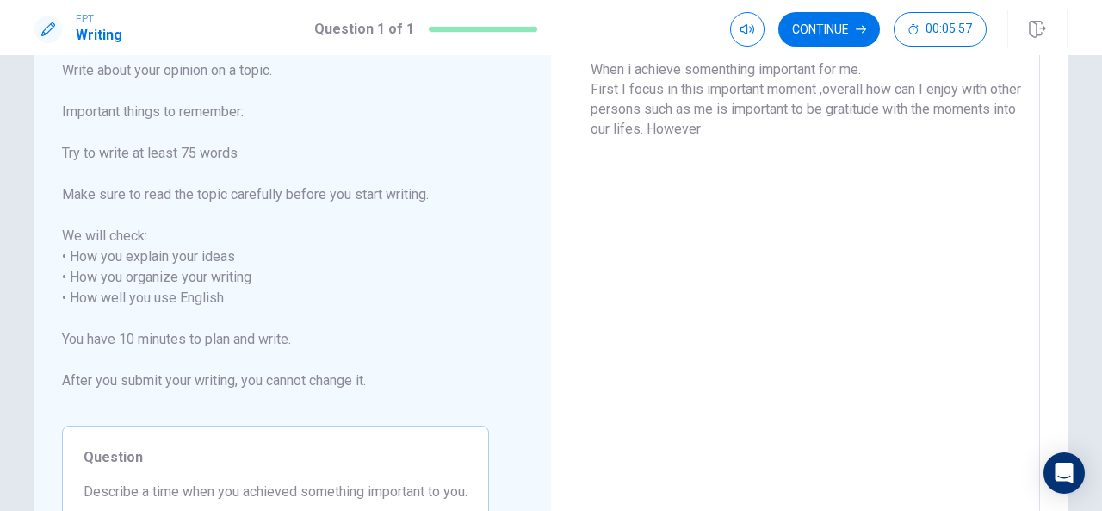
click at [628, 71] on textarea "When i achieve somenthing important for me. First I focus in this important mom…" at bounding box center [809, 287] width 437 height 457
click at [610, 127] on textarea "When I achieve somenthing important for me. First I focus in this important mom…" at bounding box center [809, 287] width 437 height 457
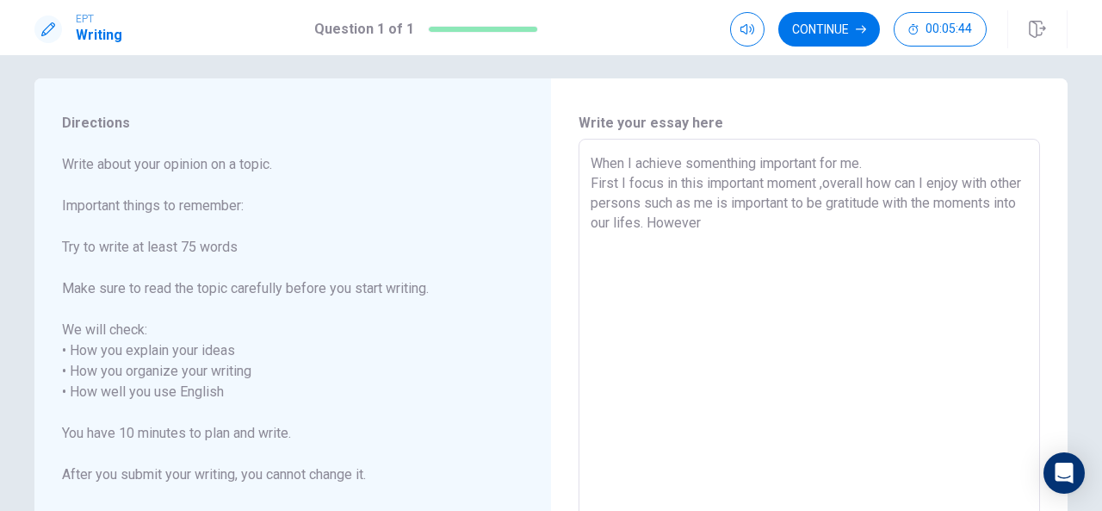
scroll to position [0, 0]
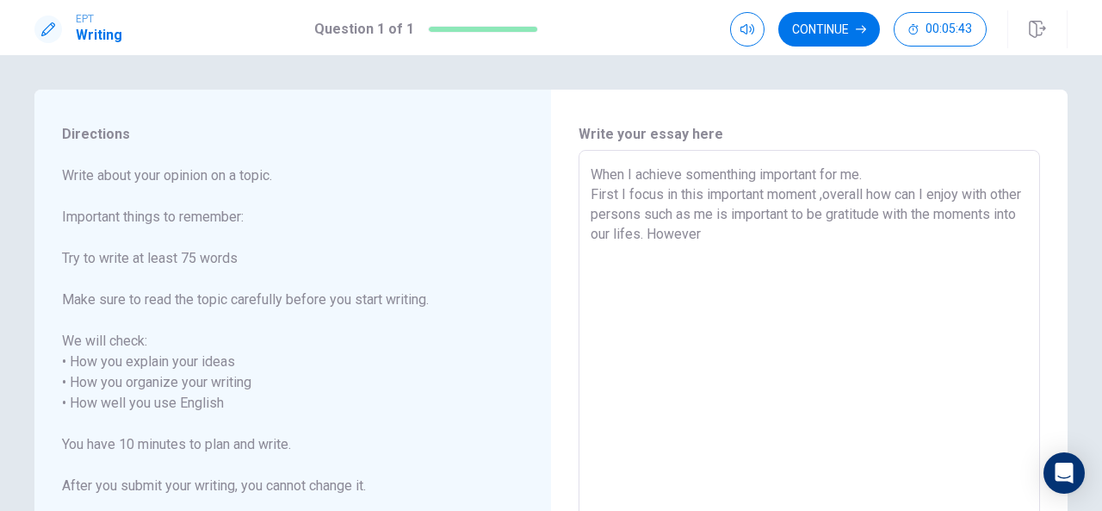
click at [707, 213] on textarea "When I achieve somenthing important for me. First I focus in this important mom…" at bounding box center [809, 392] width 437 height 457
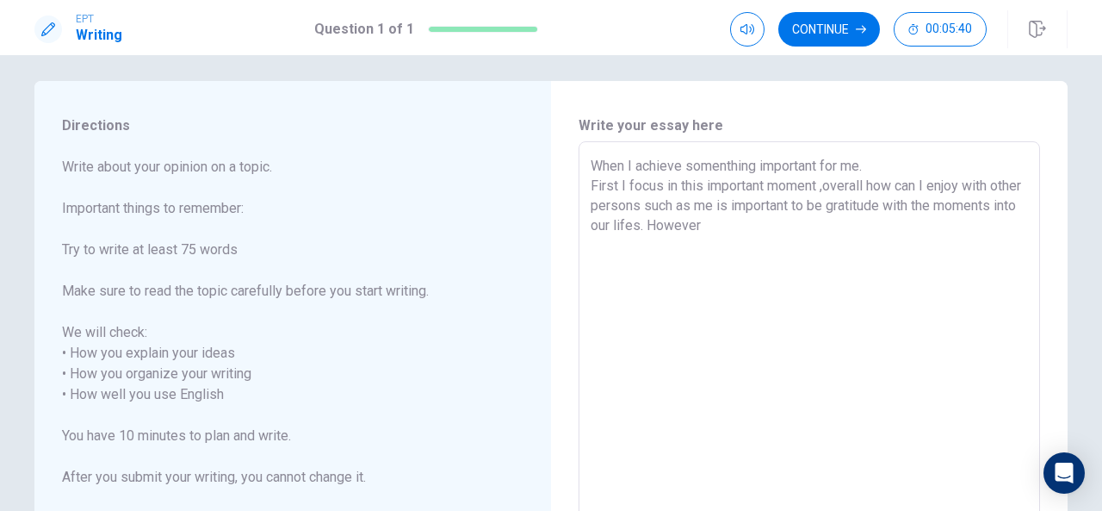
scroll to position [9, 0]
click at [675, 206] on textarea "When I achieve somenthing important for me. First I focus in this important mom…" at bounding box center [809, 383] width 437 height 457
click at [792, 218] on textarea "When I achieve somenthing important for me. First I focus in this important mom…" at bounding box center [809, 383] width 437 height 457
click at [734, 227] on textarea "When I achieve somenthing important for me. First I focus in this important mom…" at bounding box center [809, 383] width 437 height 457
click at [703, 263] on textarea "When I achieve somenthing important for me. First I focus in this important mom…" at bounding box center [809, 383] width 437 height 457
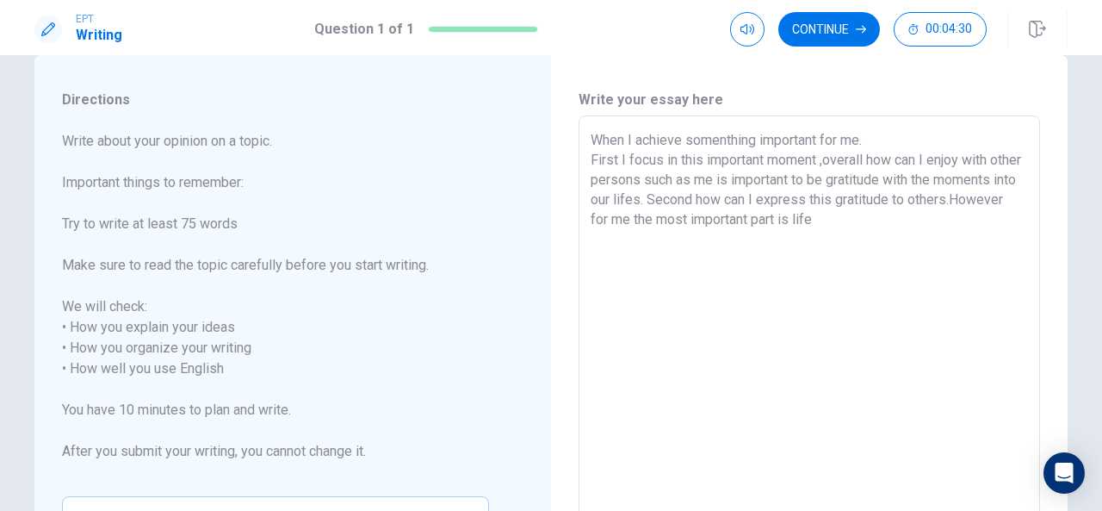
scroll to position [35, 0]
click at [720, 180] on textarea "When I achieve somenthing important for me. First I focus in this important mom…" at bounding box center [809, 357] width 437 height 457
click at [746, 187] on textarea "When I achieve somenthing important for me. First I focus in this important mom…" at bounding box center [809, 357] width 437 height 457
click at [620, 221] on textarea "When I achieve somenthing important for me. First I focus in this important mom…" at bounding box center [809, 357] width 437 height 457
click at [624, 219] on textarea "When I achieve somenthing important for me. First I focus in this important mom…" at bounding box center [809, 357] width 437 height 457
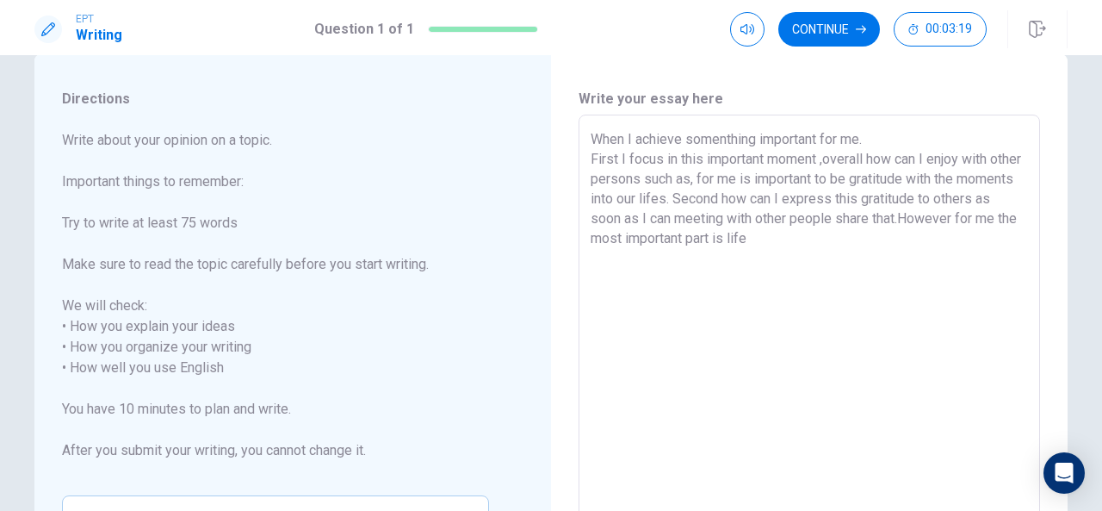
click at [881, 219] on textarea "When I achieve somenthing important for me. First I focus in this important mom…" at bounding box center [809, 357] width 437 height 457
click at [821, 243] on textarea "When I achieve somenthing important for me. First I focus in this important mom…" at bounding box center [809, 357] width 437 height 457
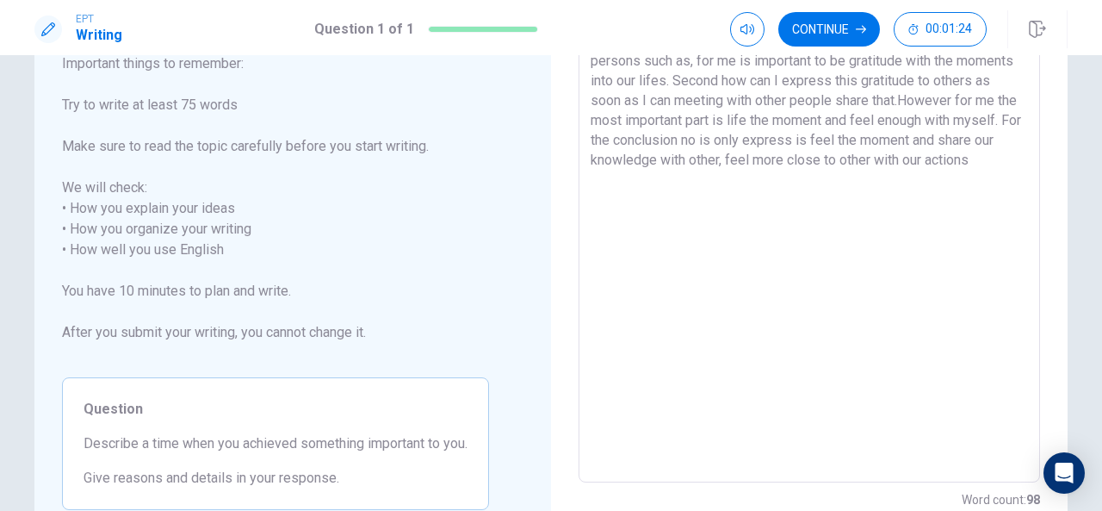
scroll to position [158, 0]
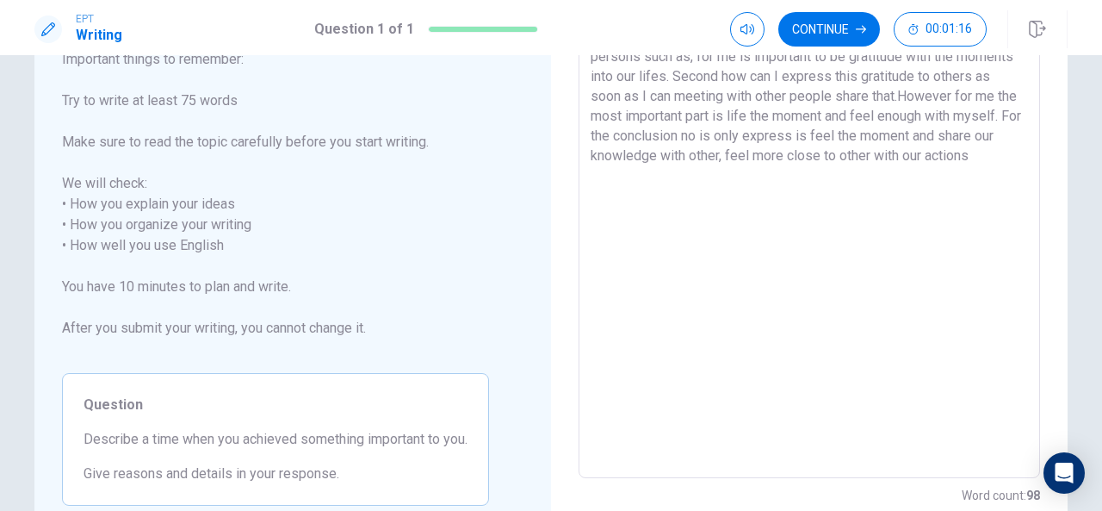
click at [794, 130] on textarea "When I achieve somenthing important for me. First I focus in this important mom…" at bounding box center [809, 235] width 437 height 457
click at [845, 167] on textarea "When I achieve somenthing important for me. First I focus in this important mom…" at bounding box center [809, 235] width 437 height 457
click at [907, 141] on textarea "When I achieve somenthing important for me. First I focus in this important mom…" at bounding box center [809, 235] width 437 height 457
click at [752, 182] on textarea "When I achieve somenthing important for me. First I focus in this important mom…" at bounding box center [809, 235] width 437 height 457
click at [1006, 158] on textarea "When I achieve somenthing important for me. First I focus in this important mom…" at bounding box center [809, 235] width 437 height 457
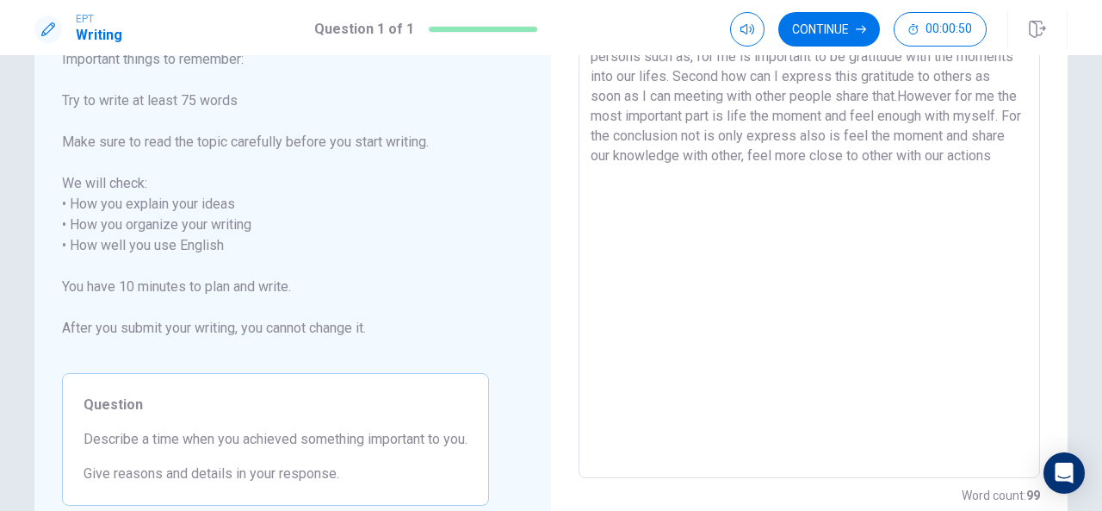
drag, startPoint x: 1009, startPoint y: 153, endPoint x: 980, endPoint y: 152, distance: 29.3
click at [980, 153] on textarea "When I achieve somenthing important for me. First I focus in this important mom…" at bounding box center [809, 235] width 437 height 457
click at [1000, 175] on textarea "When I achieve somenthing important for me. First I focus in this important mom…" at bounding box center [809, 235] width 437 height 457
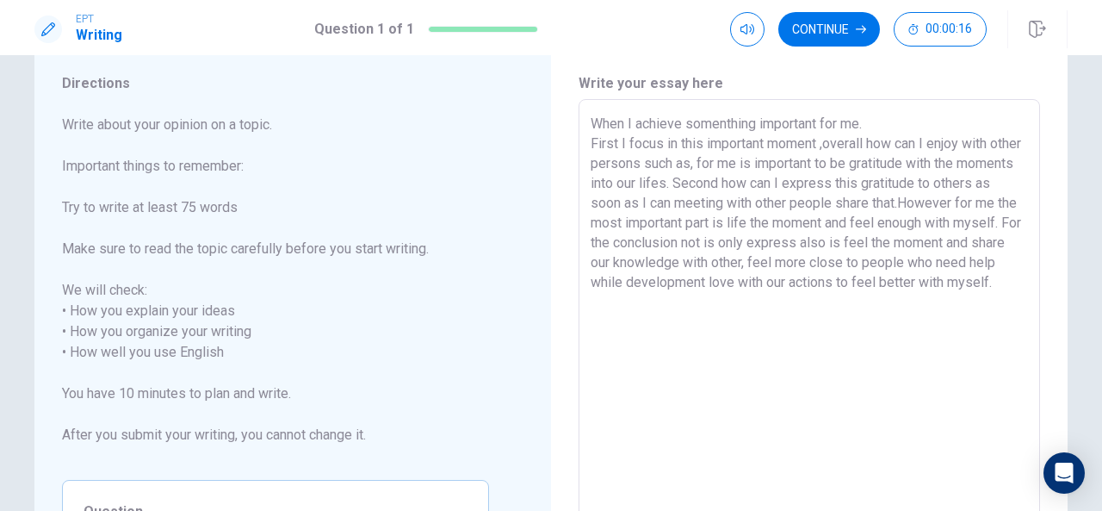
scroll to position [49, 0]
drag, startPoint x: 876, startPoint y: 129, endPoint x: 560, endPoint y: 108, distance: 317.5
click at [560, 108] on div "Write your essay here When I achieve somenthing important for me. First I focus…" at bounding box center [809, 344] width 517 height 608
click at [604, 139] on textarea "When I achieve somenthing important for me. First I focus in this important mom…" at bounding box center [809, 343] width 437 height 457
click at [865, 125] on textarea "When I achieve somenthing important for me. First I focus in this important mom…" at bounding box center [809, 343] width 437 height 457
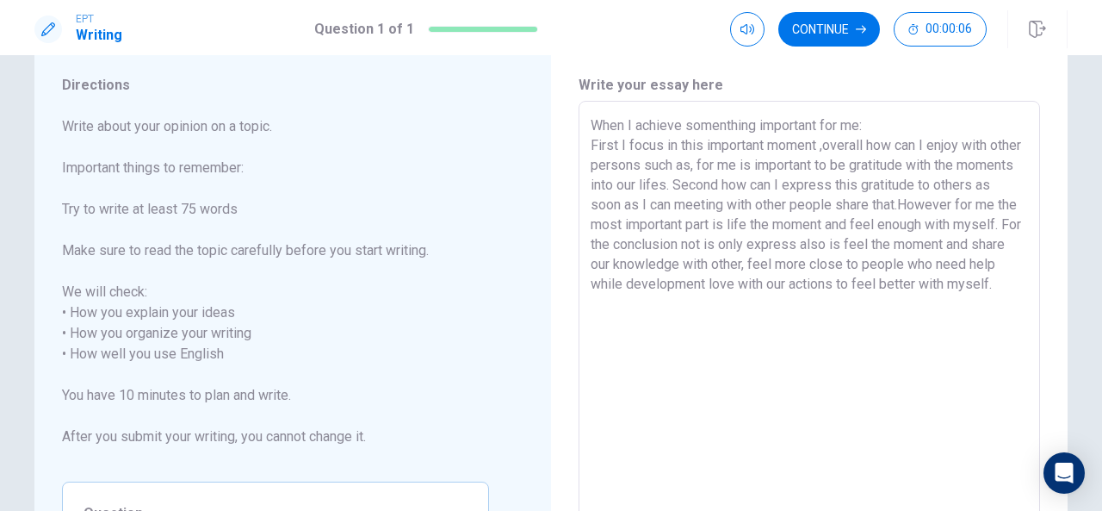
click at [700, 326] on textarea "When I achieve somenthing important for me: First I focus in this important mom…" at bounding box center [809, 343] width 437 height 457
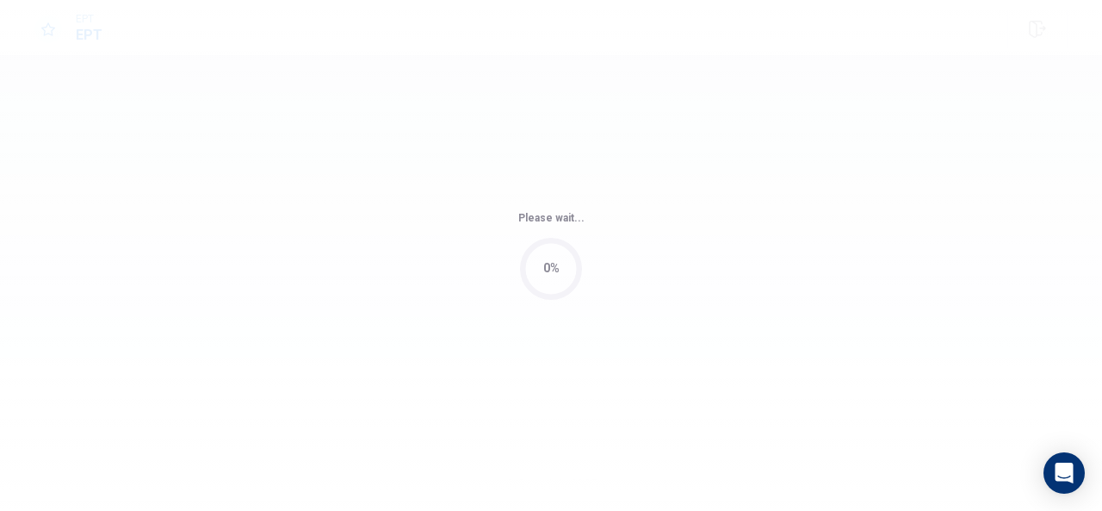
scroll to position [0, 0]
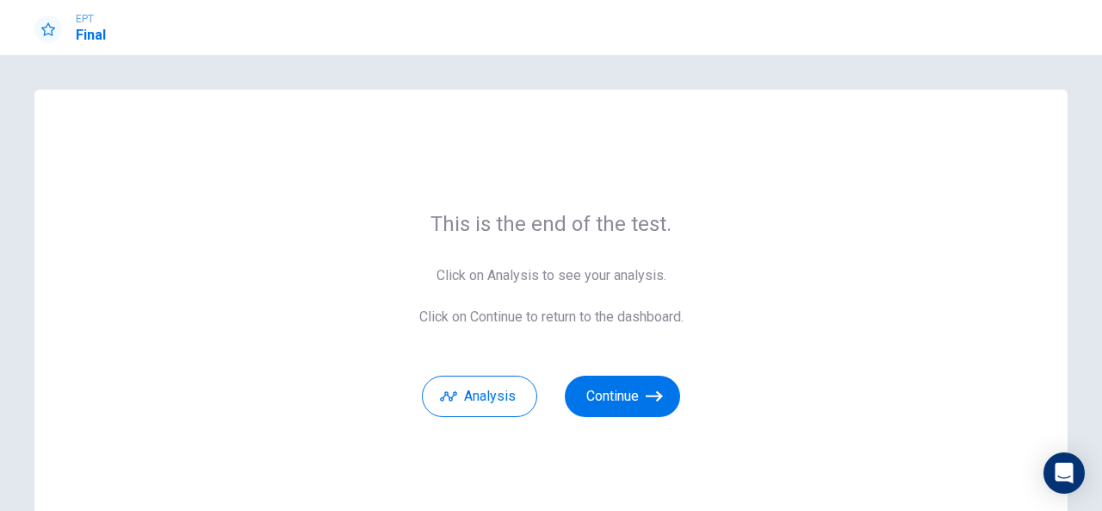
click at [622, 368] on div "Analysis Continue" at bounding box center [551, 386] width 264 height 62
click at [622, 394] on button "Continue" at bounding box center [622, 395] width 115 height 41
